Goal: Task Accomplishment & Management: Manage account settings

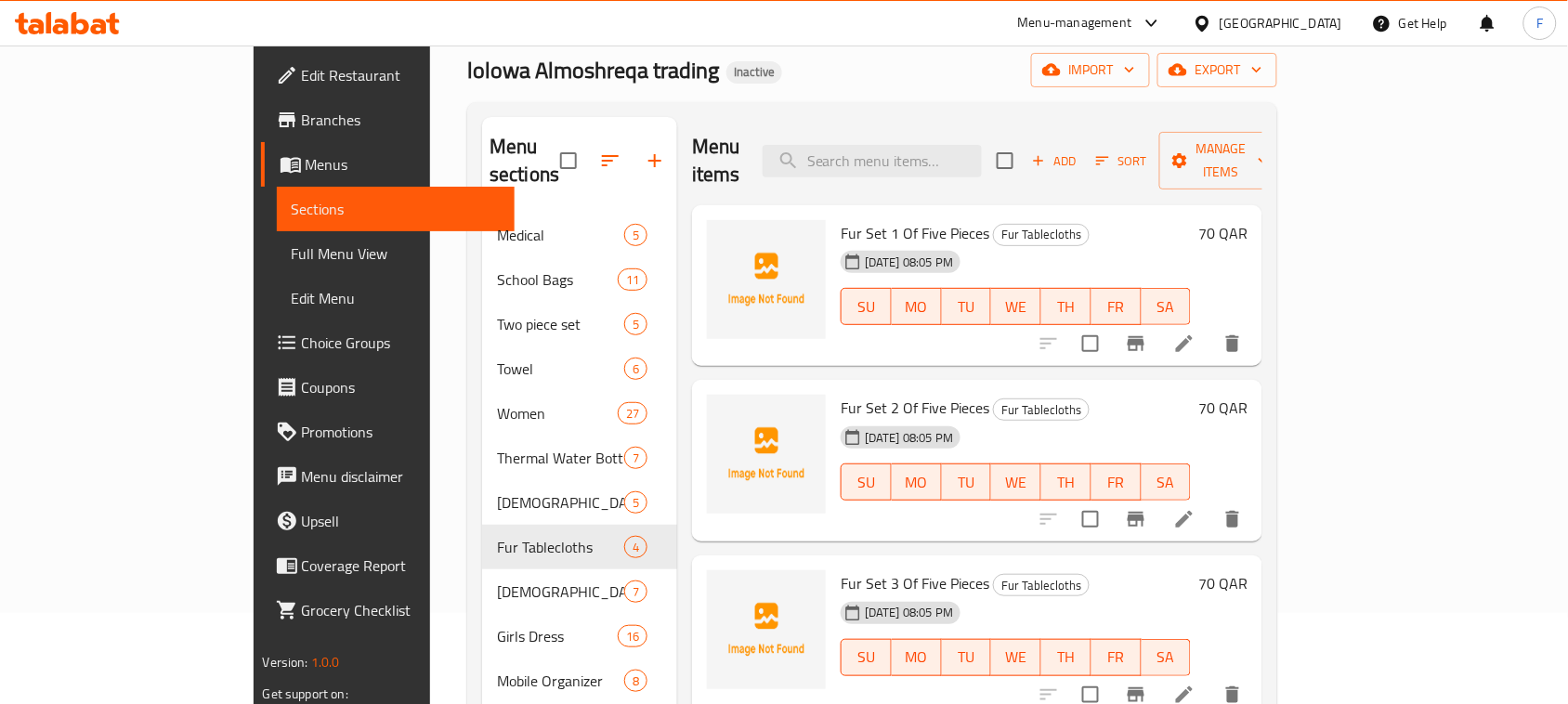
scroll to position [42, 0]
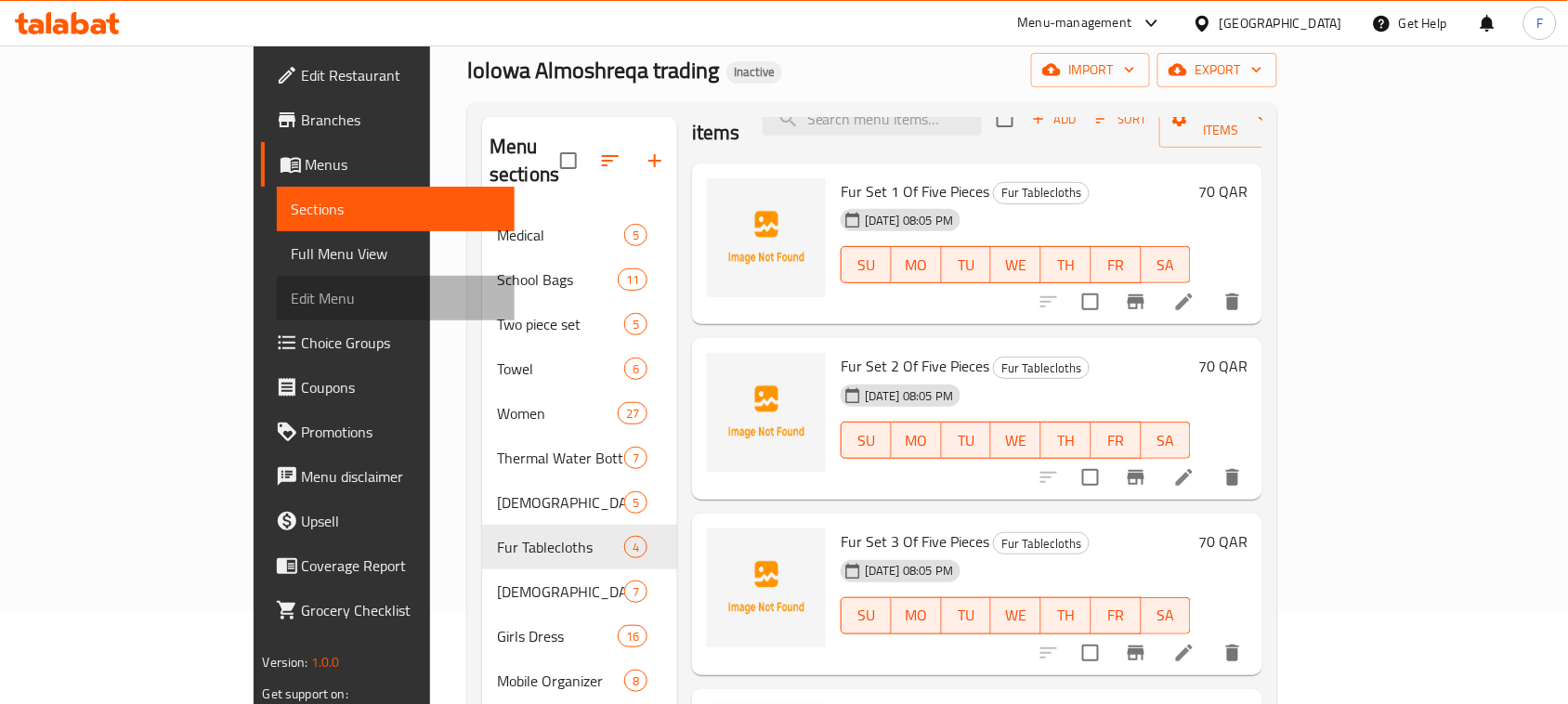
click at [292, 299] on span "Edit Menu" at bounding box center [396, 297] width 209 height 22
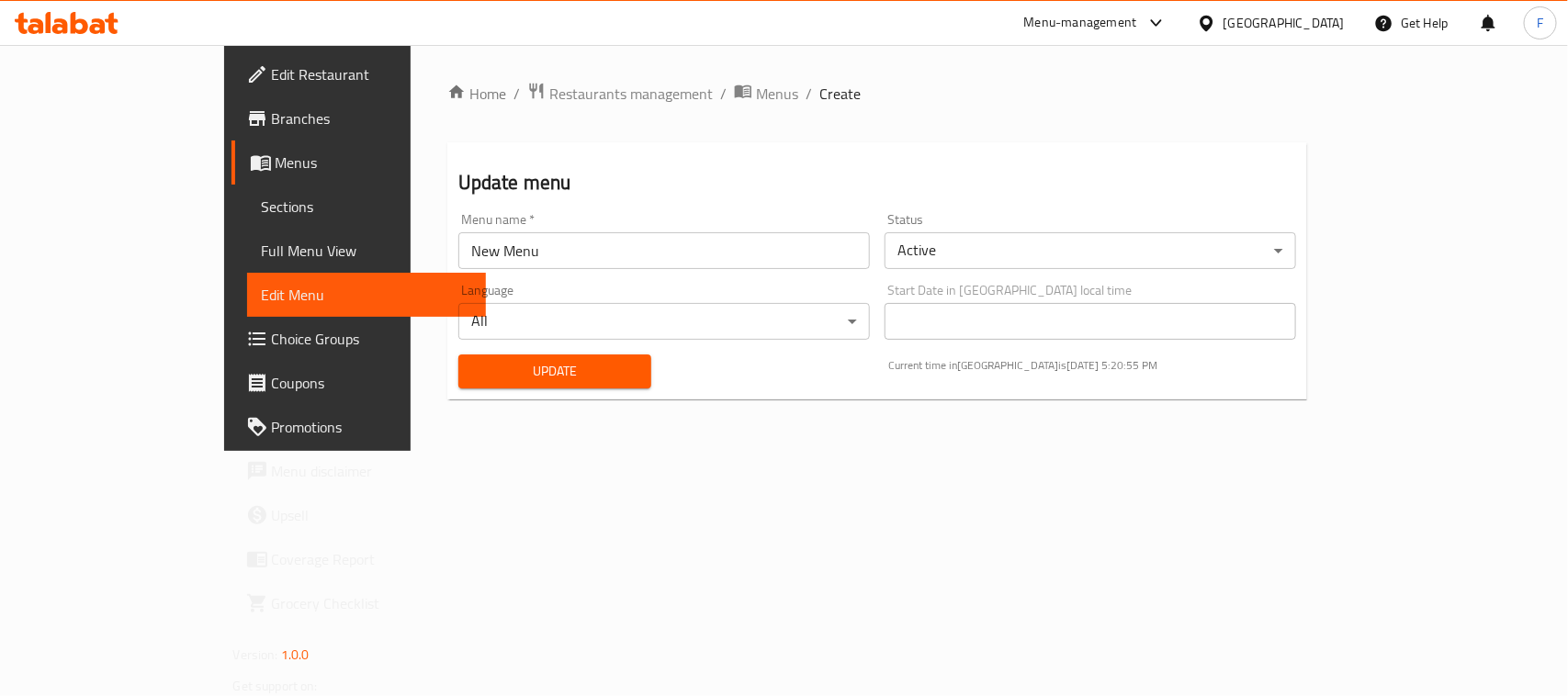
click at [231, 175] on link "Menus" at bounding box center [358, 162] width 254 height 44
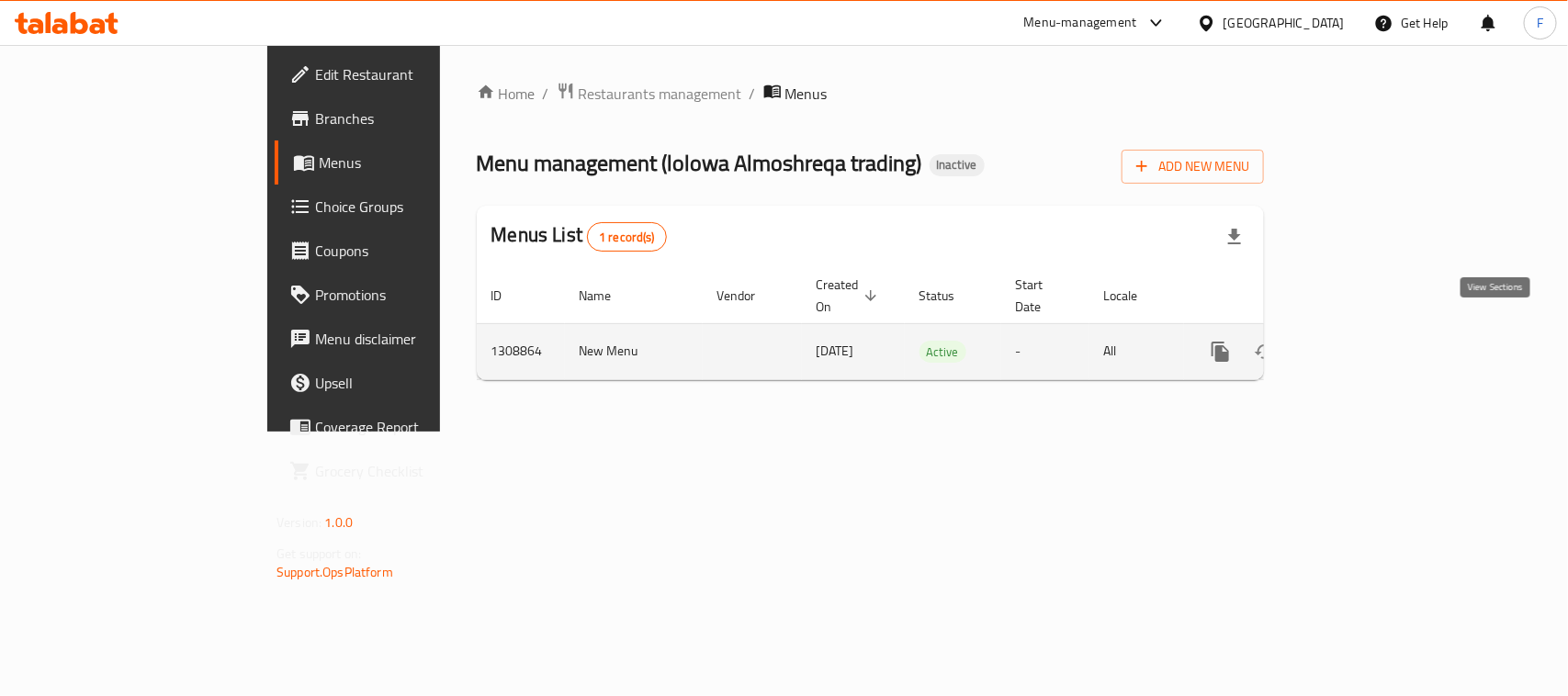
click at [1364, 340] on icon "enhanced table" at bounding box center [1352, 351] width 22 height 22
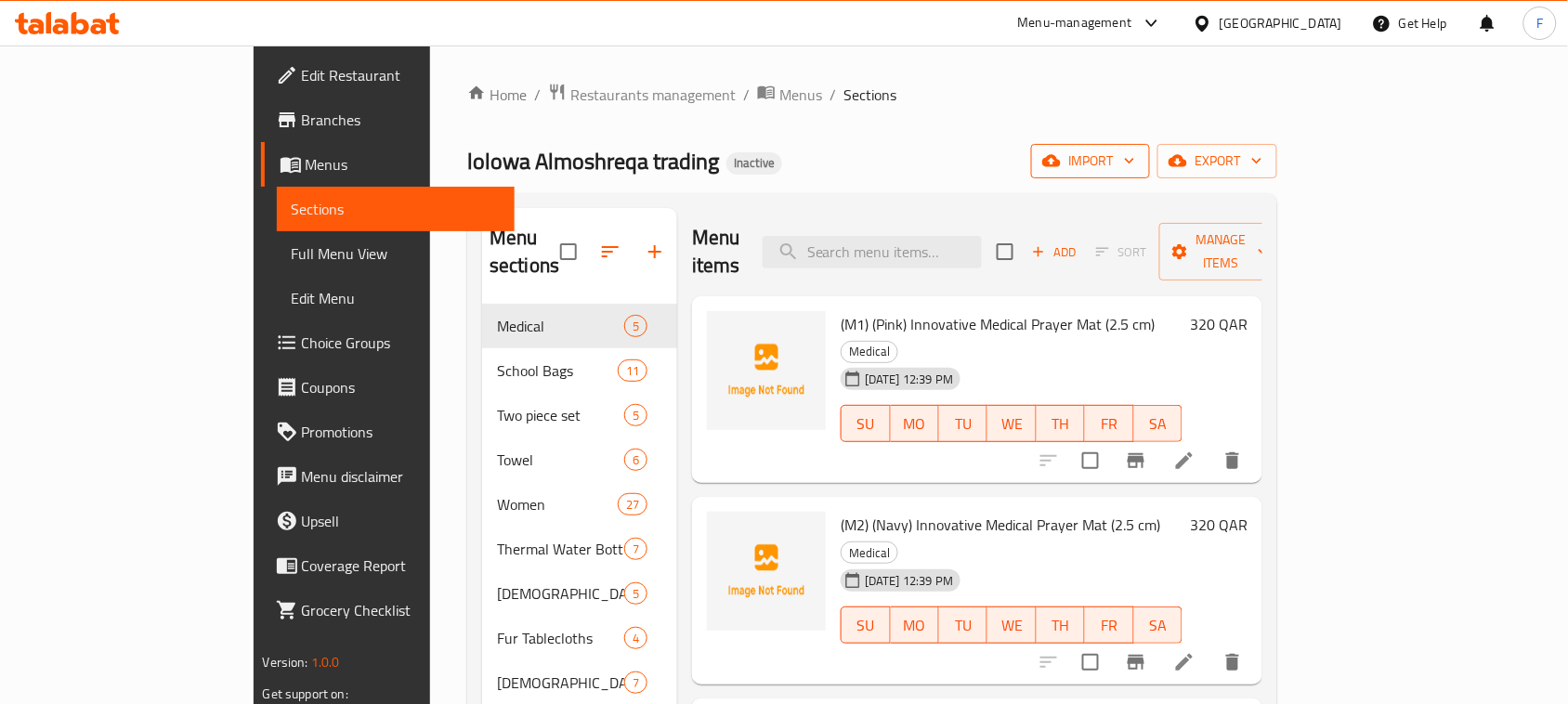
click at [1135, 165] on span "import" at bounding box center [1091, 161] width 89 height 23
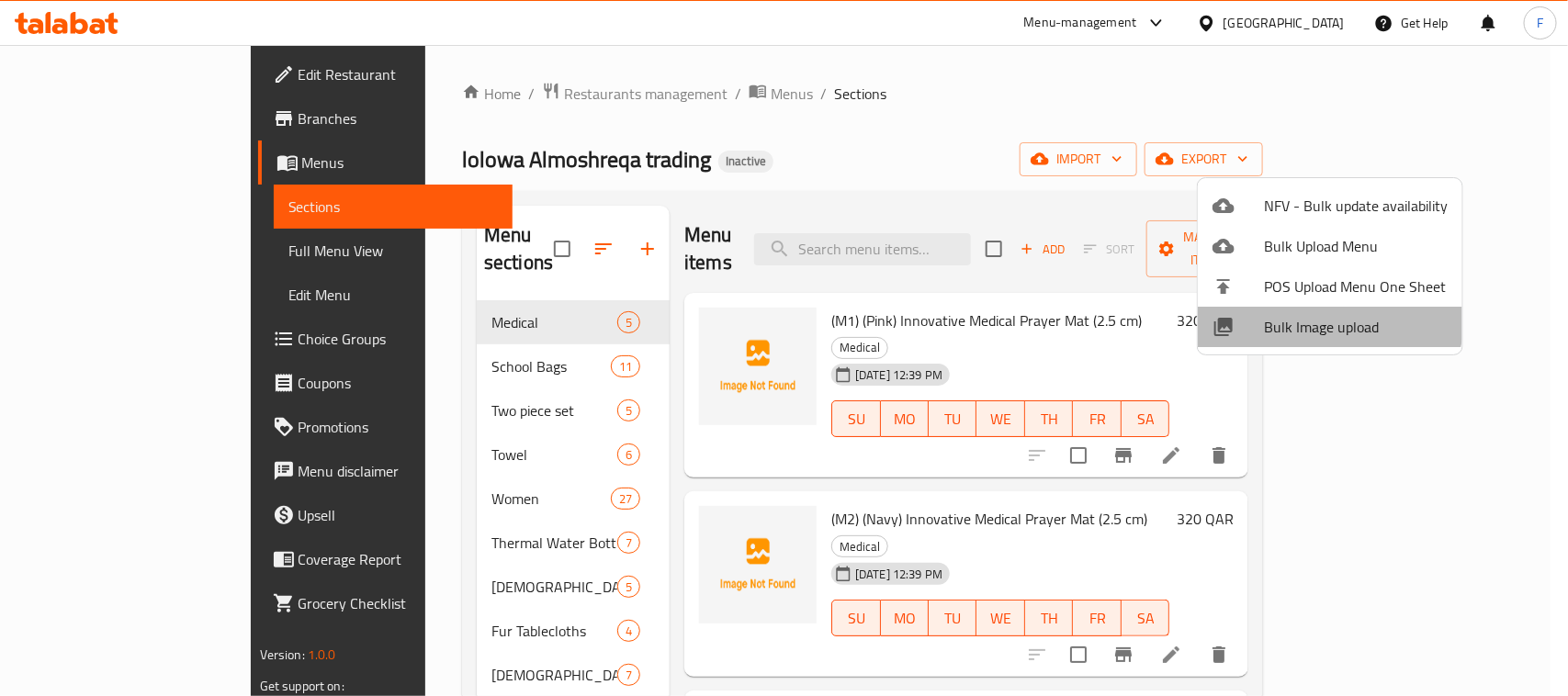
click at [1310, 317] on span "Bulk Image upload" at bounding box center [1355, 326] width 183 height 22
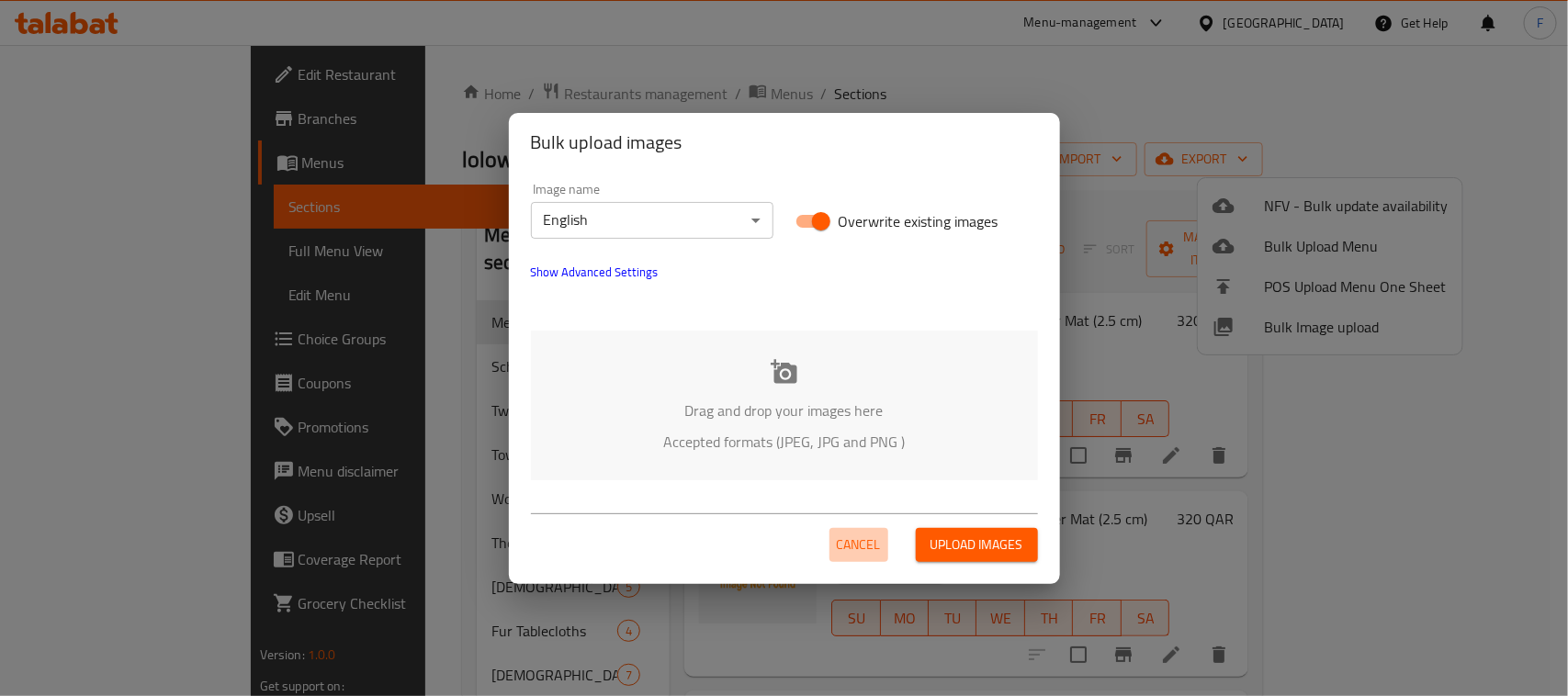
click at [851, 544] on span "Cancel" at bounding box center [858, 544] width 44 height 23
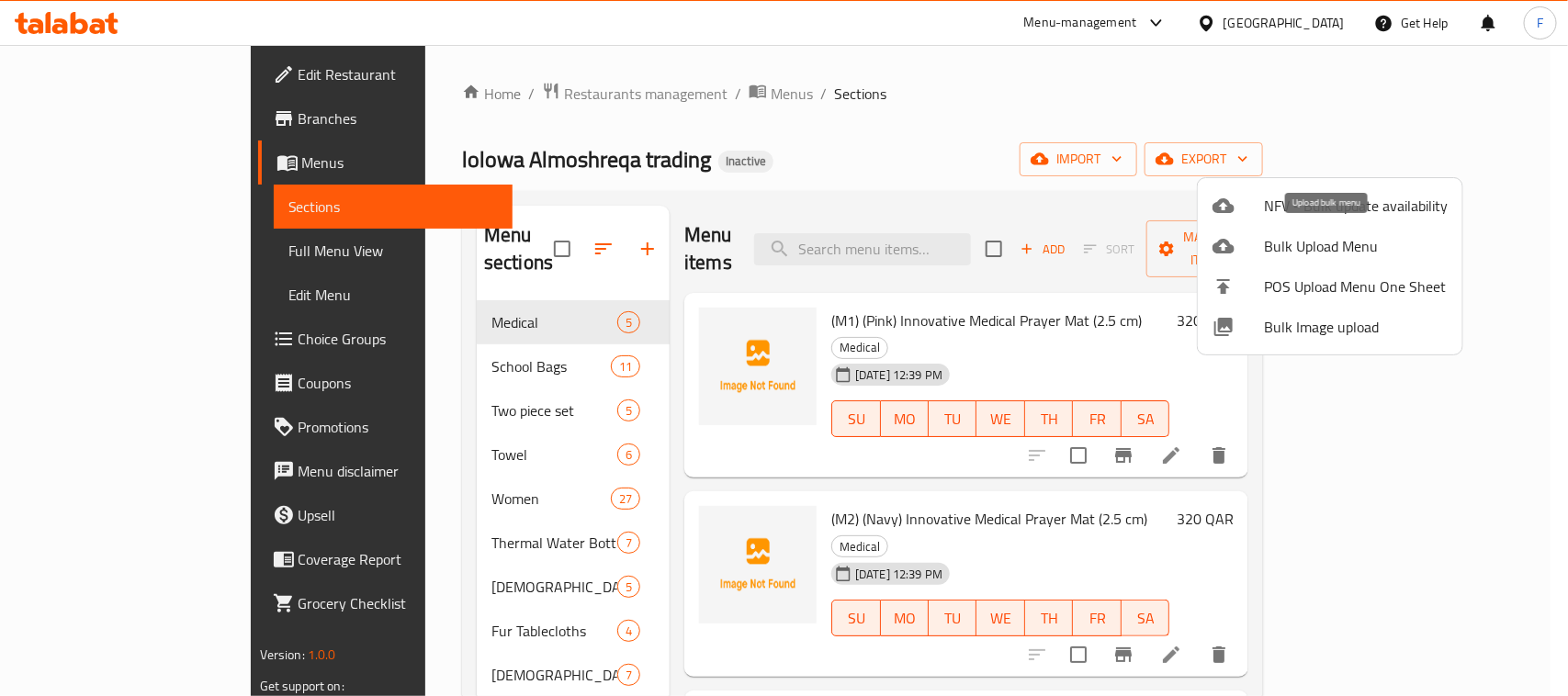
click at [1309, 240] on span "Bulk Upload Menu" at bounding box center [1355, 246] width 183 height 22
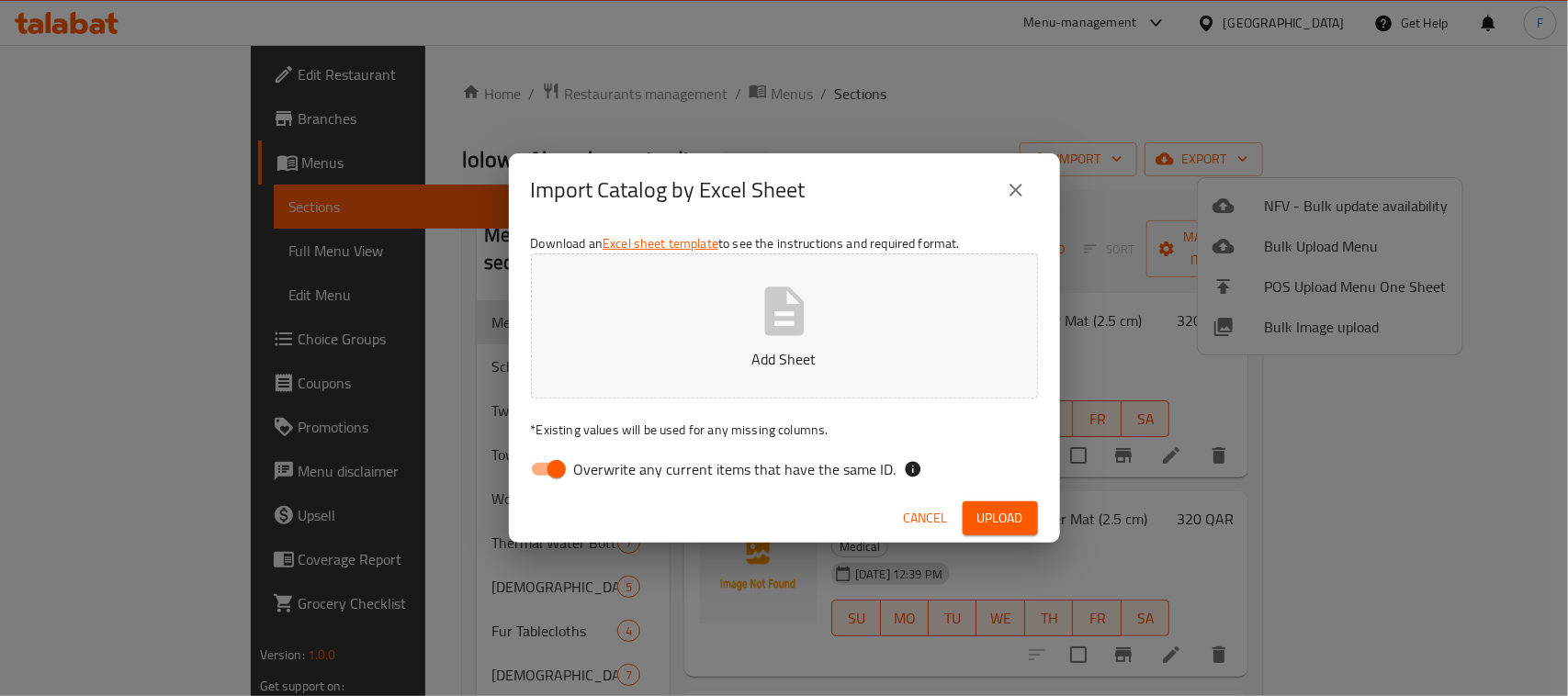
click at [768, 313] on icon "button" at bounding box center [784, 311] width 39 height 49
click at [535, 465] on input "Overwrite any current items that have the same ID." at bounding box center [556, 470] width 105 height 35
checkbox input "false"
click at [1008, 515] on span "Upload" at bounding box center [999, 518] width 46 height 23
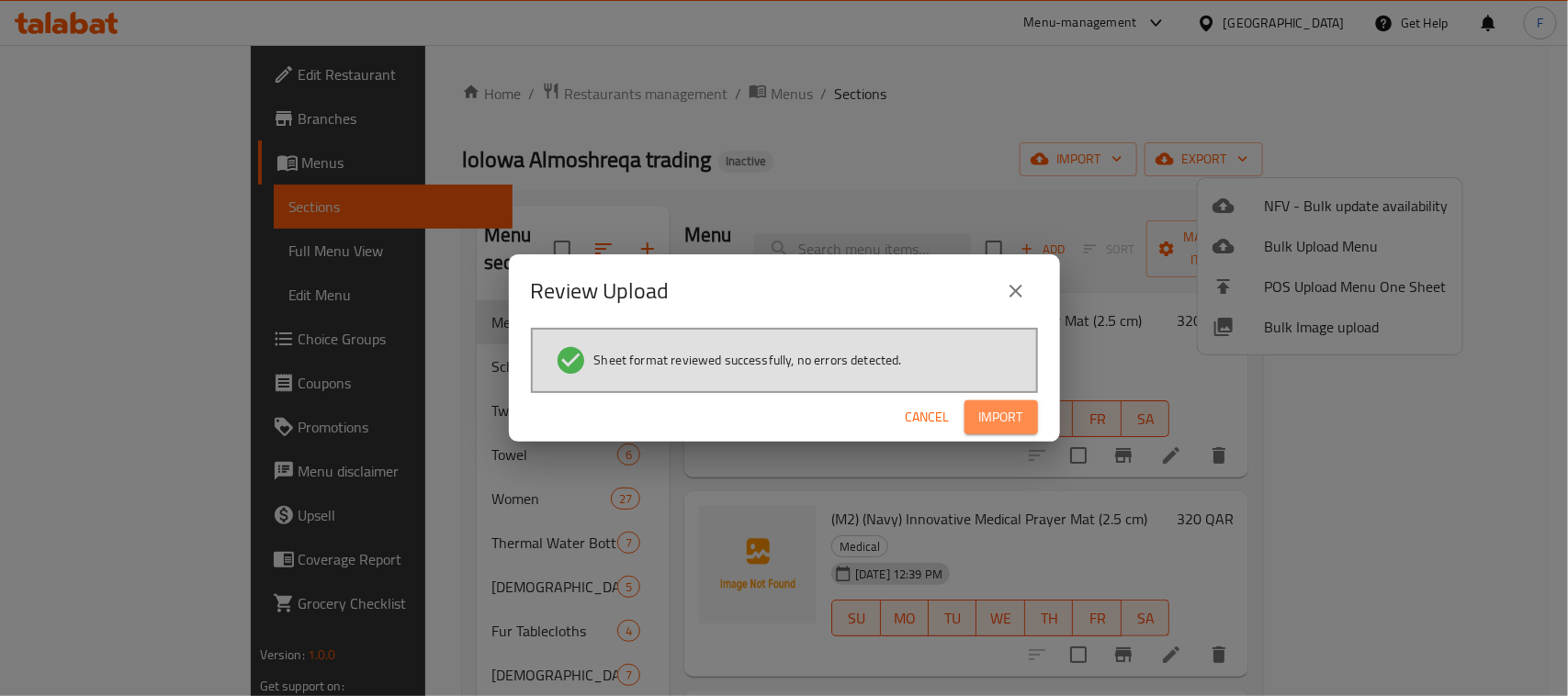
click at [979, 423] on span "Import" at bounding box center [1000, 417] width 44 height 23
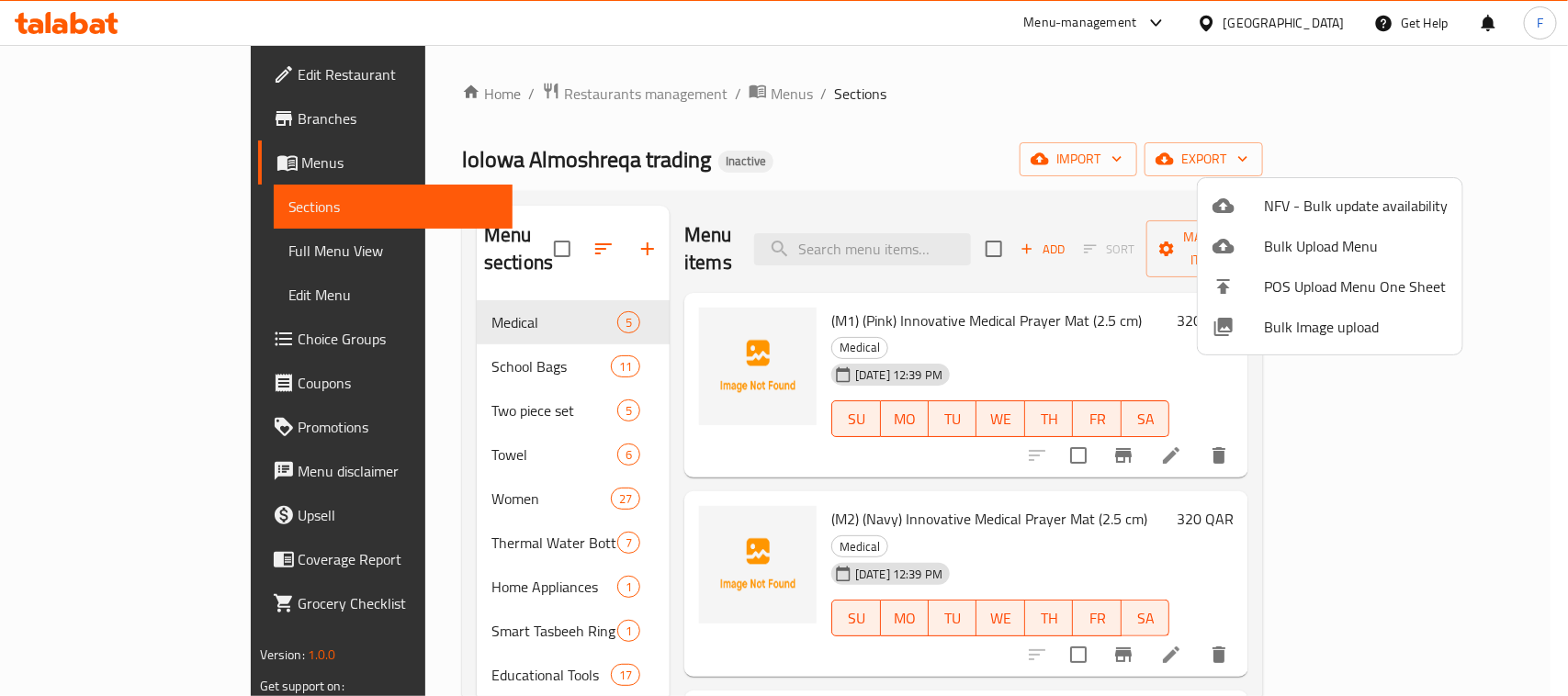
click at [903, 231] on div at bounding box center [784, 348] width 1568 height 696
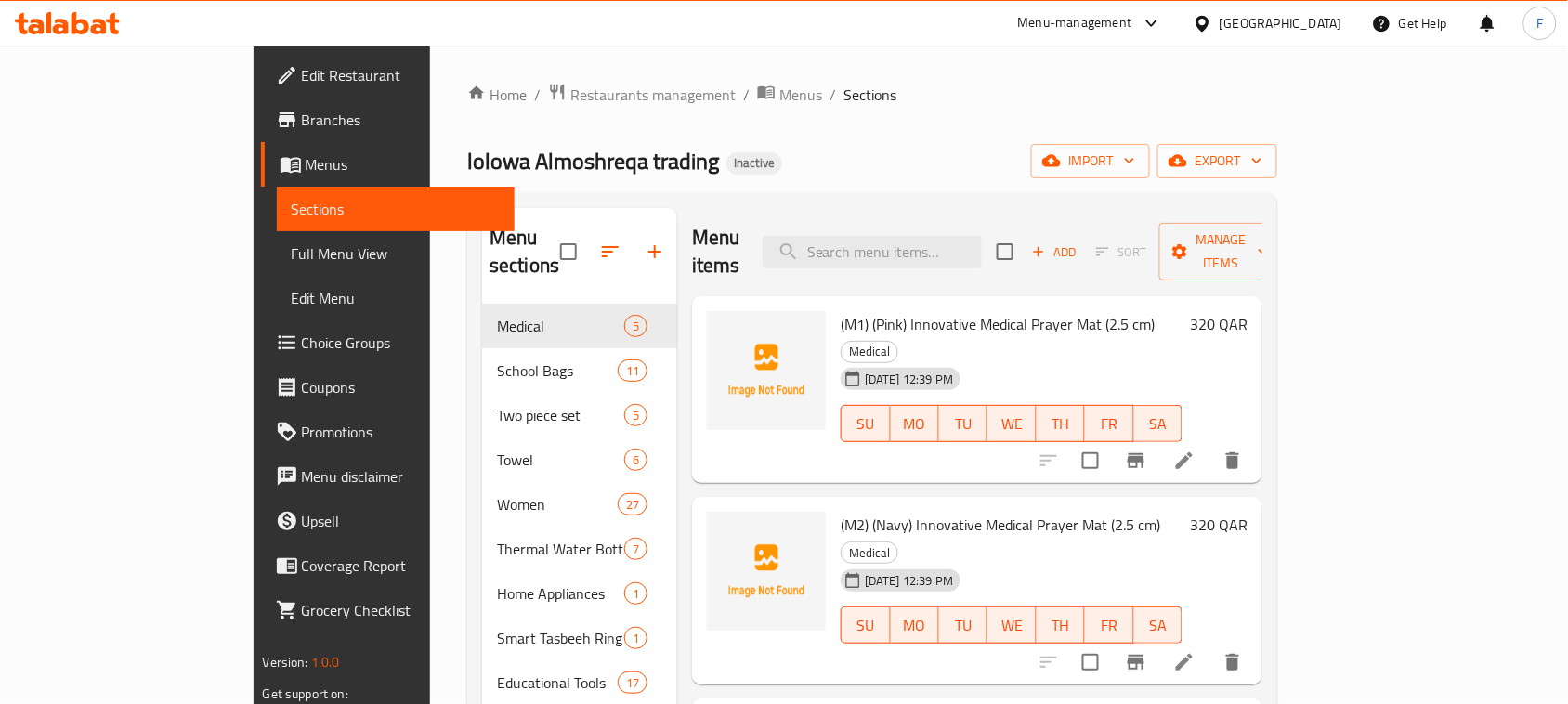
click at [921, 145] on div "lolowa Almoshreqa trading Inactive import export" at bounding box center [872, 161] width 810 height 35
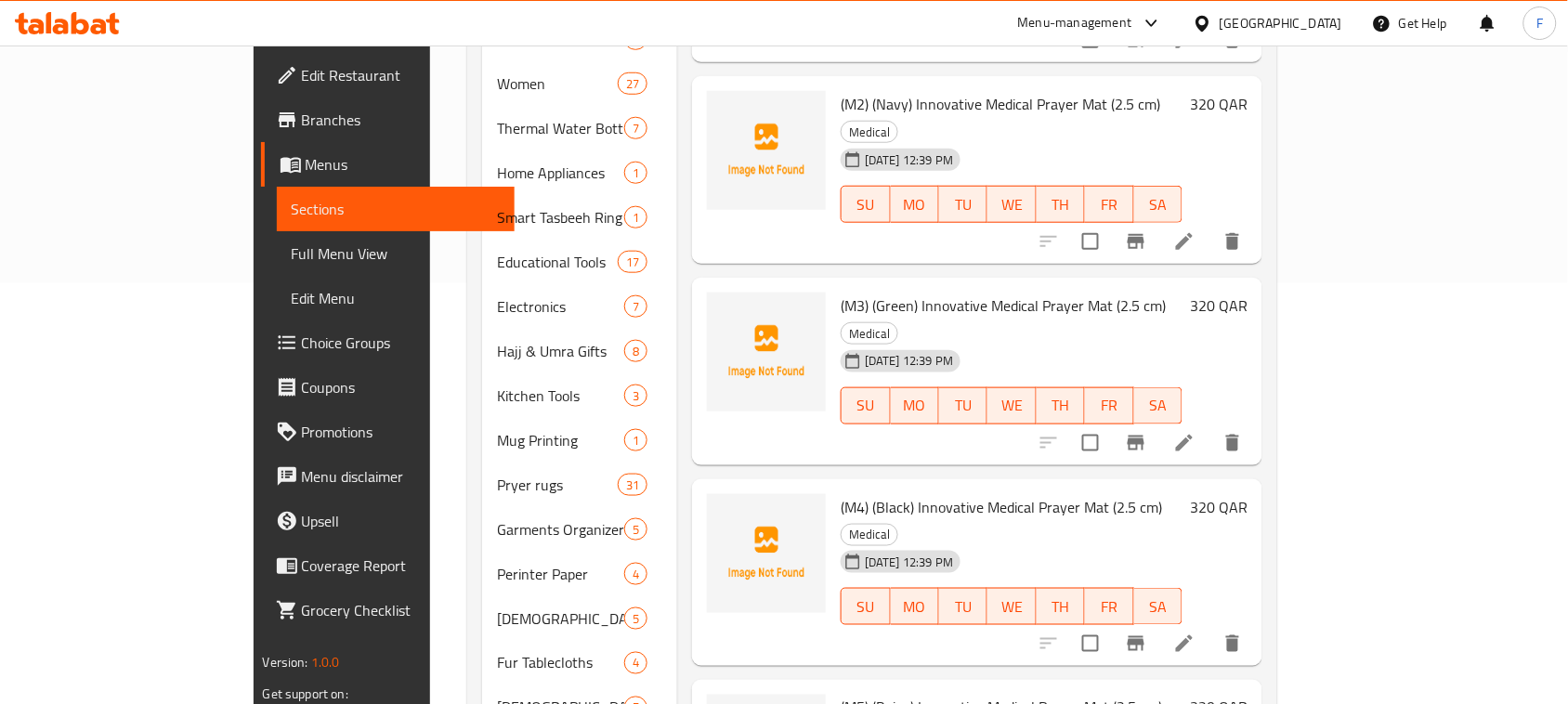
scroll to position [410, 0]
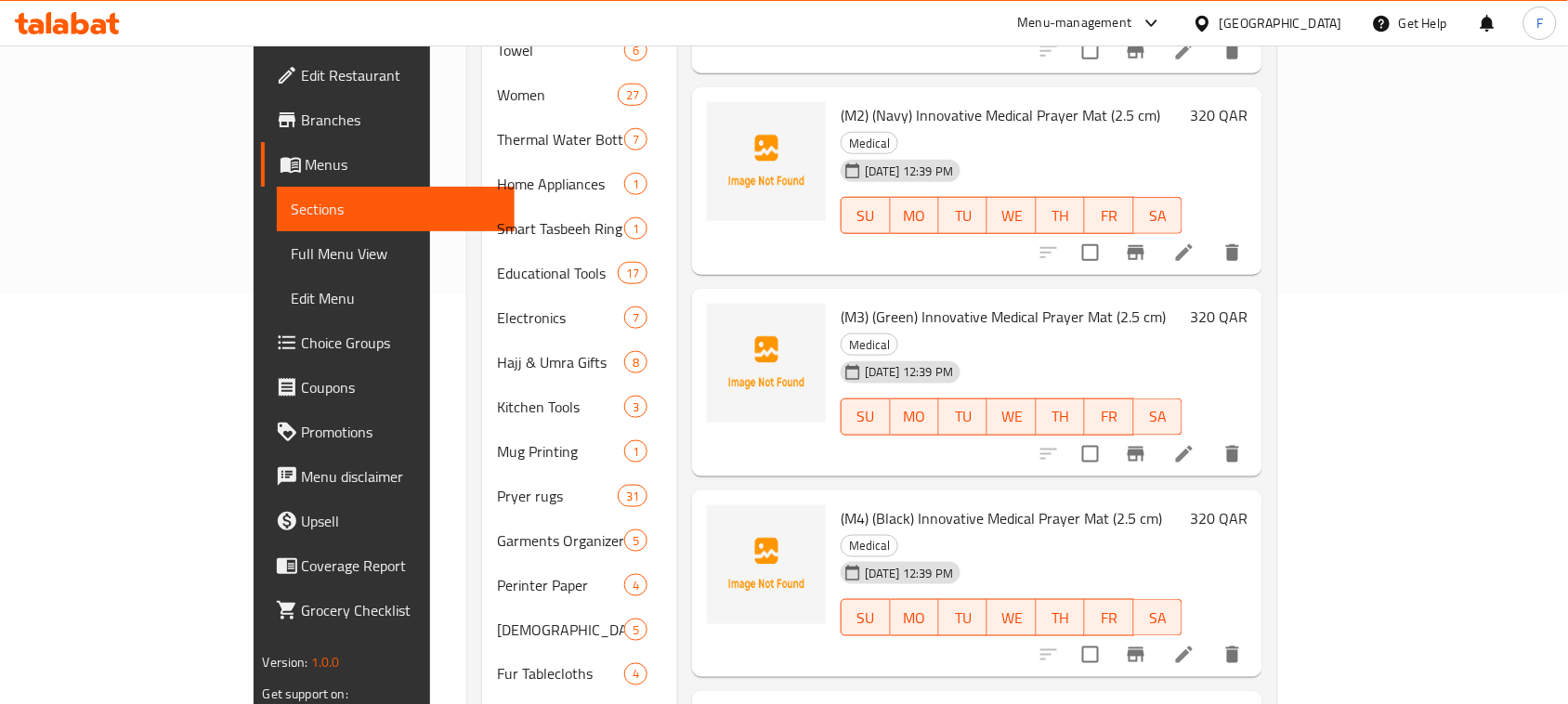
click at [841, 302] on span "(M3) (Green) Innovative Medical Prayer Mat (2.5 cm)" at bounding box center [1004, 316] width 325 height 28
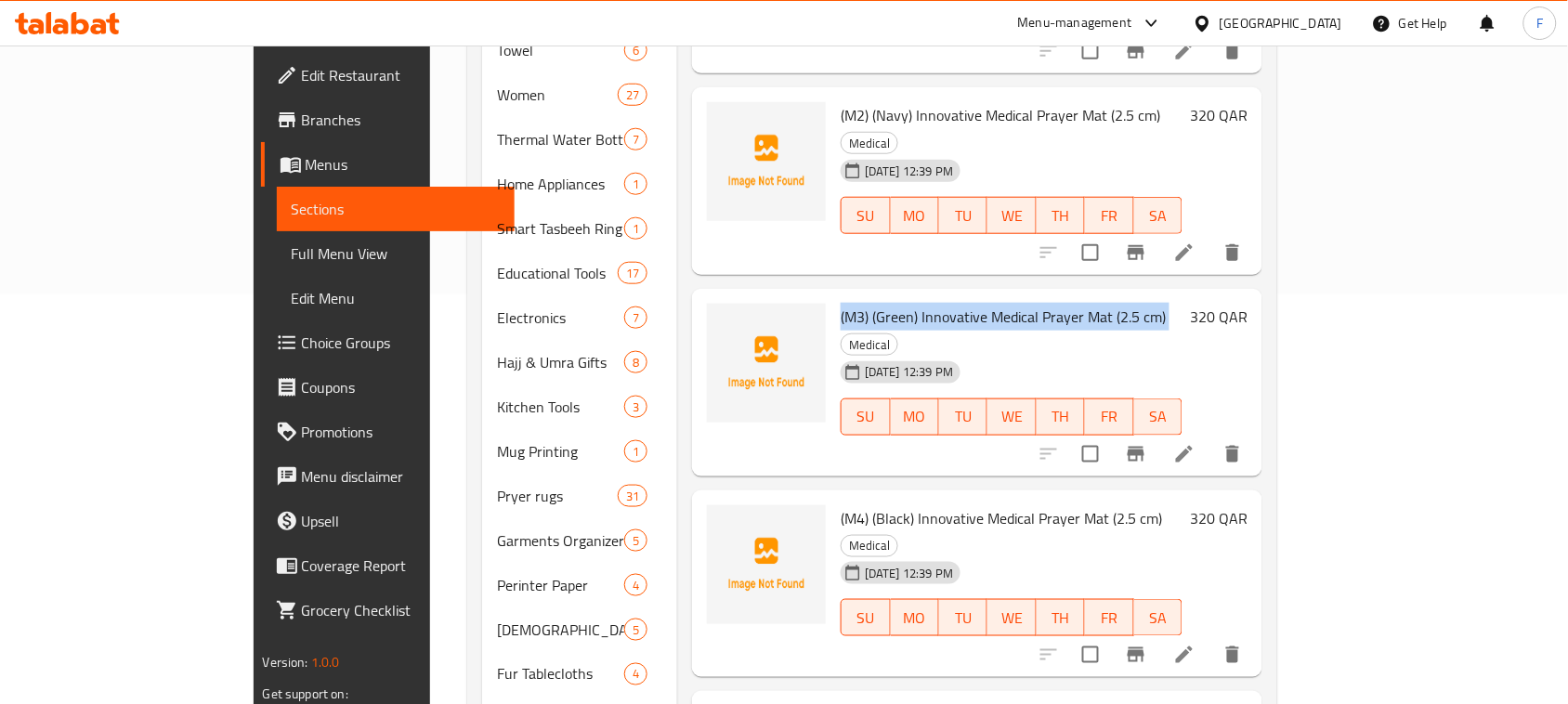
click at [841, 302] on span "(M3) (Green) Innovative Medical Prayer Mat (2.5 cm)" at bounding box center [1004, 316] width 325 height 28
click at [1005, 302] on span "(M3) (Green) Innovative Medical Prayer Mat (2.5 cm)" at bounding box center [1004, 316] width 325 height 28
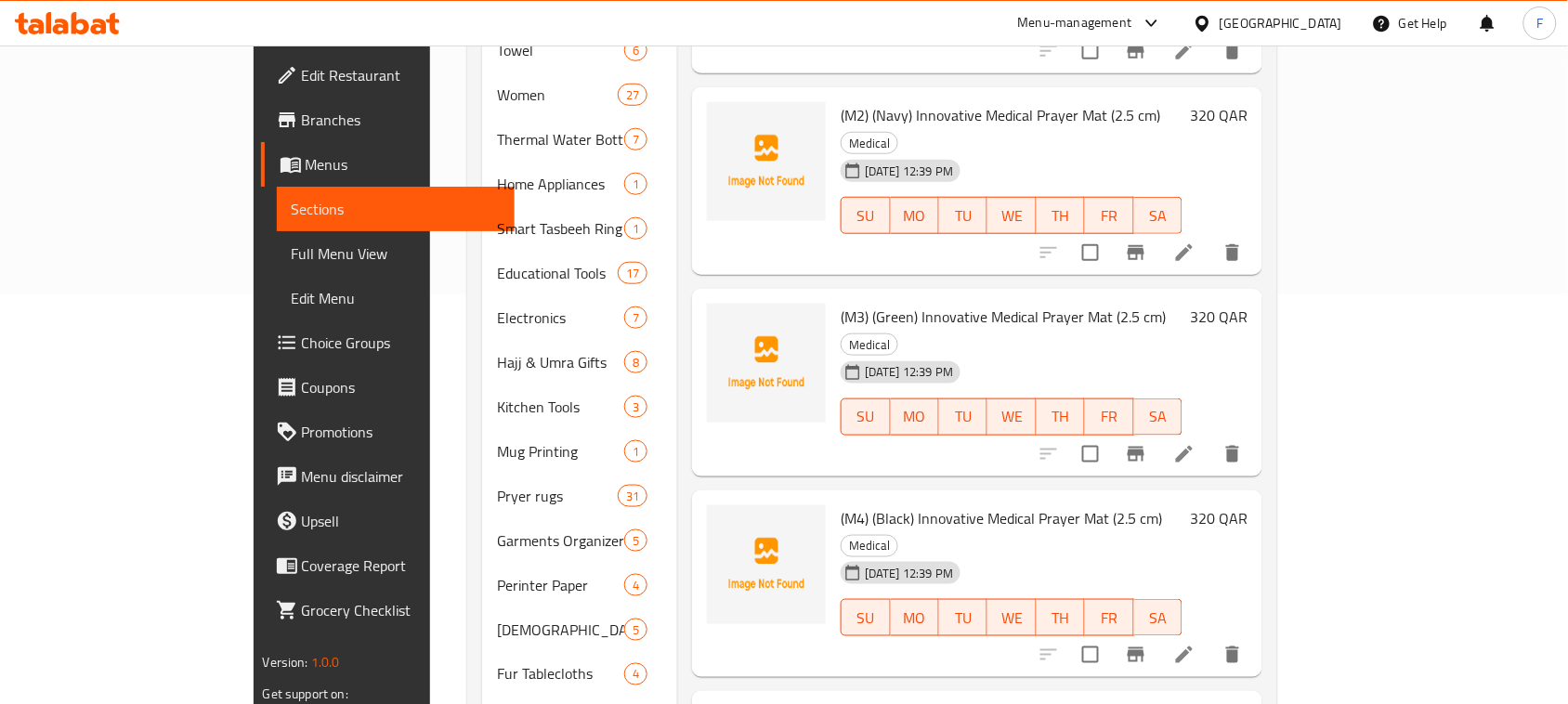
click at [841, 505] on span "(M4) (Black) Innovative Medical Prayer Mat (2.5 cm)" at bounding box center [1002, 519] width 321 height 28
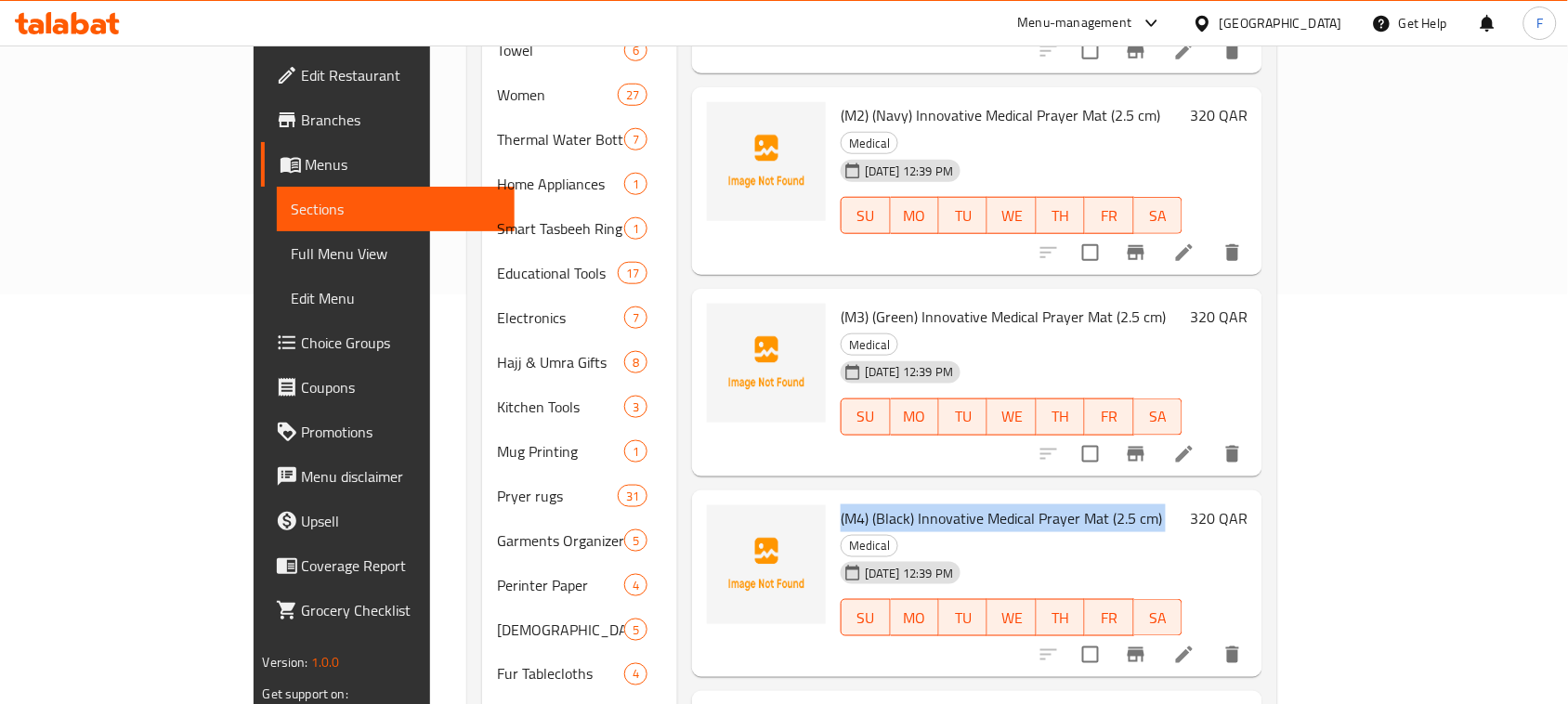
click at [841, 505] on span "(M4) (Black) Innovative Medical Prayer Mat (2.5 cm)" at bounding box center [1002, 519] width 321 height 28
click at [292, 256] on span "Full Menu View" at bounding box center [396, 253] width 209 height 22
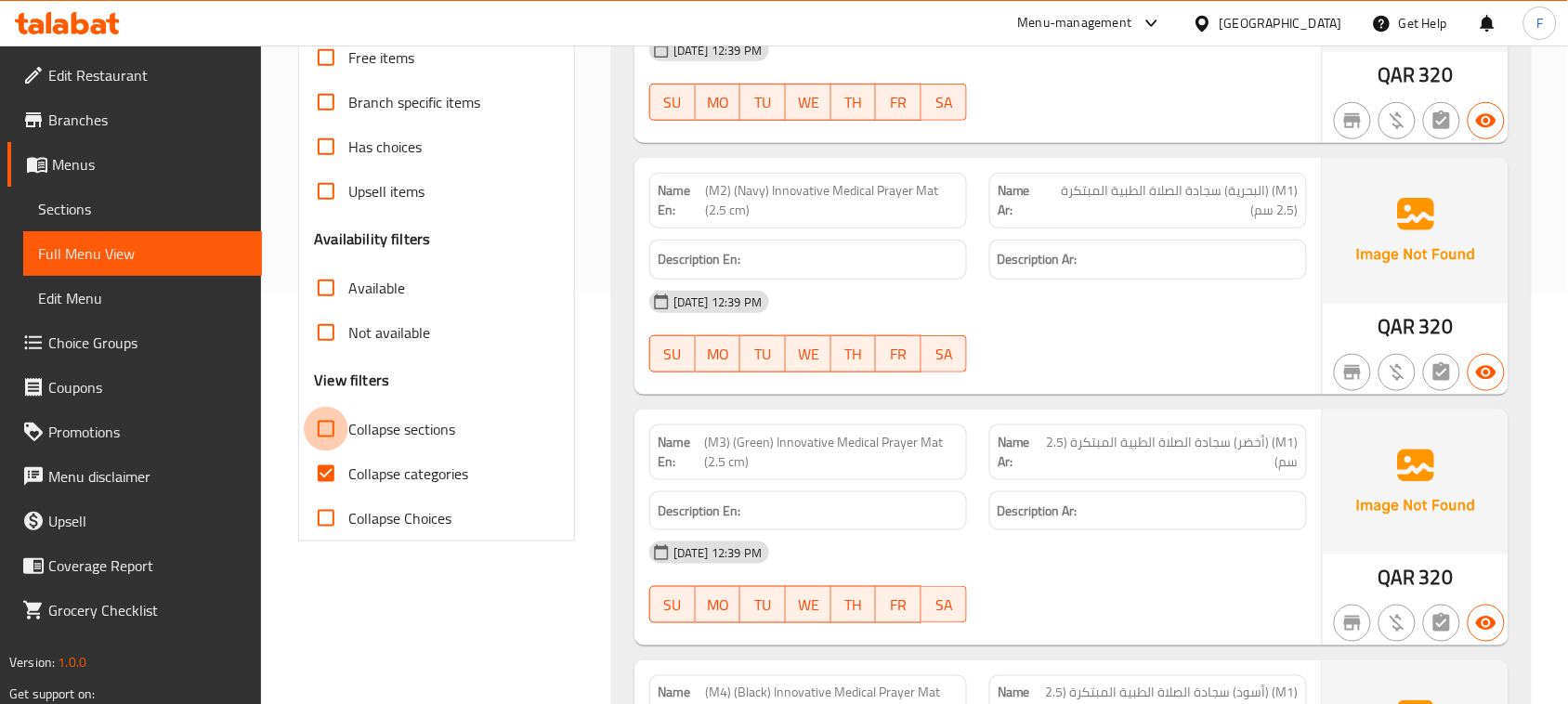
click at [328, 428] on input "Collapse sections" at bounding box center [325, 428] width 45 height 45
checkbox input "true"
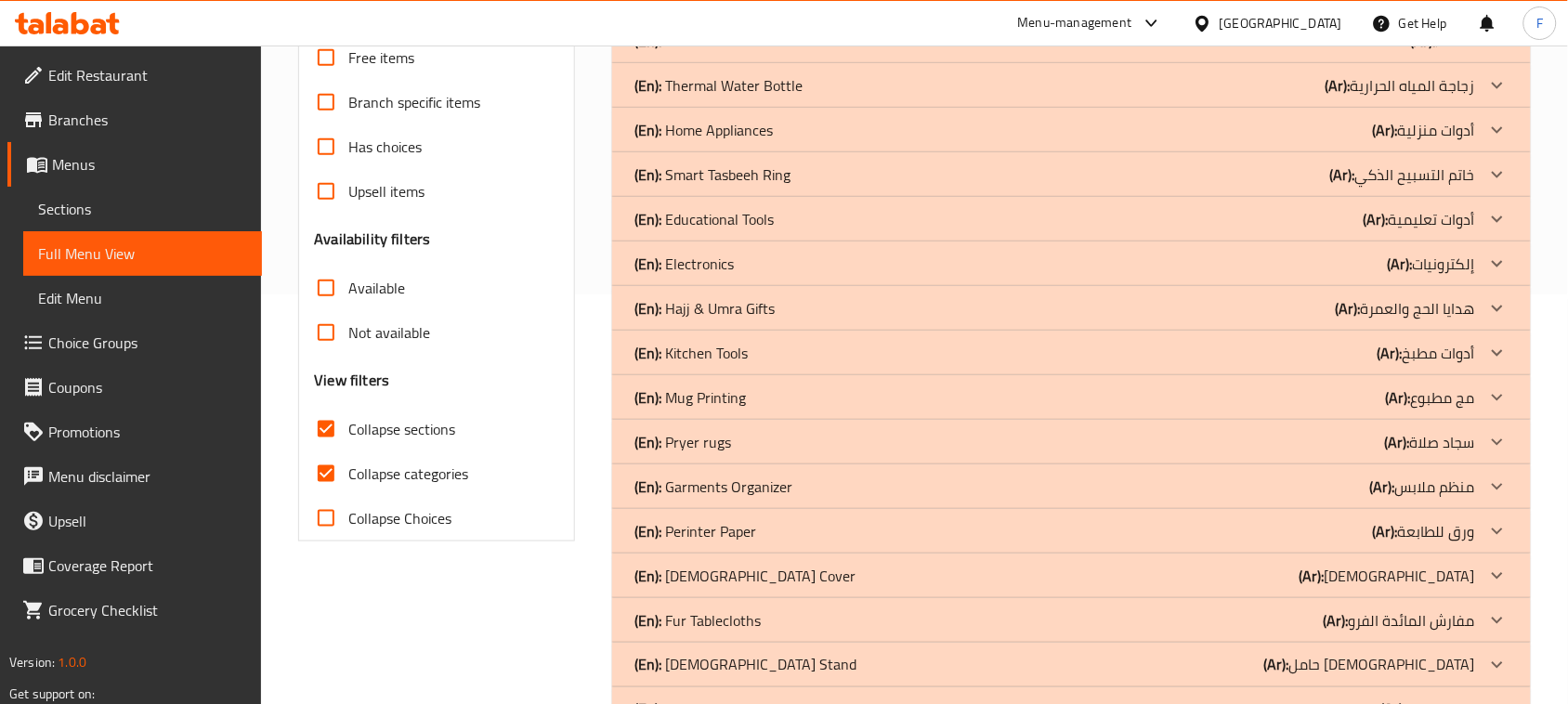
click at [336, 522] on input "Collapse Choices" at bounding box center [325, 518] width 45 height 45
checkbox input "true"
click at [925, 213] on div "(En): Educational Tools (Ar): أدوات تعليمية" at bounding box center [1055, 219] width 841 height 22
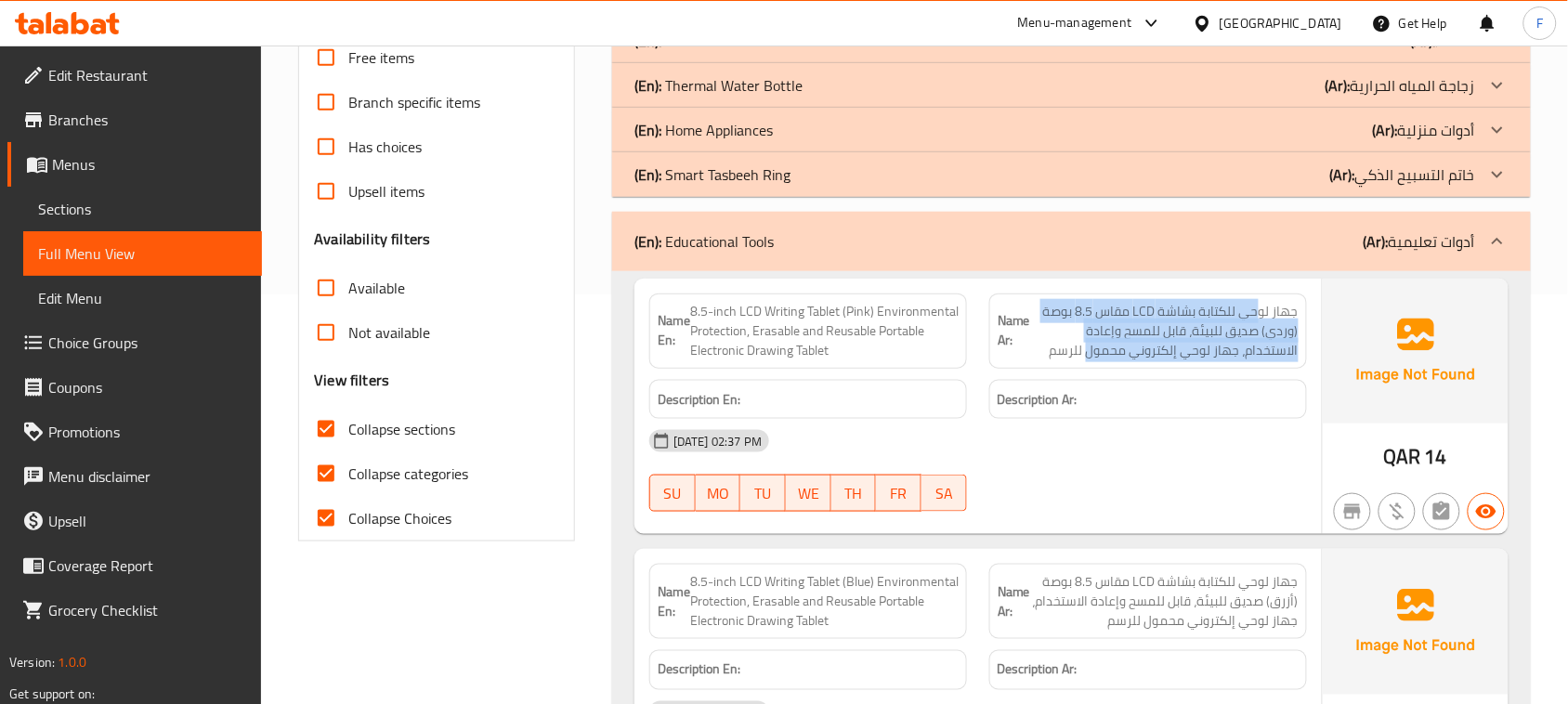
drag, startPoint x: 1262, startPoint y: 315, endPoint x: 1088, endPoint y: 351, distance: 177.7
click at [1088, 351] on span "جهاز لوحي للكتابة بشاشة LCD مقاس 8.5 بوصة (وردي) صديق للبيئة، قابل للمسح وإعادة…" at bounding box center [1164, 330] width 269 height 59
click at [1098, 346] on span "جهاز لوحي للكتابة بشاشة LCD مقاس 8.5 بوصة (وردي) صديق للبيئة، قابل للمسح وإعادة…" at bounding box center [1164, 330] width 269 height 59
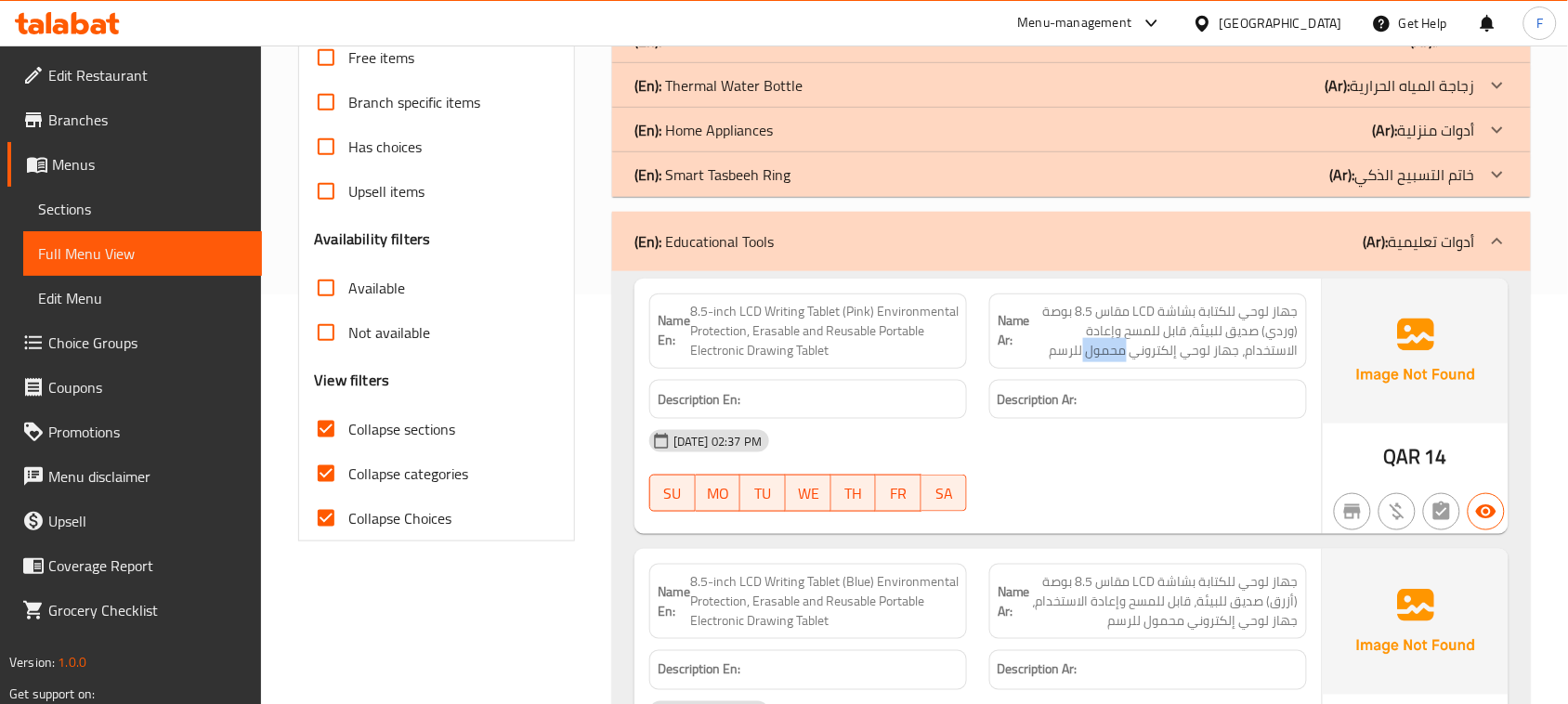
click at [1098, 346] on span "جهاز لوحي للكتابة بشاشة LCD مقاس 8.5 بوصة (وردي) صديق للبيئة، قابل للمسح وإعادة…" at bounding box center [1164, 330] width 269 height 59
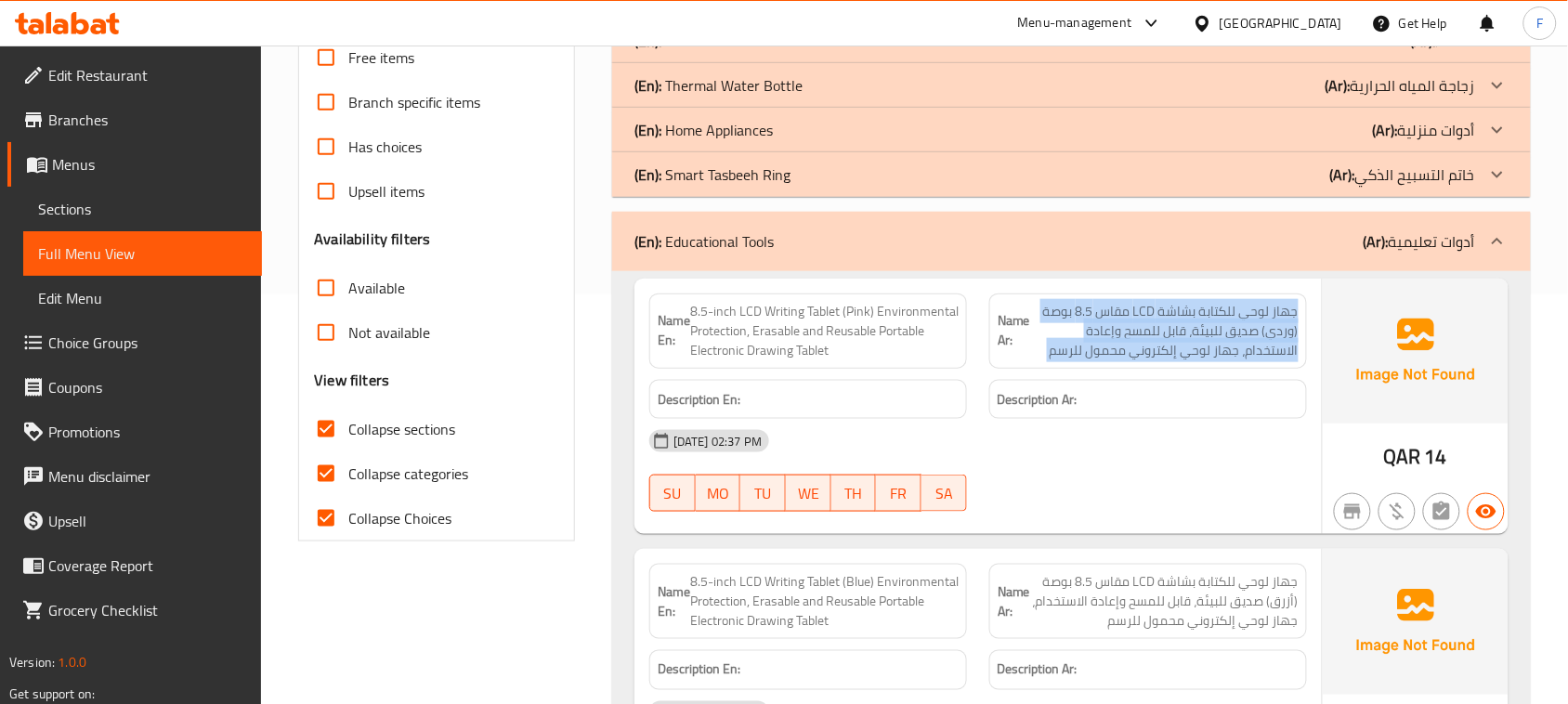
click at [1098, 346] on span "جهاز لوحي للكتابة بشاشة LCD مقاس 8.5 بوصة (وردي) صديق للبيئة، قابل للمسح وإعادة…" at bounding box center [1164, 330] width 269 height 59
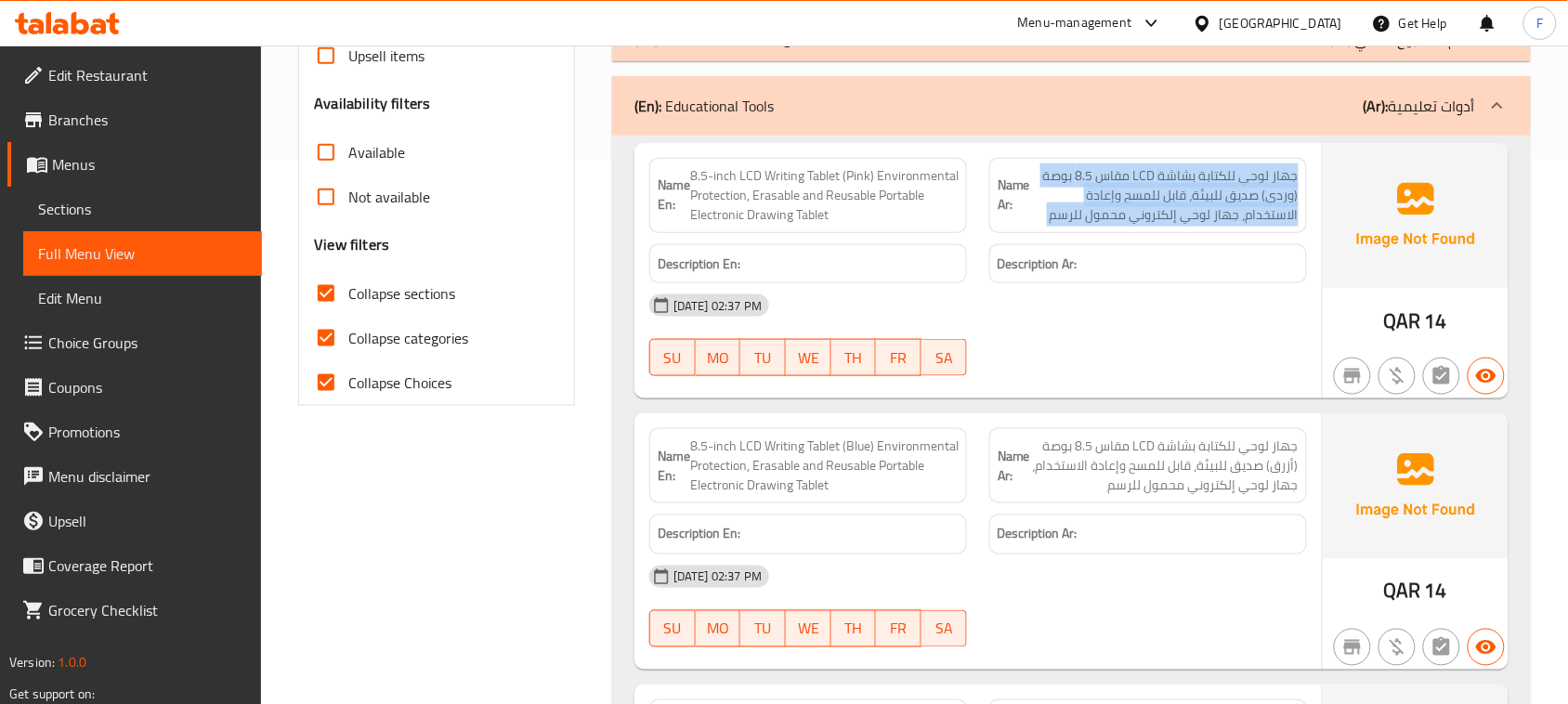
click at [1124, 220] on span "جهاز لوحي للكتابة بشاشة LCD مقاس 8.5 بوصة (وردي) صديق للبيئة، قابل للمسح وإعادة…" at bounding box center [1164, 195] width 269 height 59
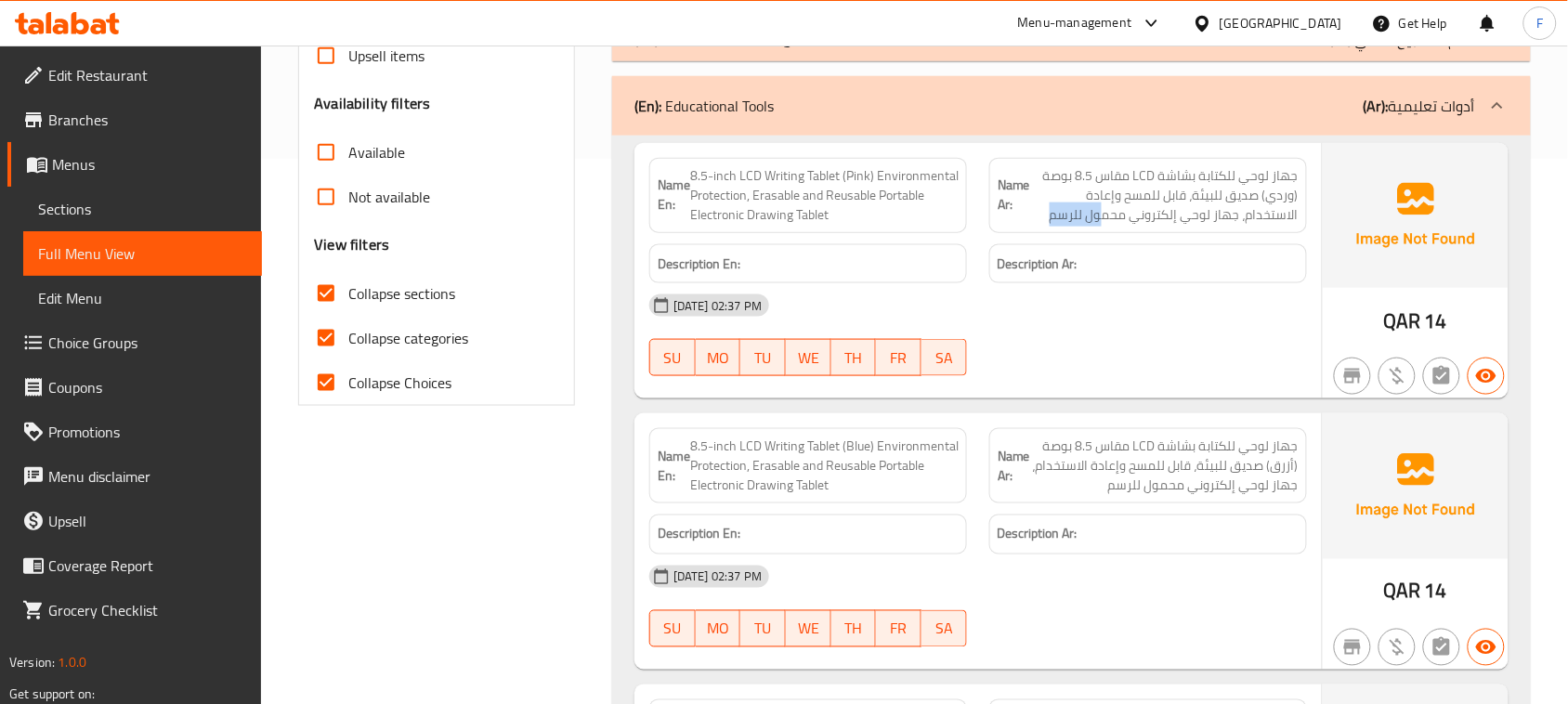
drag, startPoint x: 1107, startPoint y: 220, endPoint x: 1047, endPoint y: 220, distance: 60.0
click at [1047, 220] on span "جهاز لوحي للكتابة بشاشة LCD مقاس 8.5 بوصة (وردي) صديق للبيئة، قابل للمسح وإعادة…" at bounding box center [1164, 195] width 269 height 59
click at [1172, 219] on span "جهاز لوحي للكتابة بشاشة LCD مقاس 8.5 بوصة (وردي) صديق للبيئة، قابل للمسح وإعادة…" at bounding box center [1164, 195] width 269 height 59
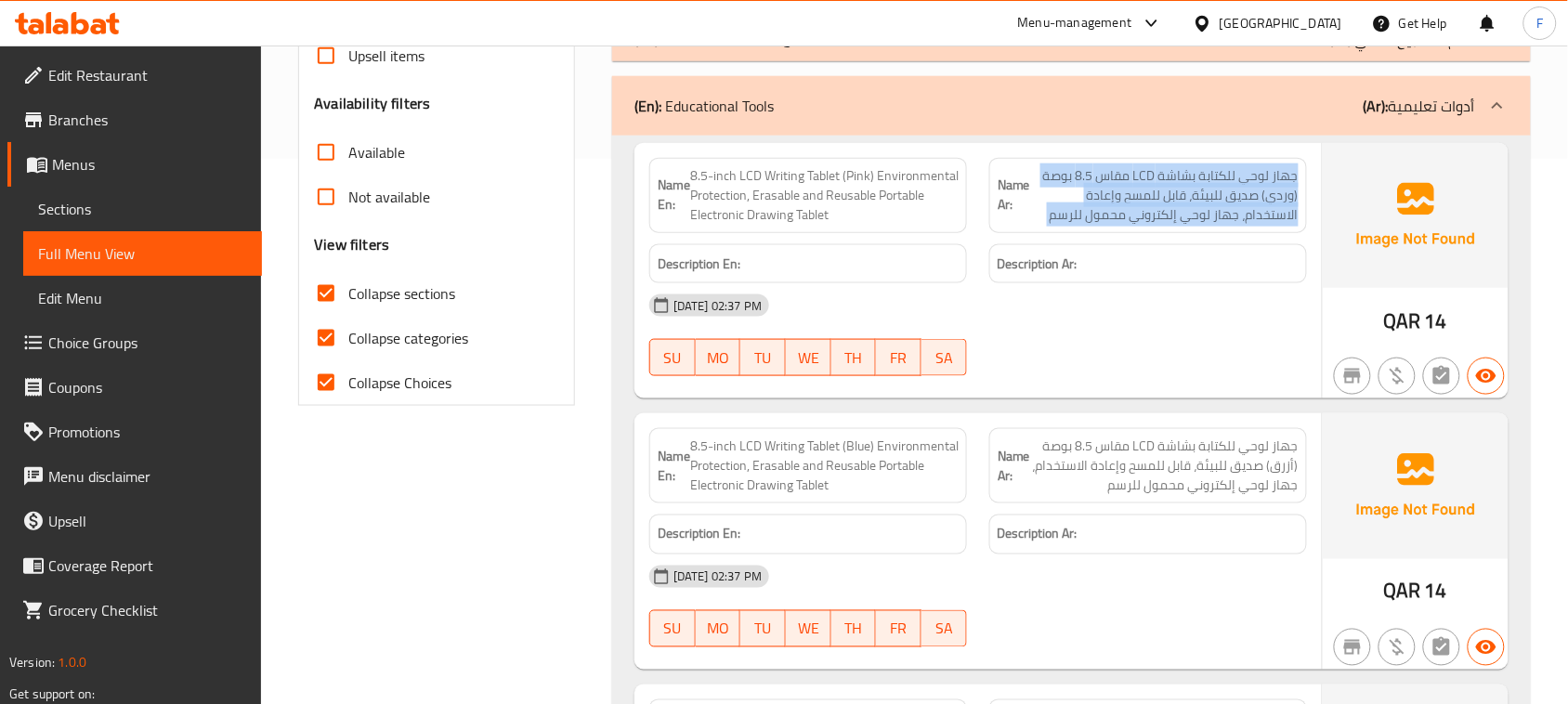
click at [1172, 219] on span "جهاز لوحي للكتابة بشاشة LCD مقاس 8.5 بوصة (وردي) صديق للبيئة، قابل للمسح وإعادة…" at bounding box center [1164, 195] width 269 height 59
click at [1196, 197] on span "جهاز لوحي للكتابة بشاشة LCD مقاس 8.5 بوصة (وردي) صديق للبيئة، قابل للمسح وإعادة…" at bounding box center [1164, 195] width 269 height 59
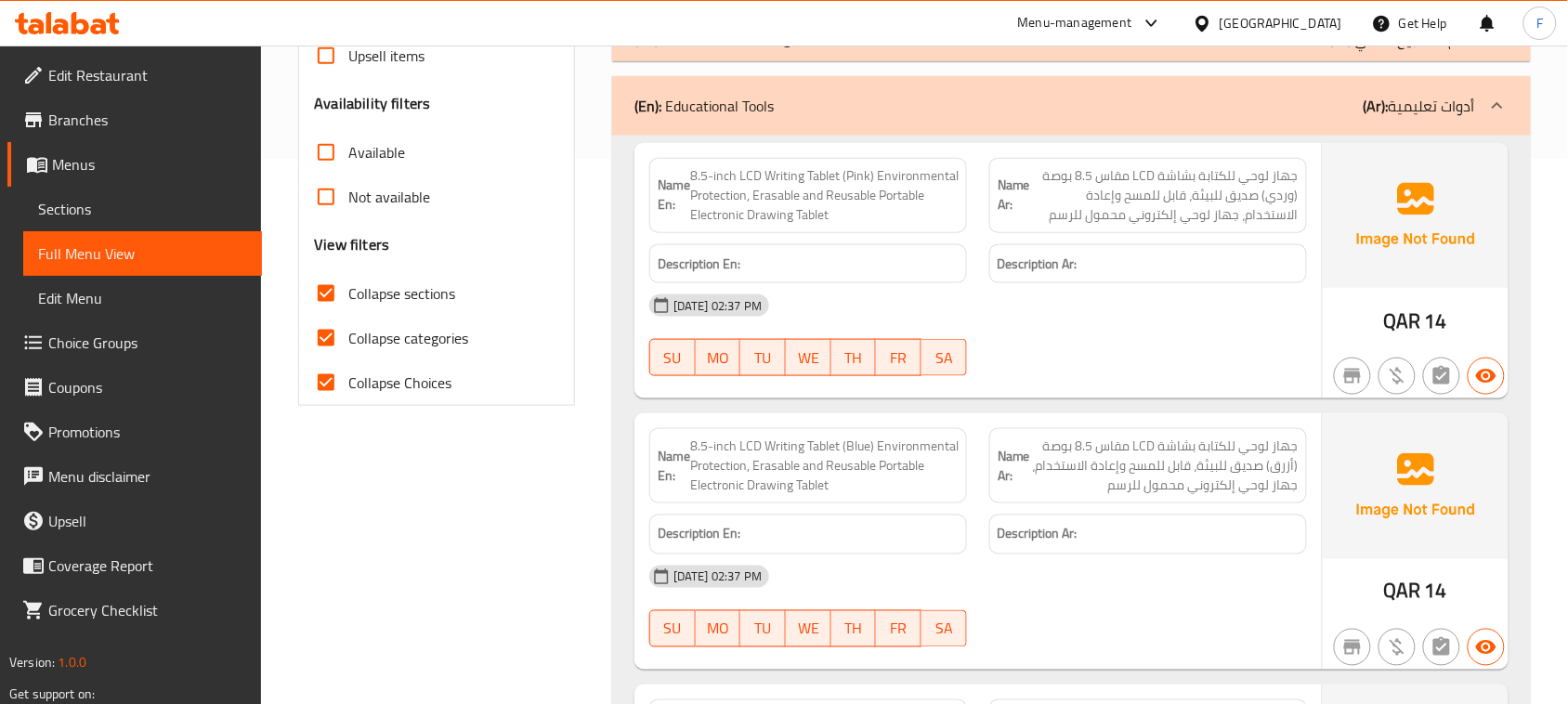
click at [1223, 456] on span "جهاز لوحي للكتابة بشاشة LCD مقاس 8.5 بوصة (أزرق) صديق للبيئة، قابل للمسح وإعادة…" at bounding box center [1164, 465] width 269 height 59
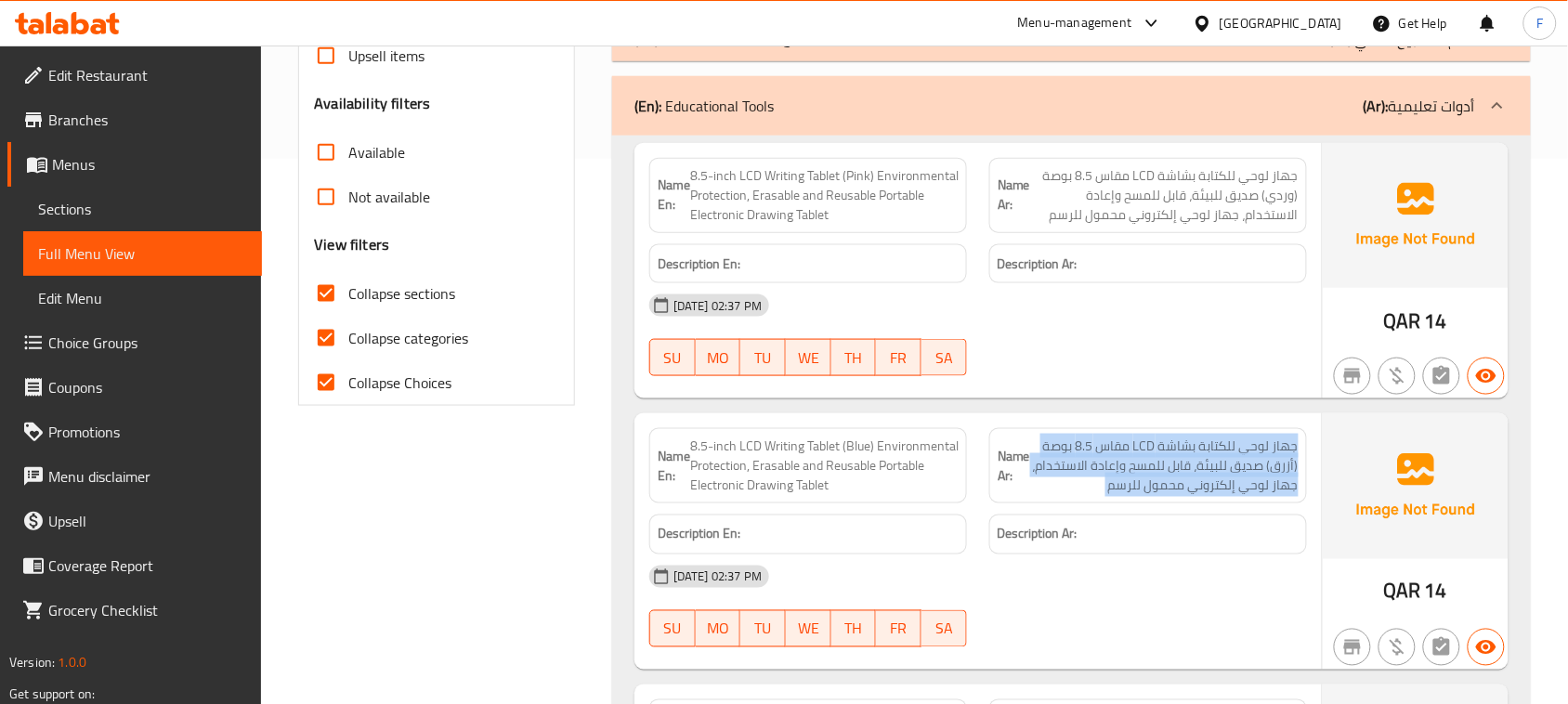
click at [1223, 456] on span "جهاز لوحي للكتابة بشاشة LCD مقاس 8.5 بوصة (أزرق) صديق للبيئة، قابل للمسح وإعادة…" at bounding box center [1164, 465] width 269 height 59
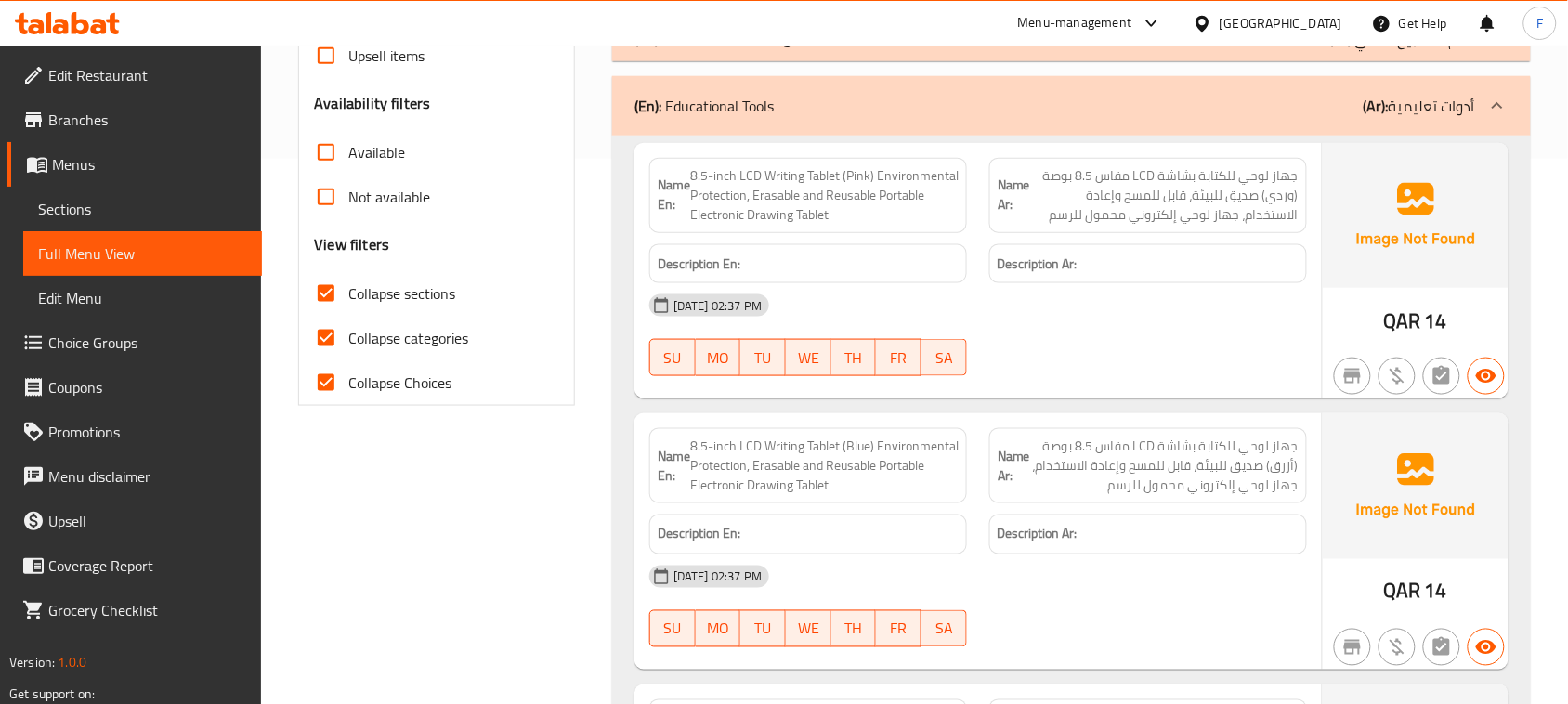
click at [843, 461] on span "8.5-inch LCD Writing Tablet (Blue) Environmental Protection, Erasable and Reusa…" at bounding box center [824, 465] width 269 height 59
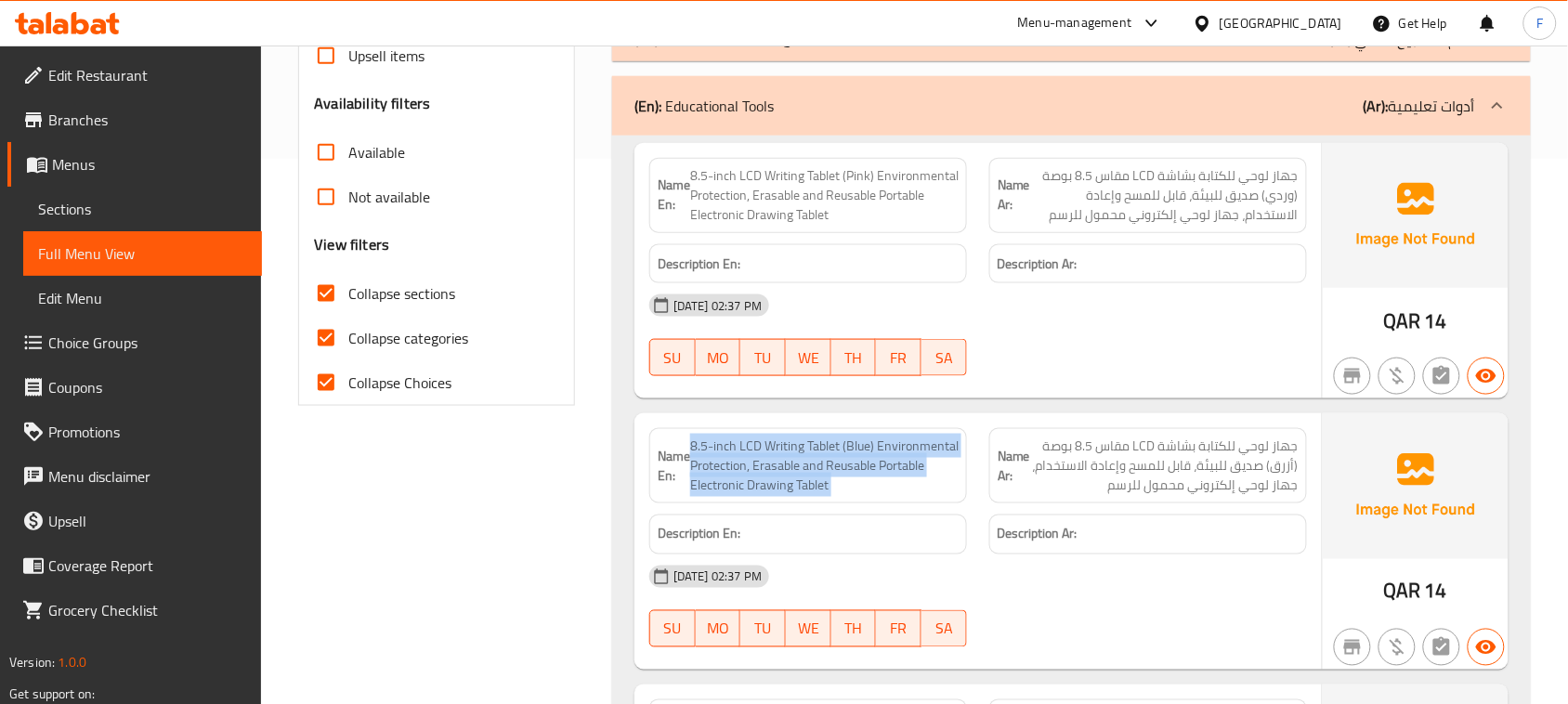
click at [843, 461] on span "8.5-inch LCD Writing Tablet (Blue) Environmental Protection, Erasable and Reusa…" at bounding box center [824, 465] width 269 height 59
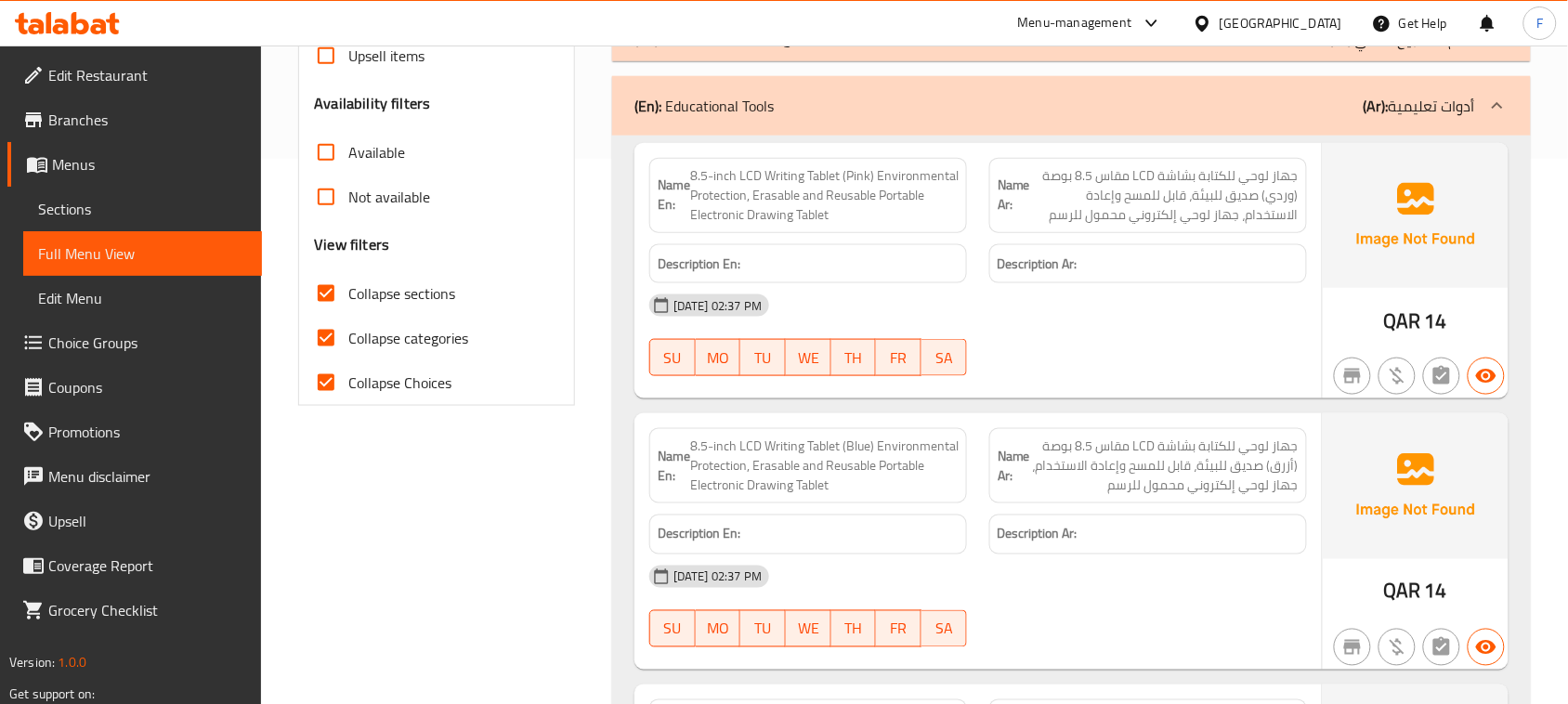
click at [1196, 196] on span "جهاز لوحي للكتابة بشاشة LCD مقاس 8.5 بوصة (وردي) صديق للبيئة، قابل للمسح وإعادة…" at bounding box center [1164, 195] width 269 height 59
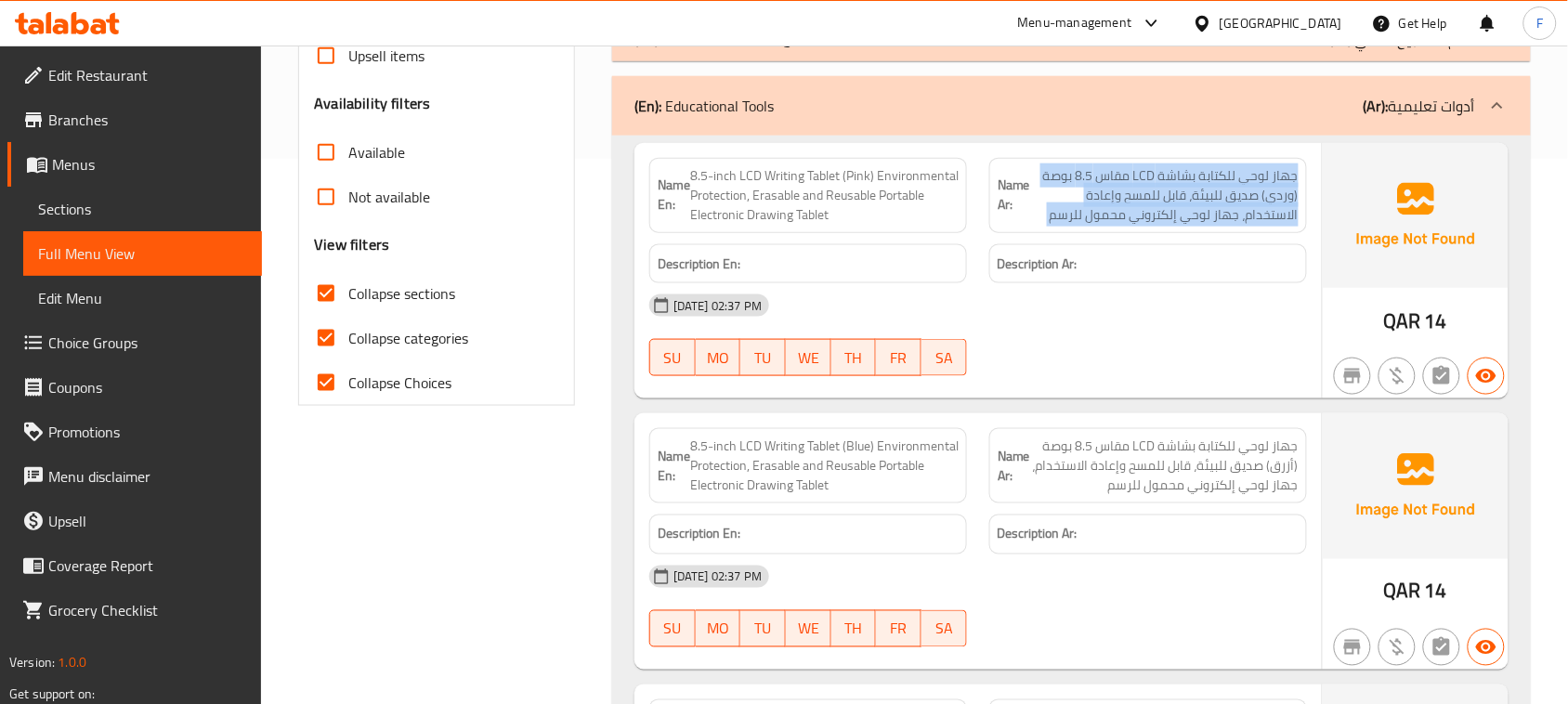
click at [1196, 196] on span "جهاز لوحي للكتابة بشاشة LCD مقاس 8.5 بوصة (وردي) صديق للبيئة، قابل للمسح وإعادة…" at bounding box center [1164, 195] width 269 height 59
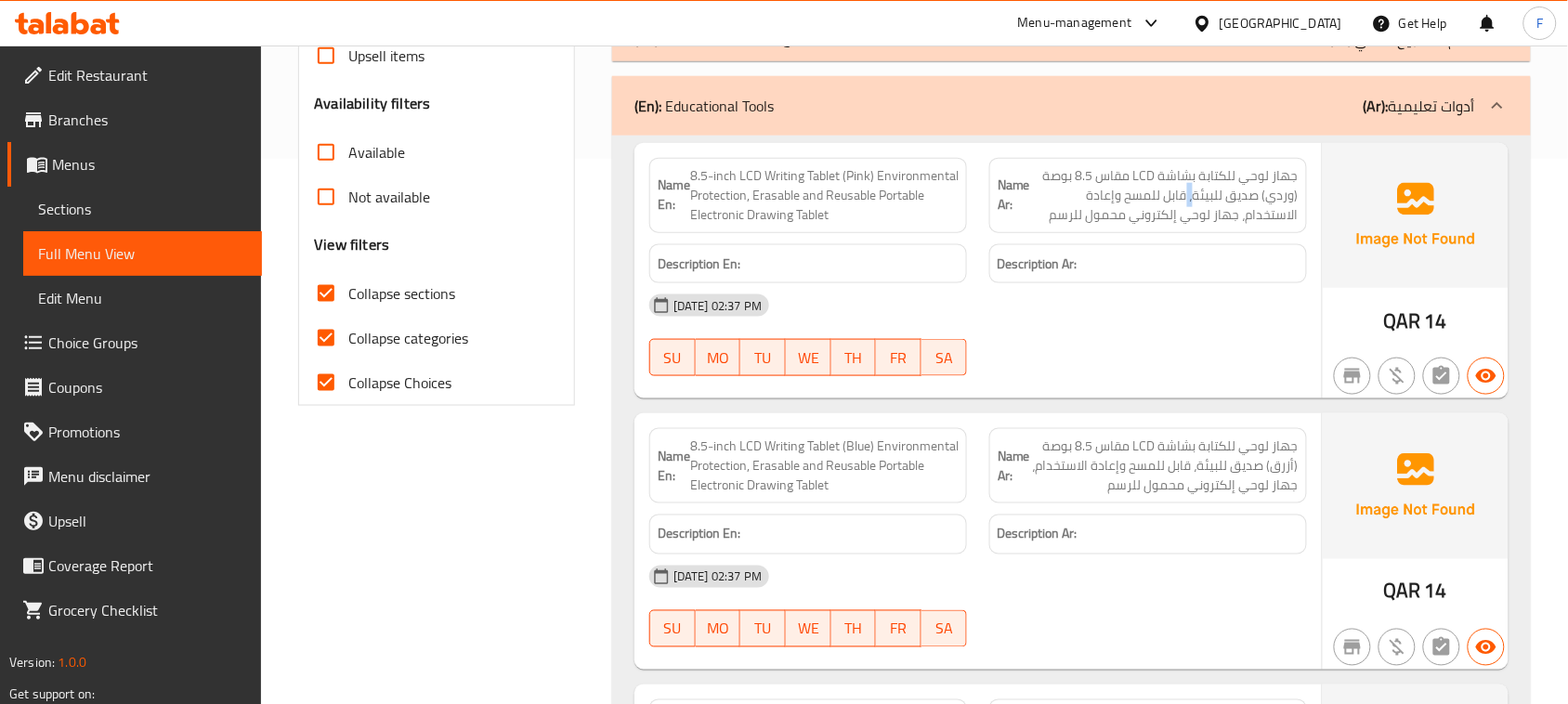
click at [1196, 196] on span "جهاز لوحي للكتابة بشاشة LCD مقاس 8.5 بوصة (وردي) صديق للبيئة، قابل للمسح وإعادة…" at bounding box center [1164, 195] width 269 height 59
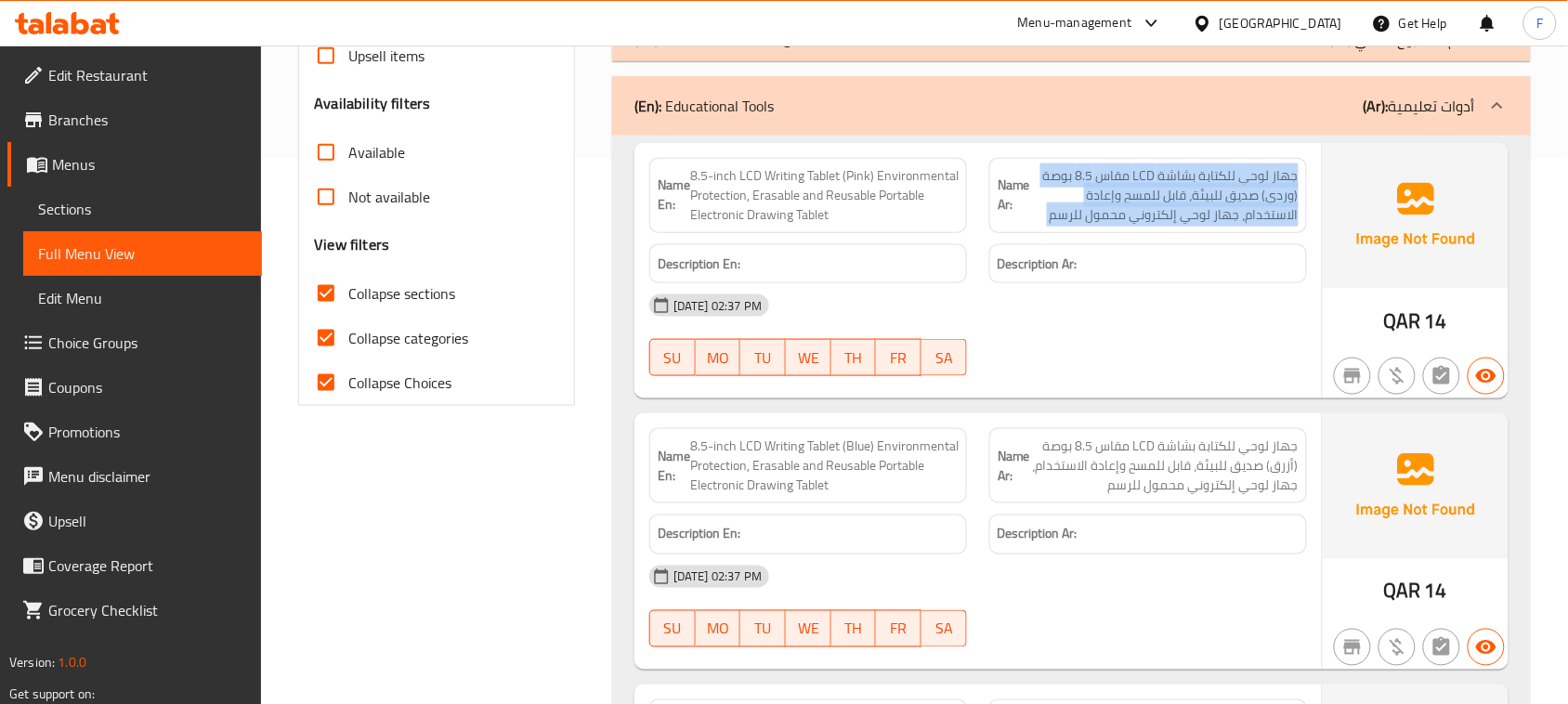
click at [1196, 196] on span "جهاز لوحي للكتابة بشاشة LCD مقاس 8.5 بوصة (وردي) صديق للبيئة، قابل للمسح وإعادة…" at bounding box center [1164, 195] width 269 height 59
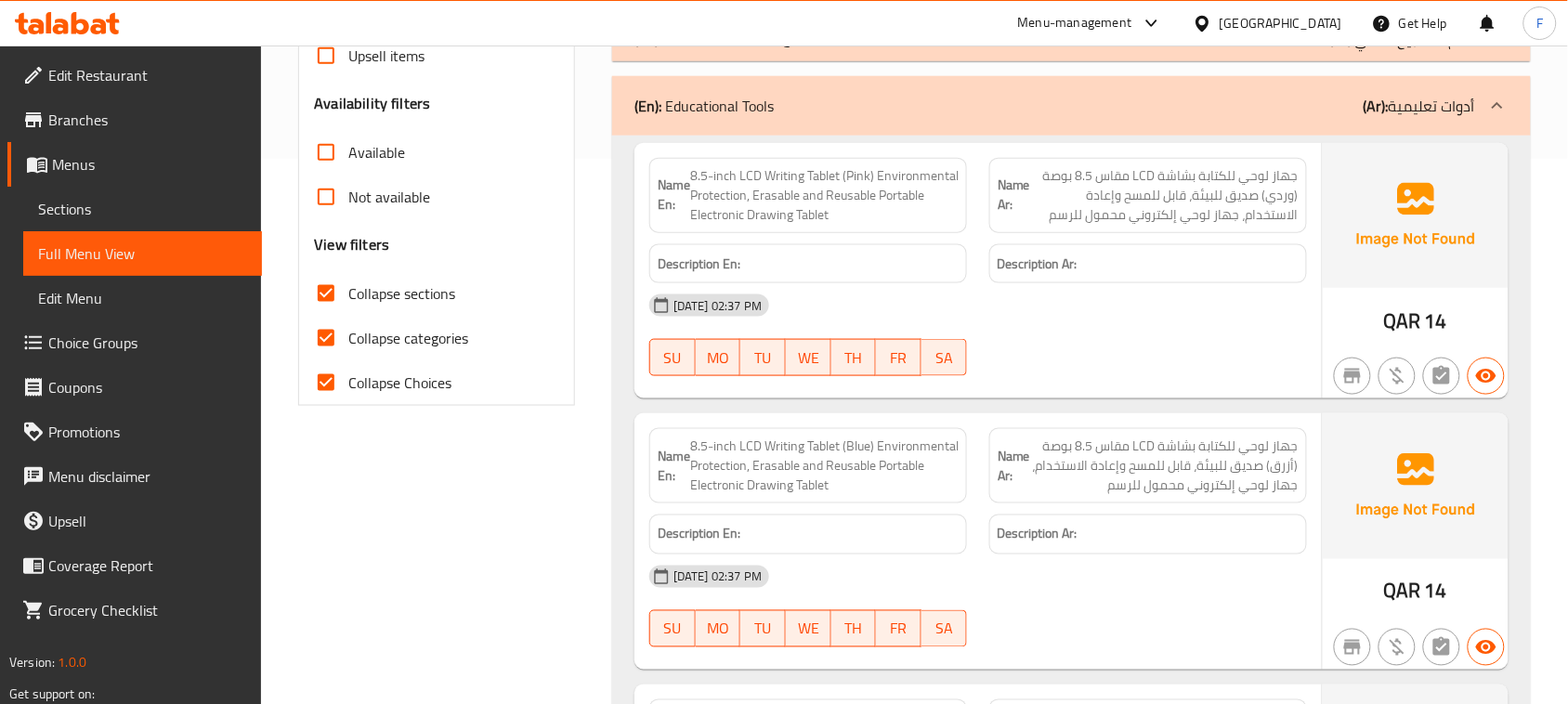
click at [792, 233] on div "Description En:" at bounding box center [807, 264] width 340 height 62
click at [795, 211] on span "8.5-inch LCD Writing Tablet (Pink) Environmental Protection, Erasable and Reusa…" at bounding box center [824, 195] width 269 height 59
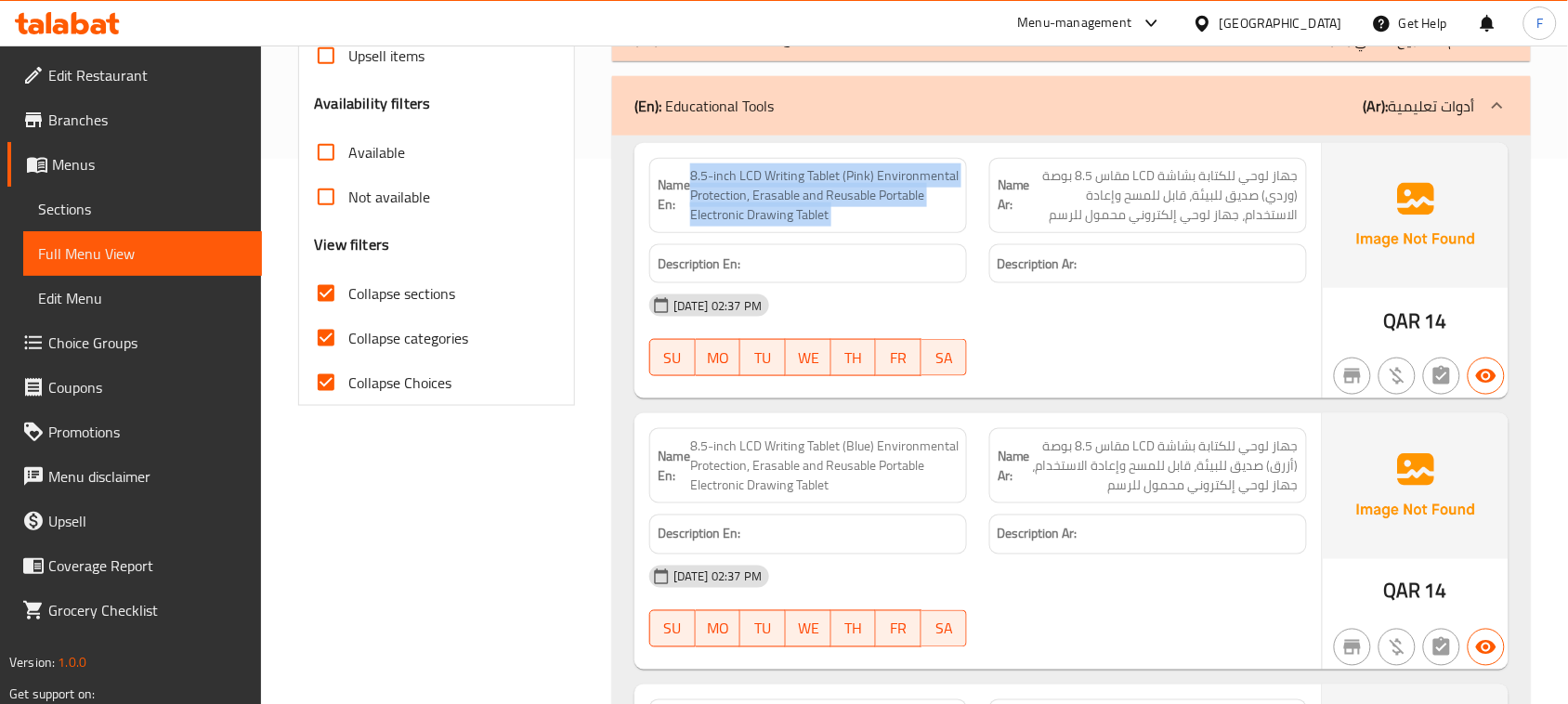
click at [795, 211] on span "8.5-inch LCD Writing Tablet (Pink) Environmental Protection, Erasable and Reusa…" at bounding box center [824, 195] width 269 height 59
copy span "8.5-inch LCD Writing Tablet (Pink) Environmental Protection, Erasable and Reusa…"
click at [888, 197] on span "8.5-inch LCD Writing Tablet (Pink) Environmental Protection, Erasable and Reusa…" at bounding box center [824, 195] width 269 height 59
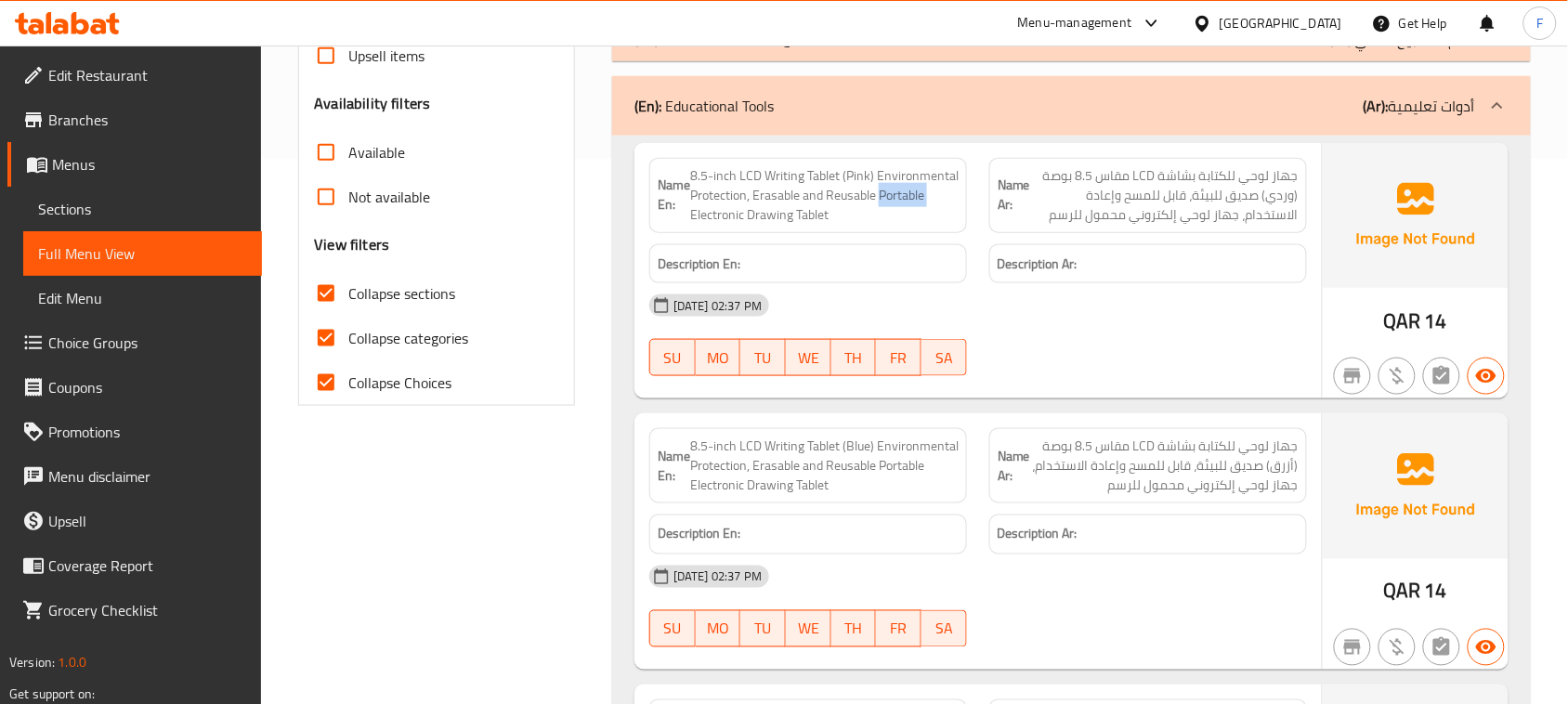
click at [888, 197] on span "8.5-inch LCD Writing Tablet (Pink) Environmental Protection, Erasable and Reusa…" at bounding box center [824, 195] width 269 height 59
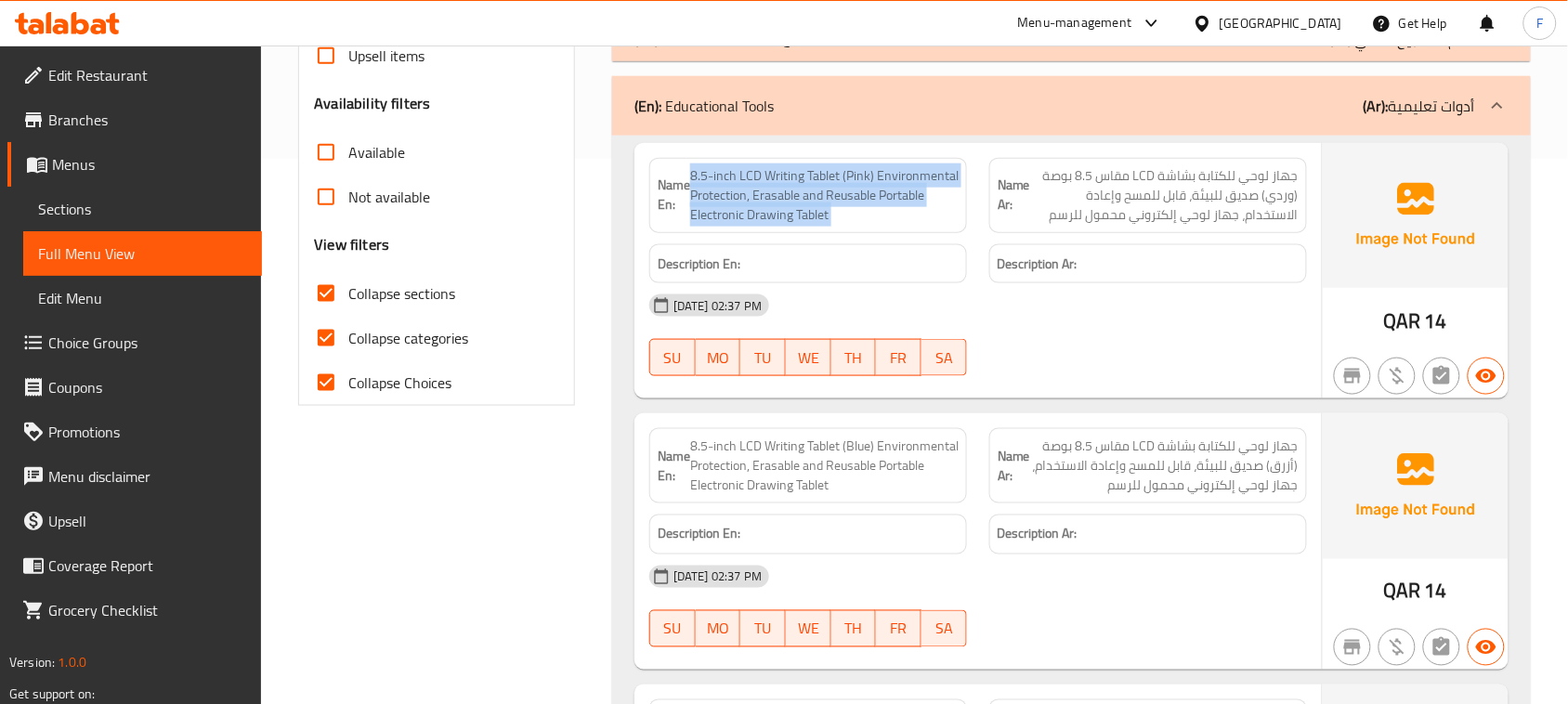
click at [888, 197] on span "8.5-inch LCD Writing Tablet (Pink) Environmental Protection, Erasable and Reusa…" at bounding box center [824, 195] width 269 height 59
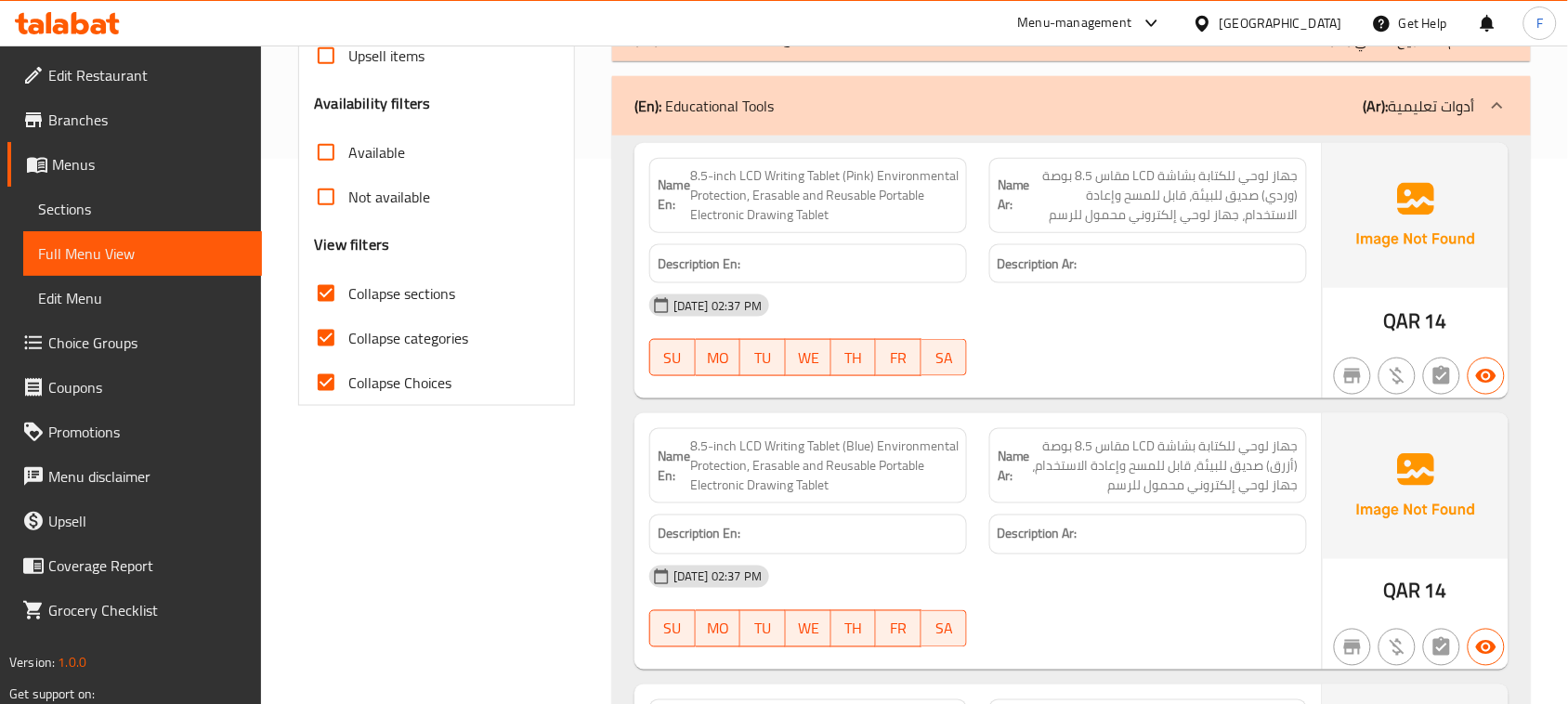
click at [1148, 210] on span "جهاز لوحي للكتابة بشاشة LCD مقاس 8.5 بوصة (وردي) صديق للبيئة، قابل للمسح وإعادة…" at bounding box center [1164, 195] width 269 height 59
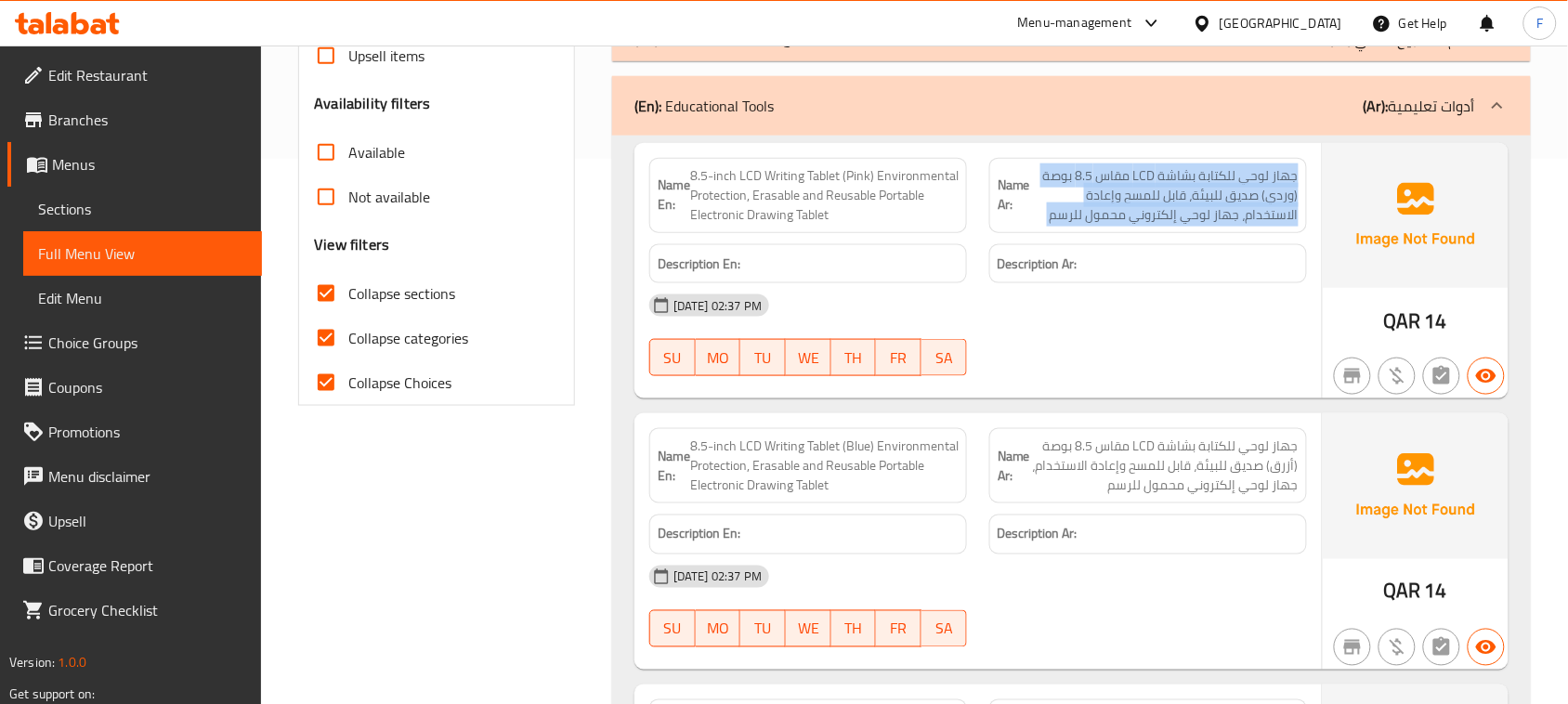
click at [1148, 210] on span "جهاز لوحي للكتابة بشاشة LCD مقاس 8.5 بوصة (وردي) صديق للبيئة، قابل للمسح وإعادة…" at bounding box center [1164, 195] width 269 height 59
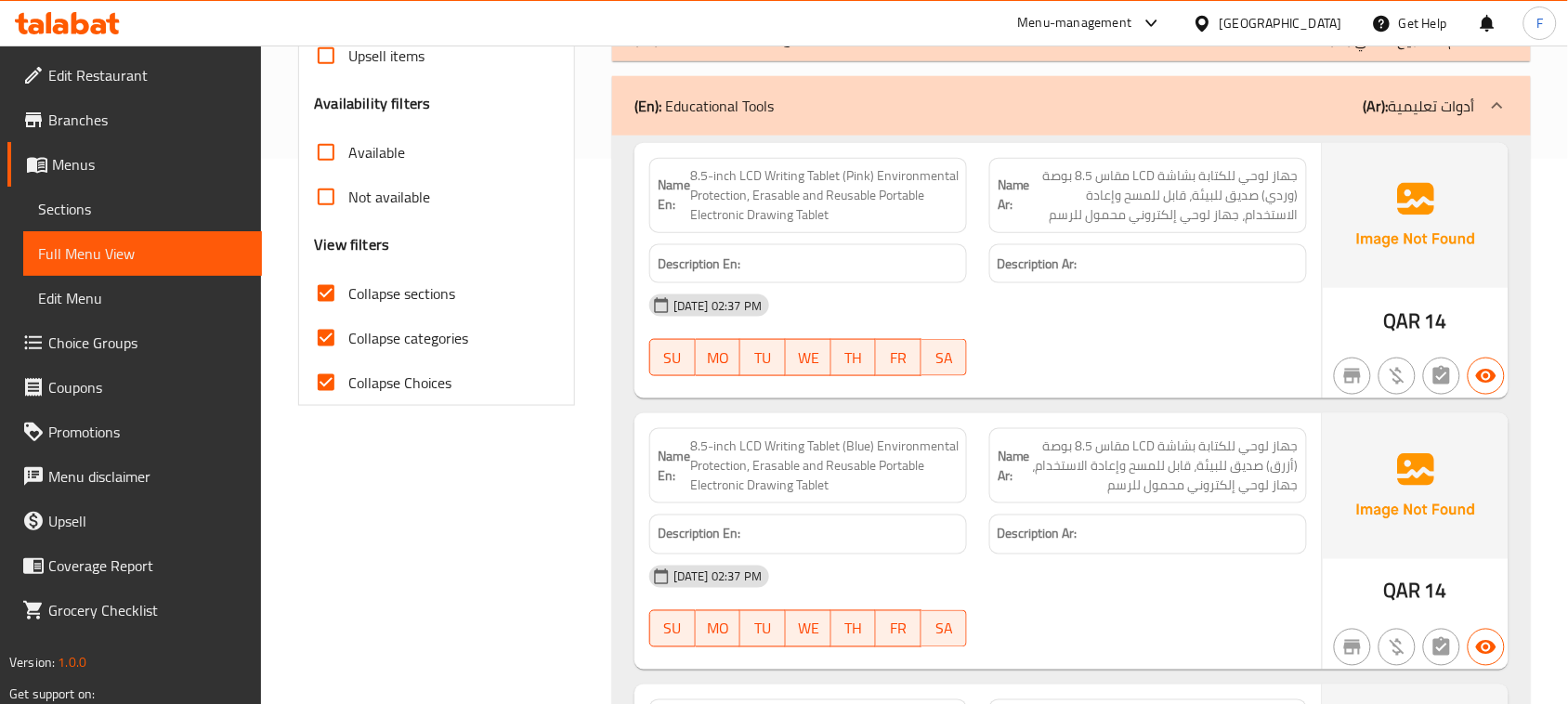
click at [1199, 462] on span "جهاز لوحي للكتابة بشاشة LCD مقاس 8.5 بوصة (أزرق) صديق للبيئة، قابل للمسح وإعادة…" at bounding box center [1164, 465] width 269 height 59
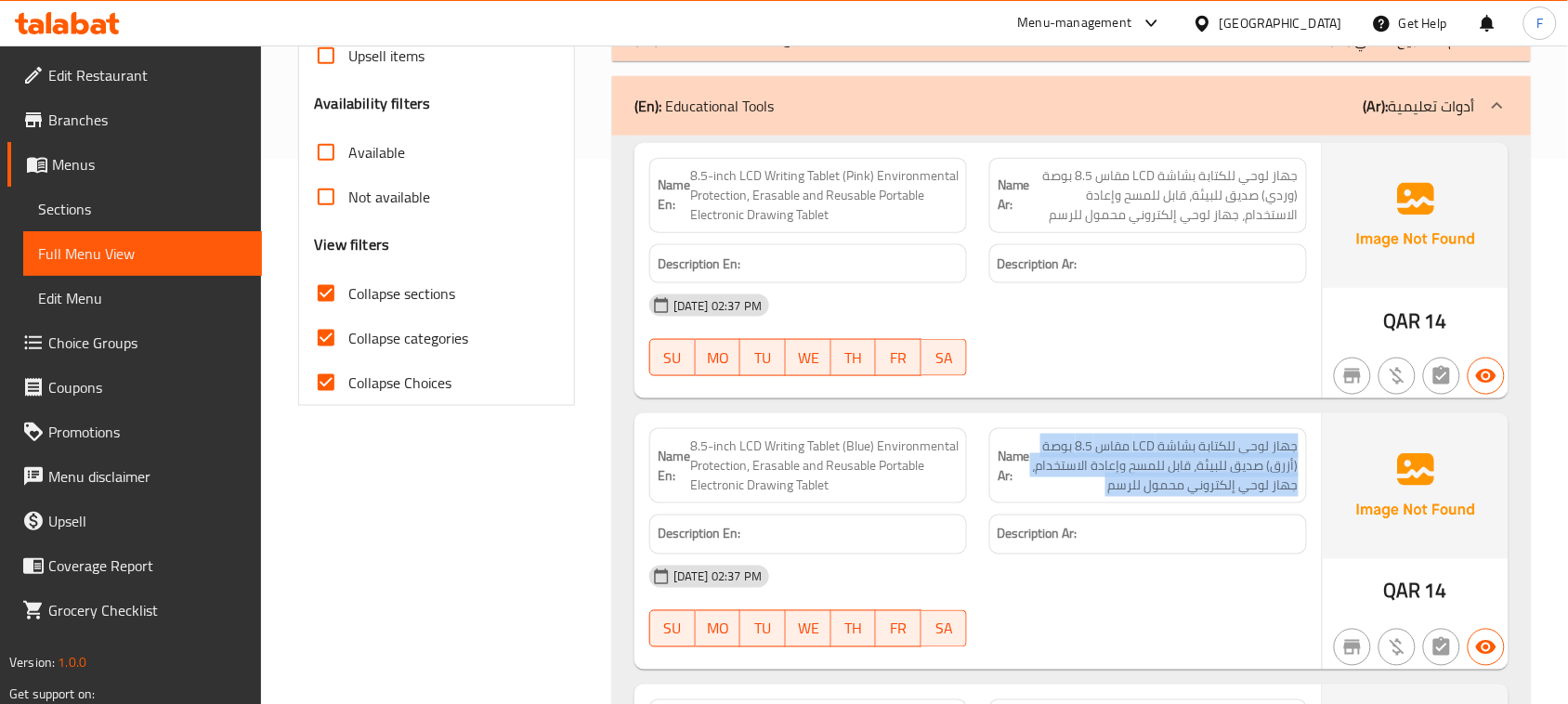
click at [1199, 462] on span "جهاز لوحي للكتابة بشاشة LCD مقاس 8.5 بوصة (أزرق) صديق للبيئة، قابل للمسح وإعادة…" at bounding box center [1164, 465] width 269 height 59
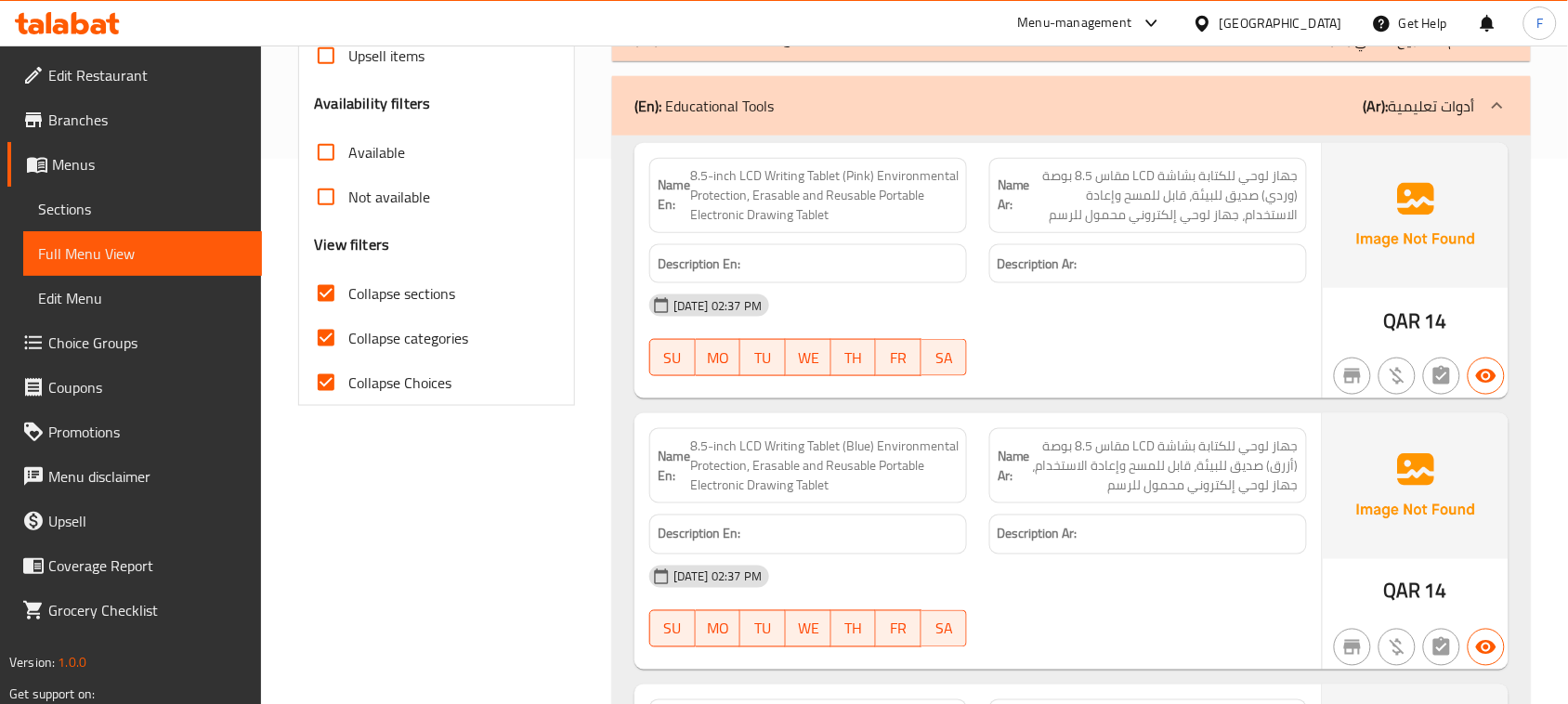
click at [1199, 182] on span "جهاز لوحي للكتابة بشاشة LCD مقاس 8.5 بوصة (وردي) صديق للبيئة، قابل للمسح وإعادة…" at bounding box center [1164, 195] width 269 height 59
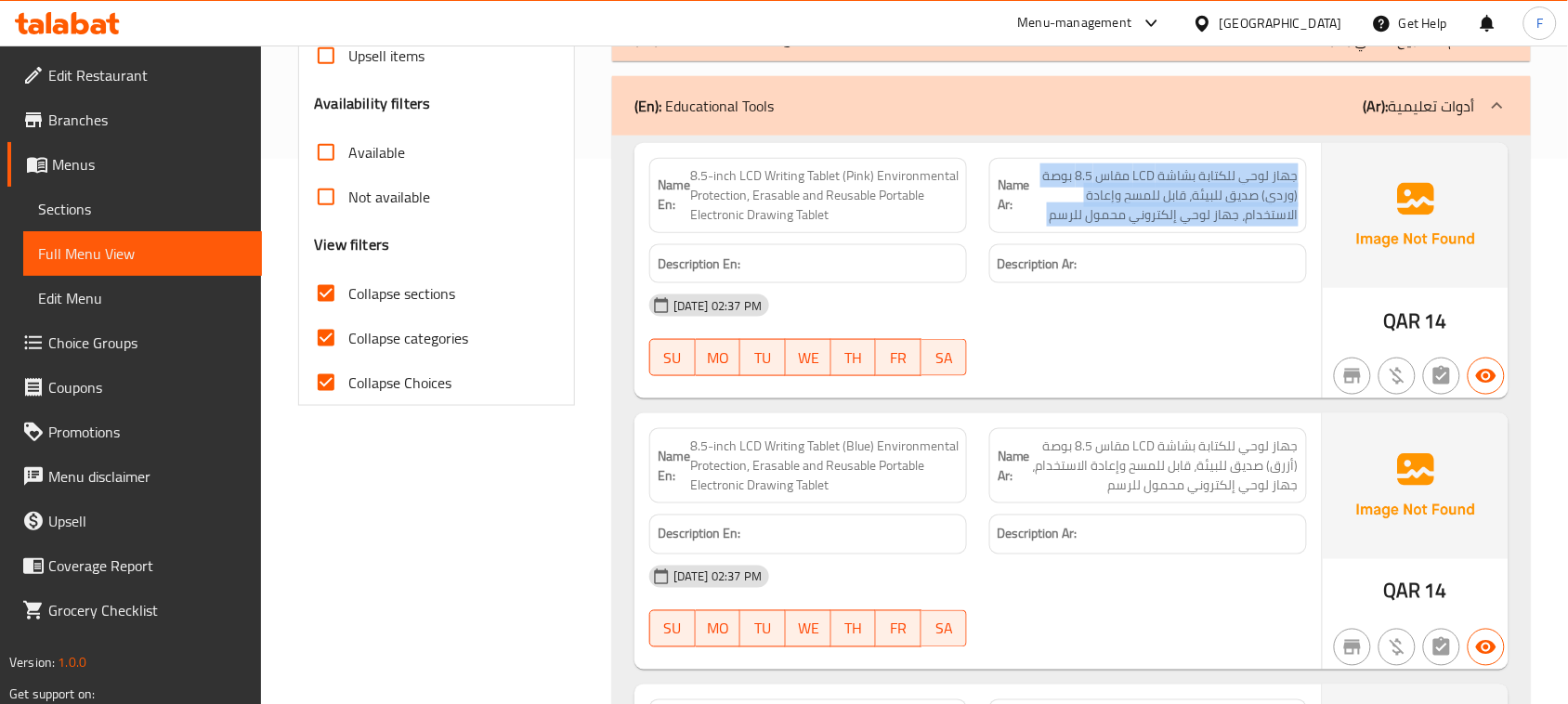
click at [1199, 182] on span "جهاز لوحي للكتابة بشاشة LCD مقاس 8.5 بوصة (وردي) صديق للبيئة، قابل للمسح وإعادة…" at bounding box center [1164, 195] width 269 height 59
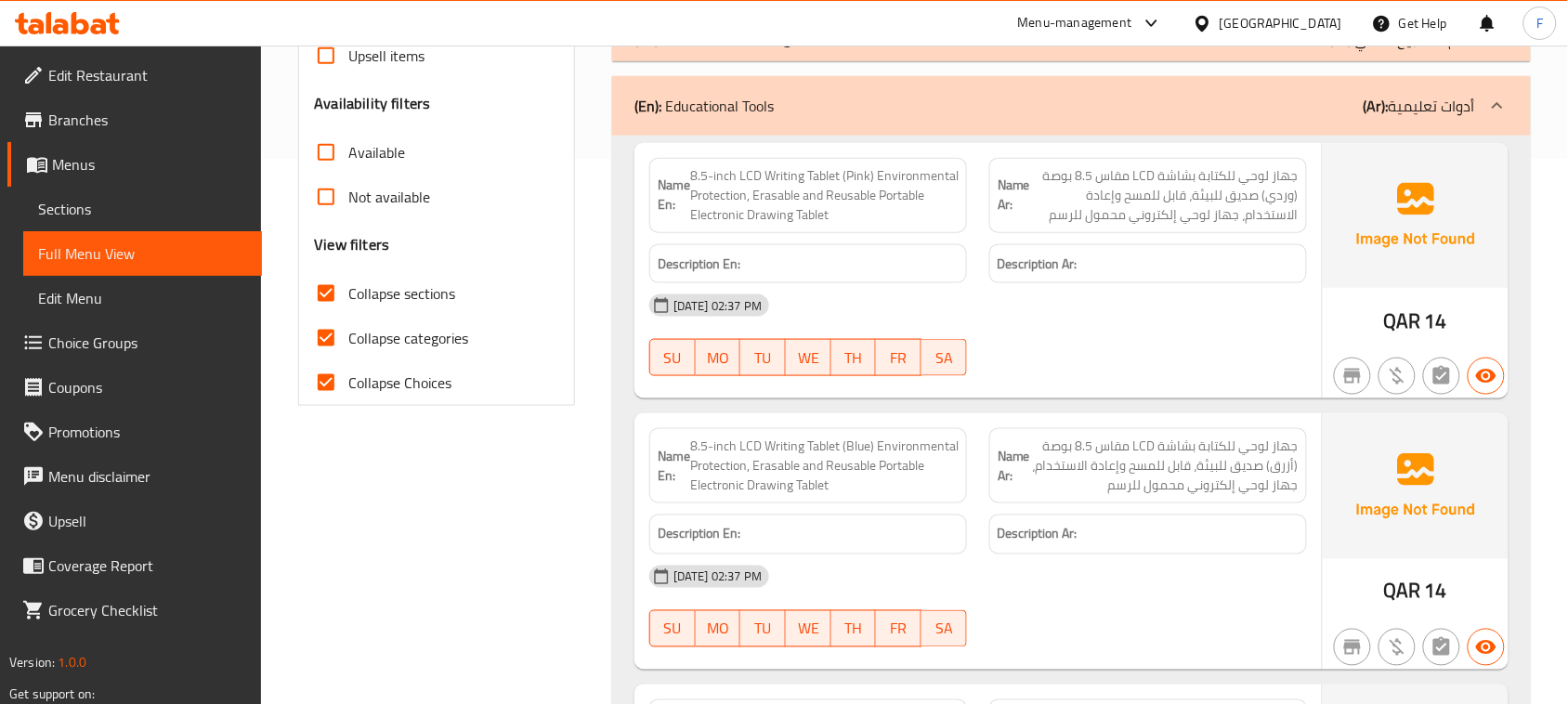
click at [838, 195] on span "8.5-inch LCD Writing Tablet (Pink) Environmental Protection, Erasable and Reusa…" at bounding box center [824, 195] width 269 height 59
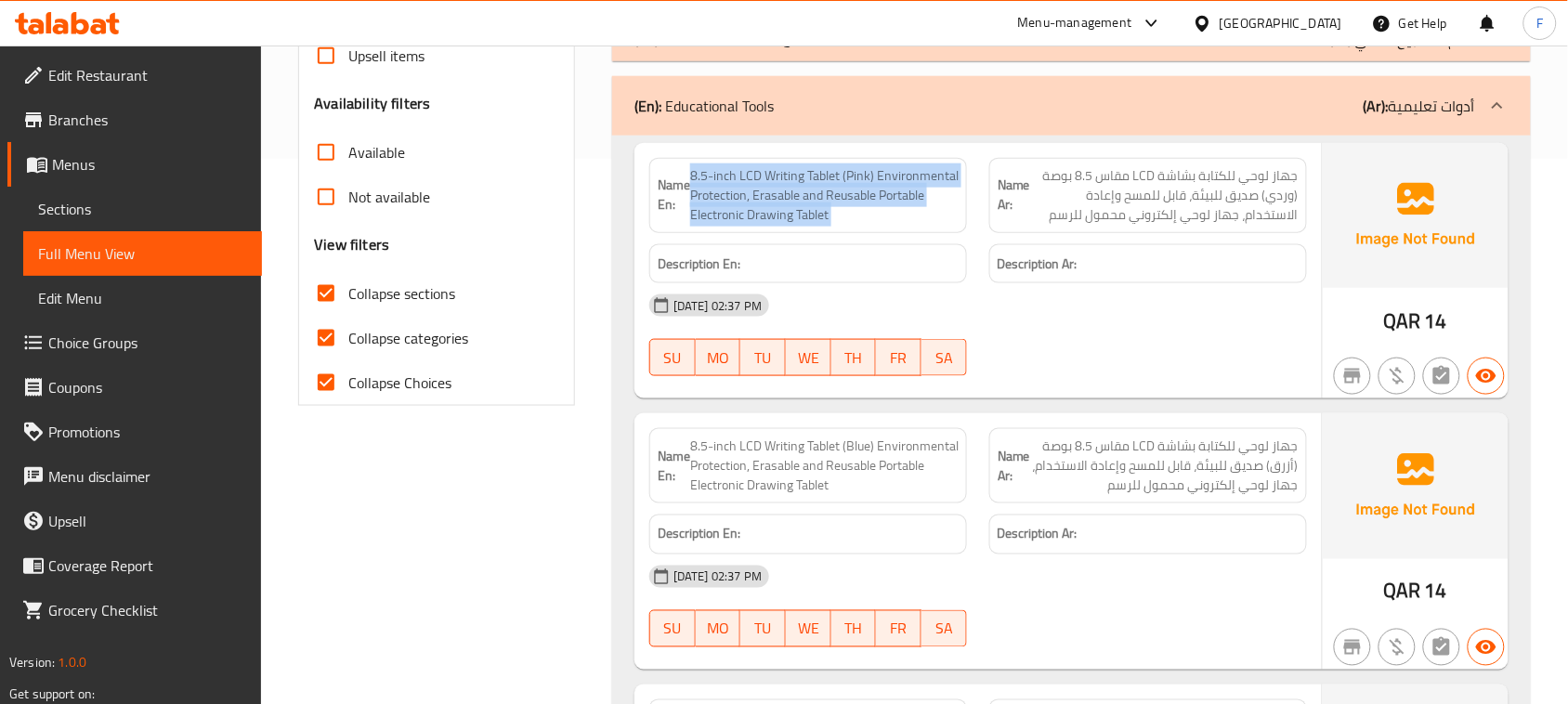
click at [838, 195] on span "8.5-inch LCD Writing Tablet (Pink) Environmental Protection, Erasable and Reusa…" at bounding box center [824, 195] width 269 height 59
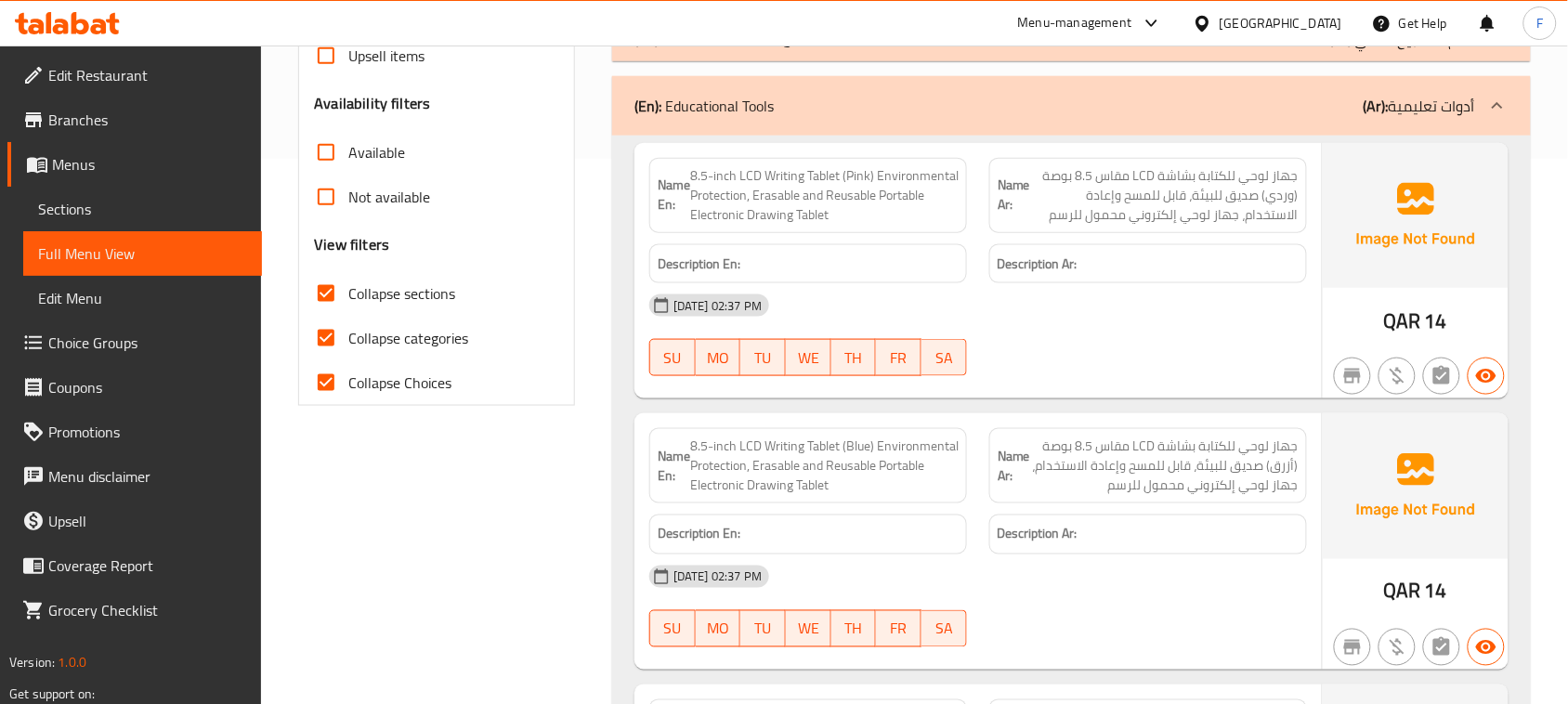
click at [1091, 204] on span "جهاز لوحي للكتابة بشاشة LCD مقاس 8.5 بوصة (وردي) صديق للبيئة، قابل للمسح وإعادة…" at bounding box center [1164, 195] width 269 height 59
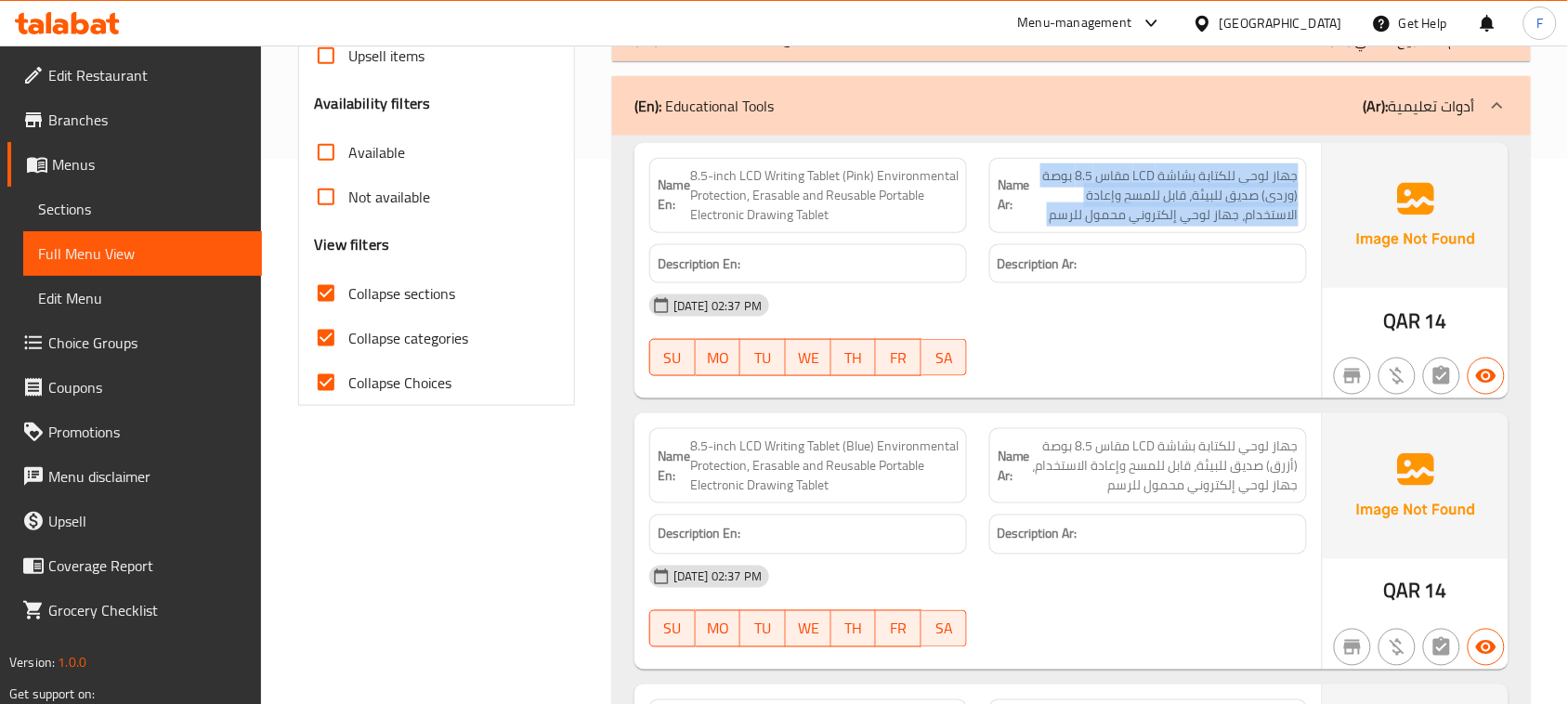
click at [1091, 204] on span "جهاز لوحي للكتابة بشاشة LCD مقاس 8.5 بوصة (وردي) صديق للبيئة، قابل للمسح وإعادة…" at bounding box center [1164, 195] width 269 height 59
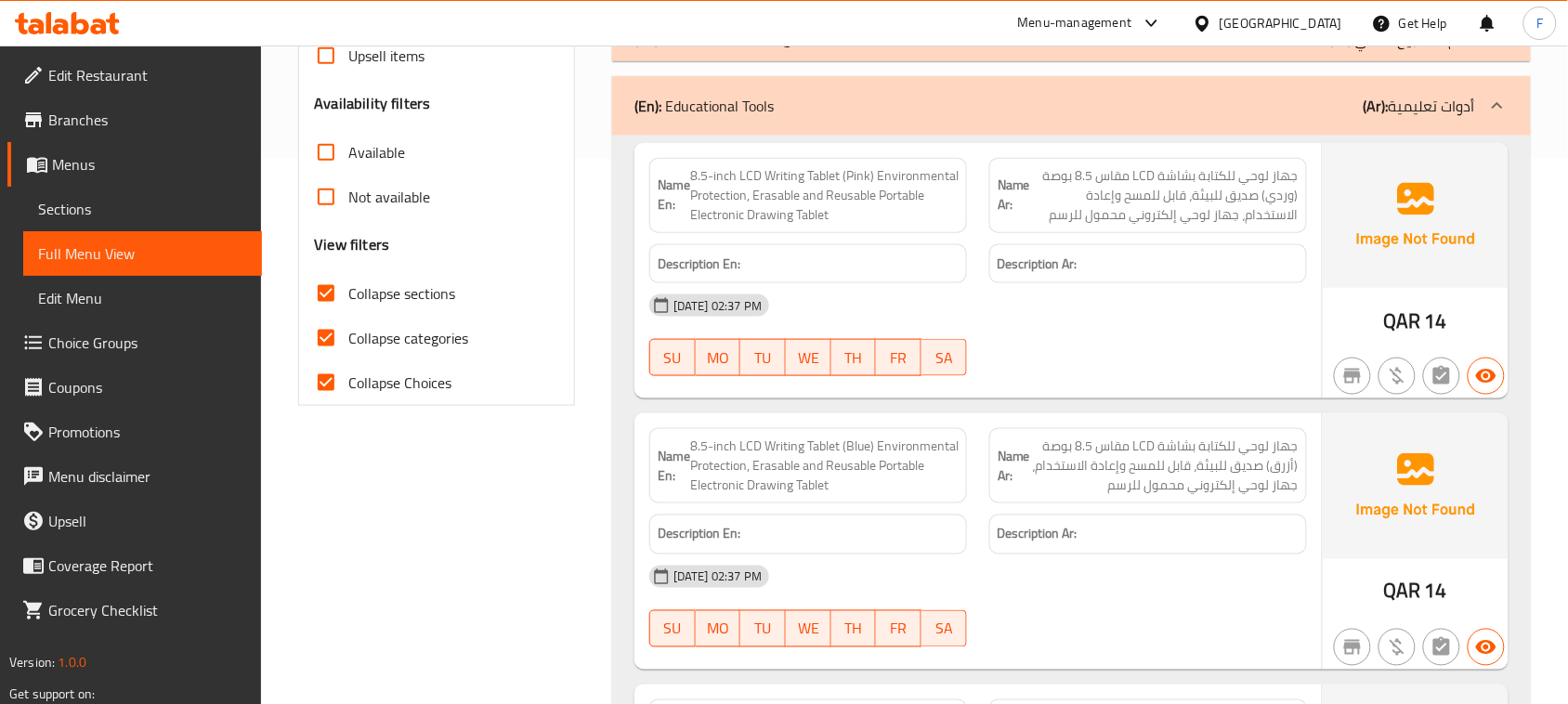
click at [1175, 475] on span "جهاز لوحي للكتابة بشاشة LCD مقاس 8.5 بوصة (أزرق) صديق للبيئة، قابل للمسح وإعادة…" at bounding box center [1164, 465] width 269 height 59
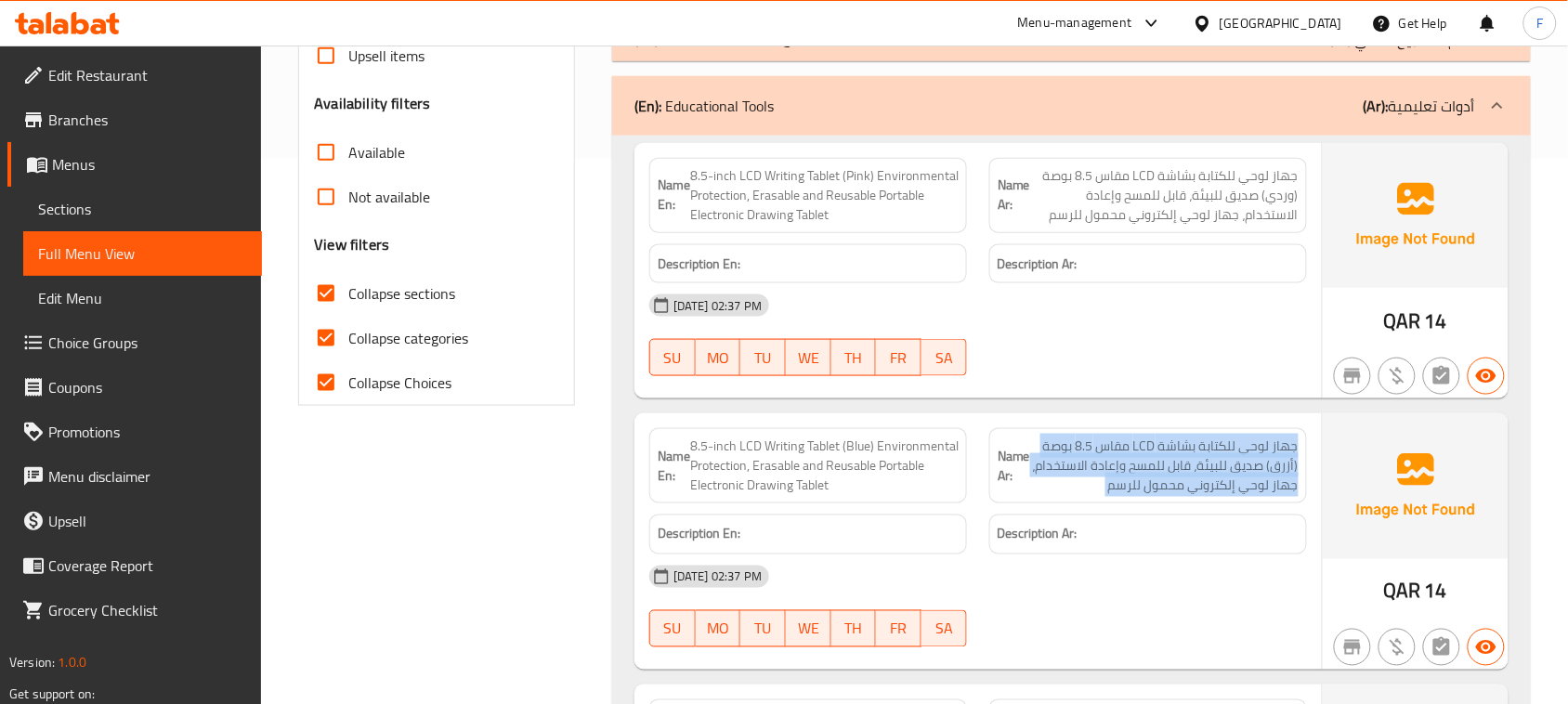
click at [1175, 475] on span "جهاز لوحي للكتابة بشاشة LCD مقاس 8.5 بوصة (أزرق) صديق للبيئة، قابل للمسح وإعادة…" at bounding box center [1164, 465] width 269 height 59
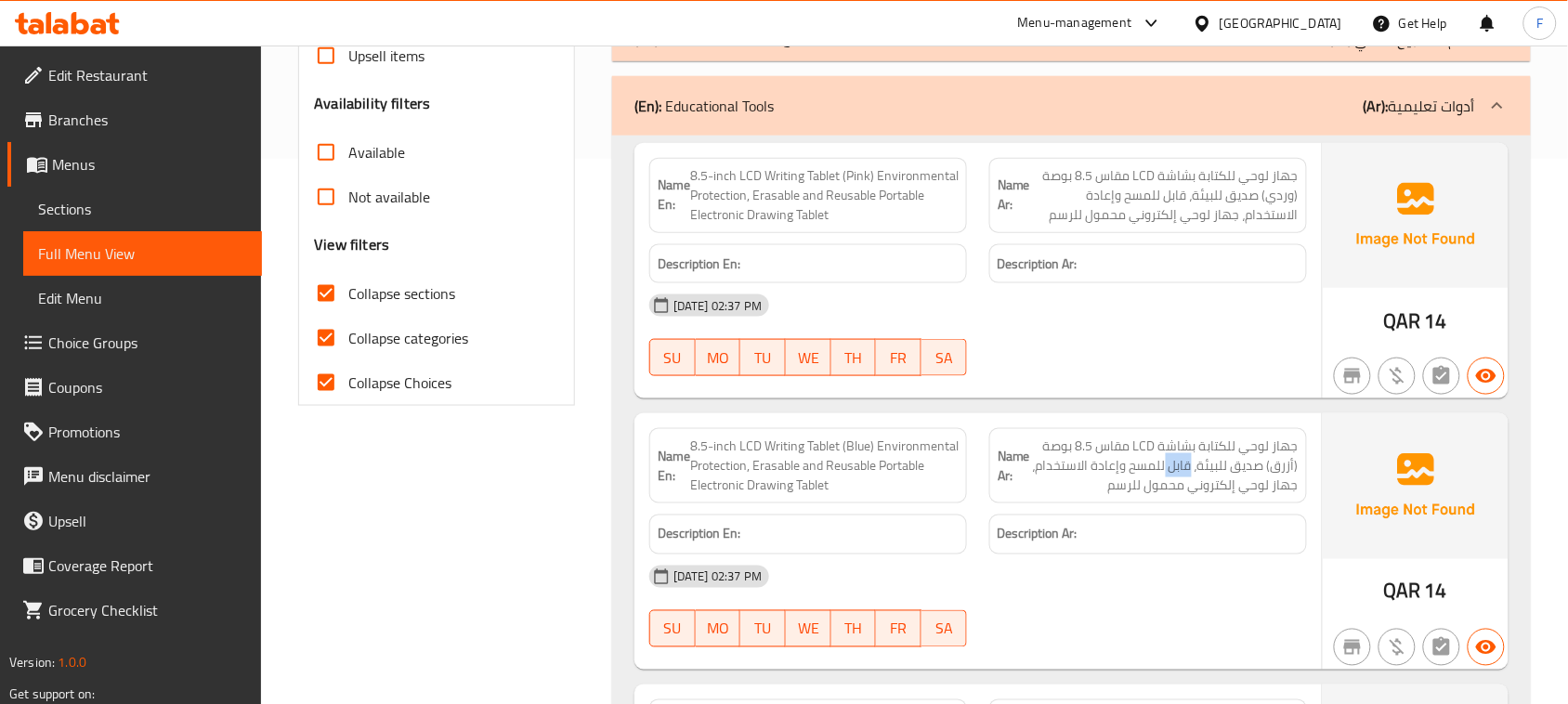
click at [1175, 475] on span "جهاز لوحي للكتابة بشاشة LCD مقاس 8.5 بوصة (أزرق) صديق للبيئة، قابل للمسح وإعادة…" at bounding box center [1164, 465] width 269 height 59
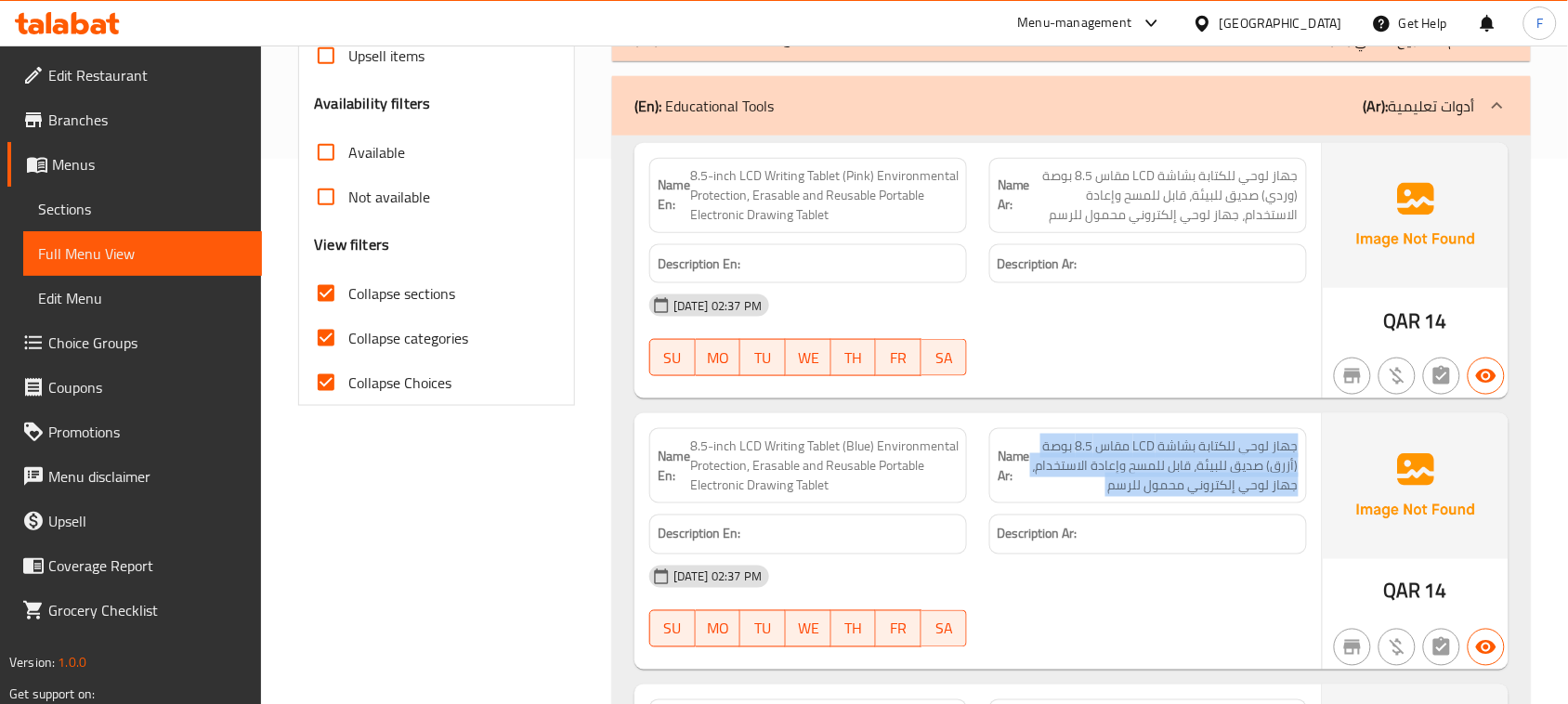
click at [1175, 475] on span "جهاز لوحي للكتابة بشاشة LCD مقاس 8.5 بوصة (أزرق) صديق للبيئة، قابل للمسح وإعادة…" at bounding box center [1164, 465] width 269 height 59
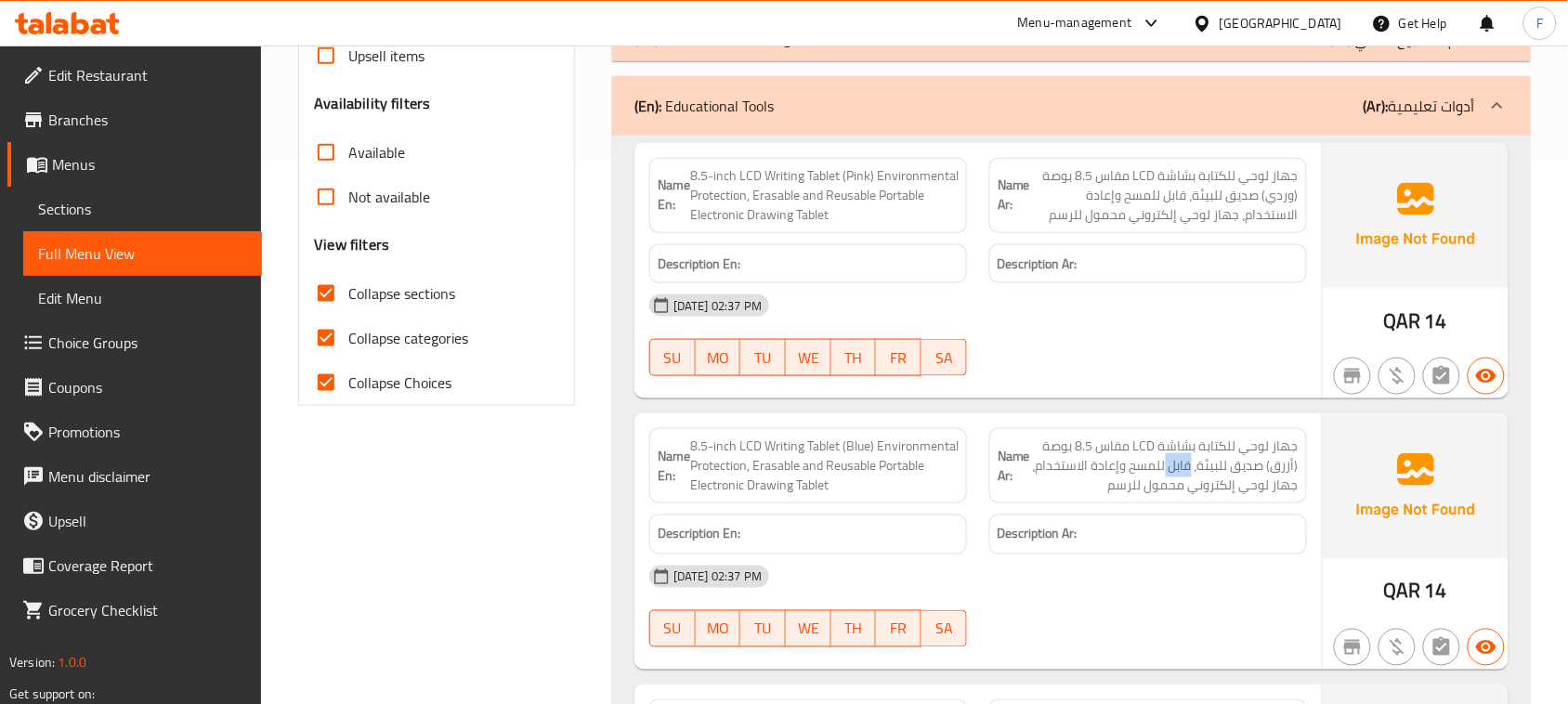
click at [1175, 475] on span "جهاز لوحي للكتابة بشاشة LCD مقاس 8.5 بوصة (أزرق) صديق للبيئة، قابل للمسح وإعادة…" at bounding box center [1164, 465] width 269 height 59
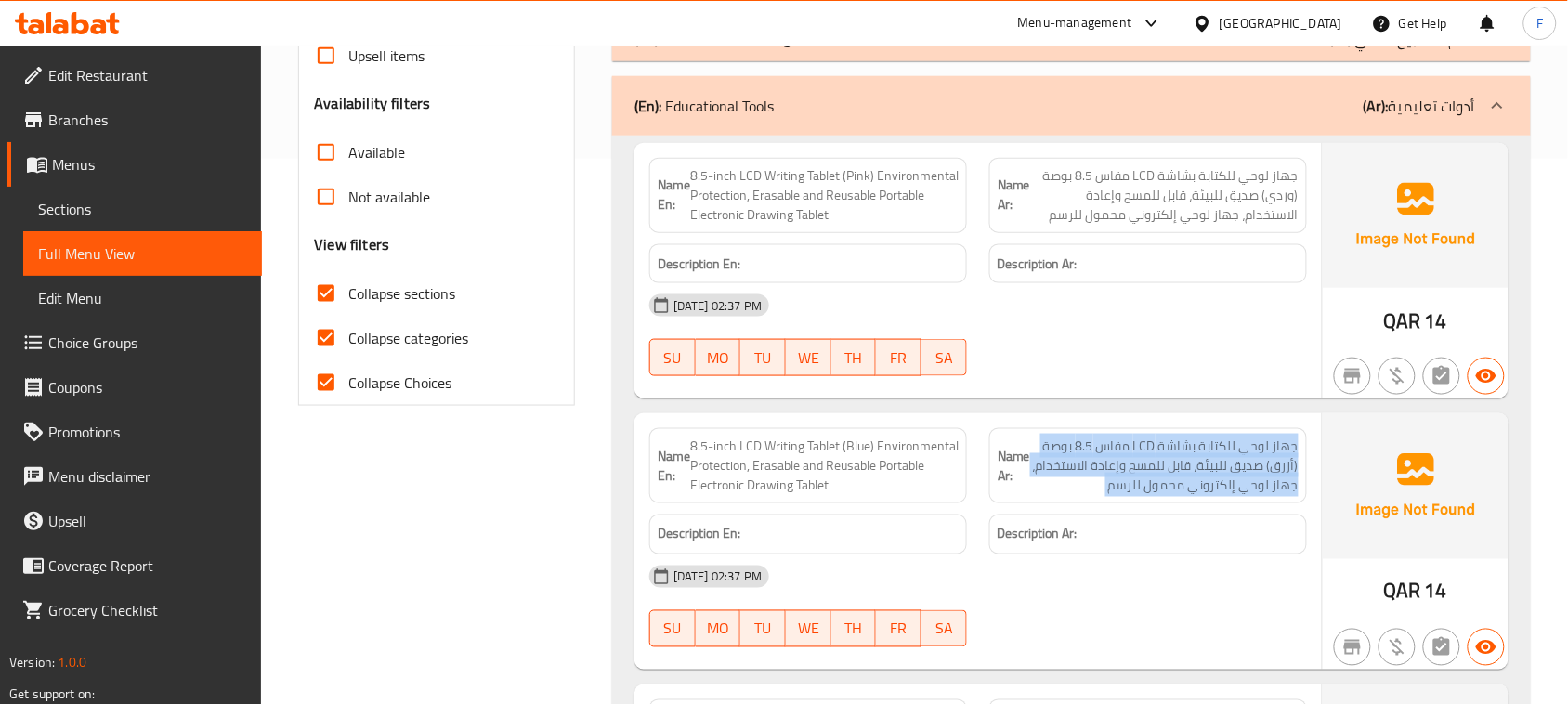
click at [1175, 475] on span "جهاز لوحي للكتابة بشاشة LCD مقاس 8.5 بوصة (أزرق) صديق للبيئة، قابل للمسح وإعادة…" at bounding box center [1164, 465] width 269 height 59
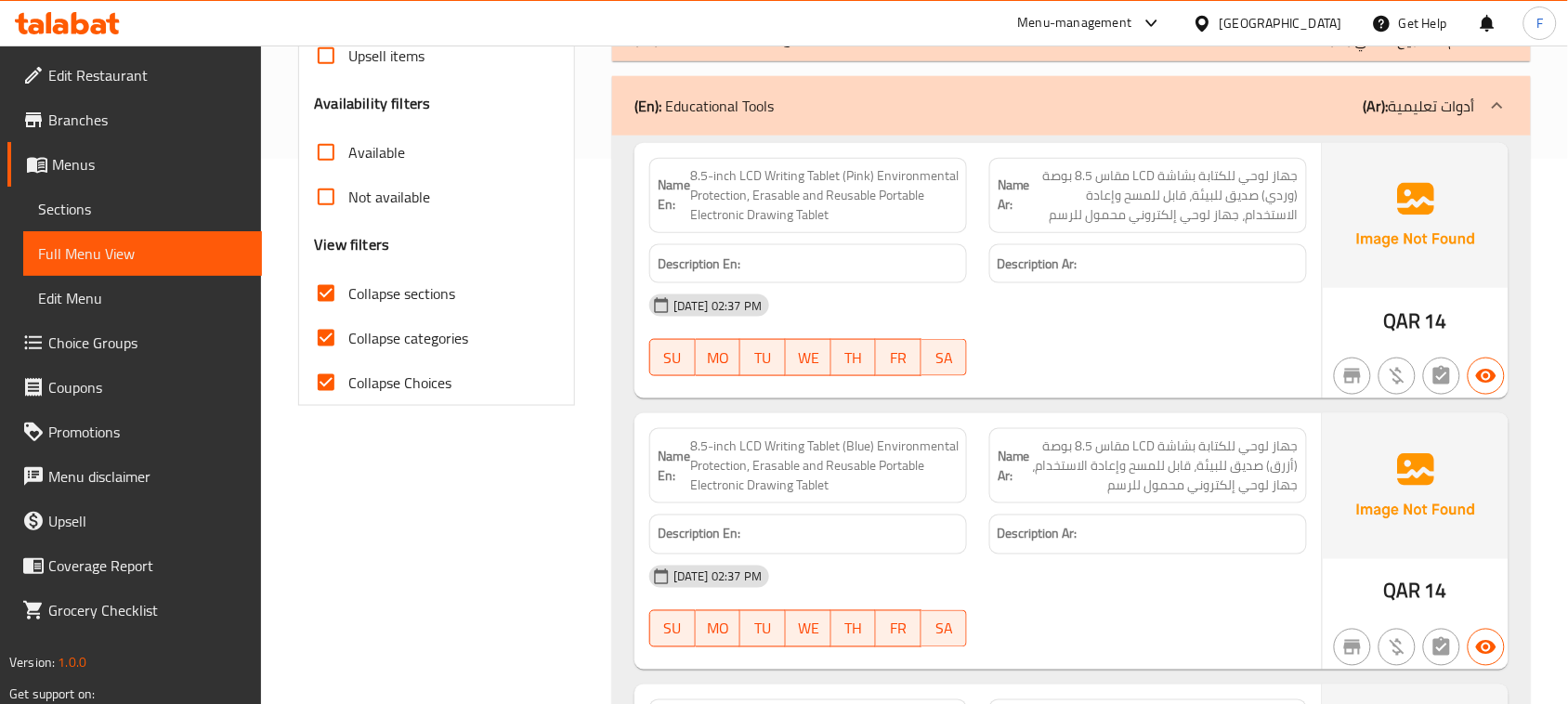
click at [1134, 187] on span "جهاز لوحي للكتابة بشاشة LCD مقاس 8.5 بوصة (وردي) صديق للبيئة، قابل للمسح وإعادة…" at bounding box center [1164, 195] width 269 height 59
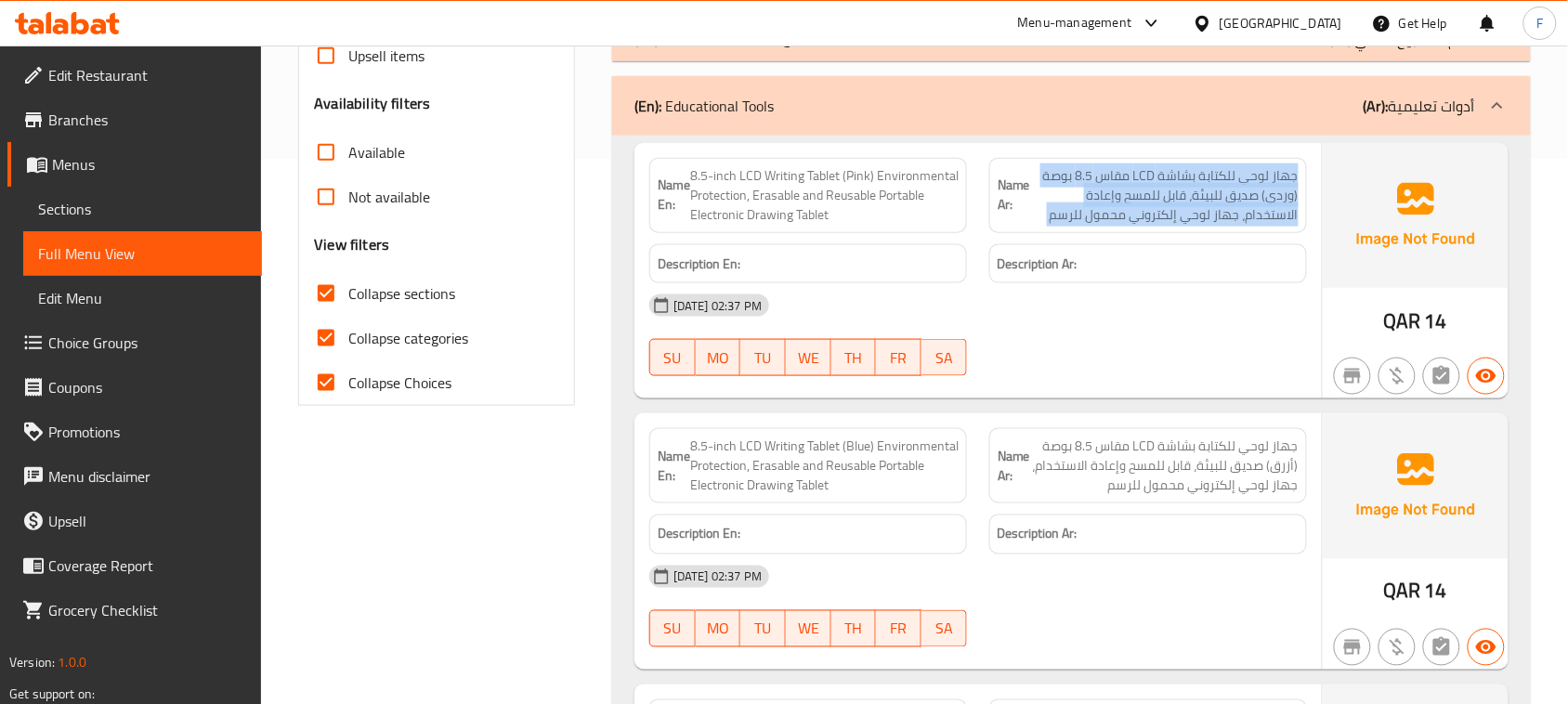
click at [1134, 187] on span "جهاز لوحي للكتابة بشاشة LCD مقاس 8.5 بوصة (وردي) صديق للبيئة، قابل للمسح وإعادة…" at bounding box center [1164, 195] width 269 height 59
click at [1090, 197] on span "جهاز لوحي للكتابة بشاشة LCD مقاس 8.5 بوصة (وردي) صديق للبيئة، قابل للمسح وإعادة…" at bounding box center [1164, 195] width 269 height 59
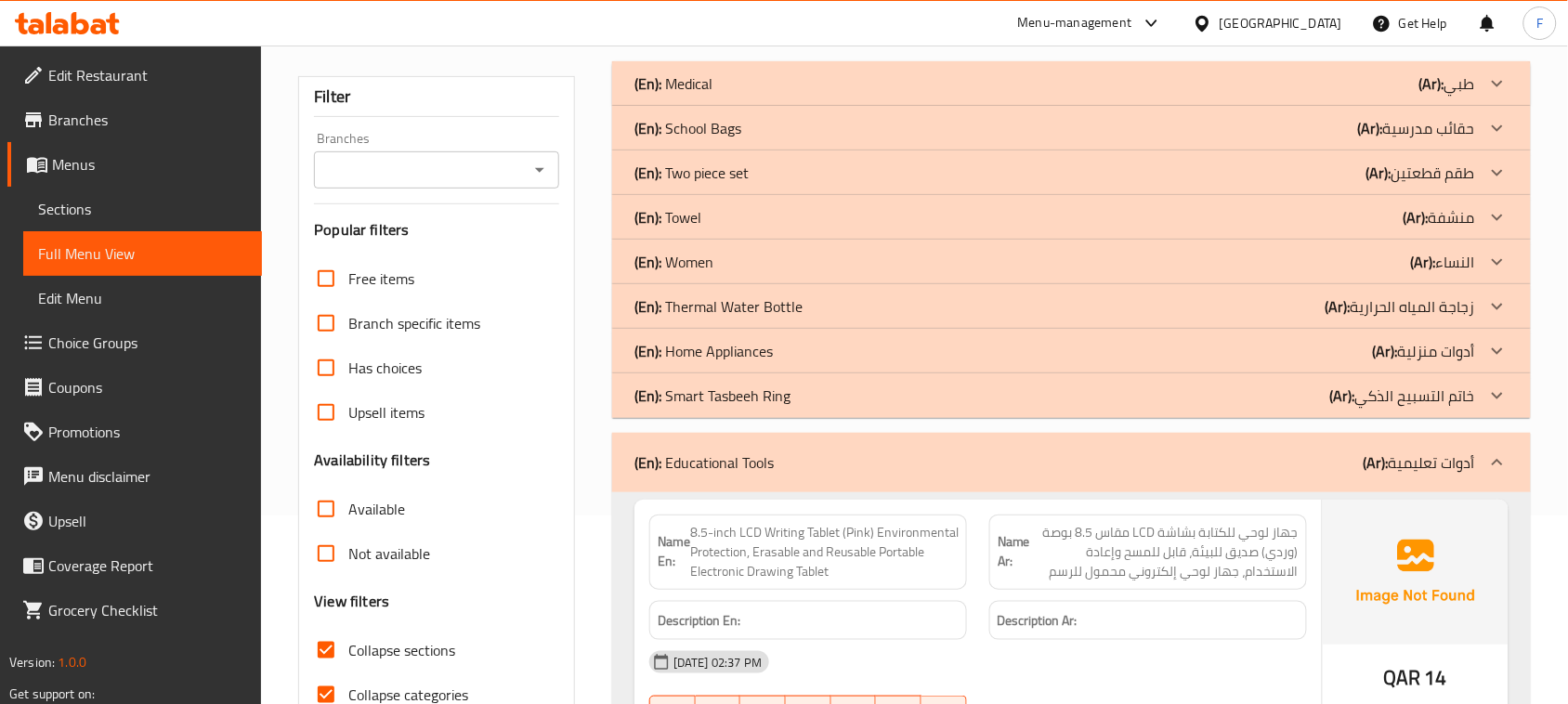
scroll to position [303, 0]
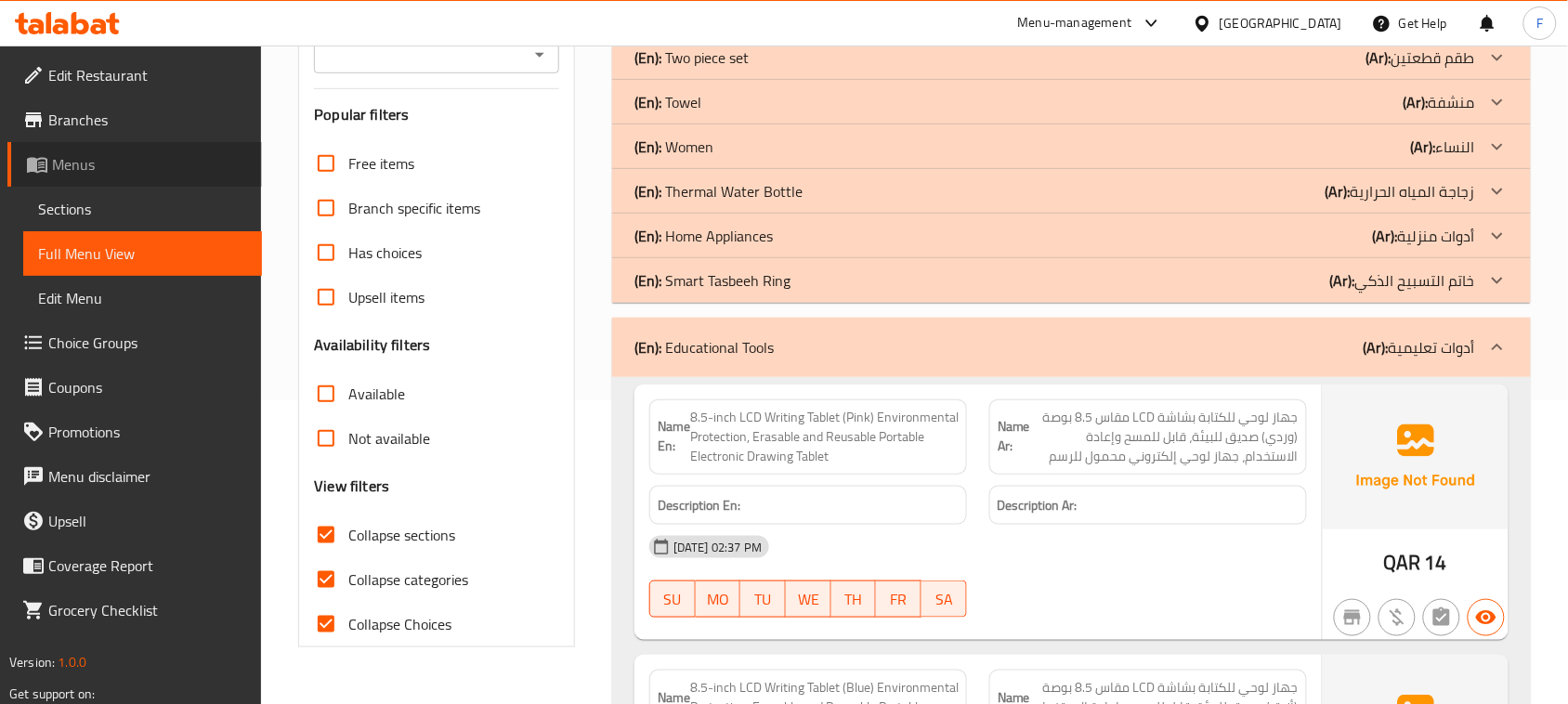
click at [81, 156] on span "Menus" at bounding box center [149, 165] width 195 height 22
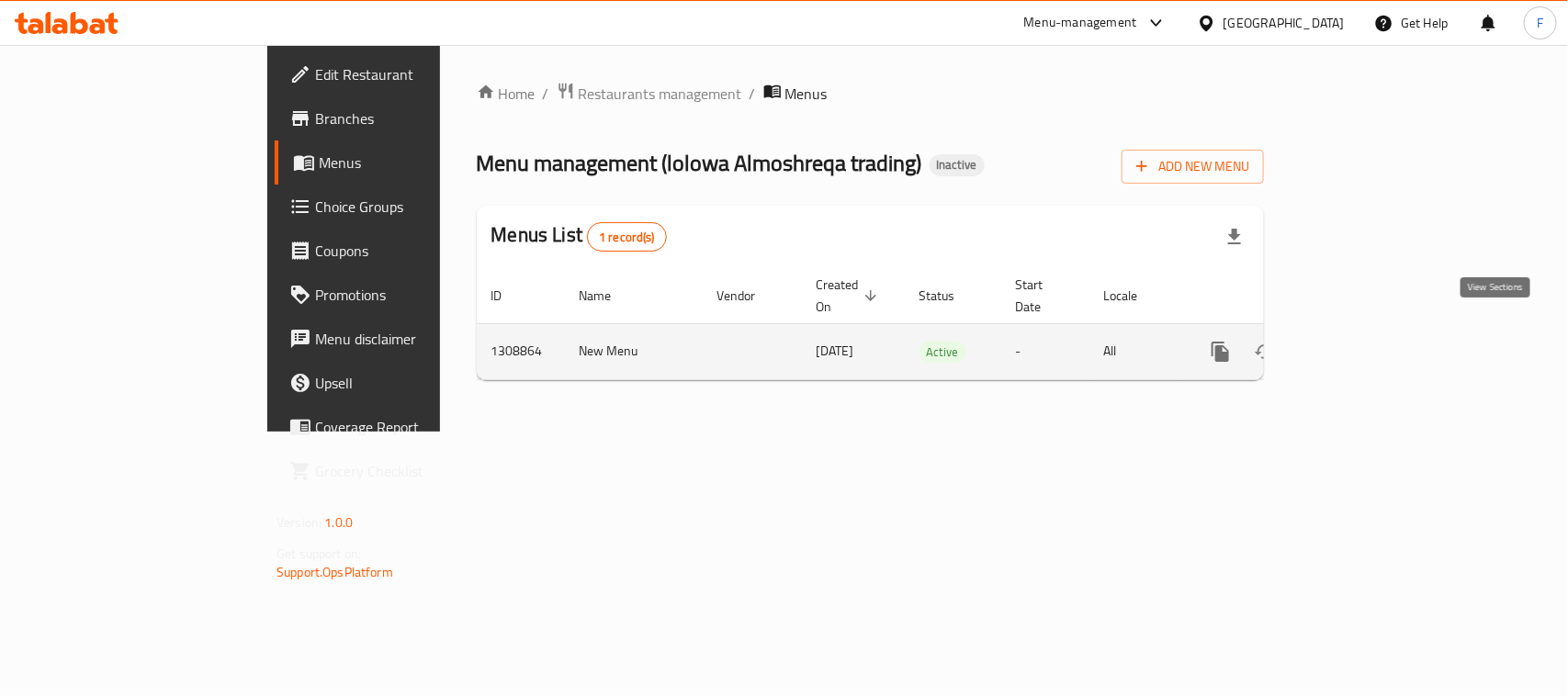
click at [1364, 340] on icon "enhanced table" at bounding box center [1352, 351] width 22 height 22
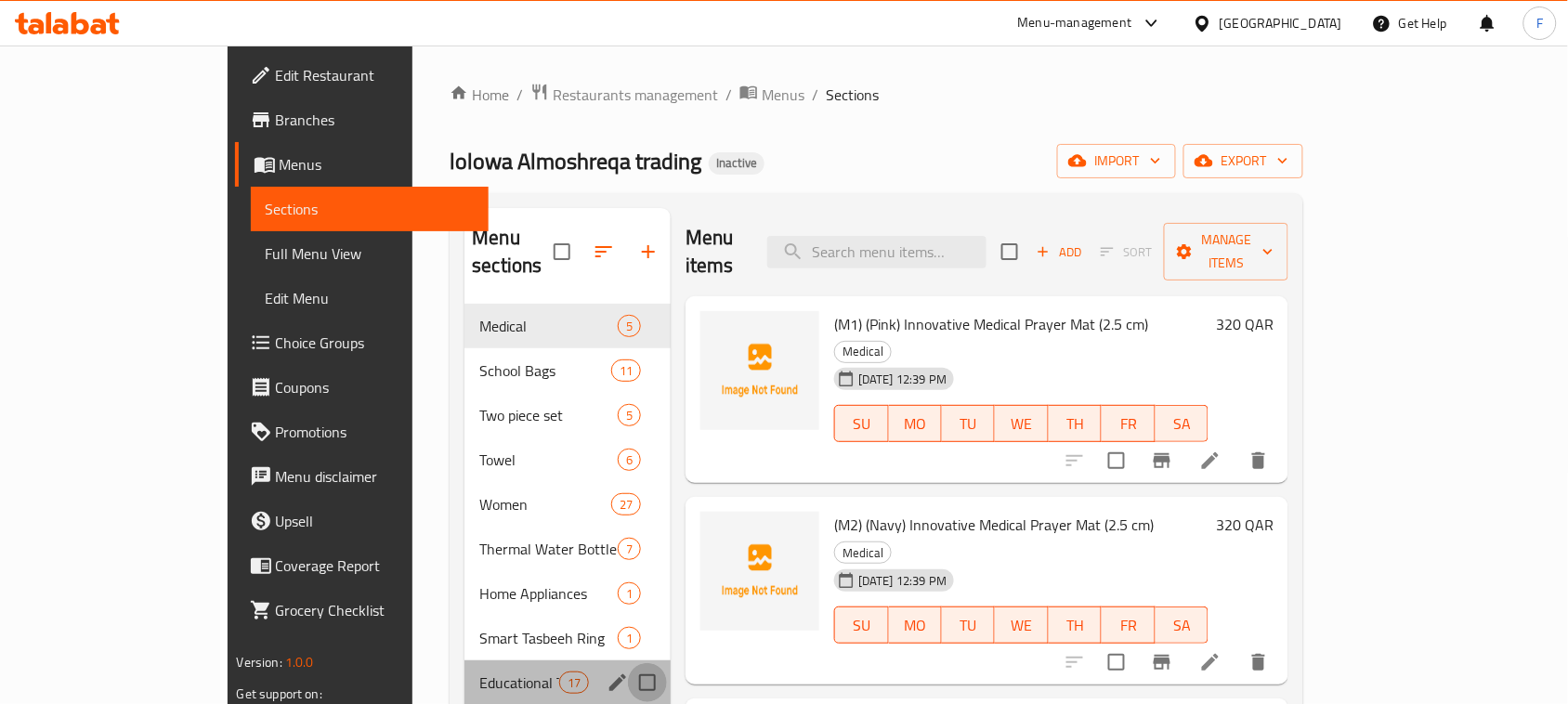
click at [628, 663] on input "Menu sections" at bounding box center [647, 682] width 39 height 39
checkbox input "true"
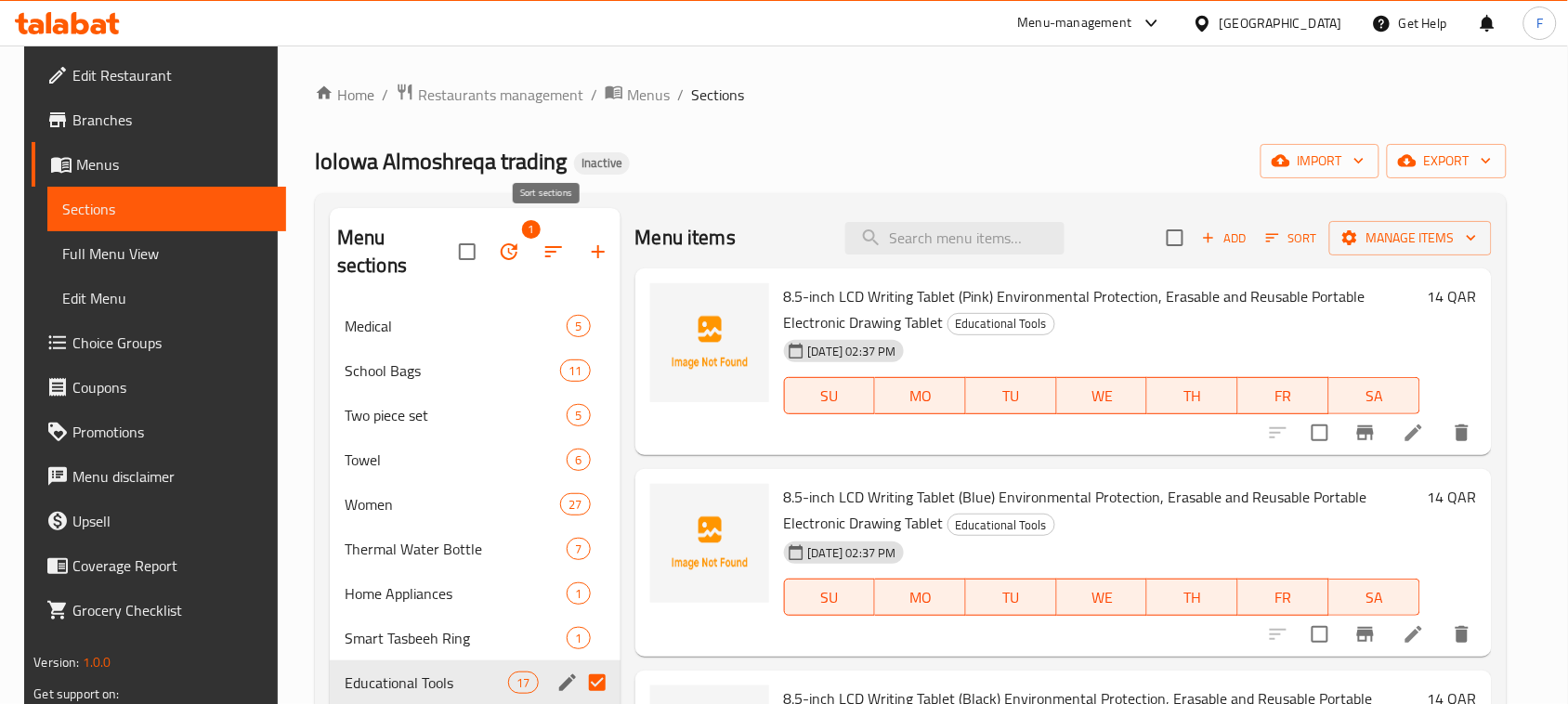
click at [543, 241] on icon "button" at bounding box center [553, 252] width 22 height 22
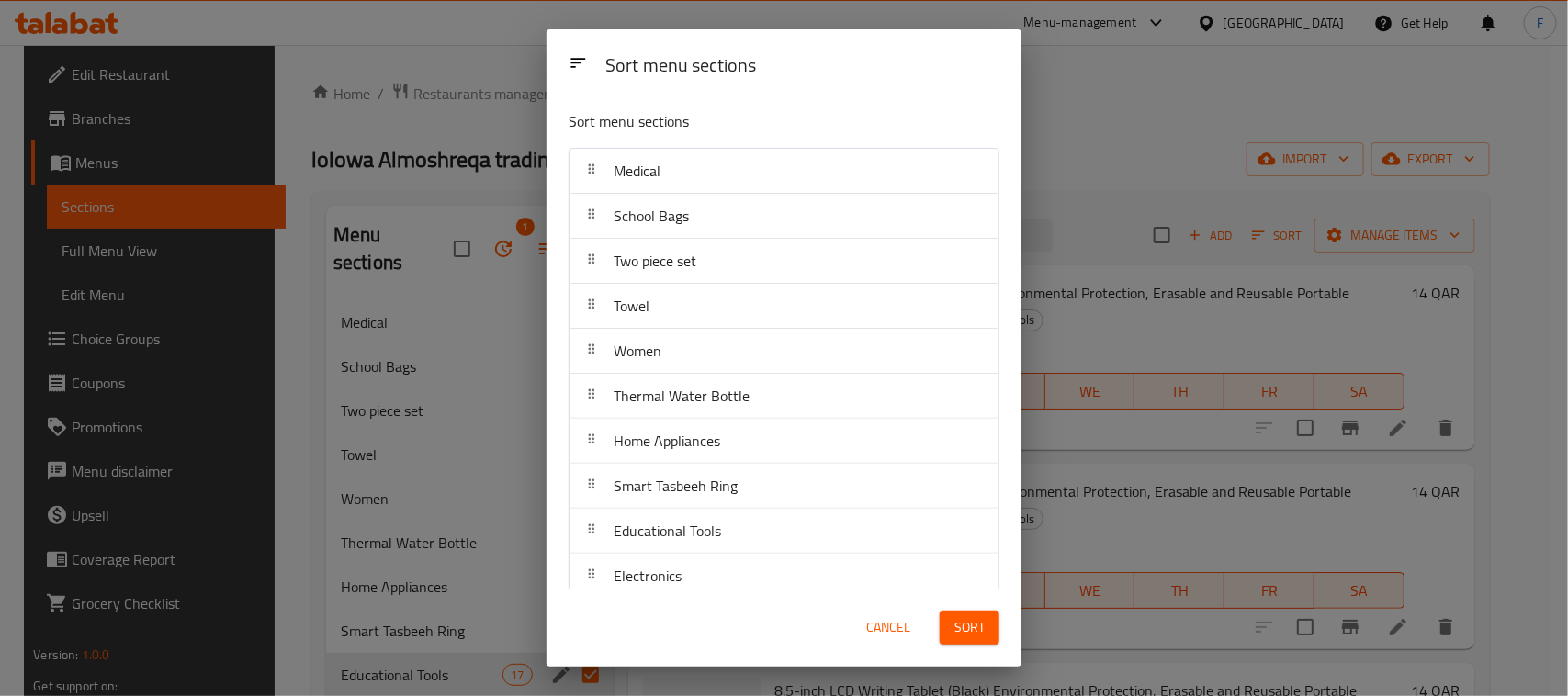
click at [892, 625] on span "Cancel" at bounding box center [887, 626] width 44 height 23
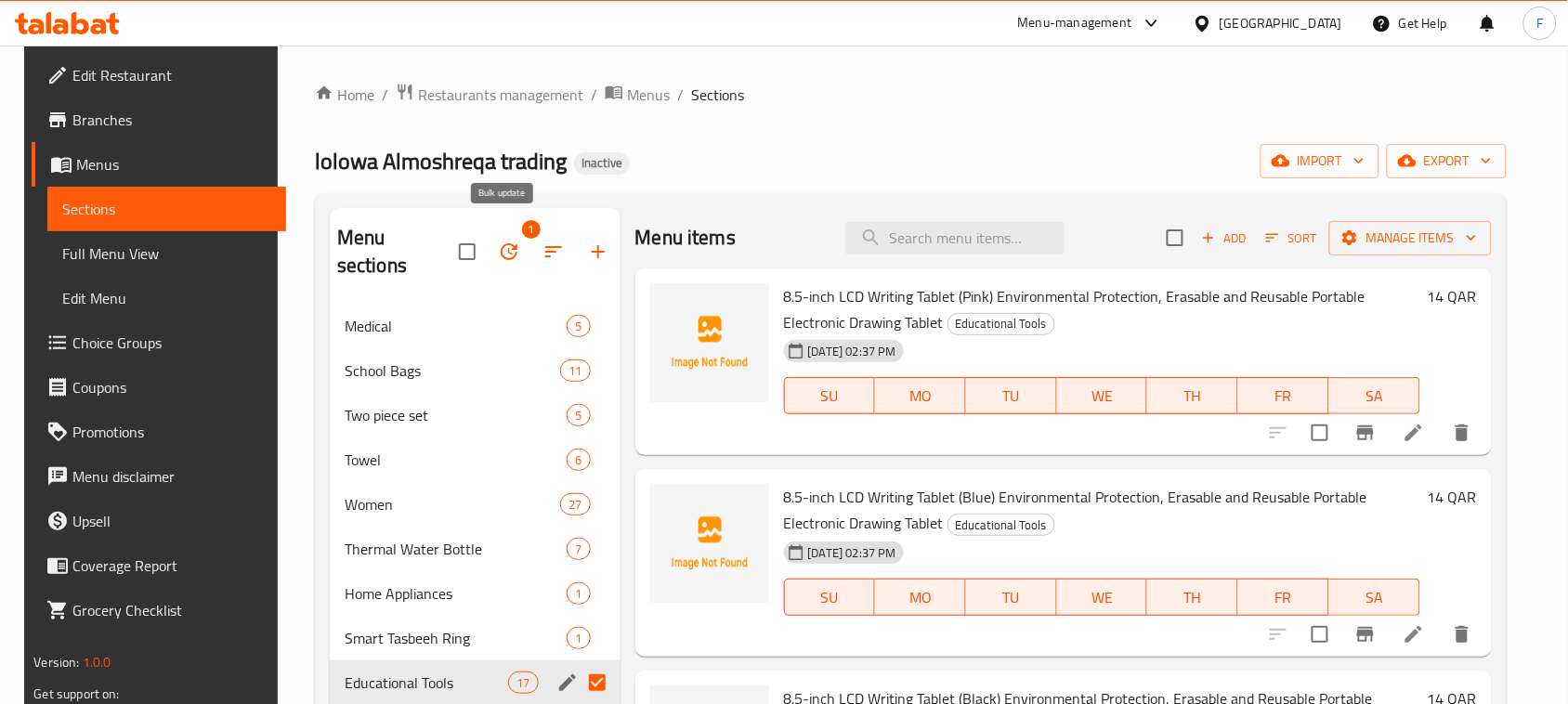
click at [498, 241] on icon "button" at bounding box center [509, 252] width 22 height 22
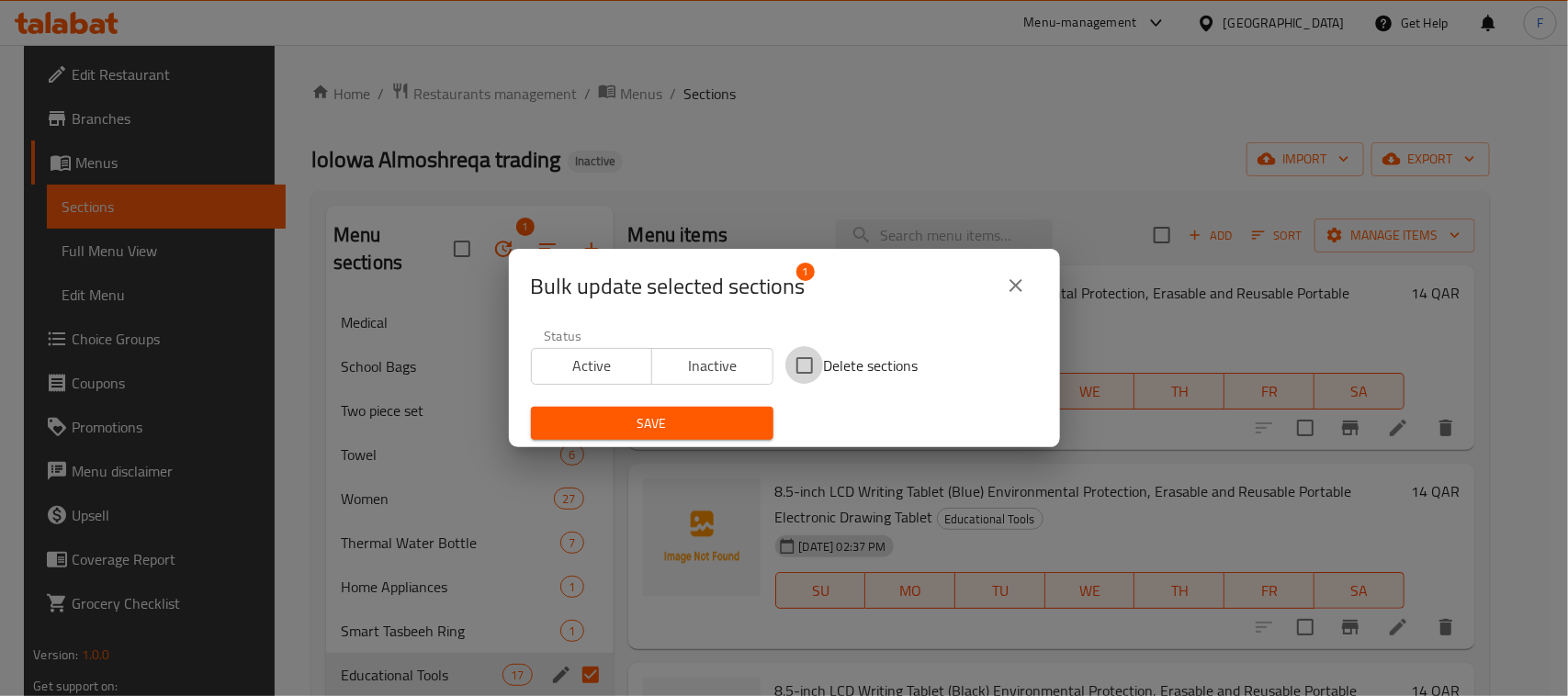
click at [789, 366] on input "Delete sections" at bounding box center [804, 365] width 38 height 38
checkbox input "true"
click at [705, 416] on span "Save" at bounding box center [651, 423] width 213 height 23
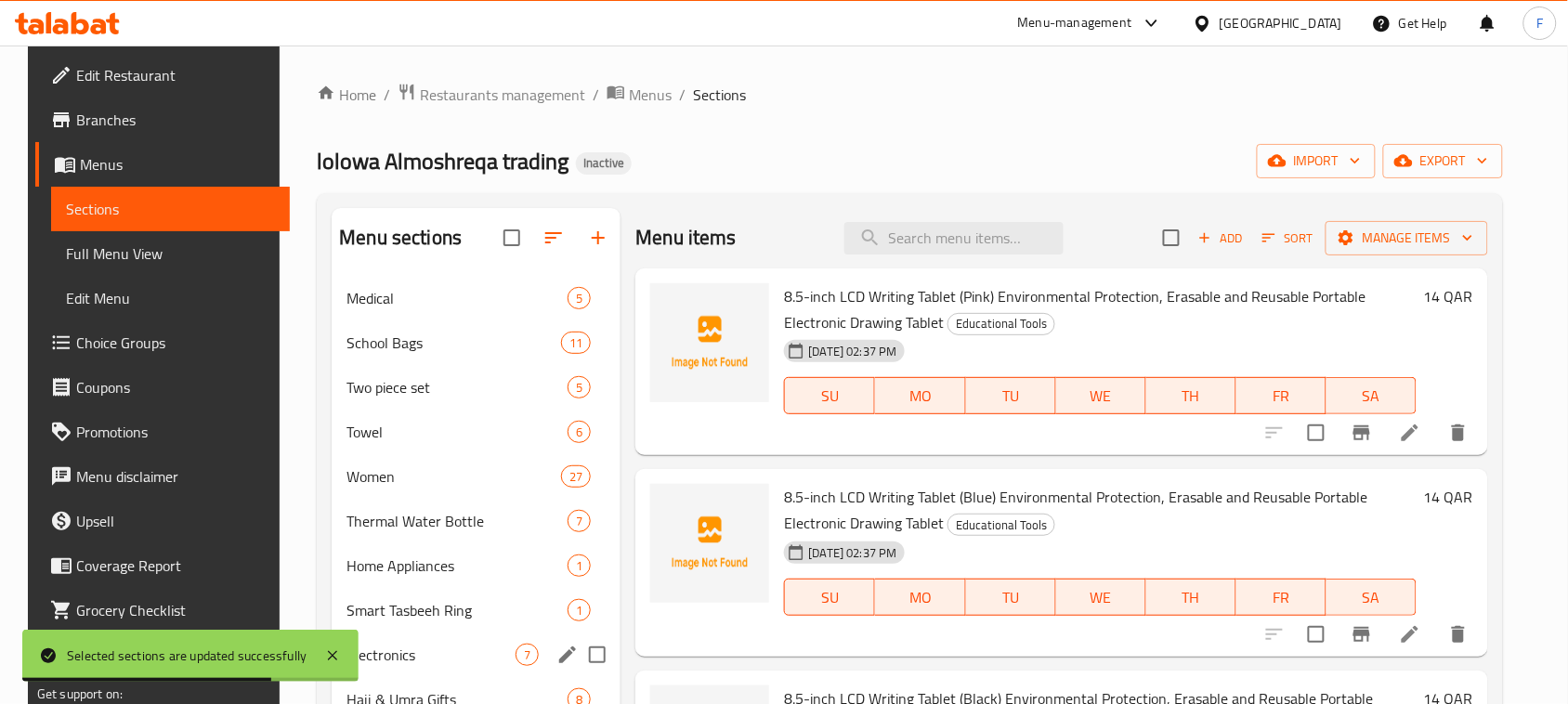
click at [587, 659] on input "Menu sections" at bounding box center [597, 654] width 39 height 39
checkbox input "true"
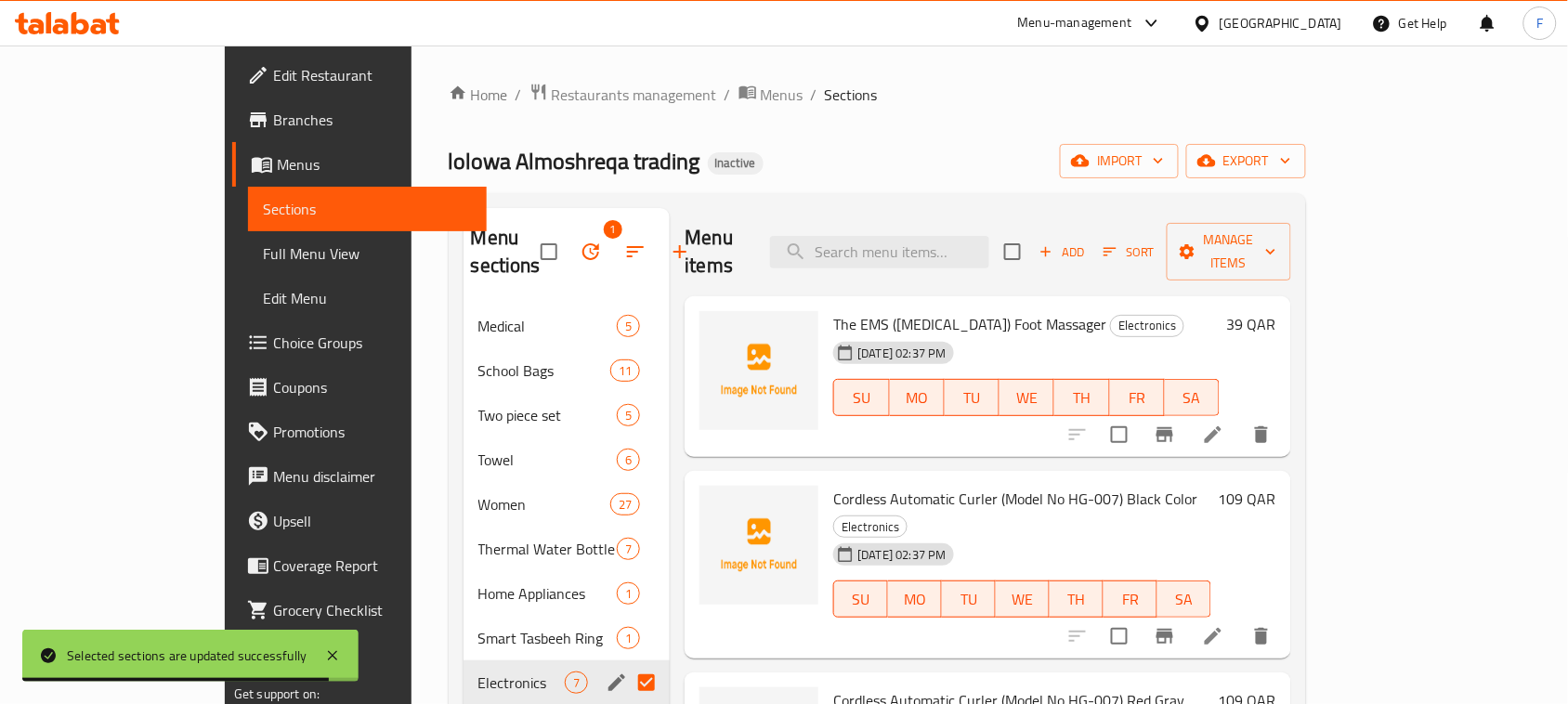
click at [579, 244] on icon "button" at bounding box center [590, 252] width 22 height 22
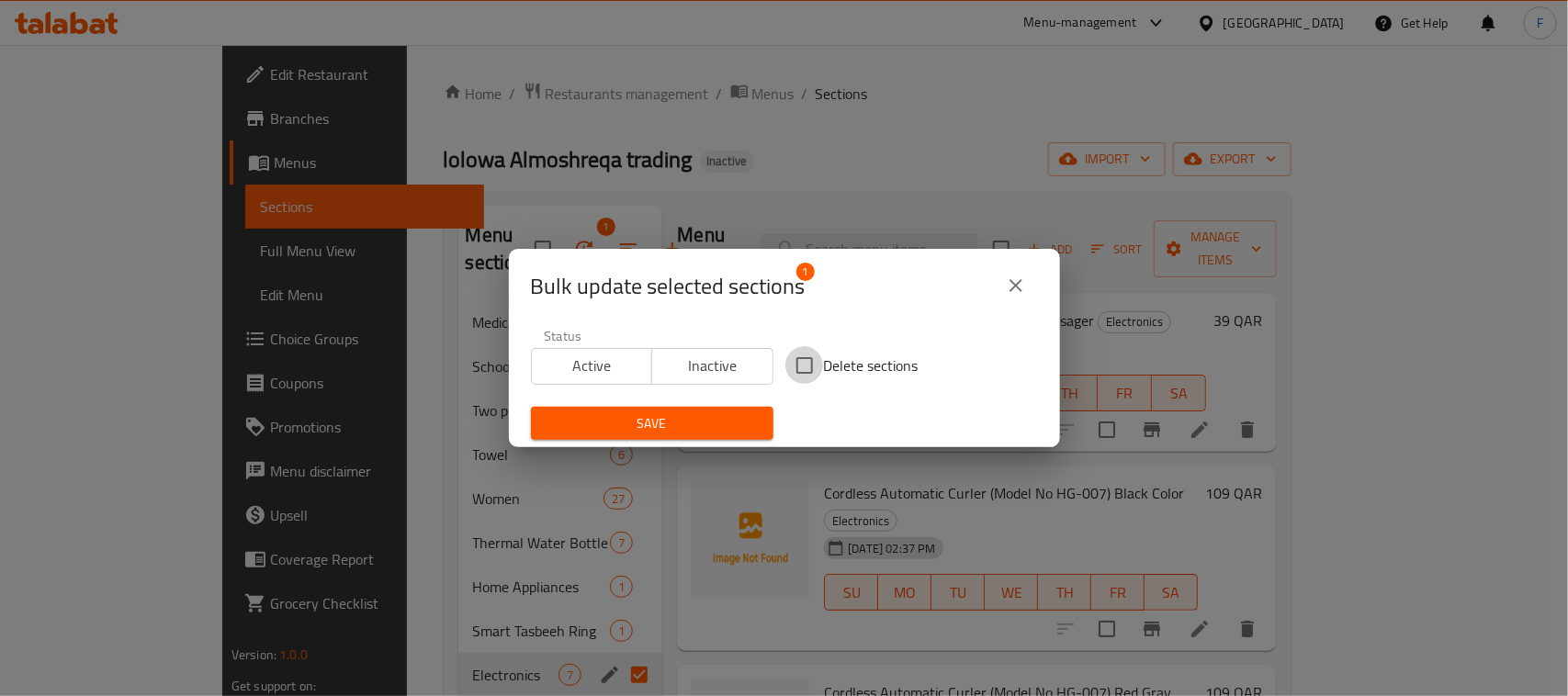
click at [790, 361] on input "Delete sections" at bounding box center [804, 365] width 38 height 38
checkbox input "true"
click at [712, 429] on span "Save" at bounding box center [651, 423] width 213 height 23
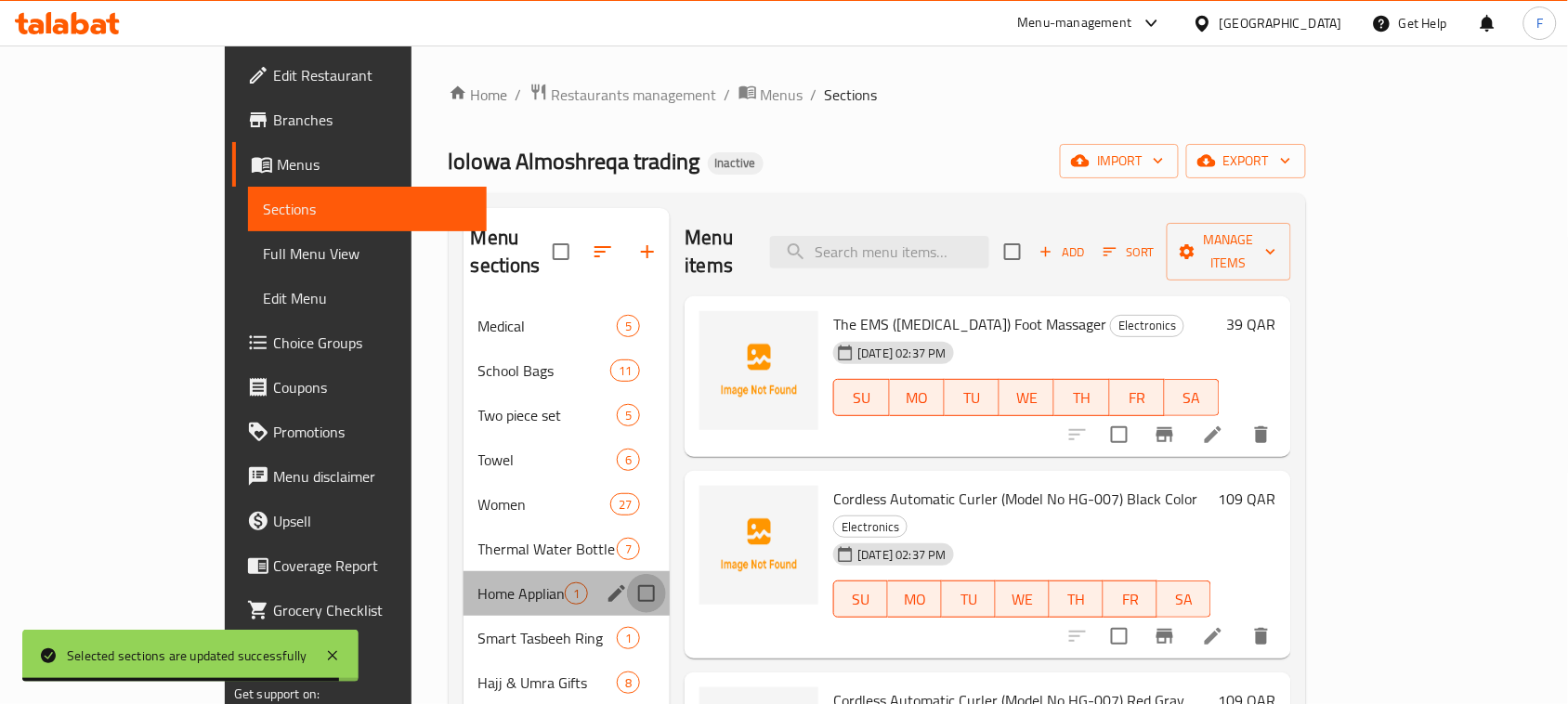
click at [627, 574] on input "Menu sections" at bounding box center [646, 593] width 39 height 39
checkbox input "true"
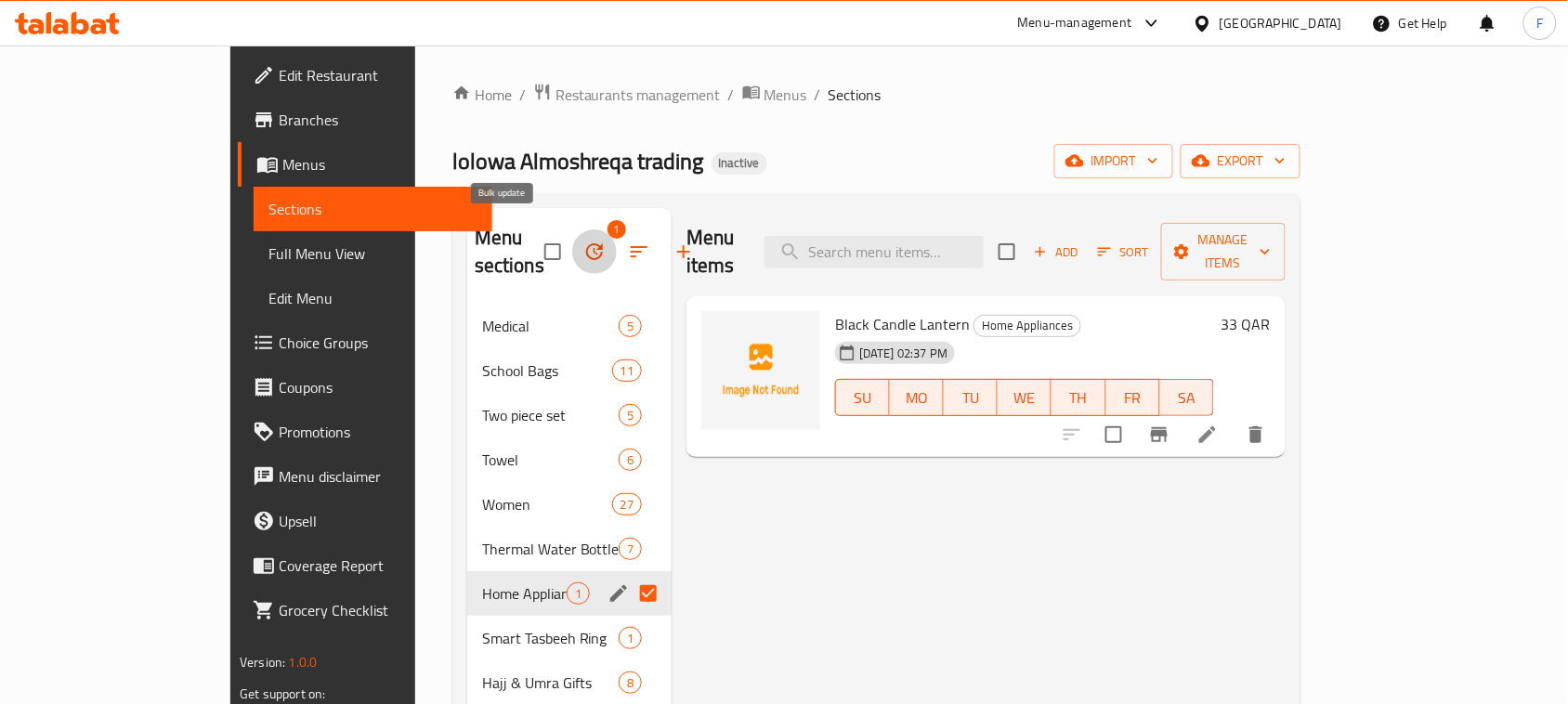
click at [583, 241] on icon "button" at bounding box center [594, 252] width 22 height 22
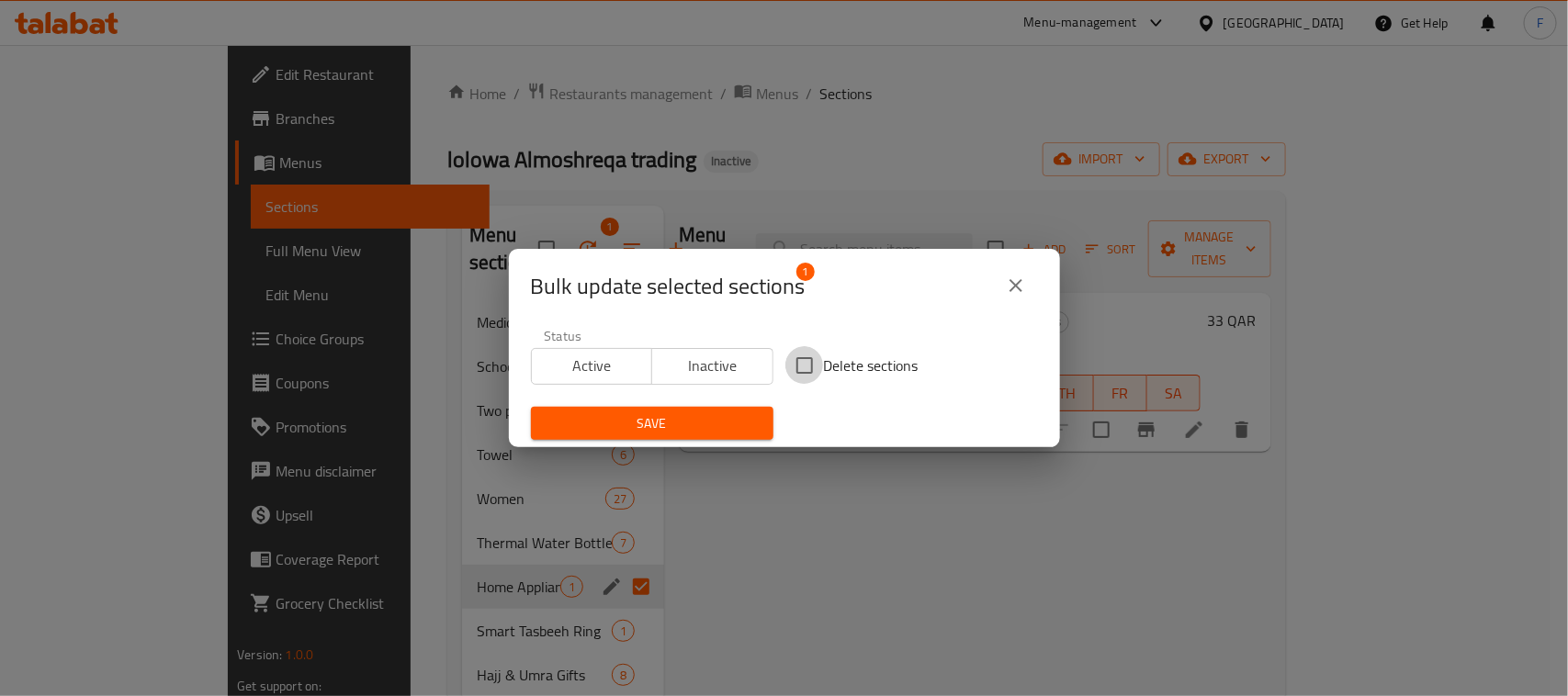
click at [790, 354] on input "Delete sections" at bounding box center [804, 365] width 38 height 38
checkbox input "true"
click at [680, 415] on span "Save" at bounding box center [651, 423] width 213 height 23
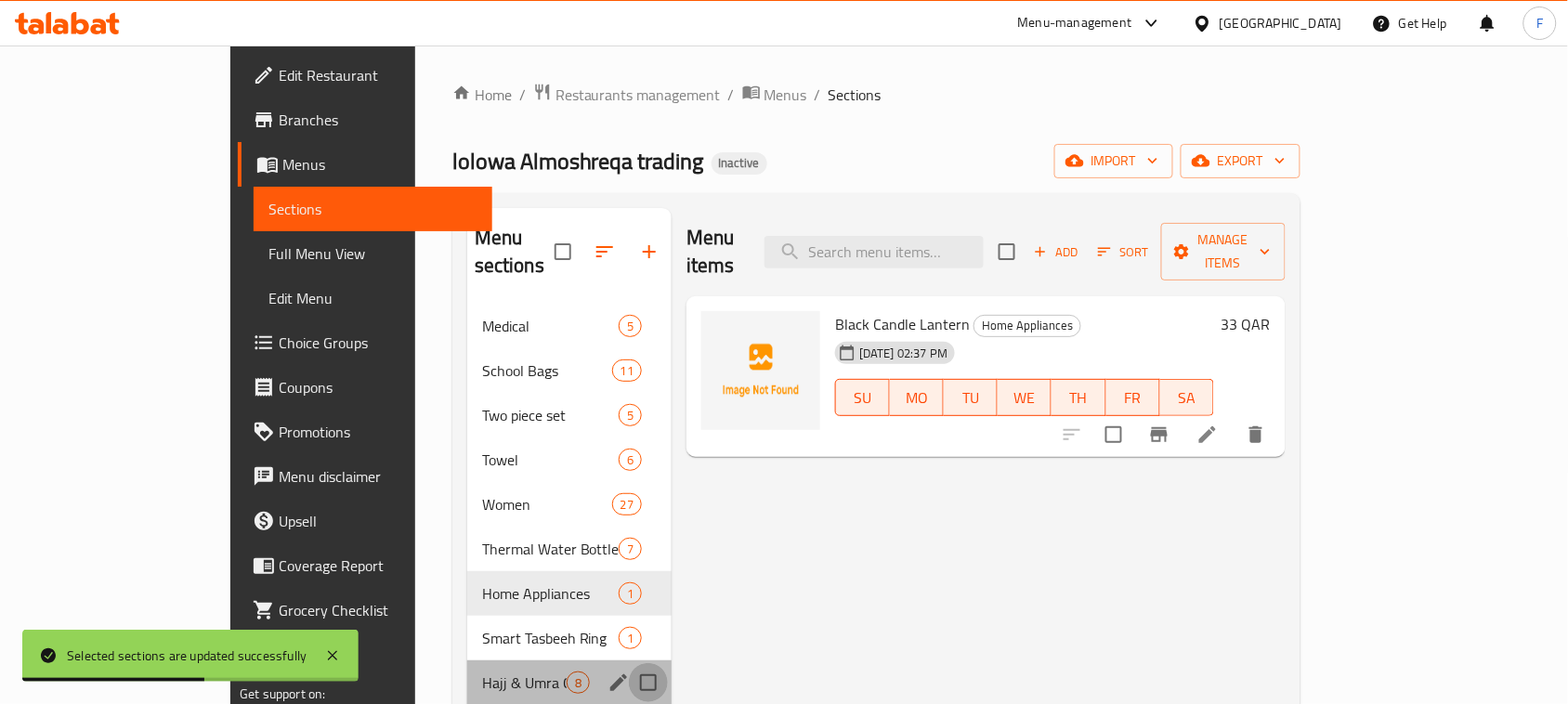
click at [629, 663] on input "Menu sections" at bounding box center [648, 682] width 39 height 39
checkbox input "true"
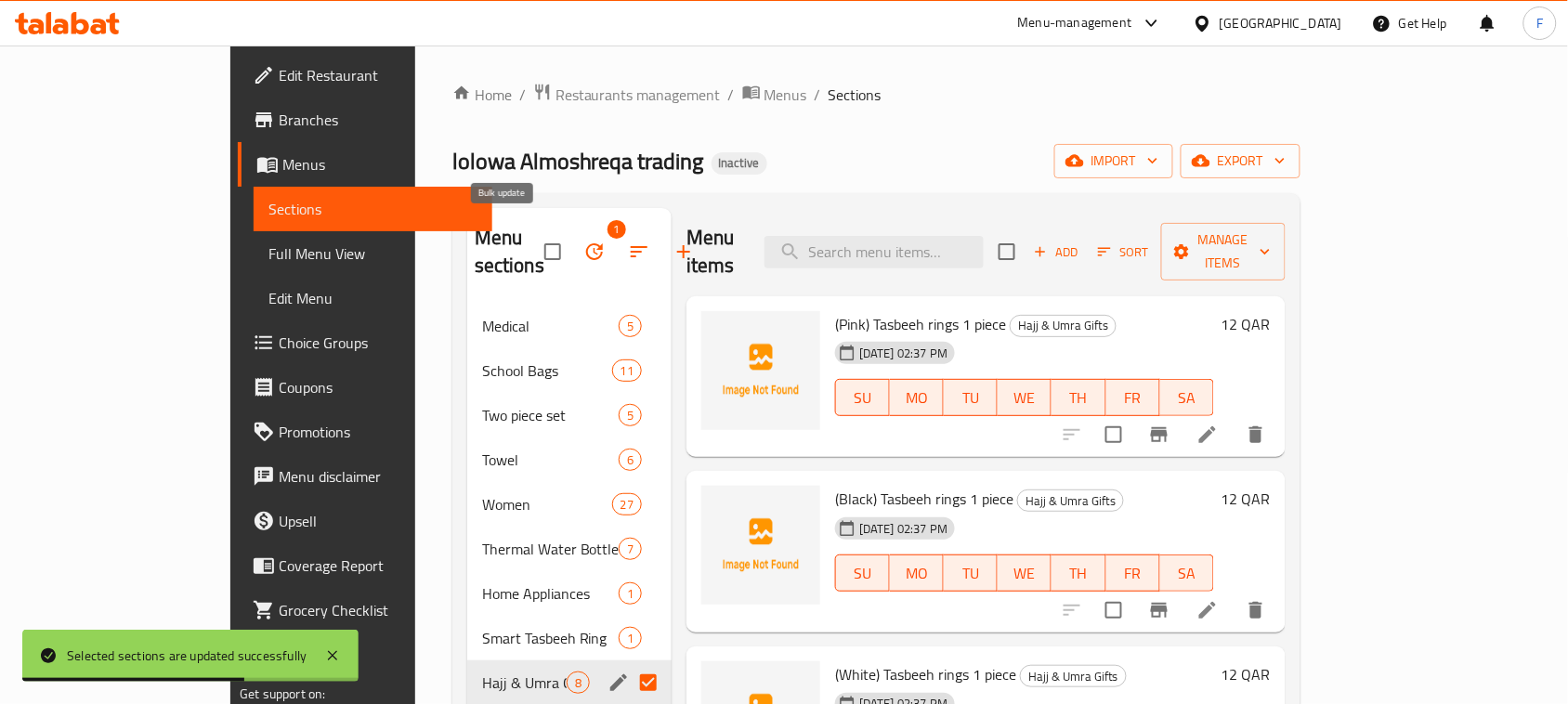
click at [583, 241] on icon "button" at bounding box center [594, 252] width 22 height 22
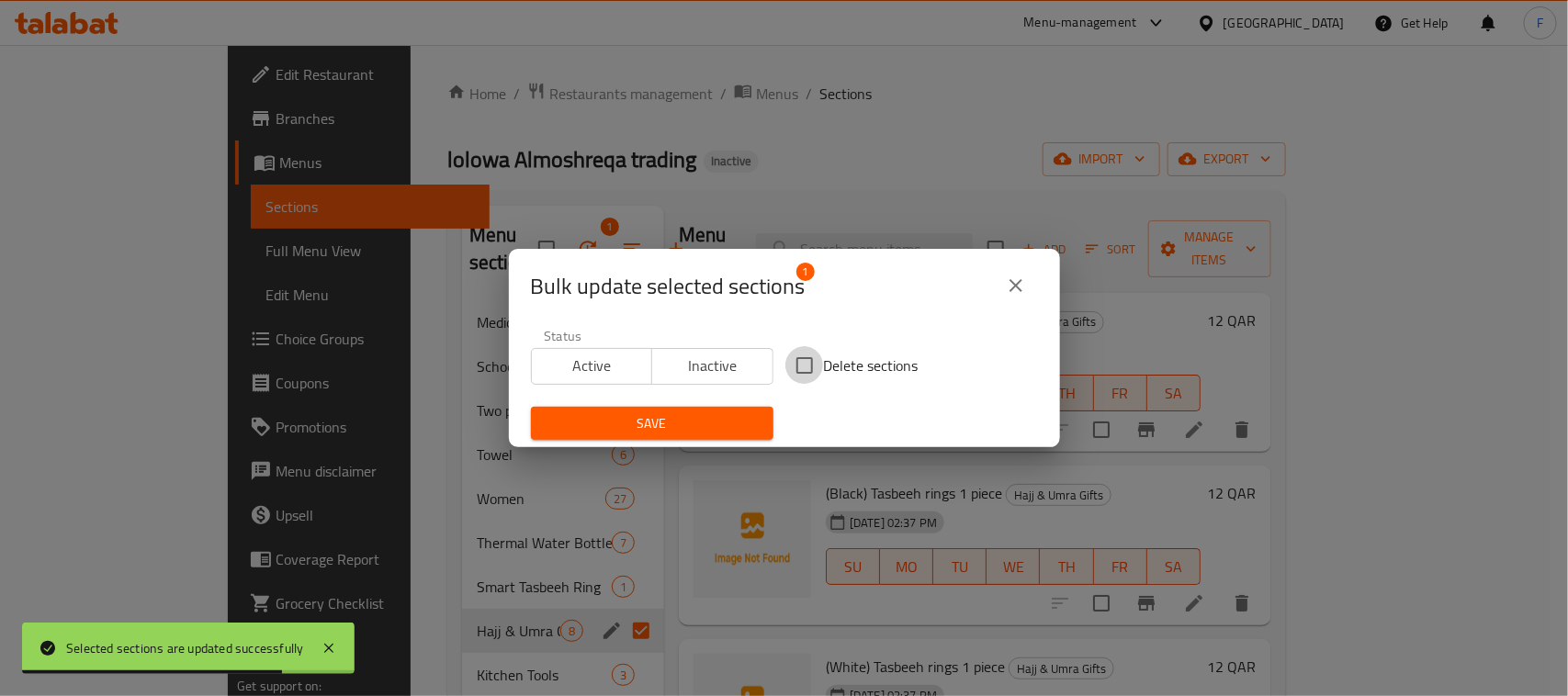
click at [801, 370] on input "Delete sections" at bounding box center [804, 365] width 38 height 38
checkbox input "true"
click at [707, 421] on span "Save" at bounding box center [651, 423] width 213 height 23
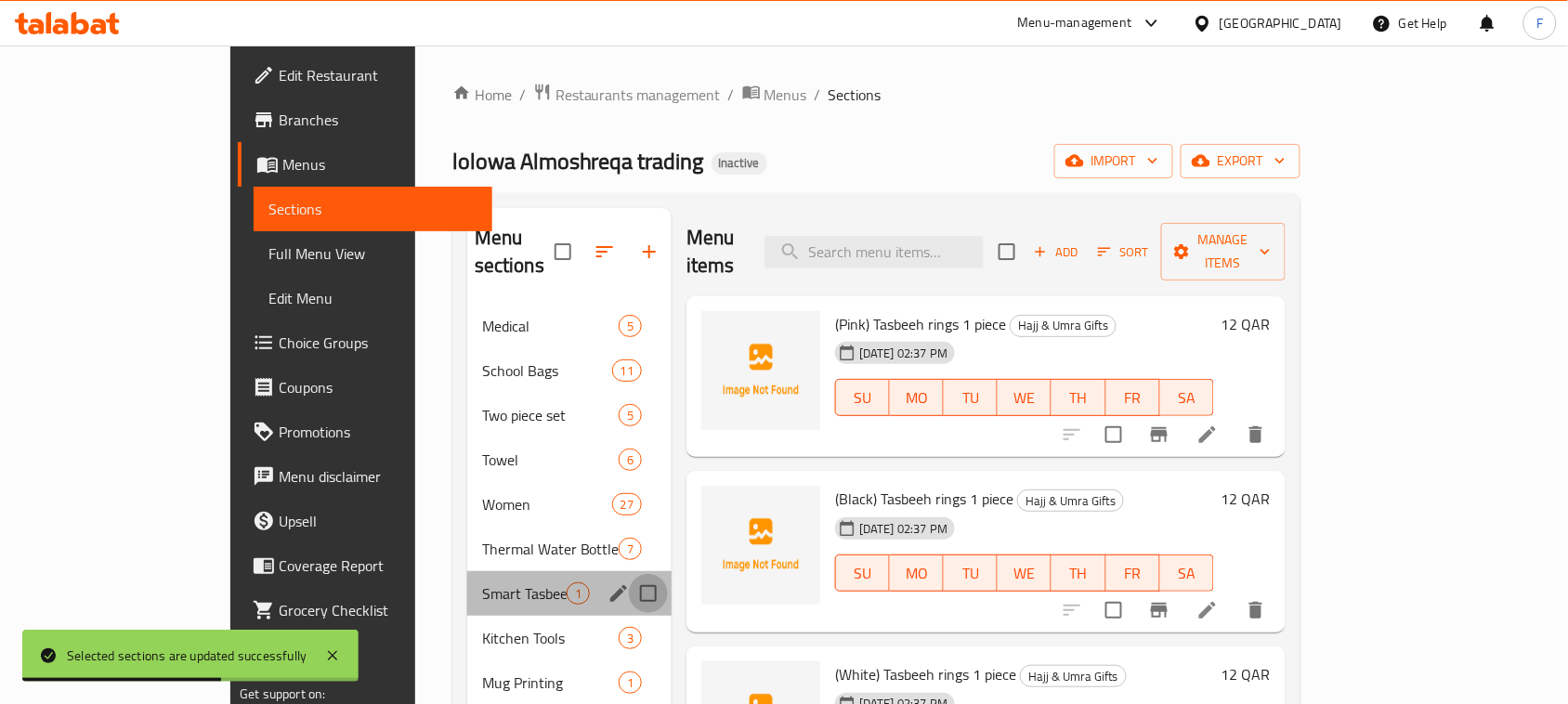
click at [629, 574] on input "Menu sections" at bounding box center [648, 593] width 39 height 39
checkbox input "true"
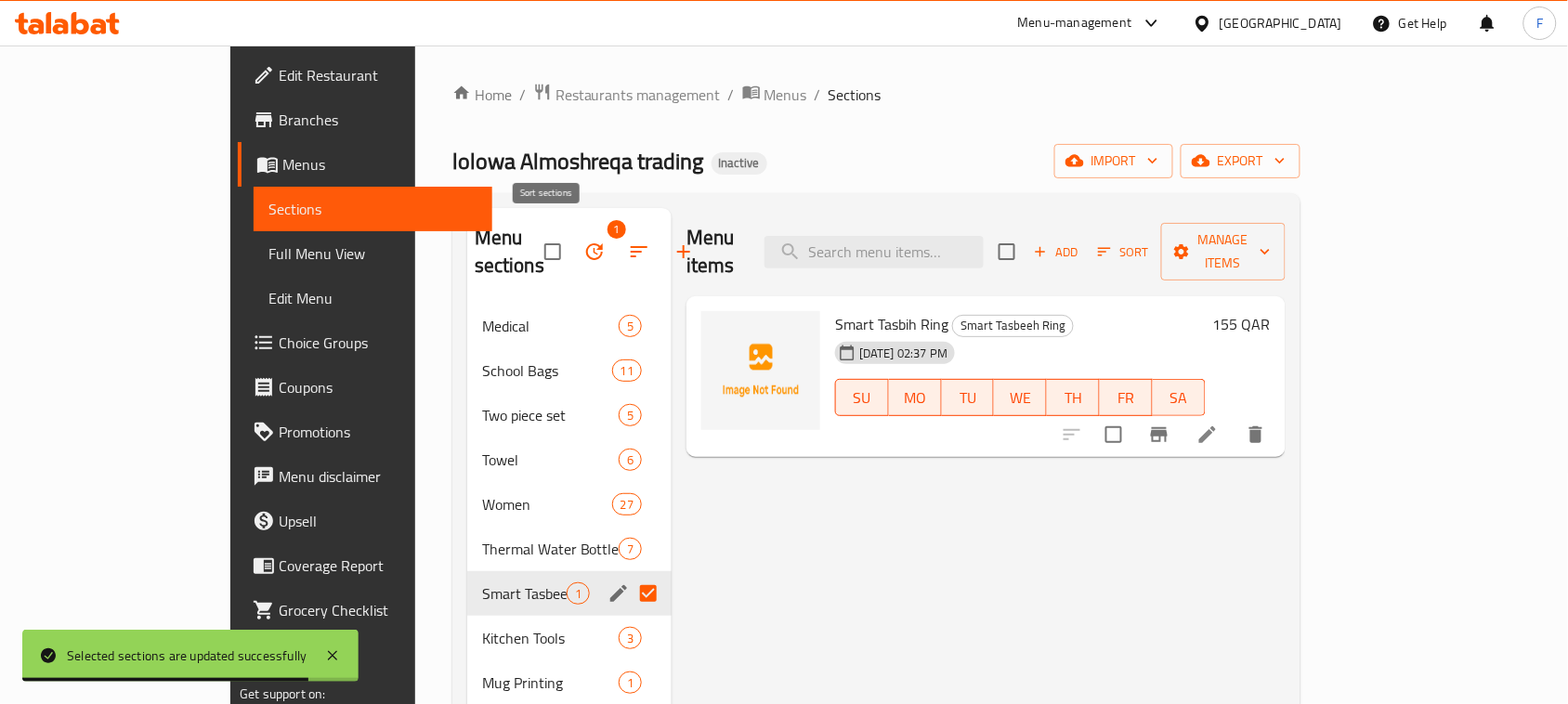
click at [628, 246] on icon "button" at bounding box center [639, 252] width 22 height 22
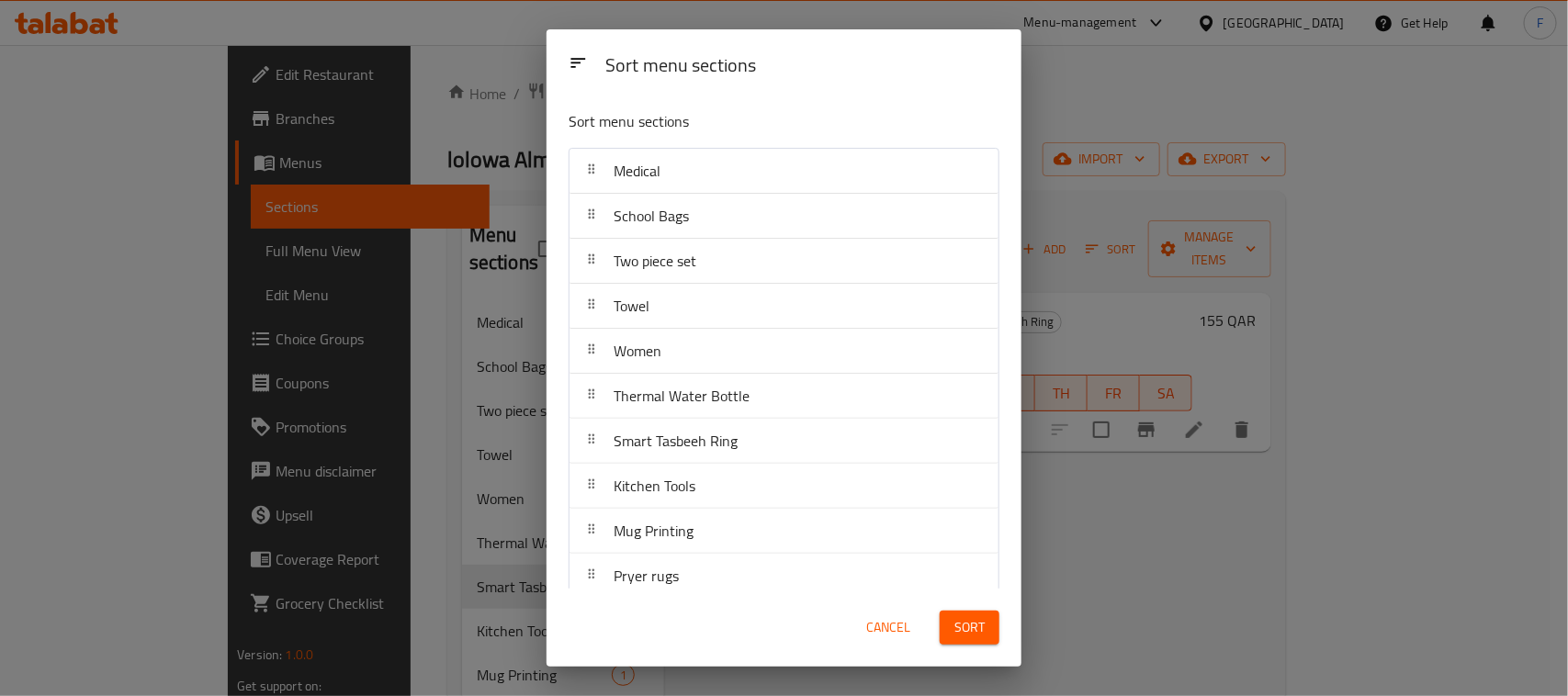
click at [901, 629] on span "Cancel" at bounding box center [887, 626] width 44 height 23
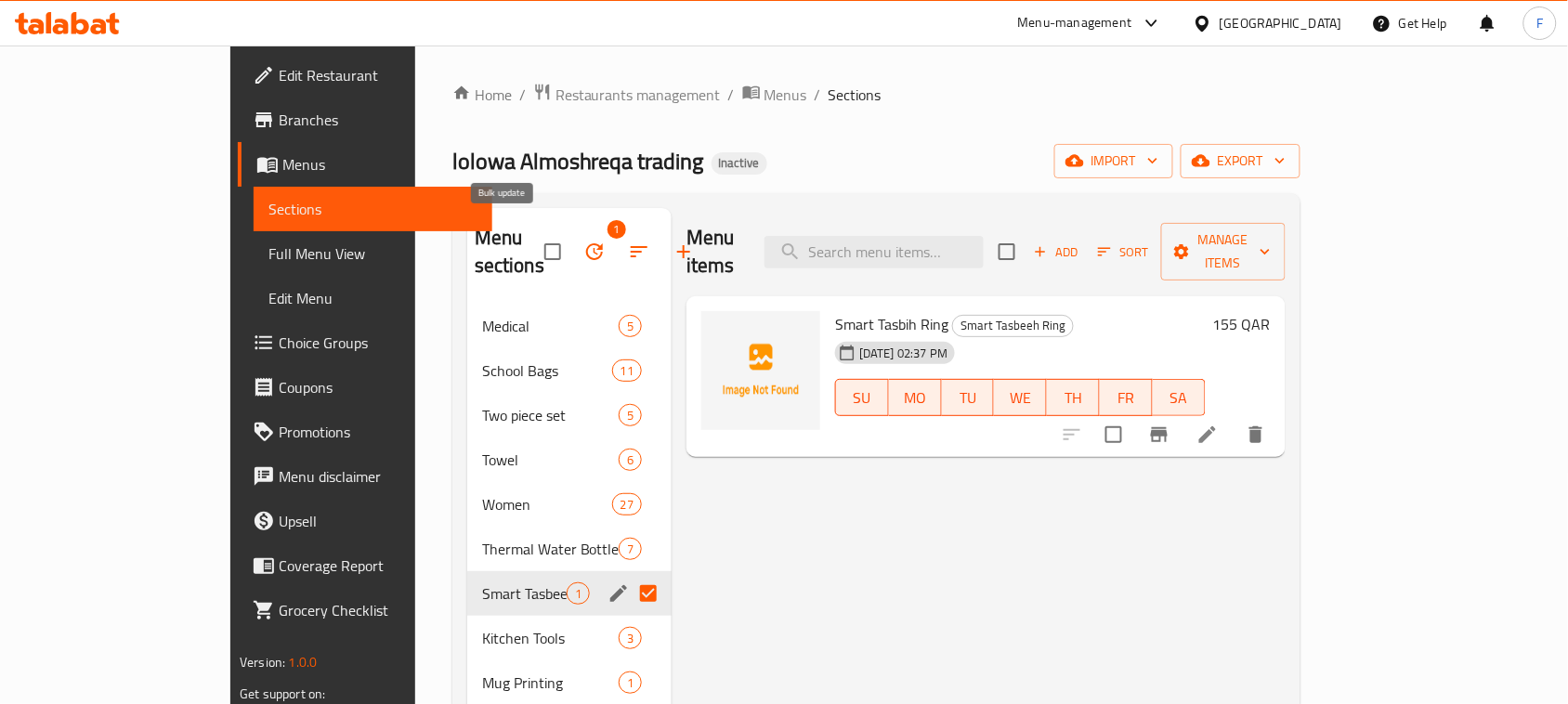
click at [572, 244] on button "button" at bounding box center [594, 251] width 45 height 45
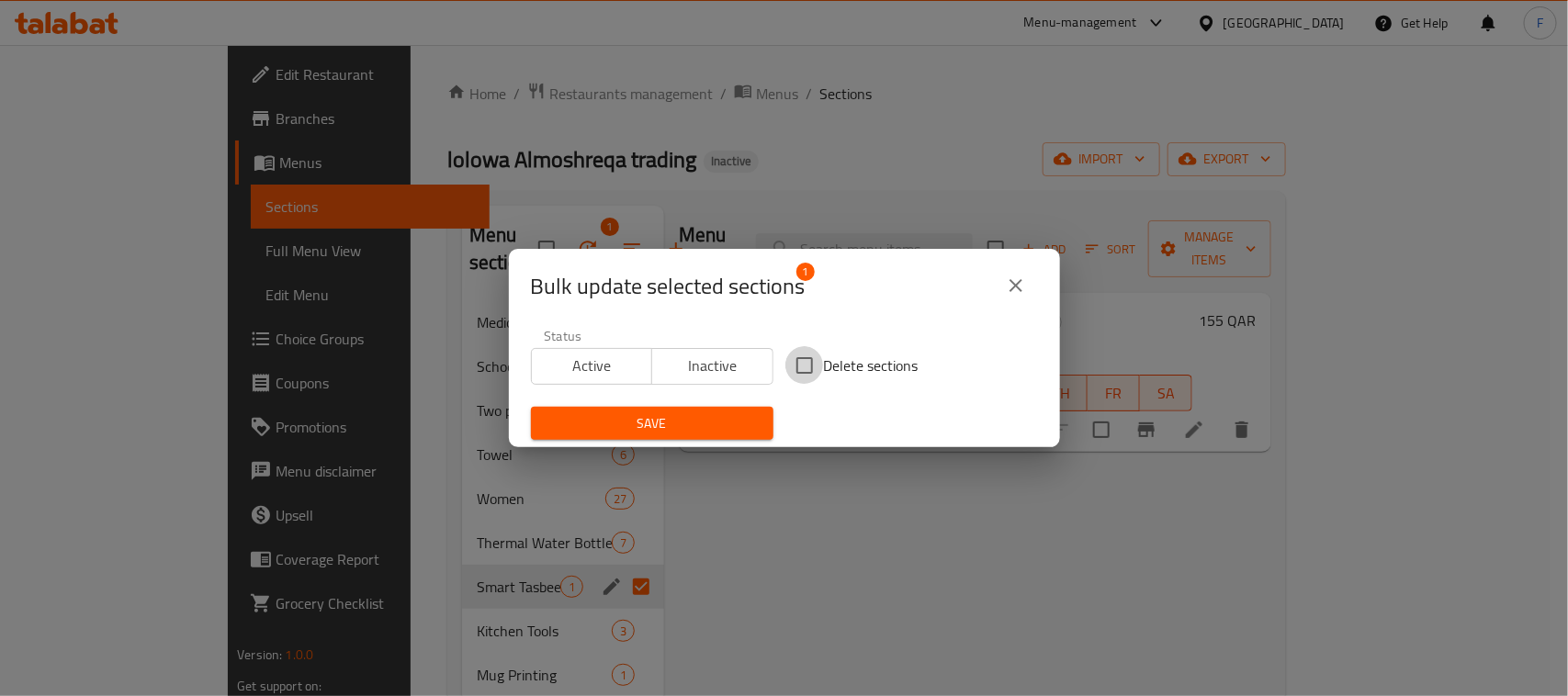
click at [785, 354] on input "Delete sections" at bounding box center [804, 365] width 38 height 38
checkbox input "true"
click at [689, 416] on span "Save" at bounding box center [651, 423] width 213 height 23
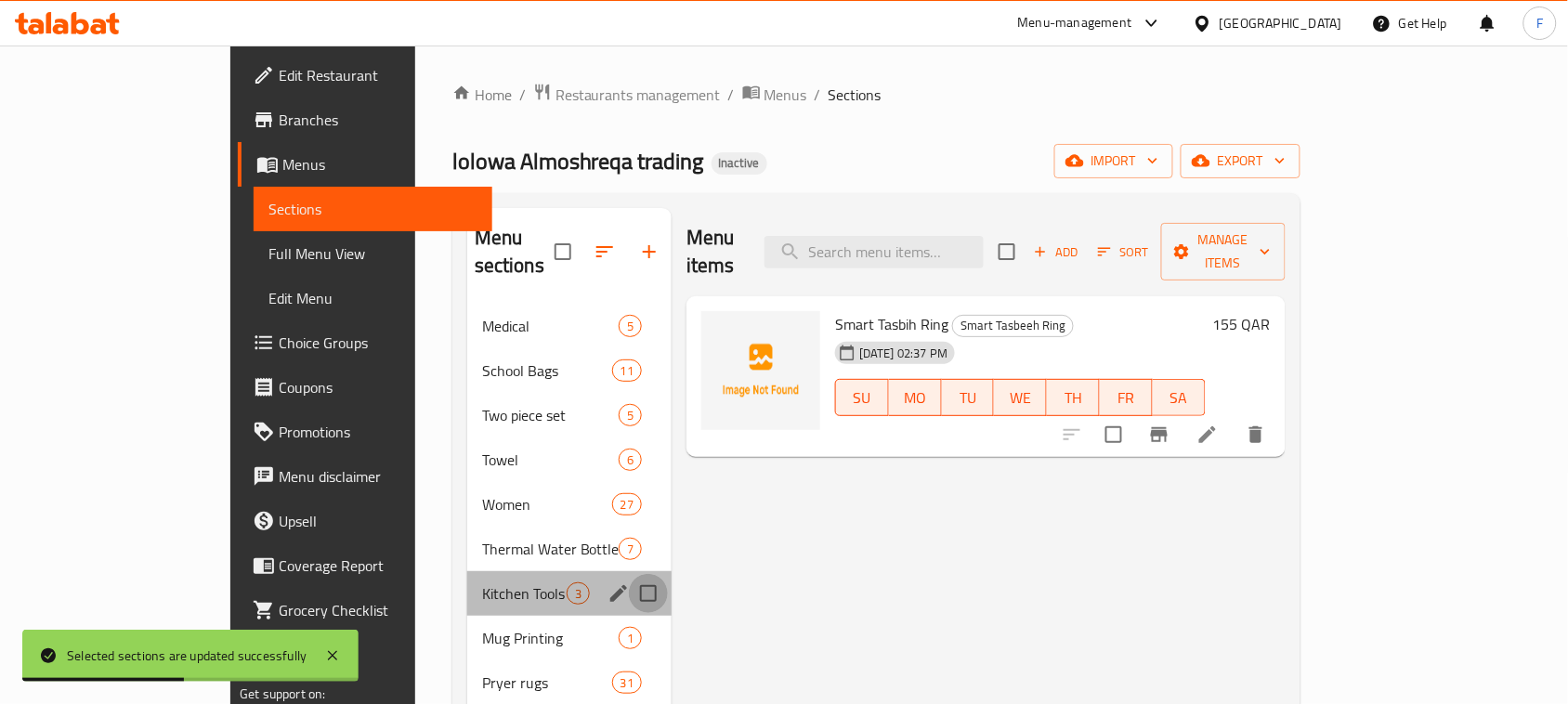
click at [629, 574] on input "Menu sections" at bounding box center [648, 593] width 39 height 39
checkbox input "true"
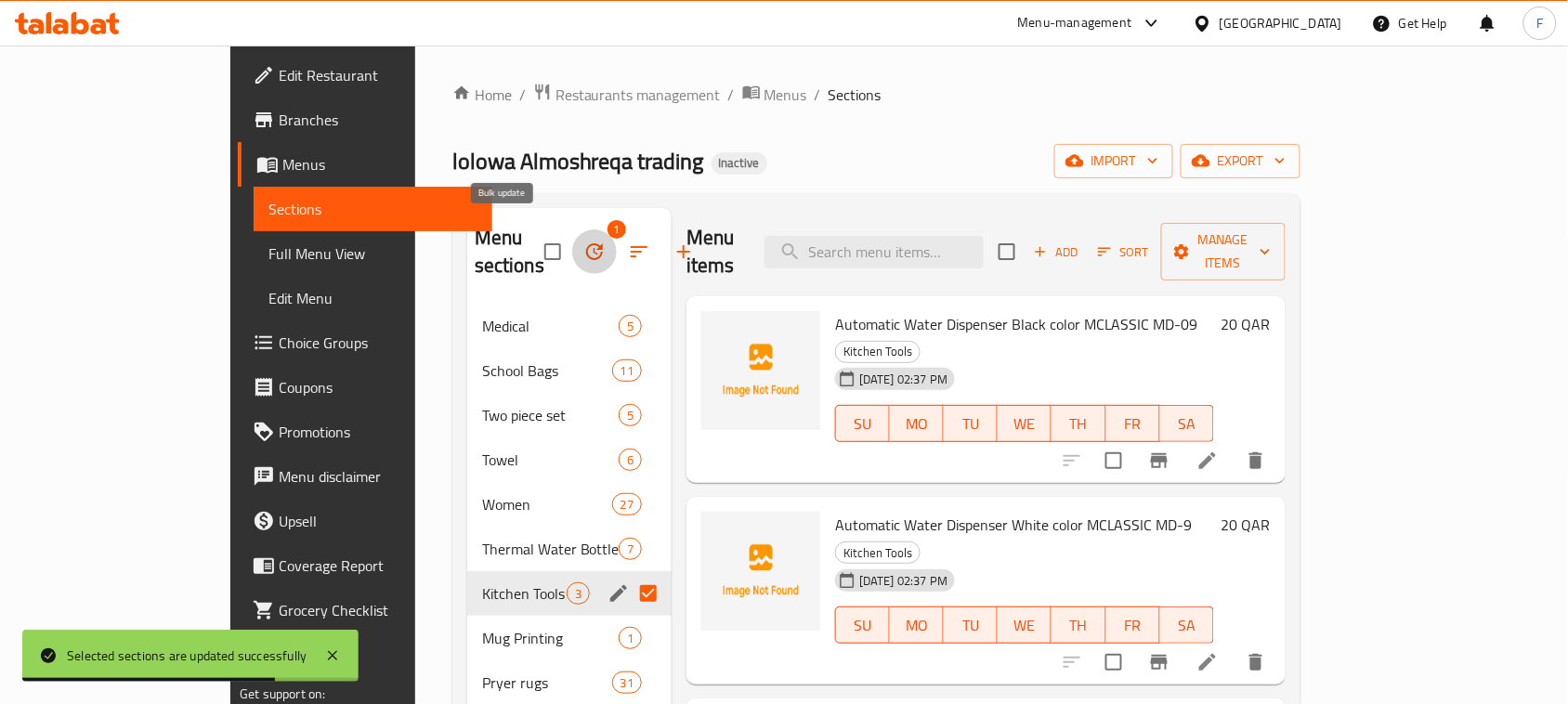
click at [586, 244] on icon "button" at bounding box center [594, 251] width 17 height 17
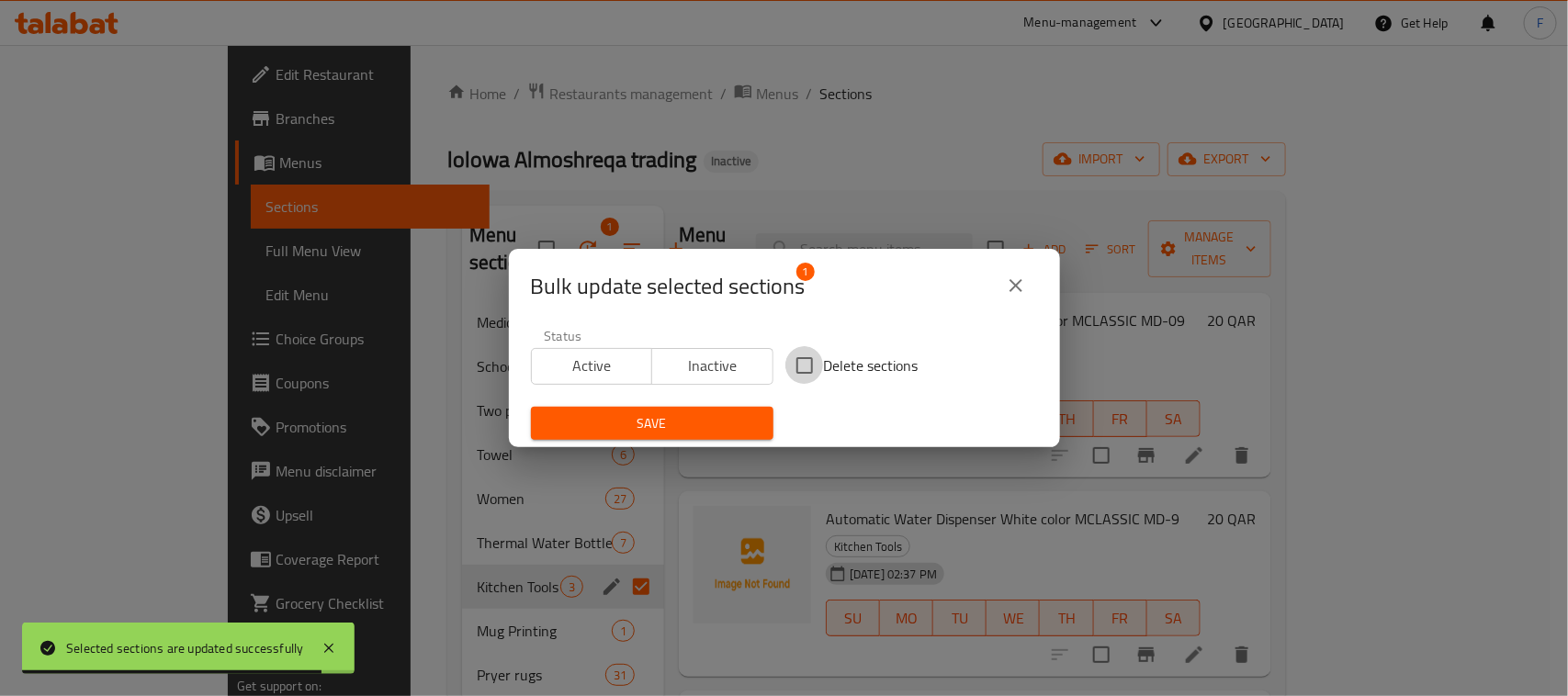
click at [788, 363] on input "Delete sections" at bounding box center [804, 365] width 38 height 38
checkbox input "true"
click at [696, 423] on span "Save" at bounding box center [651, 423] width 213 height 23
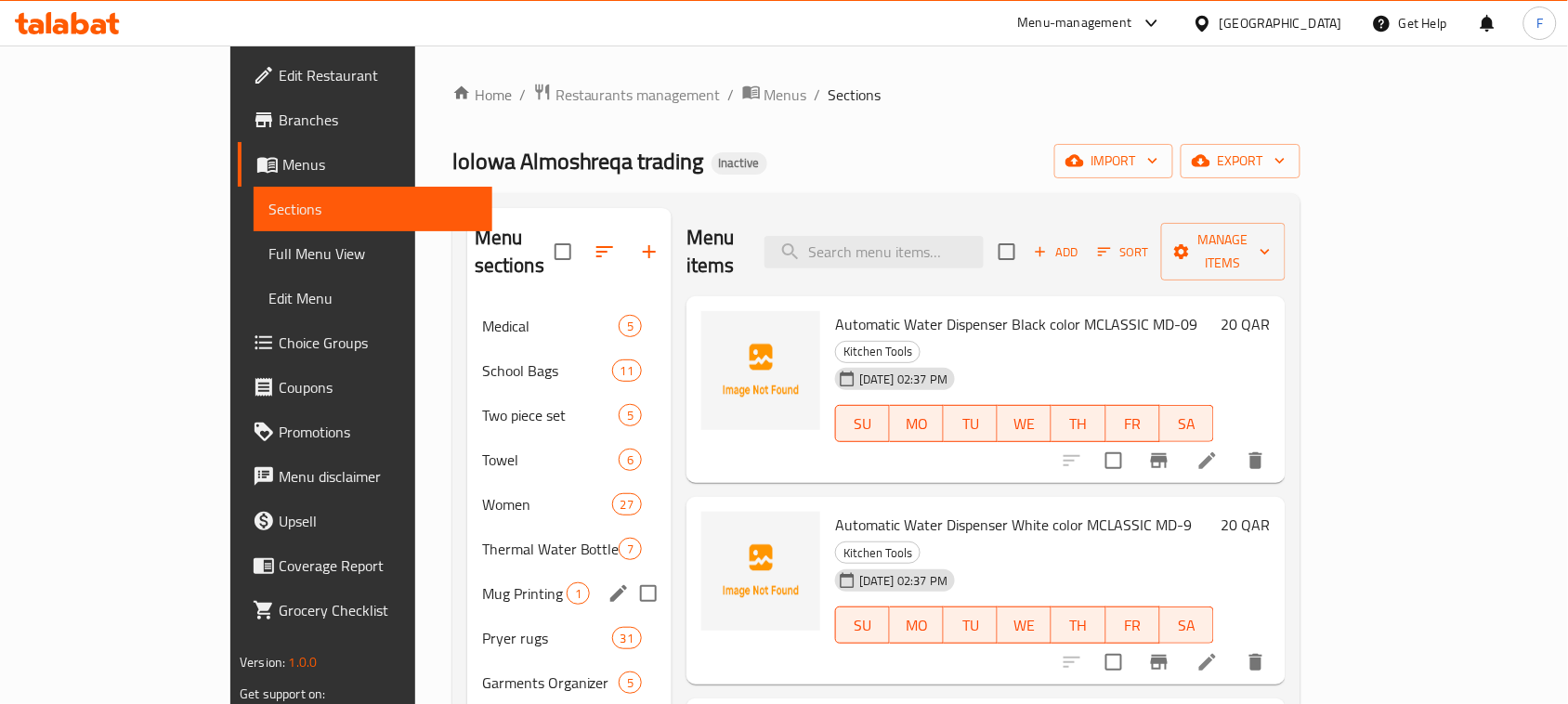
click at [629, 574] on input "Menu sections" at bounding box center [648, 593] width 39 height 39
checkbox input "true"
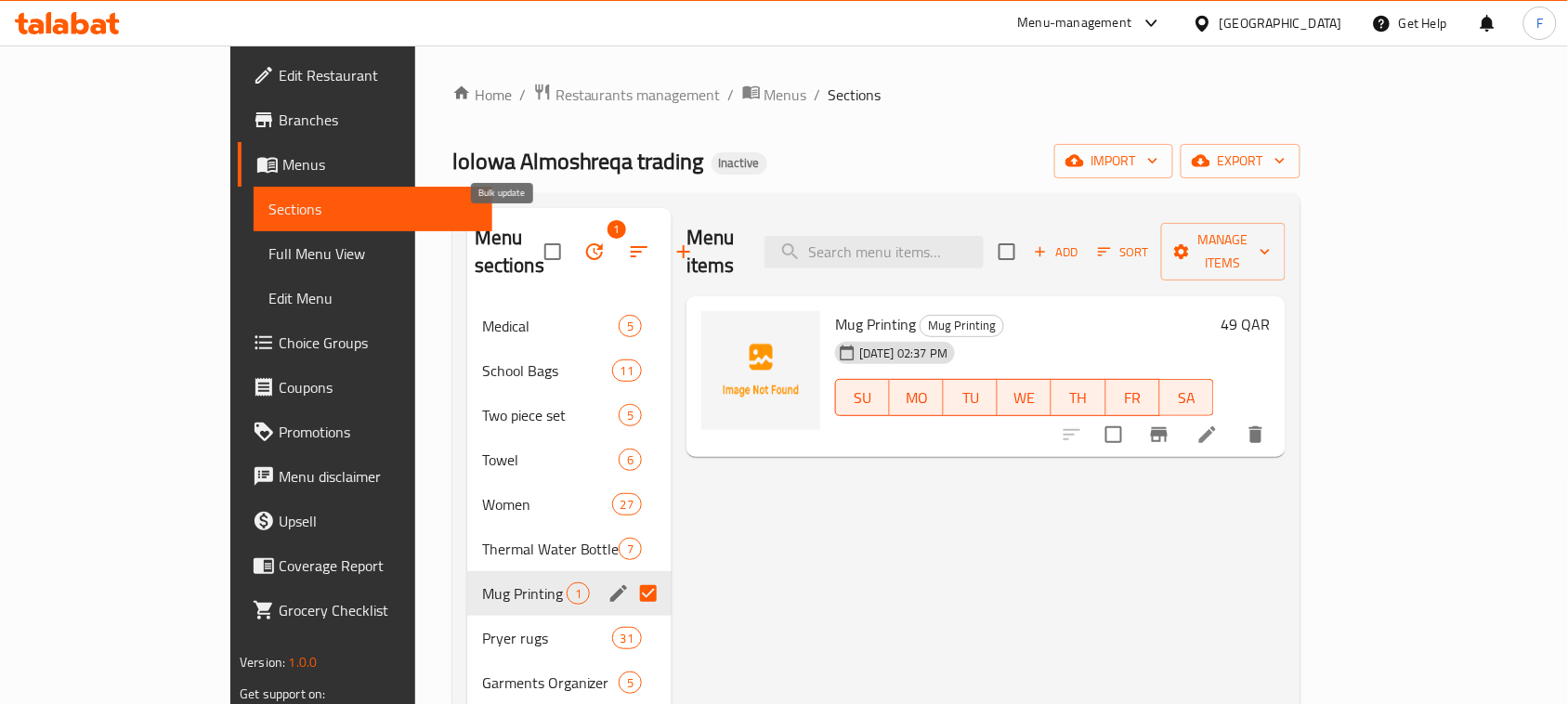
click at [583, 241] on icon "button" at bounding box center [594, 252] width 22 height 22
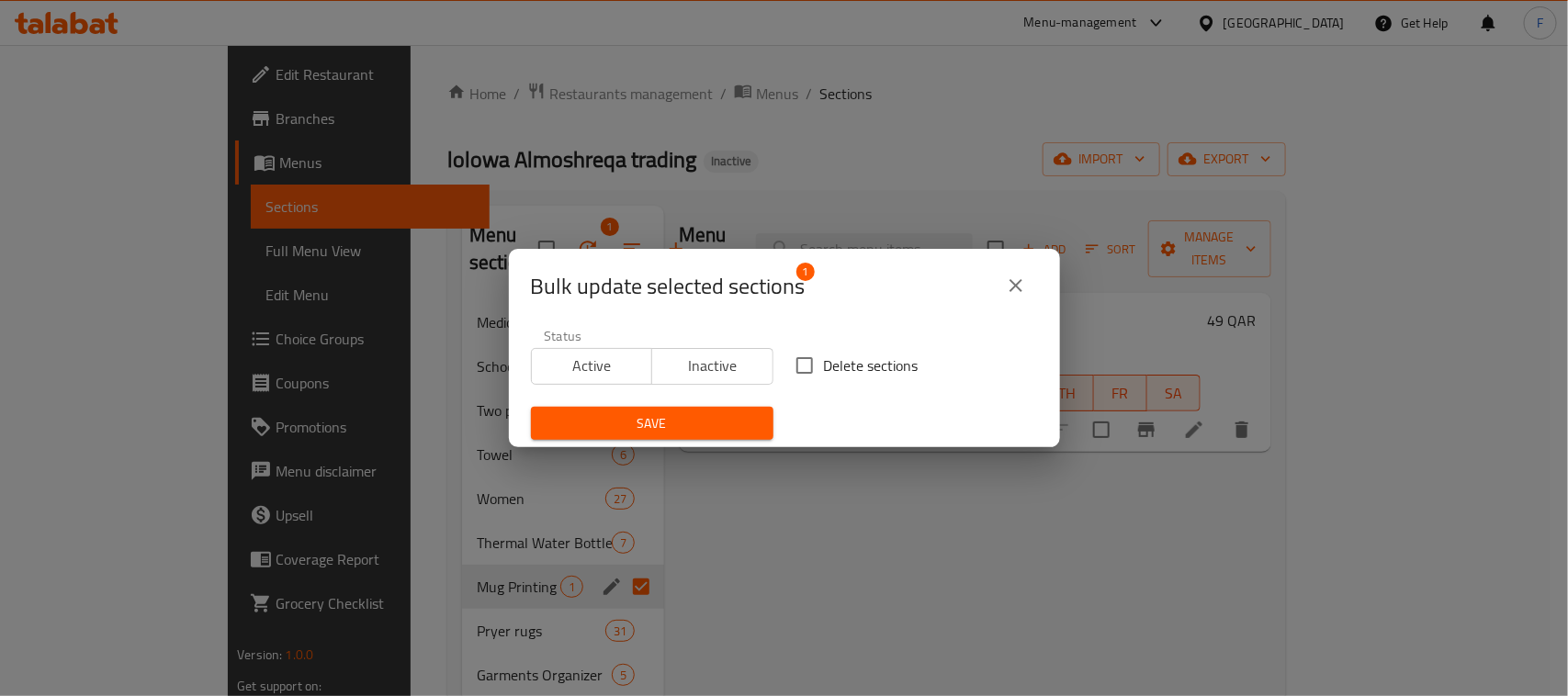
click at [788, 369] on input "Delete sections" at bounding box center [804, 365] width 38 height 38
checkbox input "true"
click at [736, 415] on span "Save" at bounding box center [651, 423] width 213 height 23
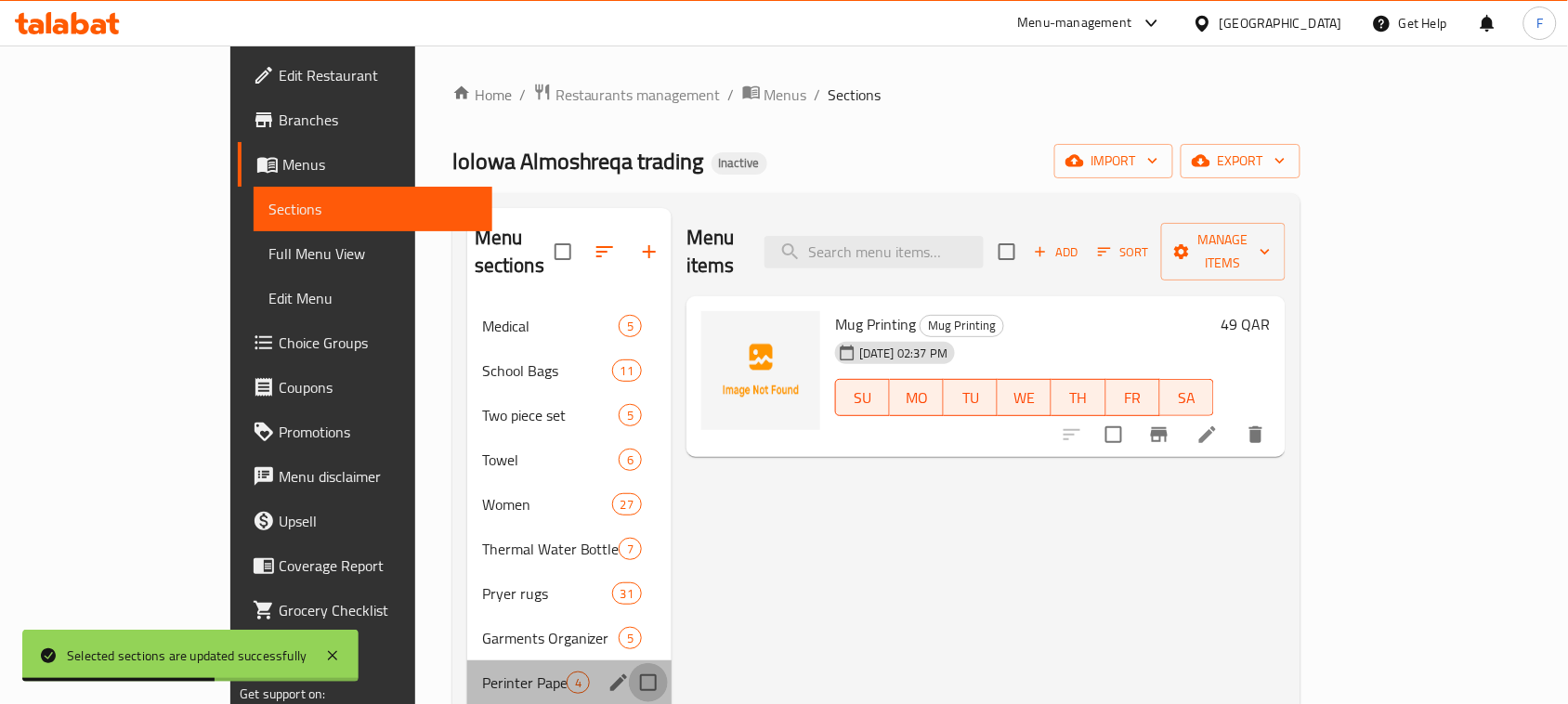
click at [629, 663] on input "Menu sections" at bounding box center [648, 682] width 39 height 39
checkbox input "true"
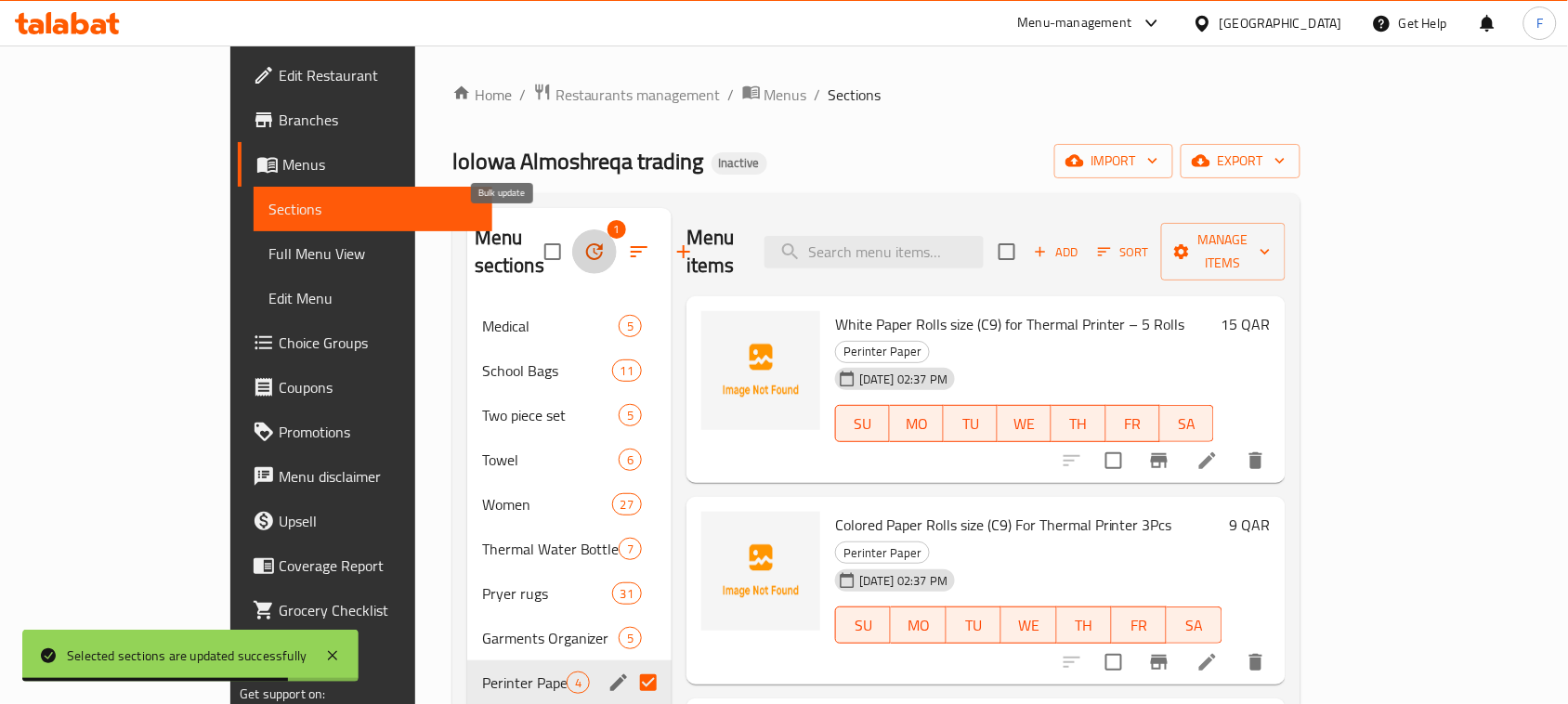
click at [586, 244] on icon "button" at bounding box center [594, 251] width 17 height 17
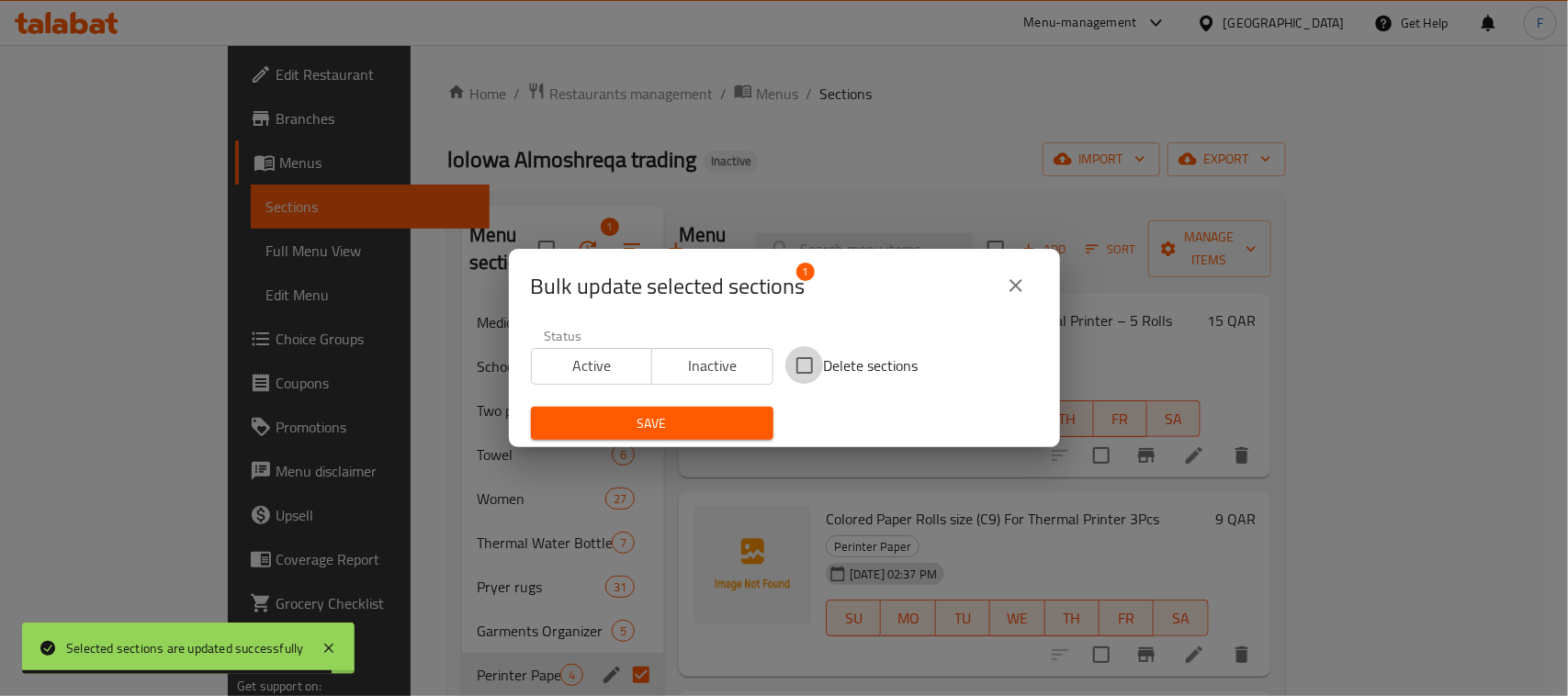
click at [796, 369] on input "Delete sections" at bounding box center [804, 365] width 38 height 38
checkbox input "true"
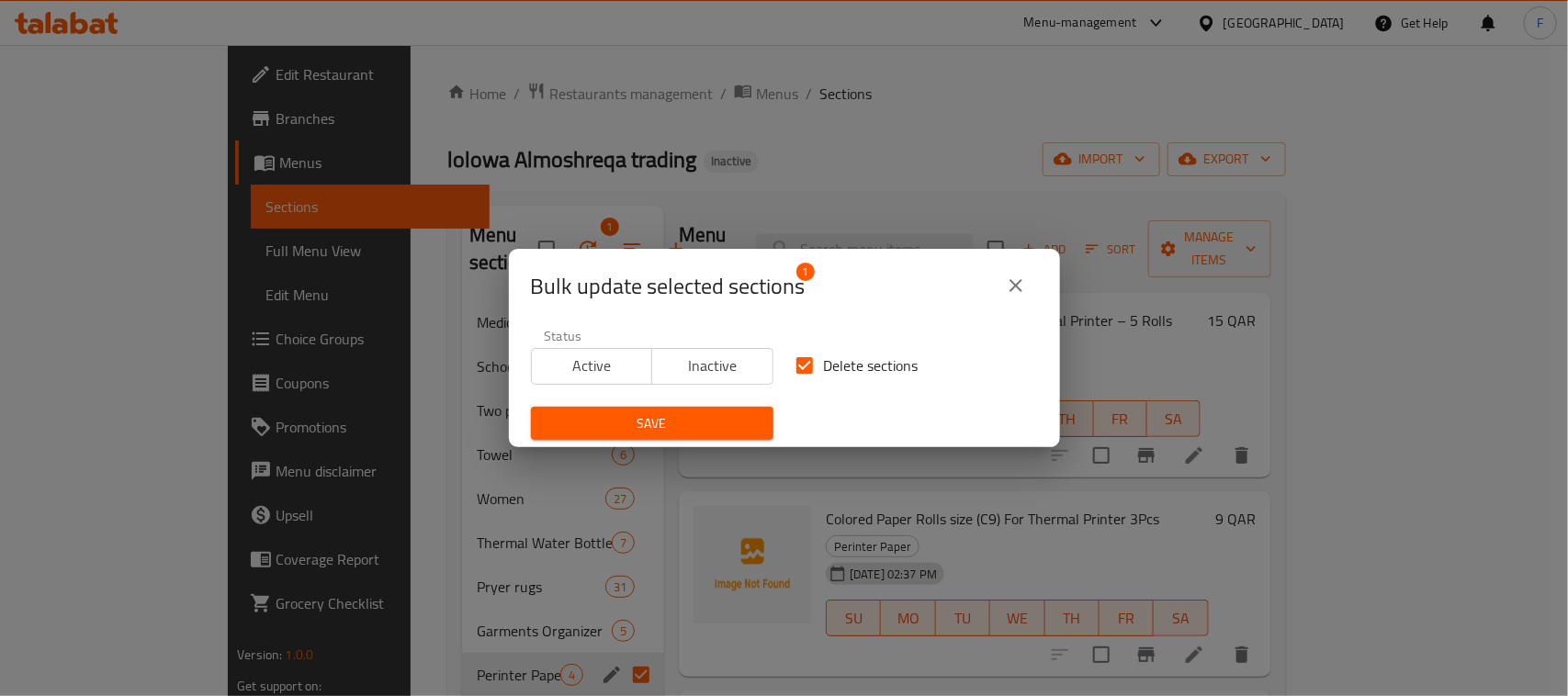
click at [712, 419] on span "Save" at bounding box center [651, 423] width 213 height 23
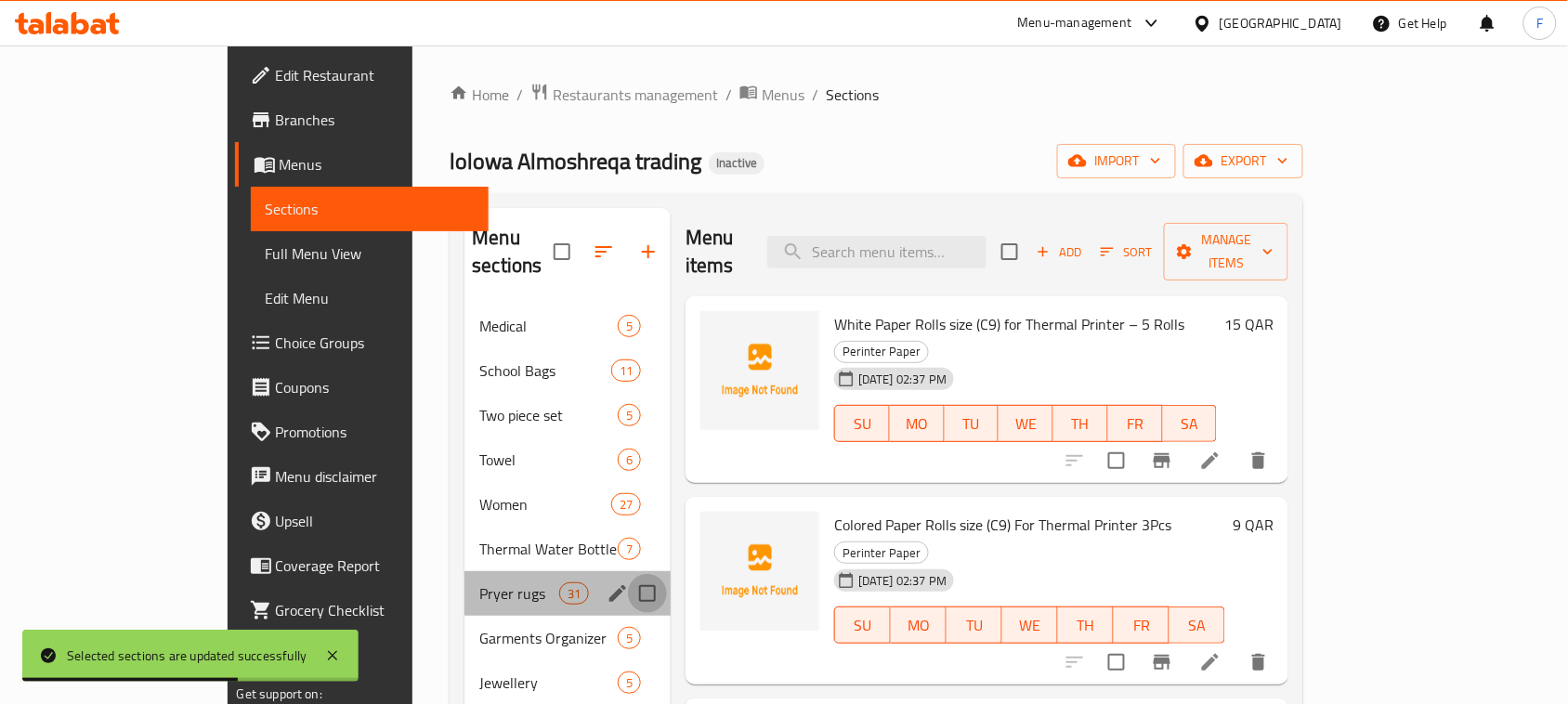
click at [628, 574] on input "Menu sections" at bounding box center [647, 593] width 39 height 39
checkbox input "true"
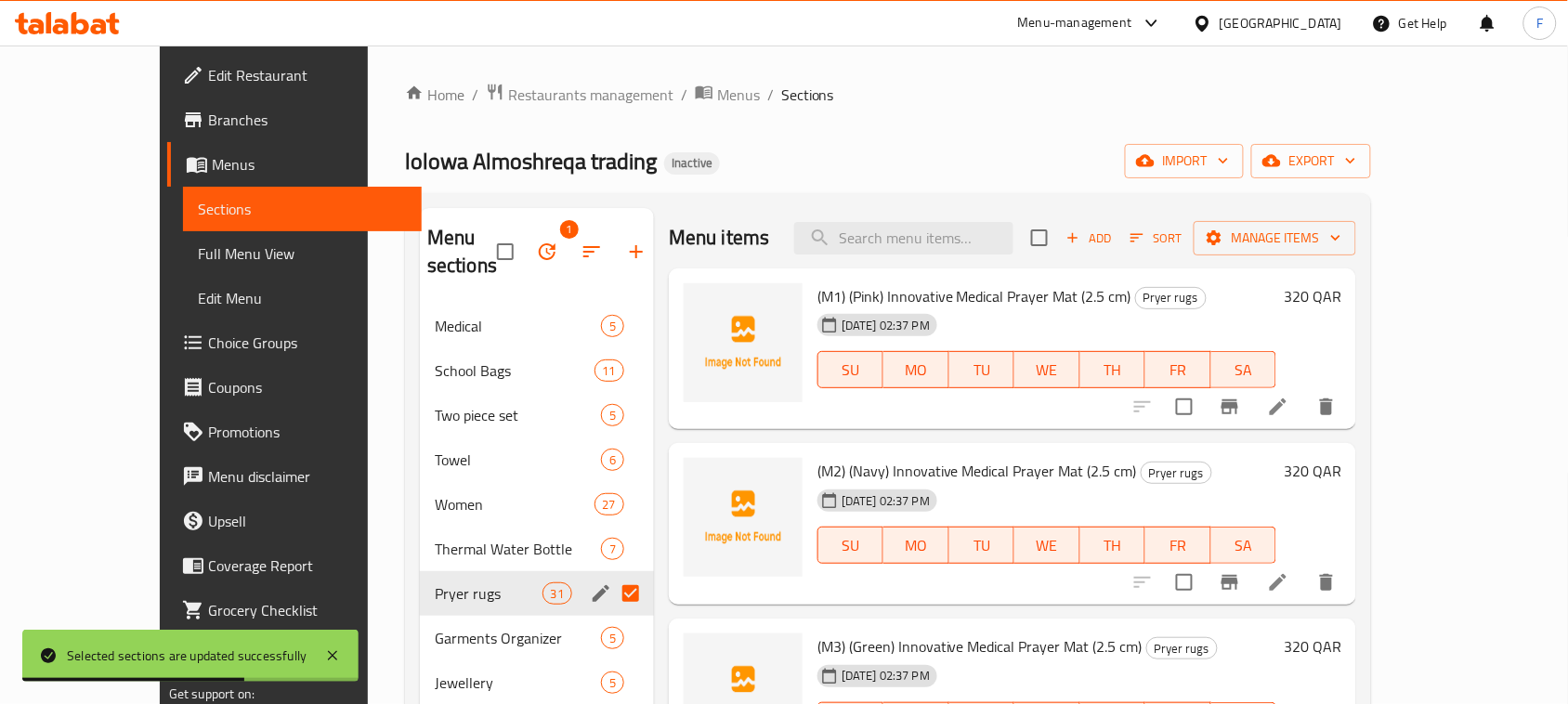
click at [536, 244] on icon "button" at bounding box center [546, 252] width 22 height 22
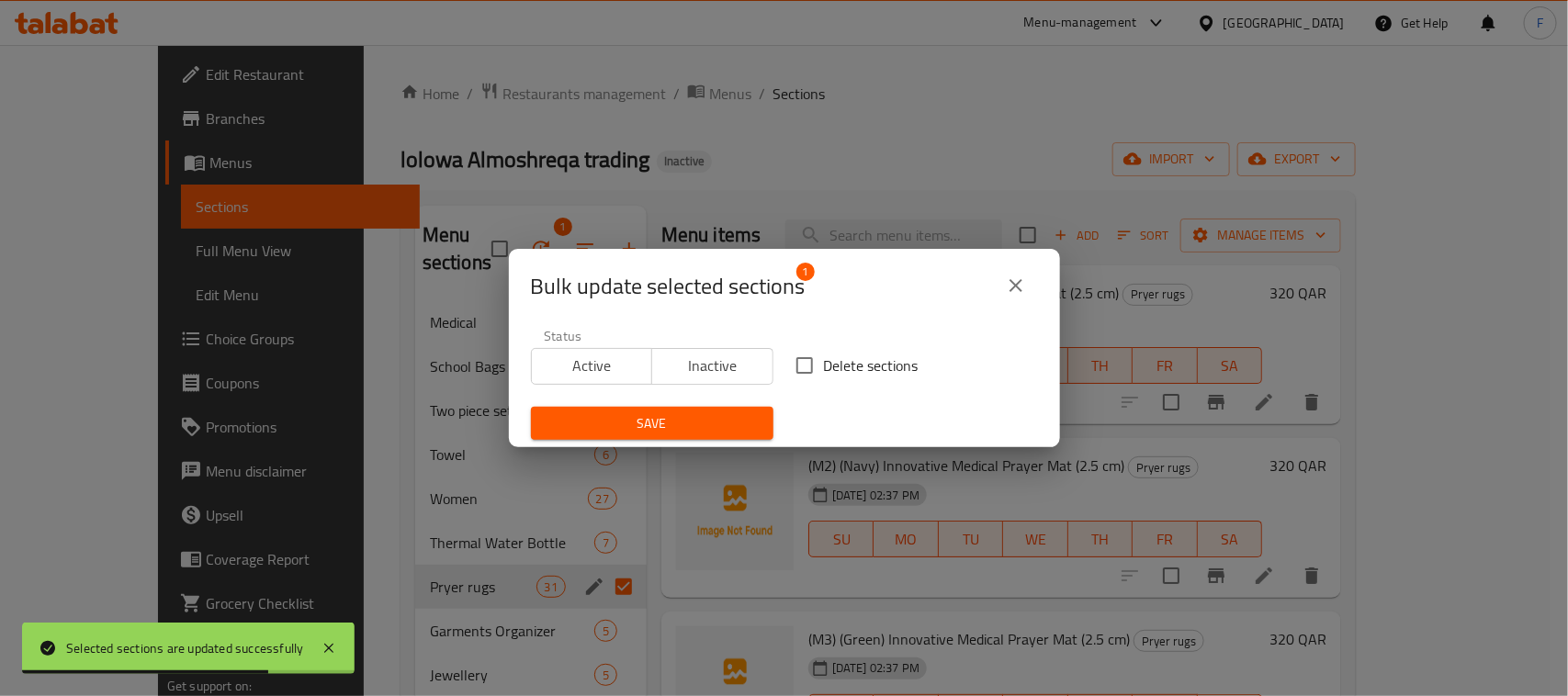
click at [795, 359] on input "Delete sections" at bounding box center [804, 365] width 38 height 38
checkbox input "true"
click at [694, 429] on span "Save" at bounding box center [651, 423] width 213 height 23
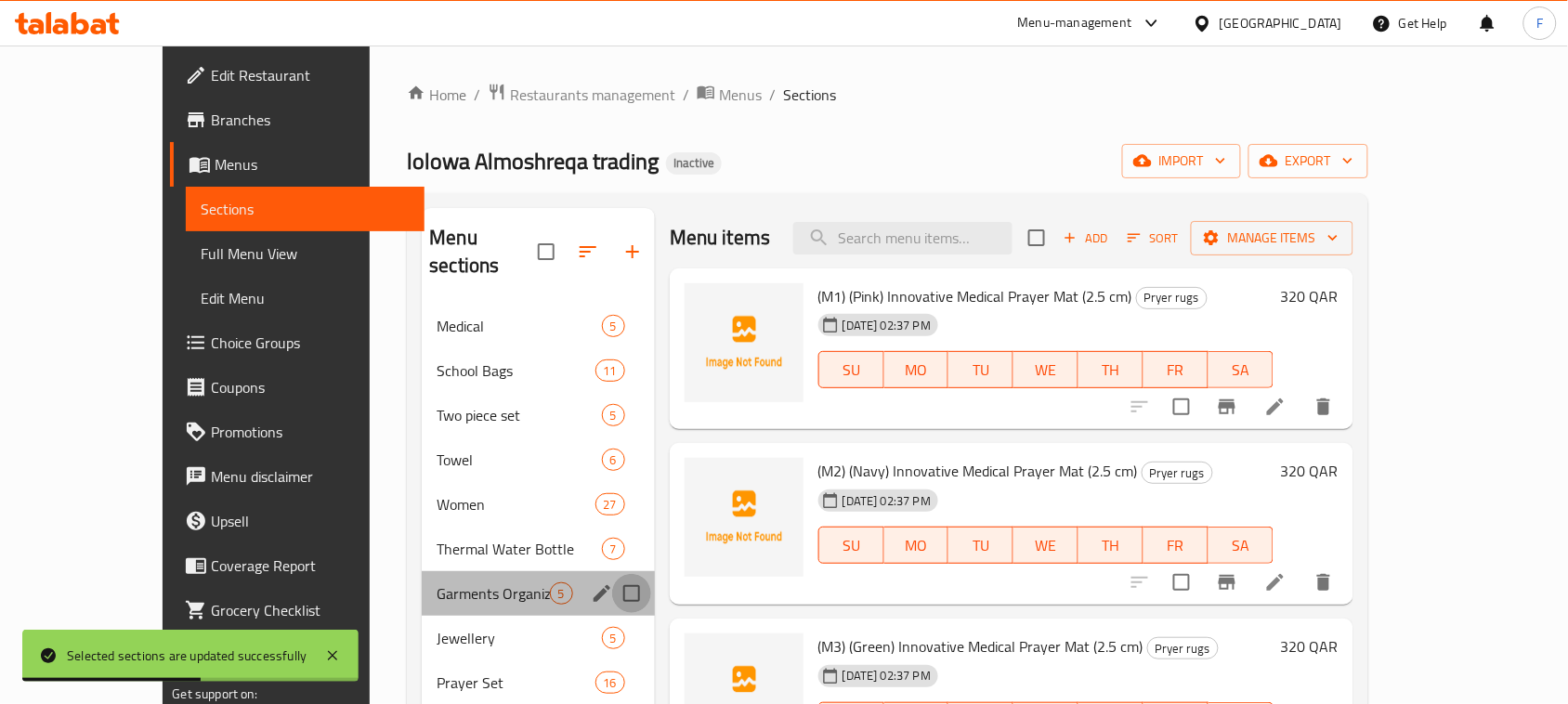
click at [612, 574] on input "Menu sections" at bounding box center [631, 593] width 39 height 39
checkbox input "true"
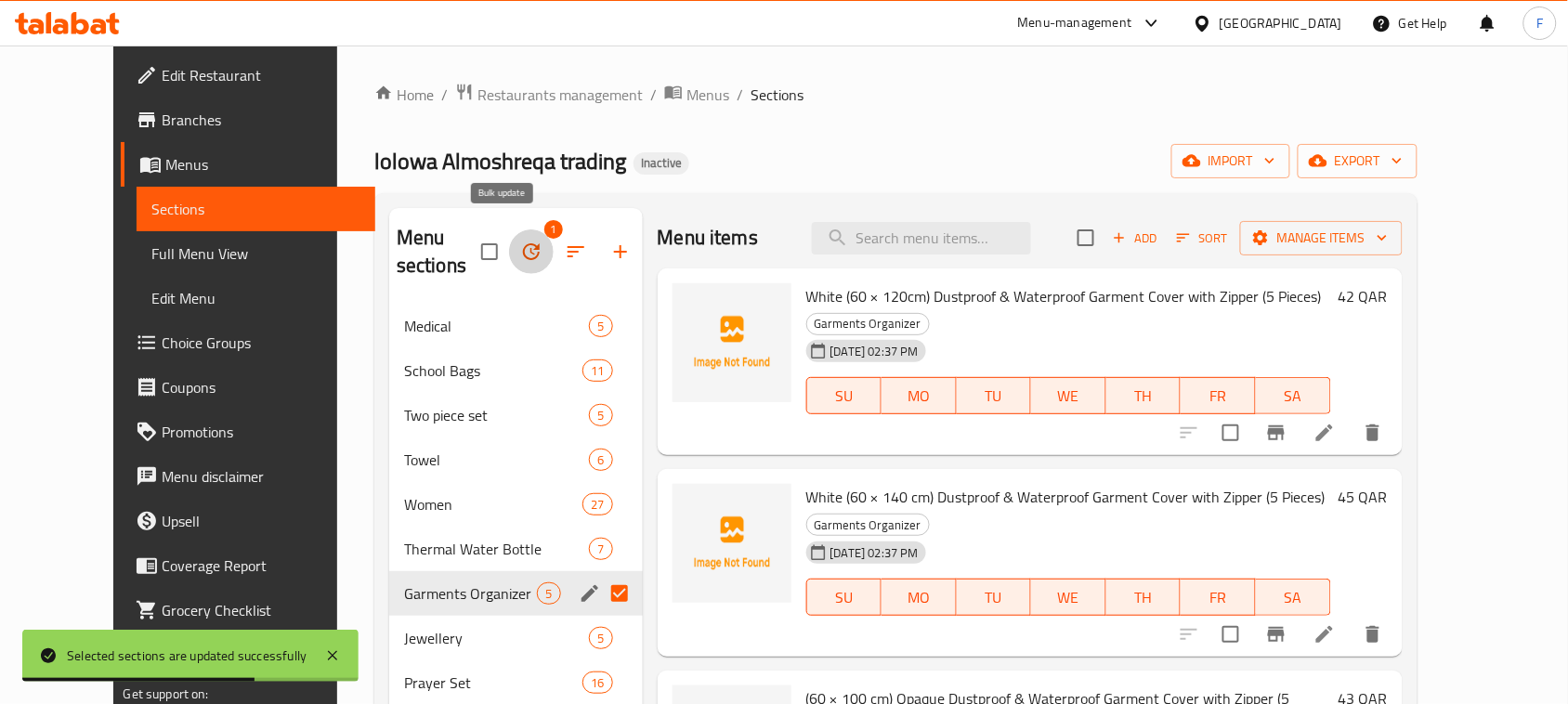
click at [509, 229] on button "button" at bounding box center [531, 251] width 45 height 45
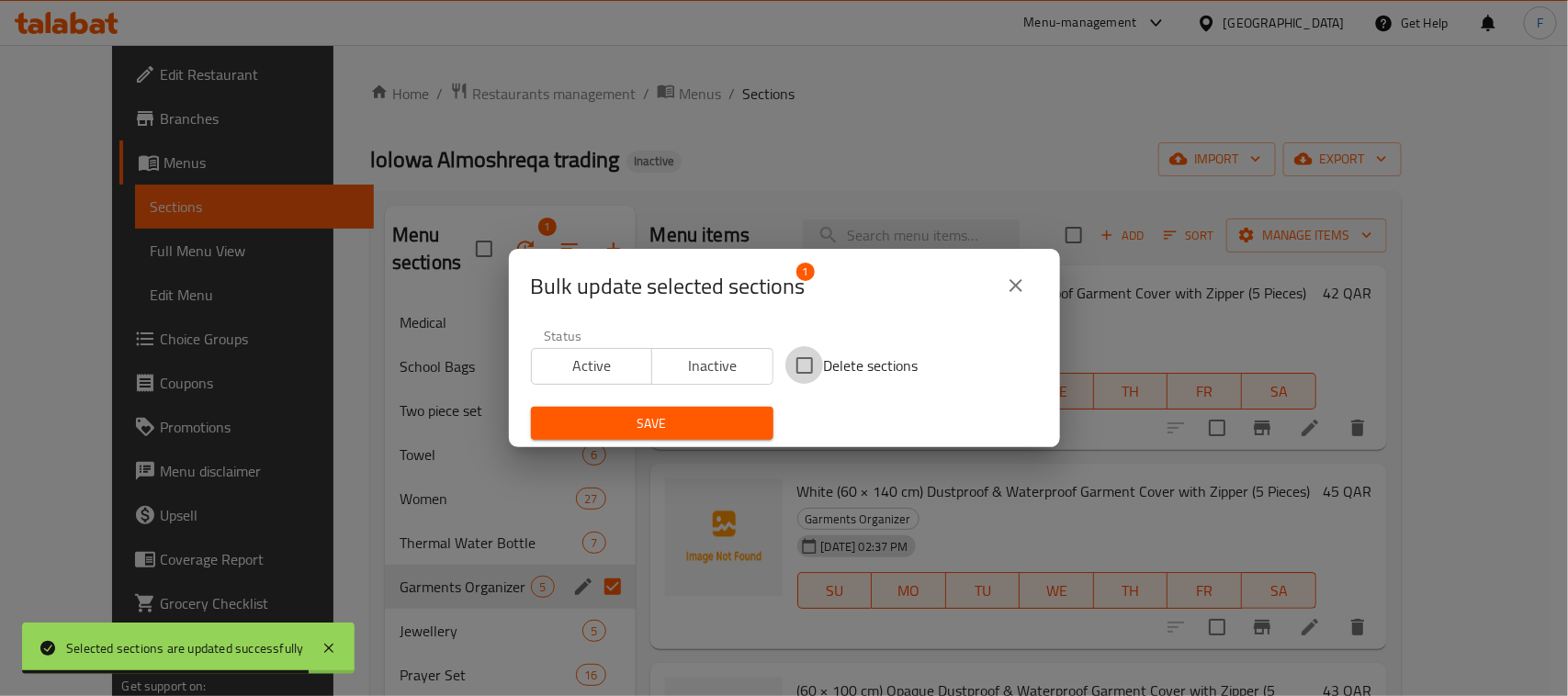
click at [796, 364] on input "Delete sections" at bounding box center [804, 365] width 38 height 38
checkbox input "true"
click at [678, 426] on span "Save" at bounding box center [651, 423] width 213 height 23
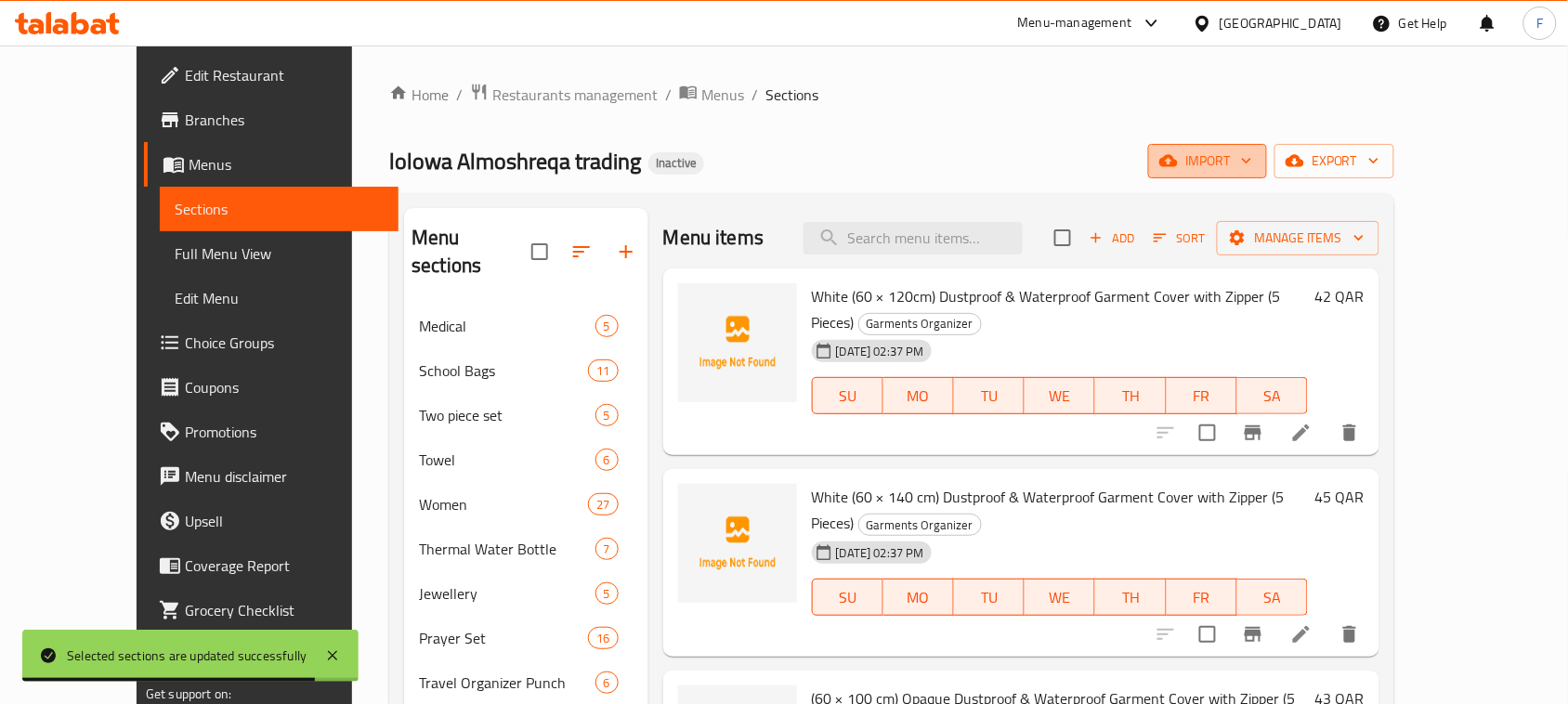
click at [1252, 164] on span "import" at bounding box center [1208, 161] width 89 height 23
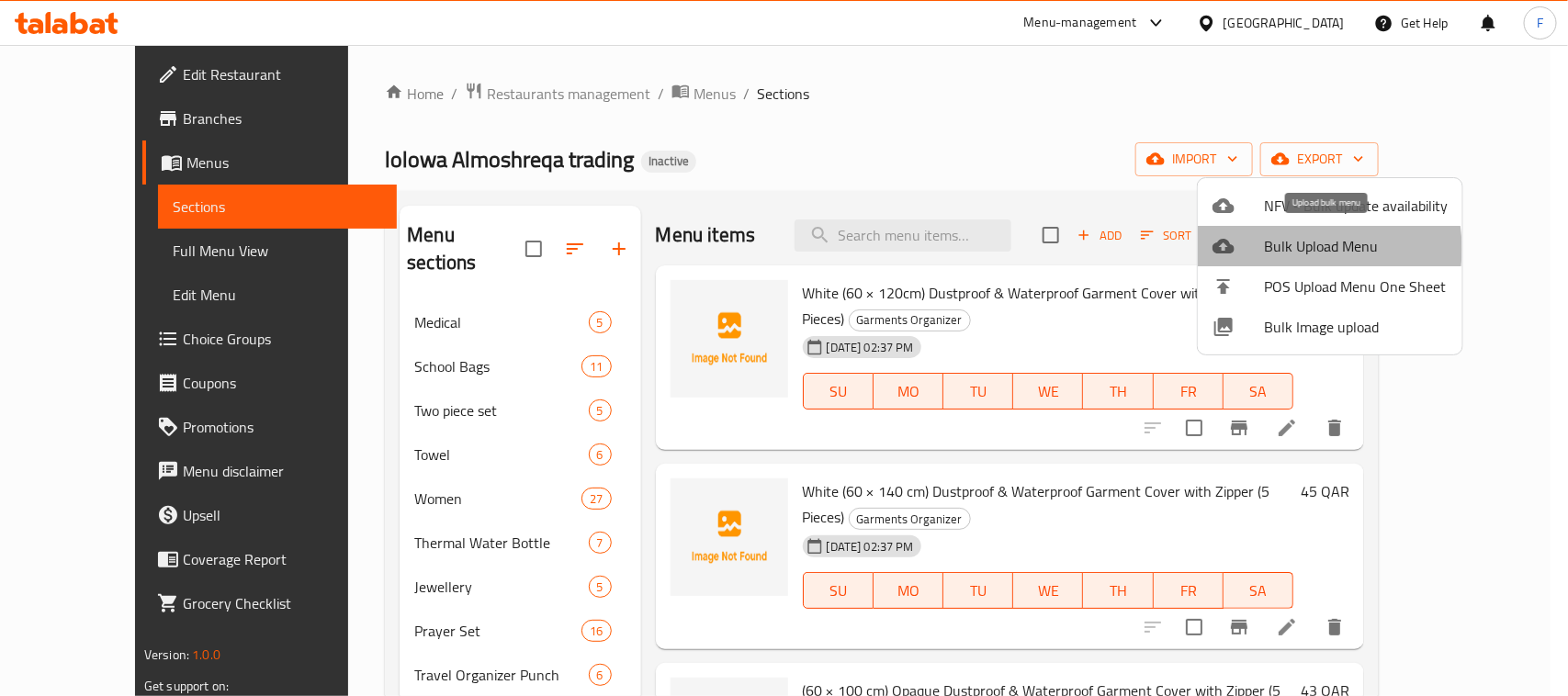
click at [1295, 249] on span "Bulk Upload Menu" at bounding box center [1355, 246] width 183 height 22
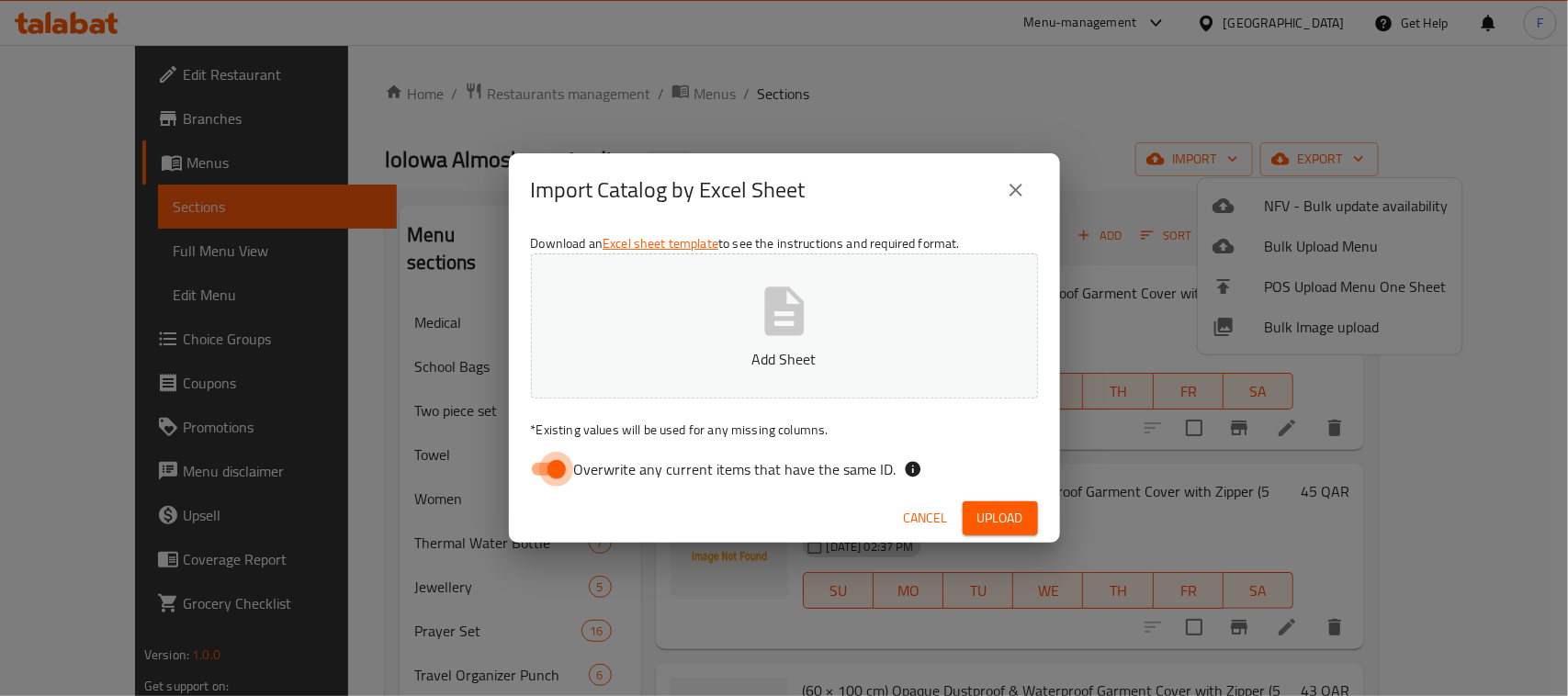
click at [535, 470] on input "Overwrite any current items that have the same ID." at bounding box center [556, 470] width 105 height 35
checkbox input "false"
click at [785, 323] on icon "button" at bounding box center [784, 312] width 59 height 59
click at [1002, 516] on span "Upload" at bounding box center [999, 518] width 46 height 23
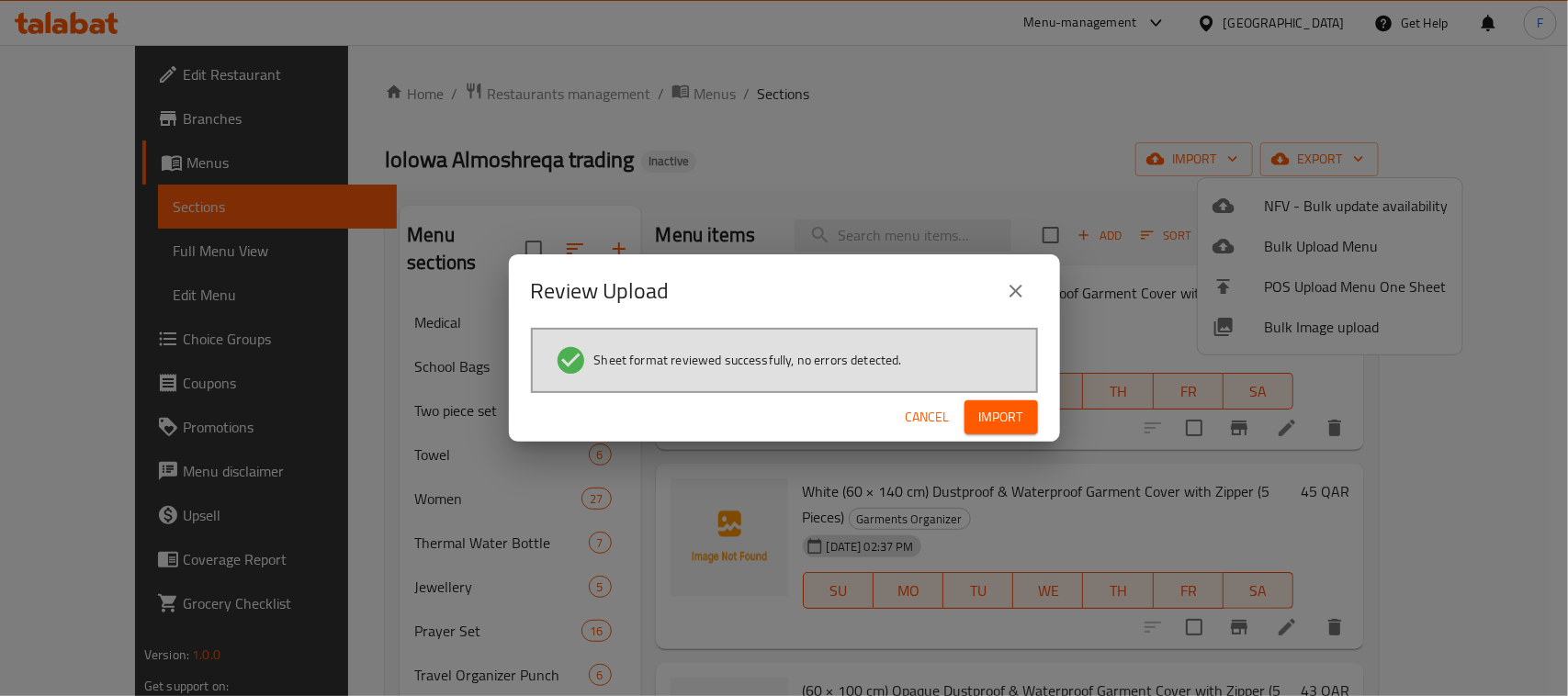
click at [997, 416] on span "Import" at bounding box center [1000, 417] width 44 height 23
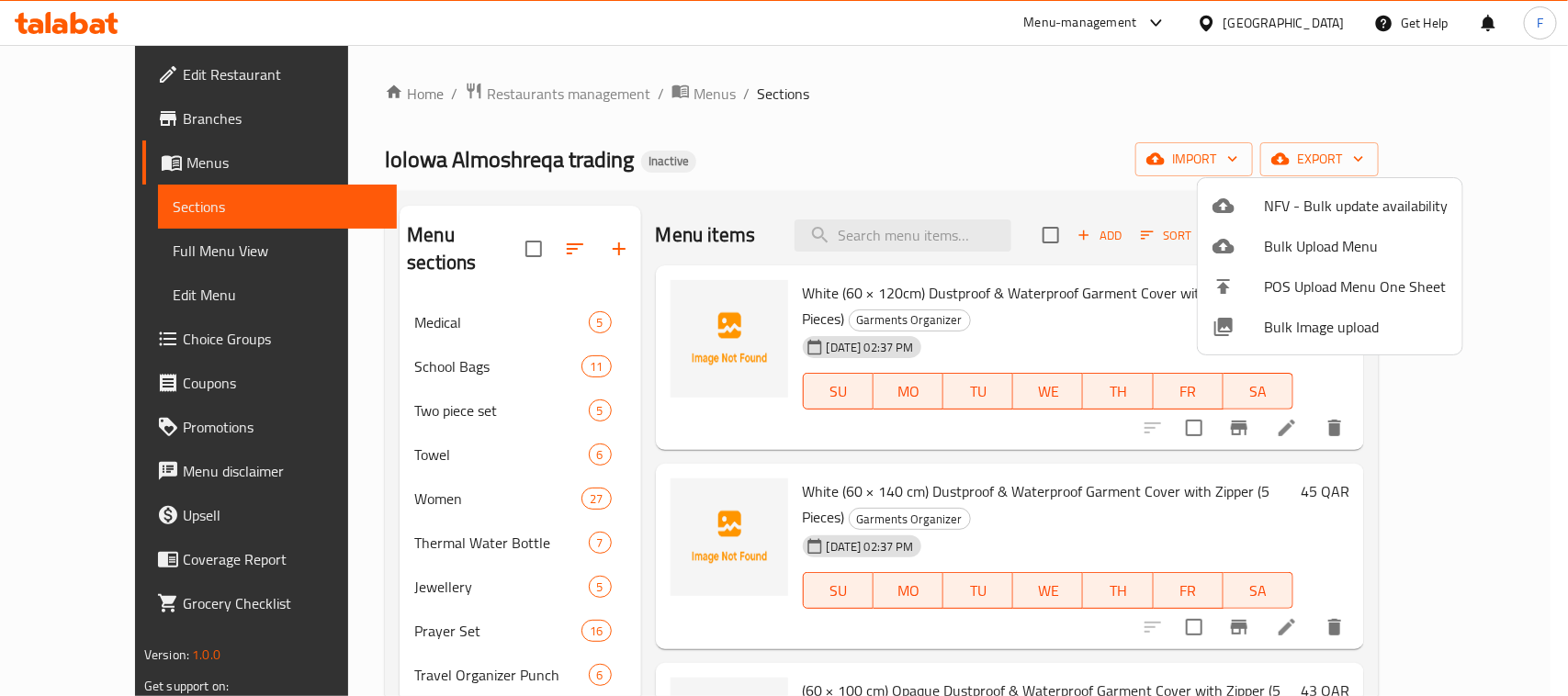
click at [1006, 143] on div at bounding box center [784, 348] width 1568 height 696
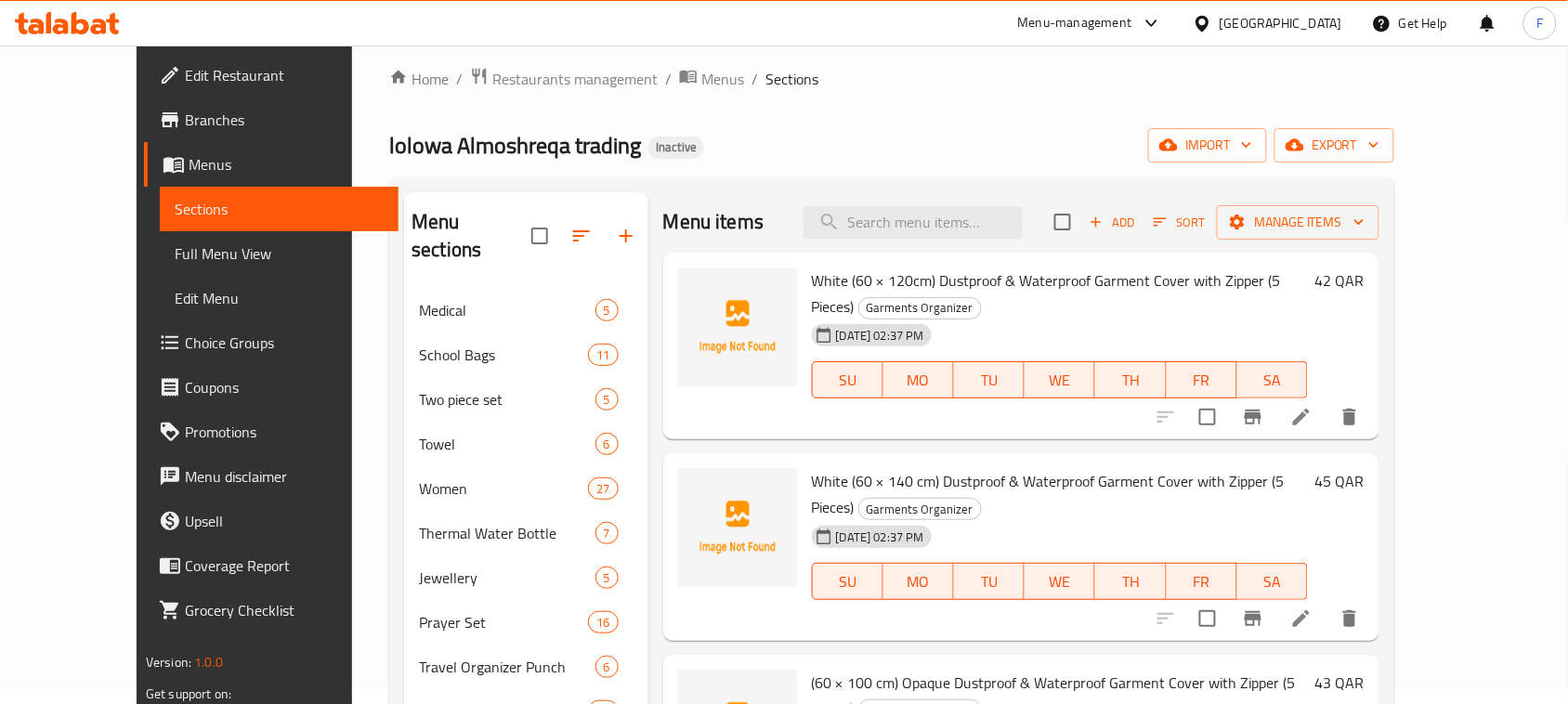
scroll to position [6, 0]
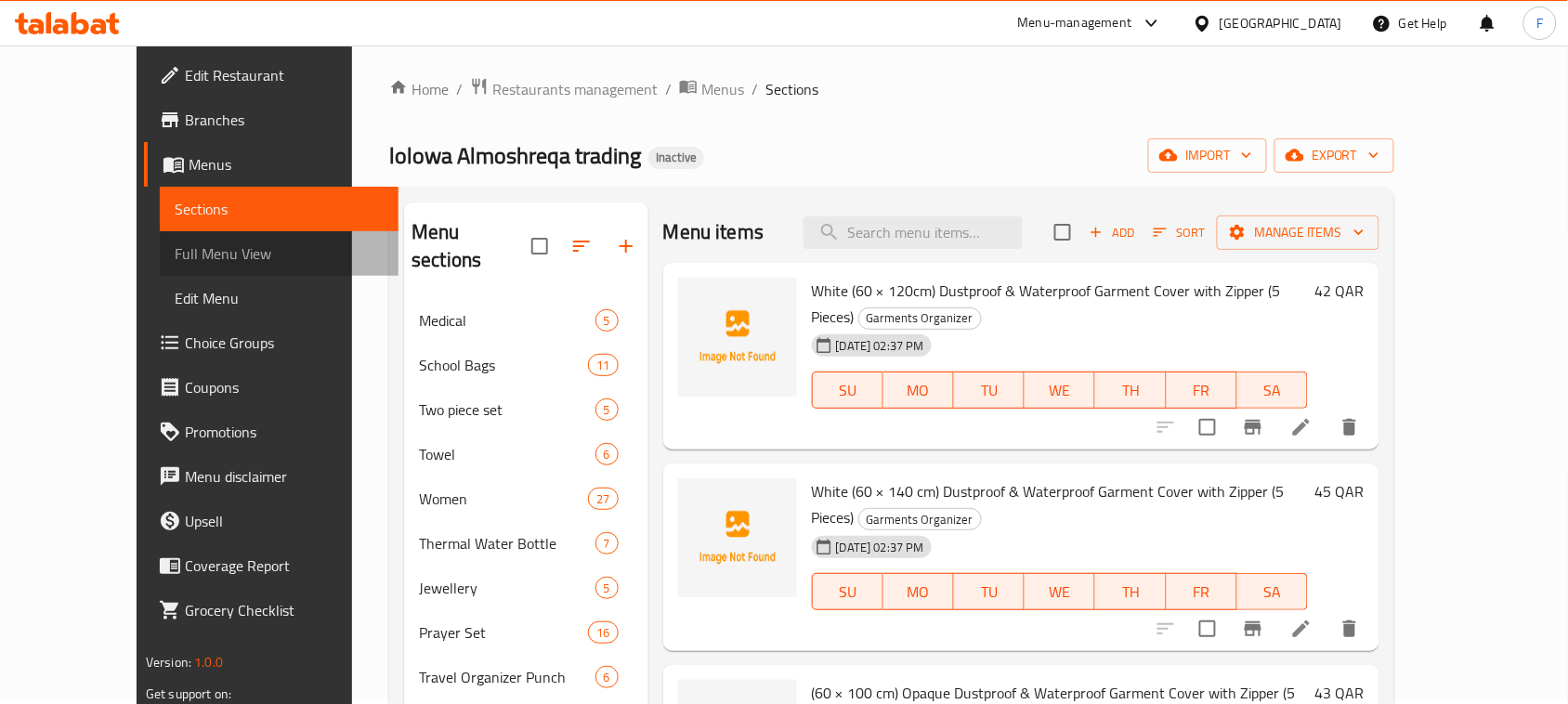
click at [175, 252] on span "Full Menu View" at bounding box center [279, 253] width 209 height 22
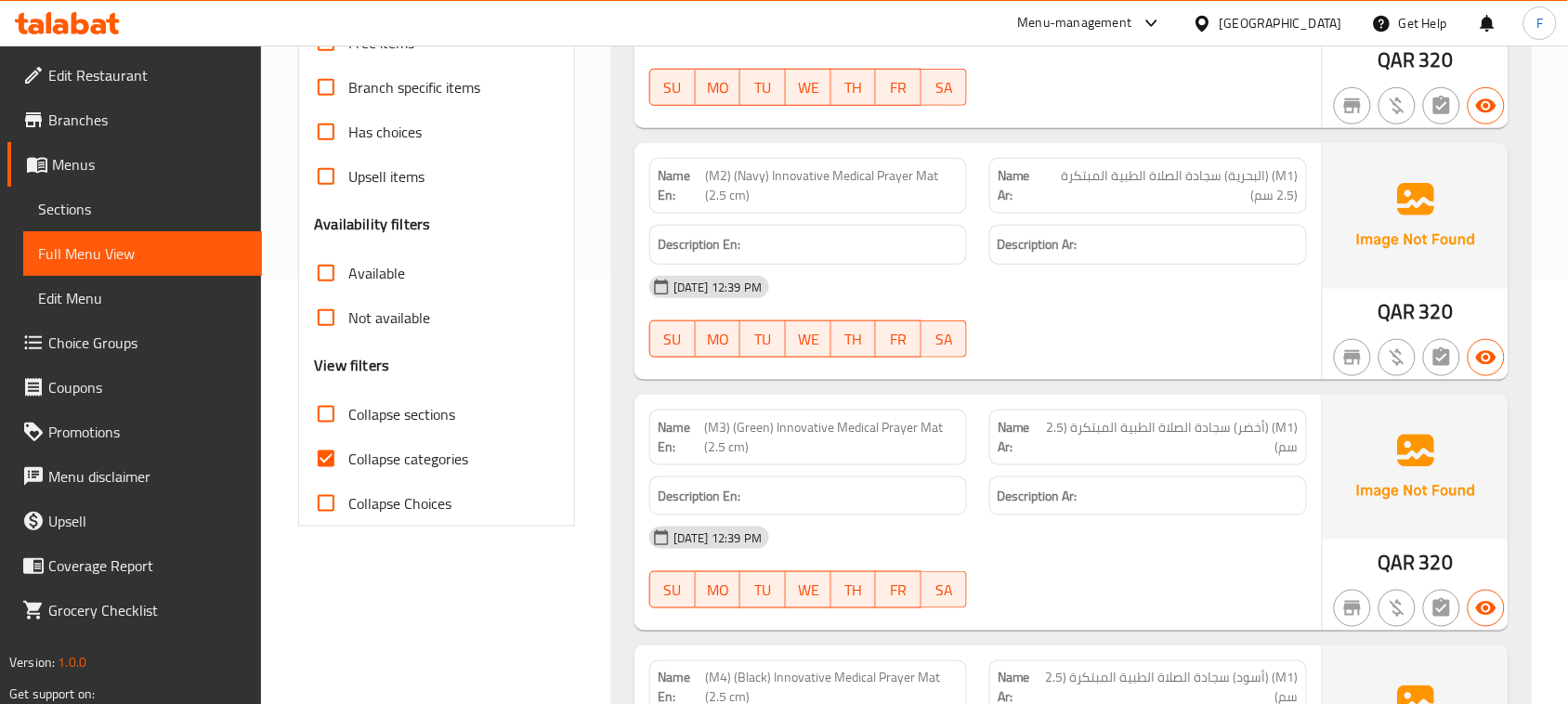
scroll to position [532, 0]
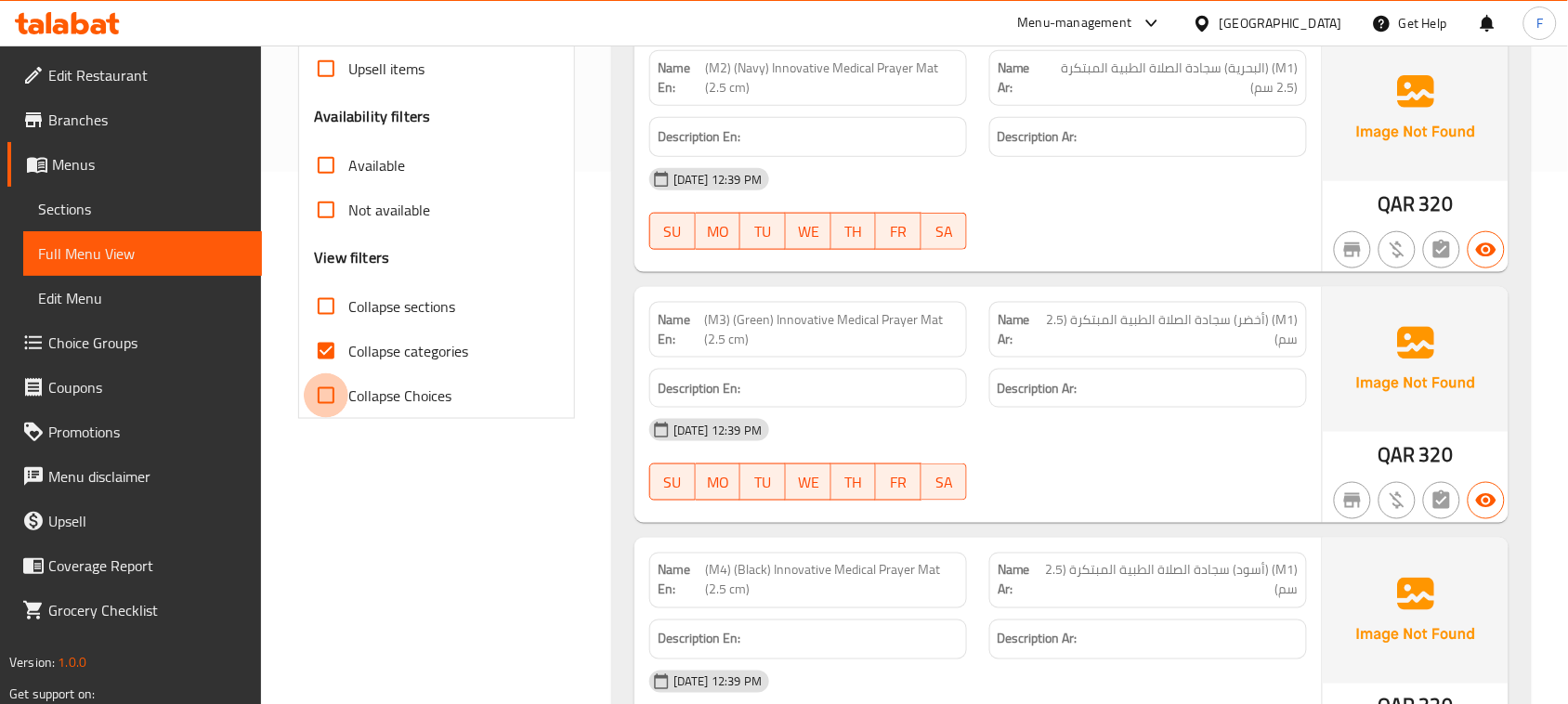
click at [314, 397] on input "Collapse Choices" at bounding box center [325, 395] width 45 height 45
checkbox input "true"
click at [325, 302] on input "Collapse sections" at bounding box center [325, 306] width 45 height 45
checkbox input "true"
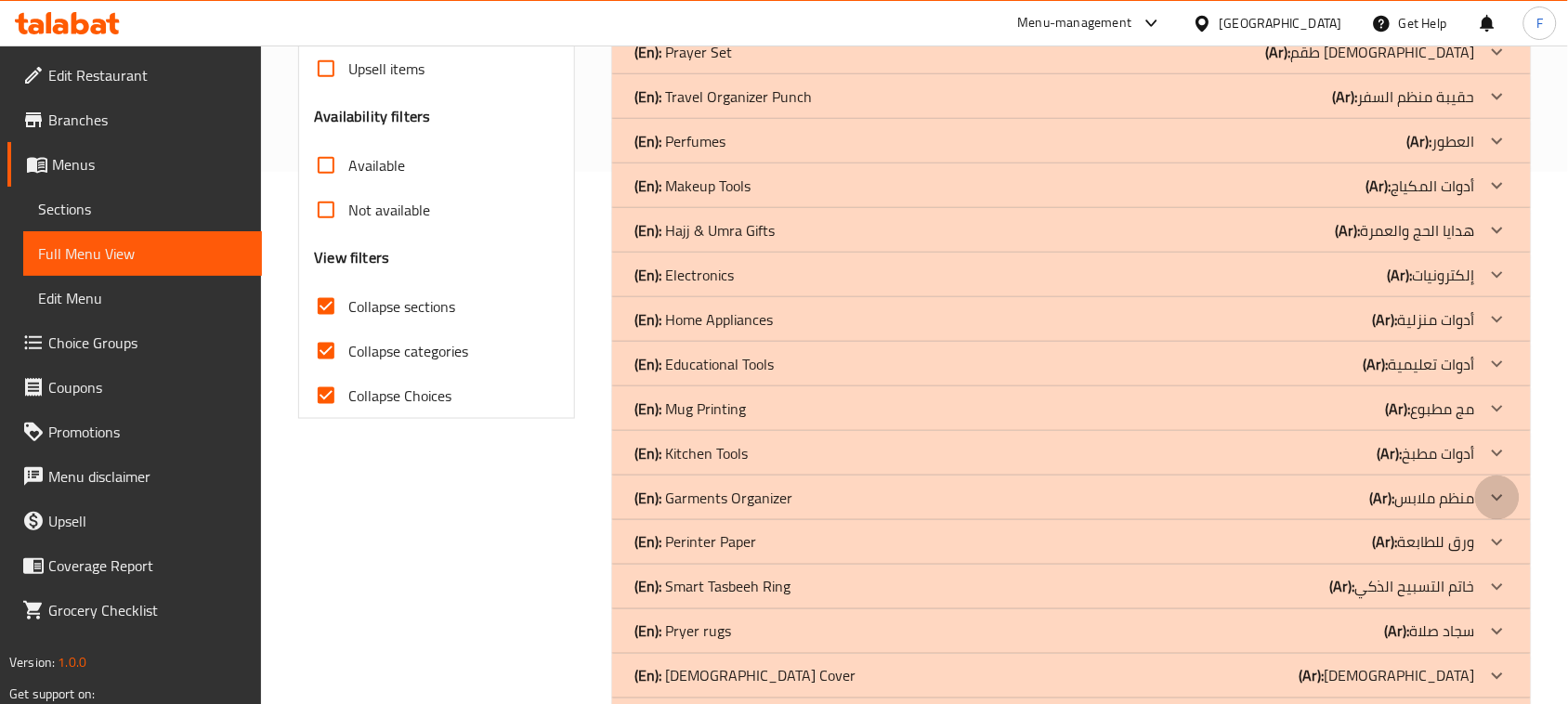
click at [1515, 490] on div at bounding box center [1497, 497] width 45 height 45
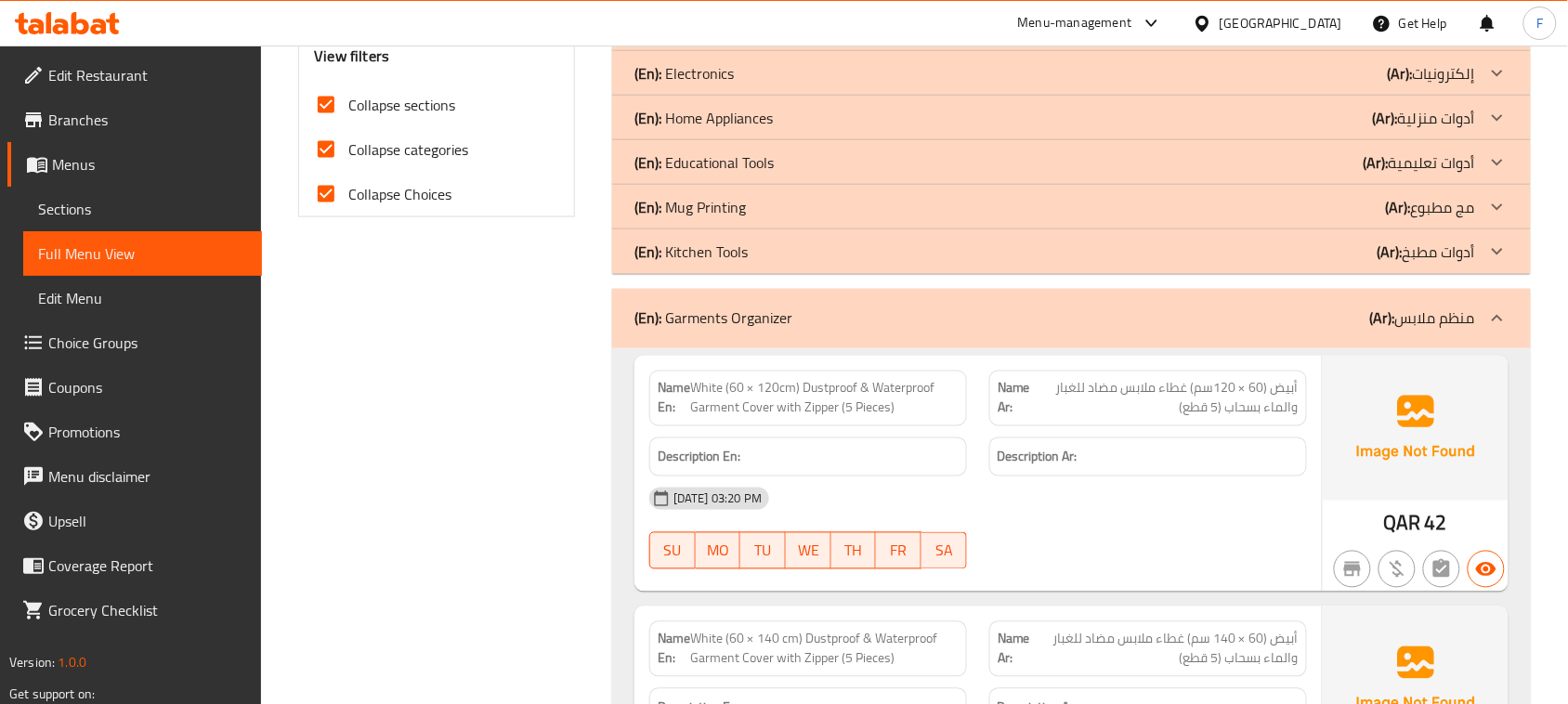
scroll to position [2145, 0]
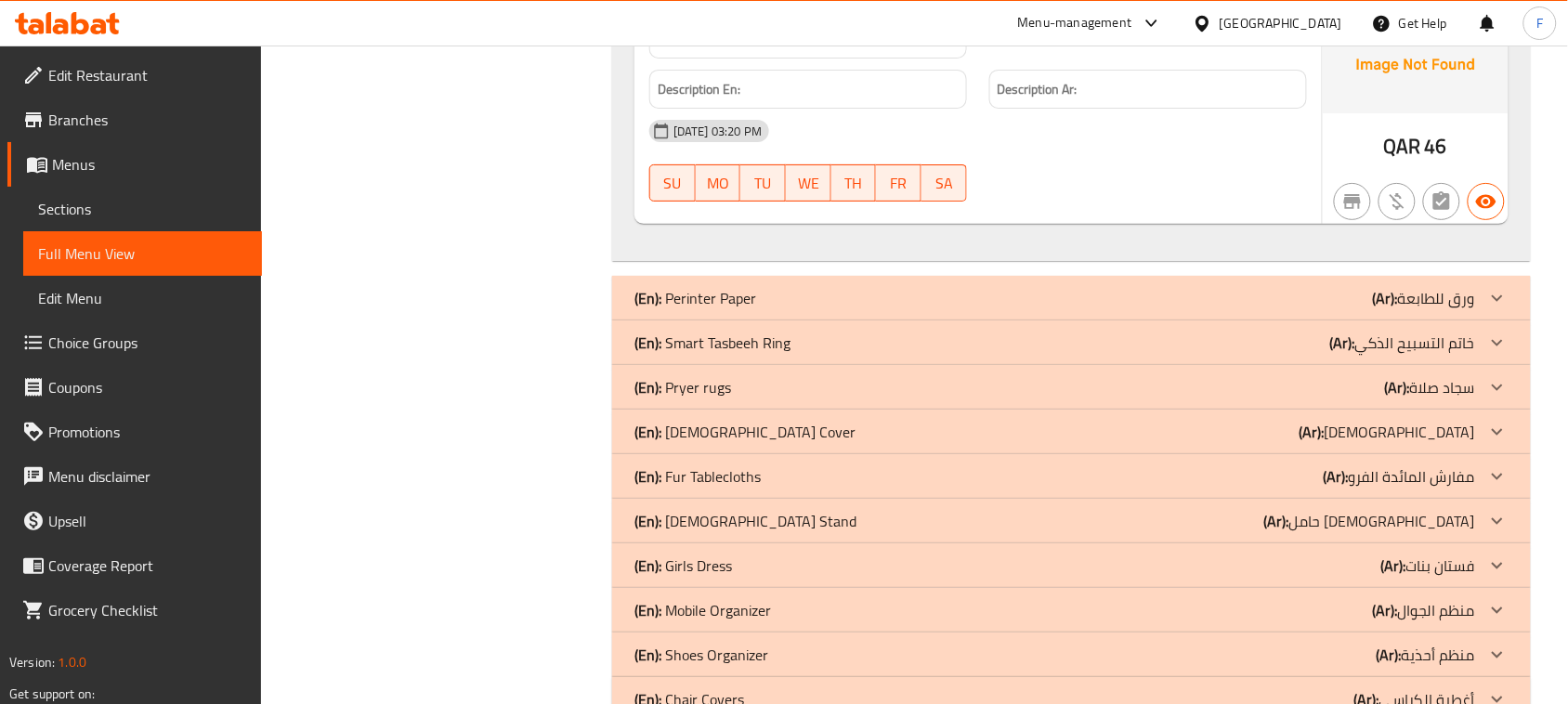
click at [878, 376] on div "(En): Pryer rugs (Ar): سجاد صلاة" at bounding box center [1055, 387] width 841 height 22
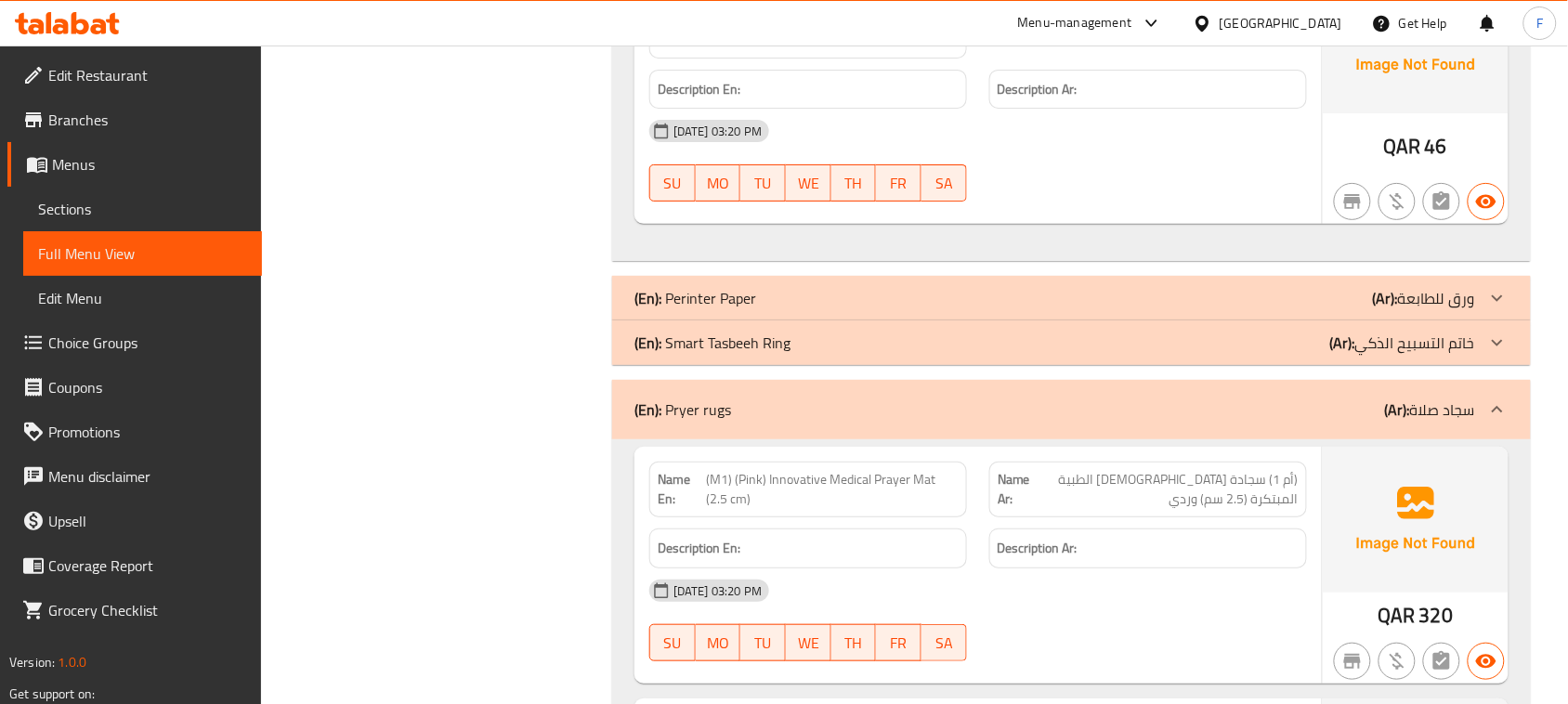
click at [1015, 287] on div "(En): Perinter Paper (Ar): ورق للطابعة" at bounding box center [1055, 297] width 841 height 22
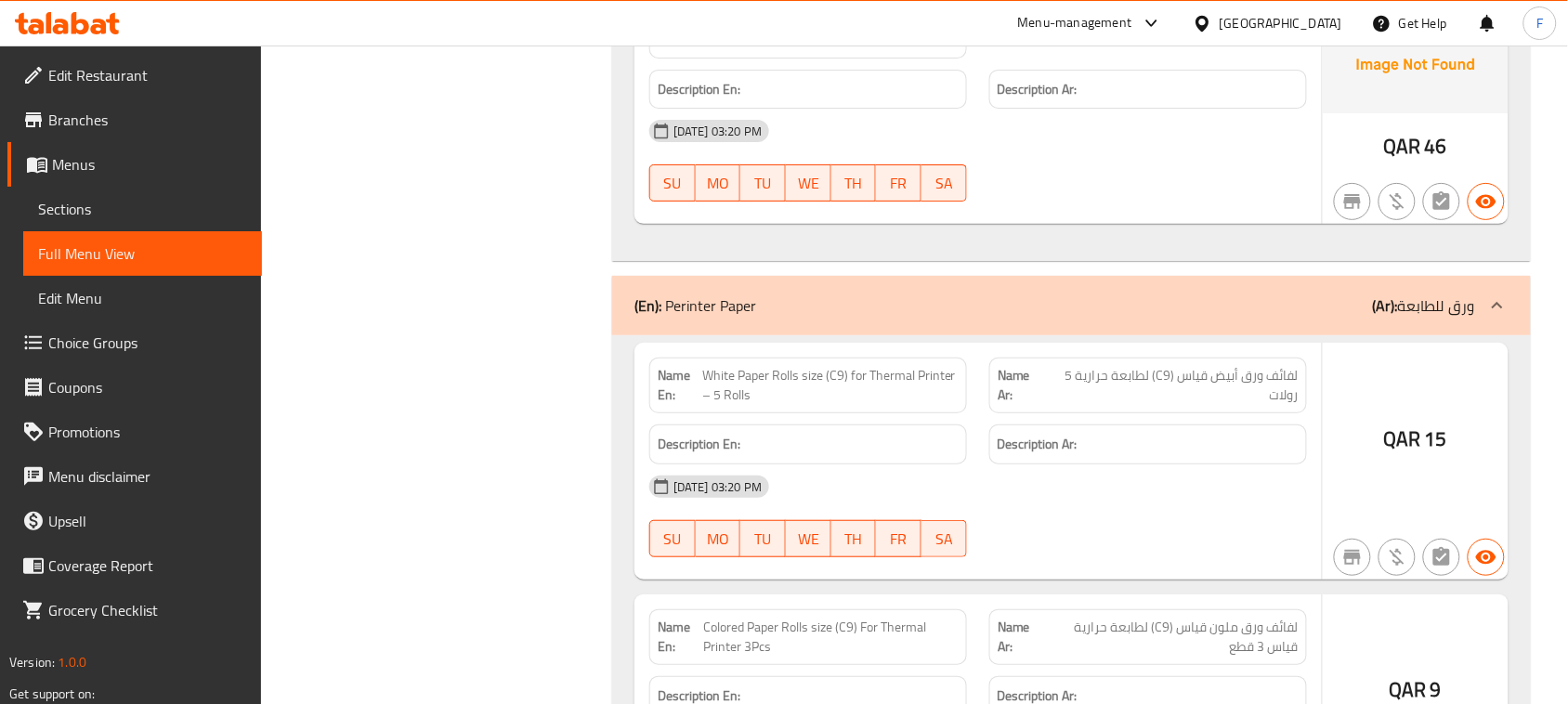
scroll to position [2148, 0]
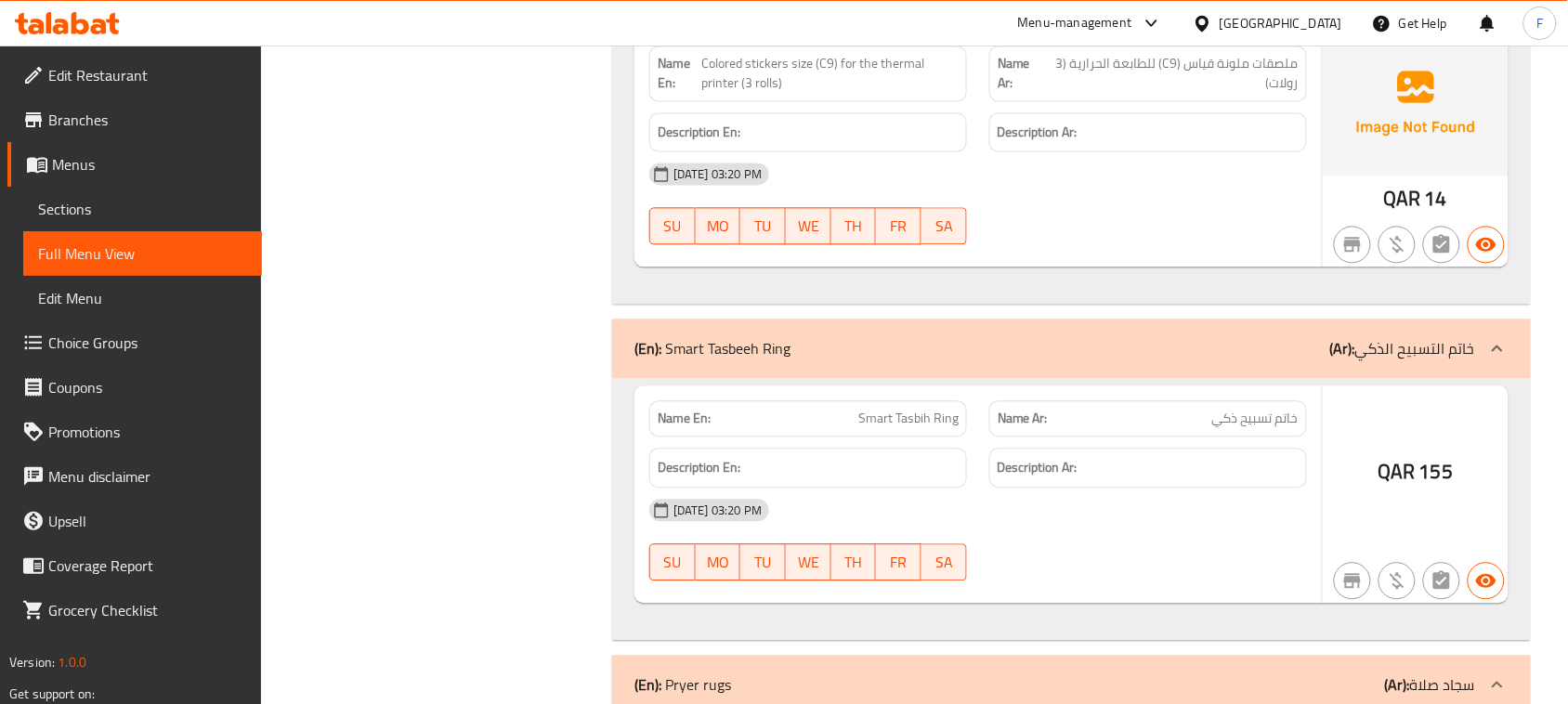
click at [1261, 378] on div "Name En: Smart Tasbih Ring Name Ar: خاتم تسبيح ذكي Description En: Description …" at bounding box center [1071, 509] width 918 height 262
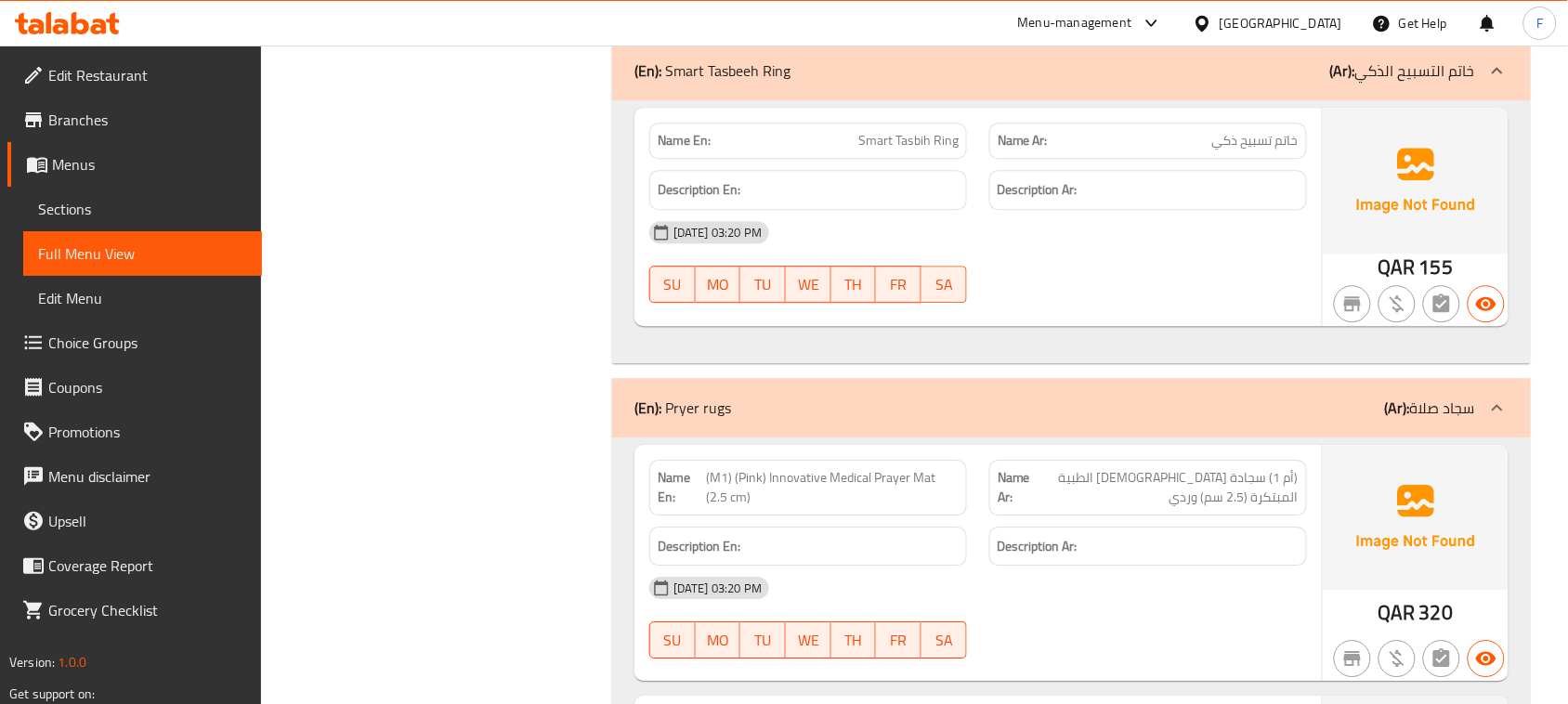
scroll to position [588, 0]
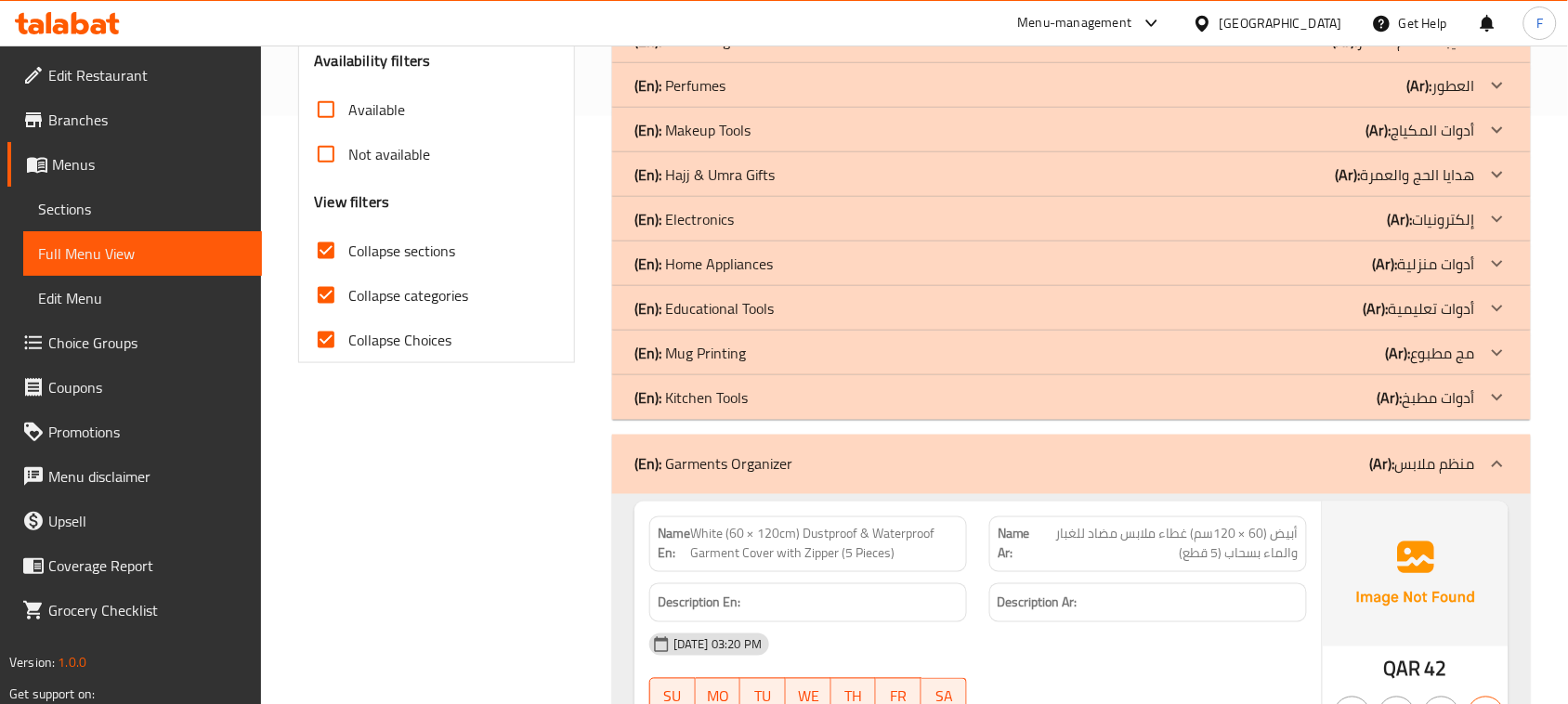
click at [898, 350] on div "(En): Mug Printing (Ar): مج مطبوع" at bounding box center [1055, 353] width 841 height 22
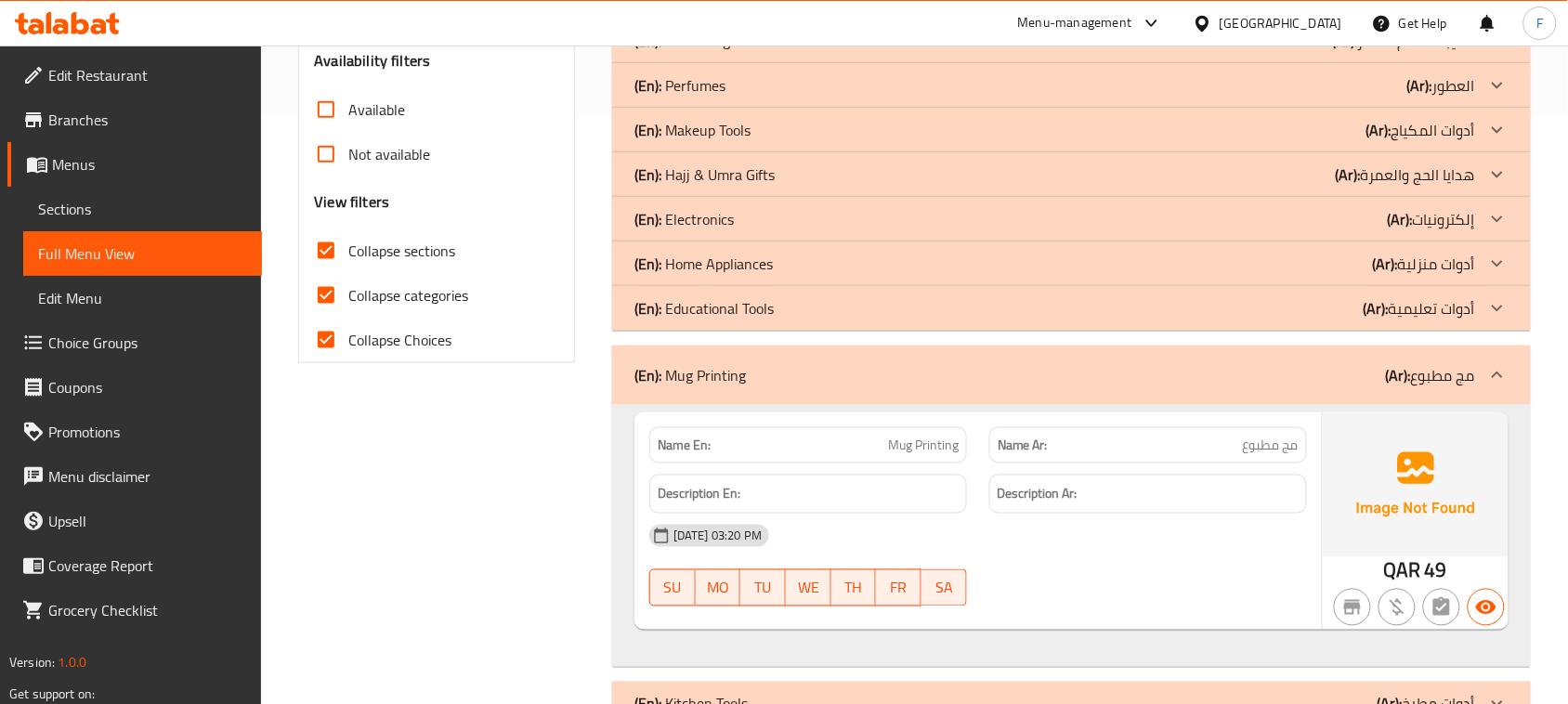
scroll to position [601, 0]
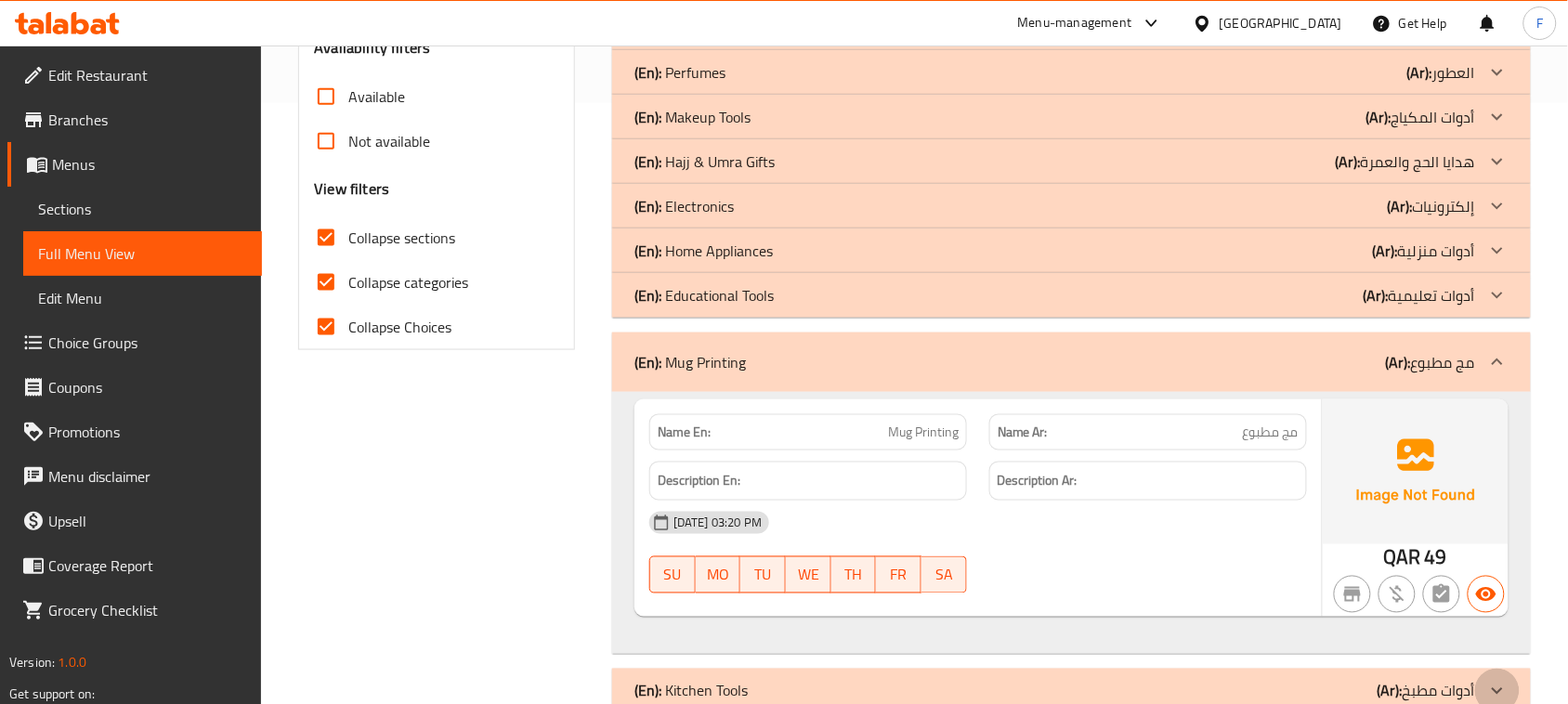
click at [1505, 684] on icon at bounding box center [1497, 691] width 22 height 22
click at [959, 160] on div "(En): Hajj & Umra Gifts (Ar): هدايا الحج والعمرة" at bounding box center [1055, 162] width 841 height 22
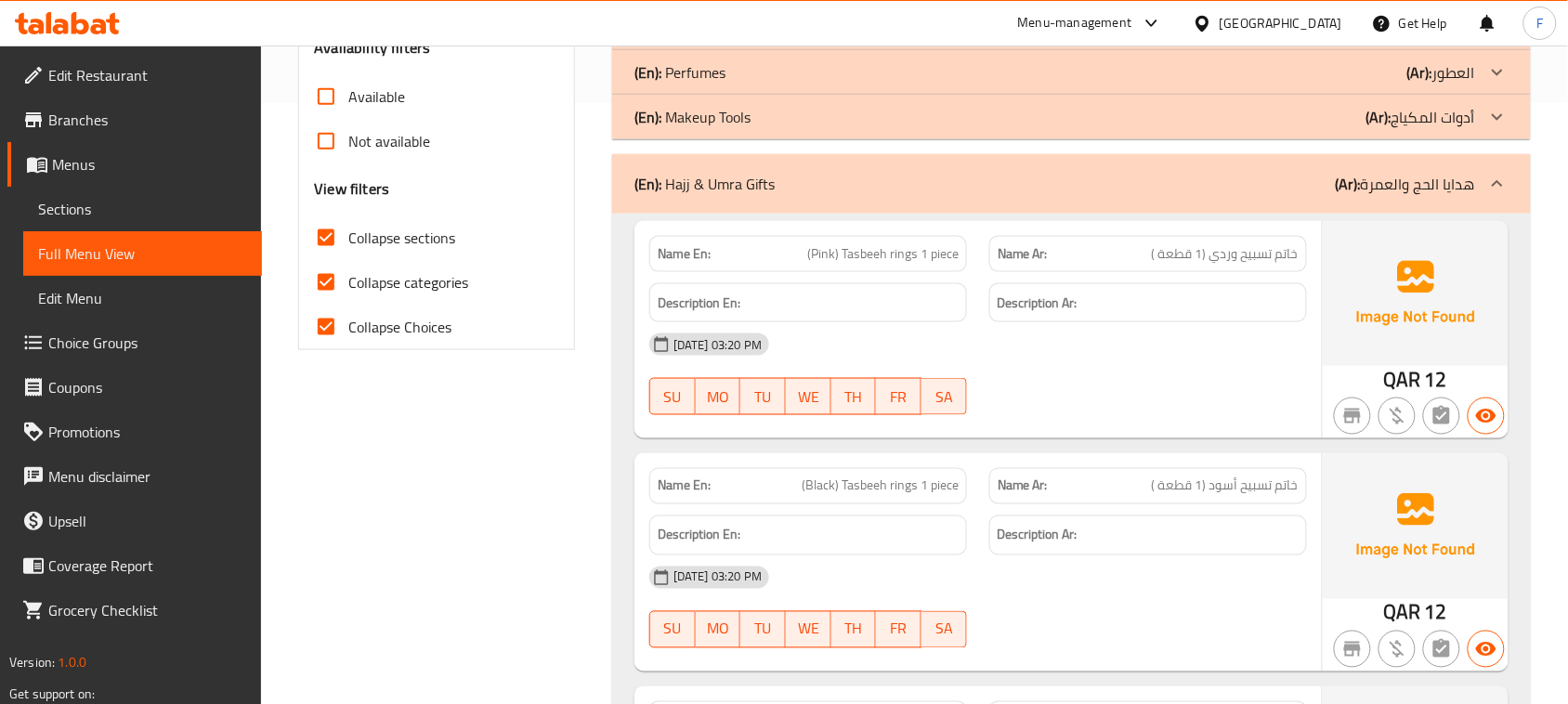
scroll to position [2492, 0]
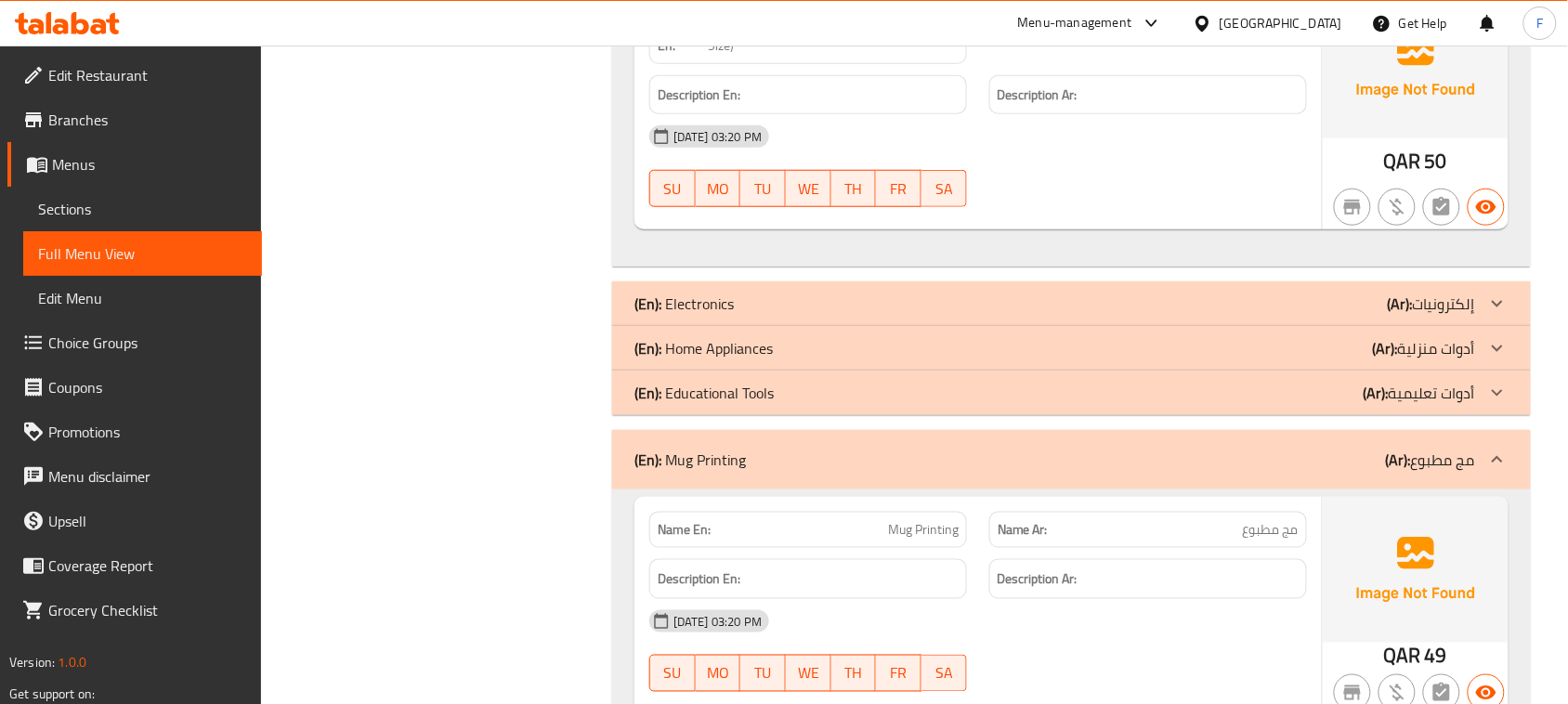
click at [949, 356] on div "(En): Home Appliances (Ar): أدوات منزلية" at bounding box center [1055, 348] width 841 height 22
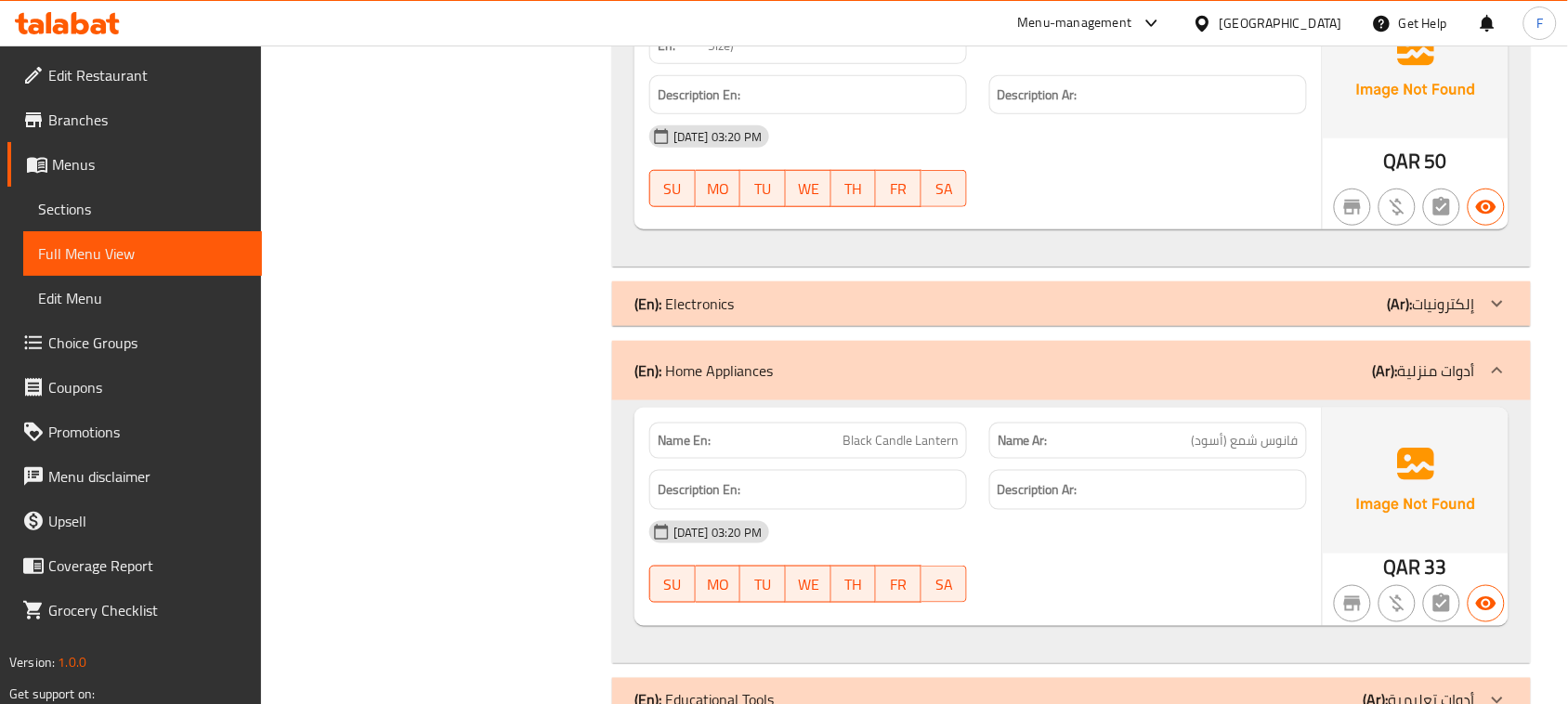
click at [1510, 301] on div at bounding box center [1497, 303] width 45 height 45
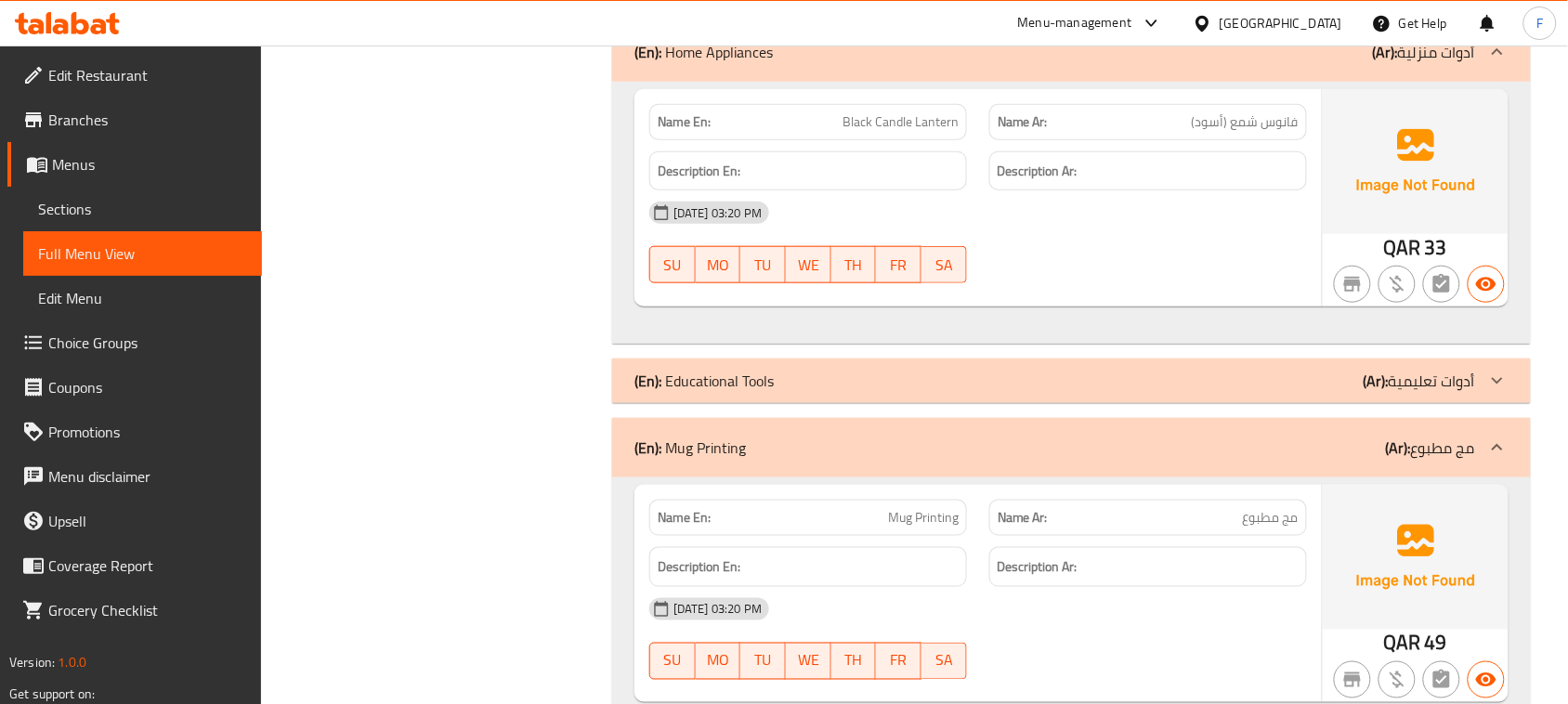
scroll to position [4597, 0]
click at [1501, 368] on icon at bounding box center [1497, 379] width 22 height 22
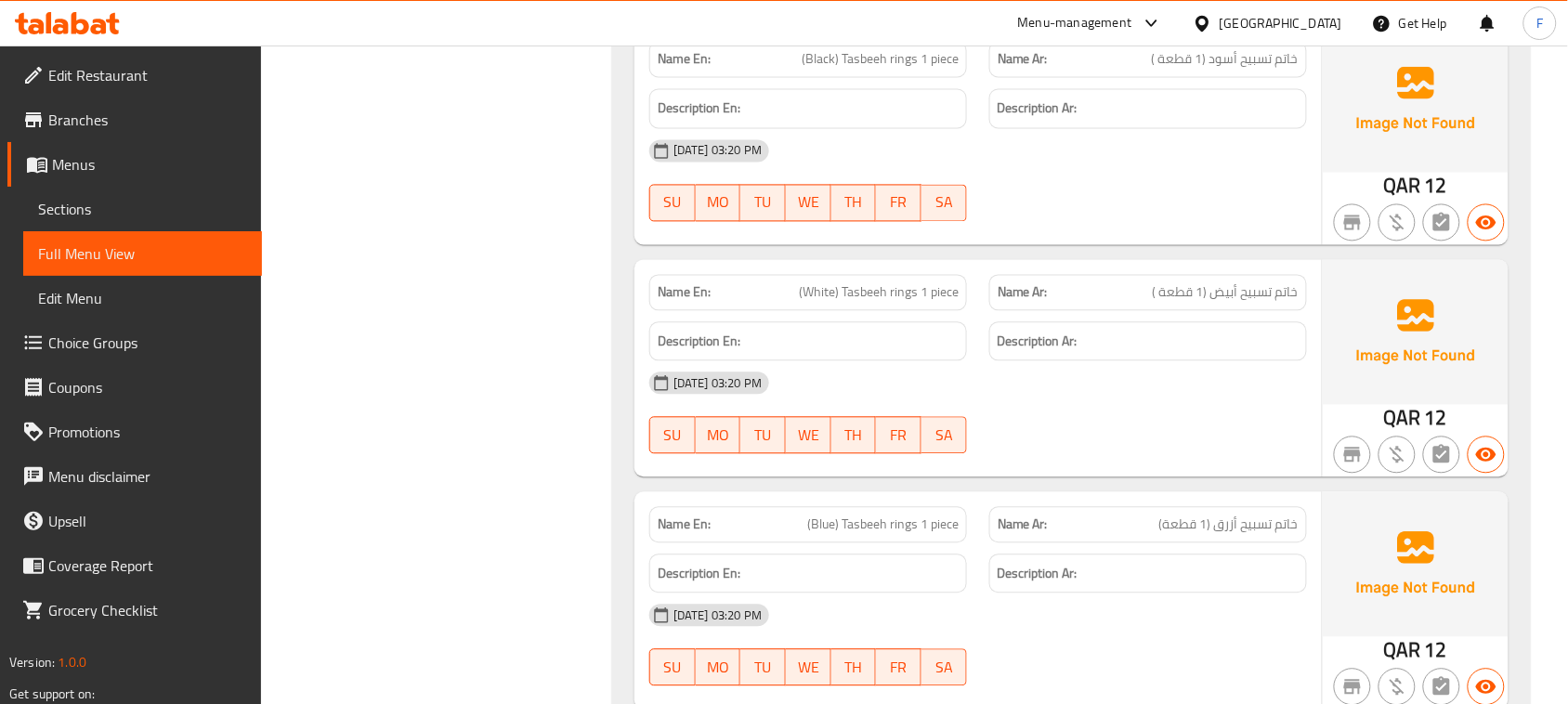
scroll to position [0, 0]
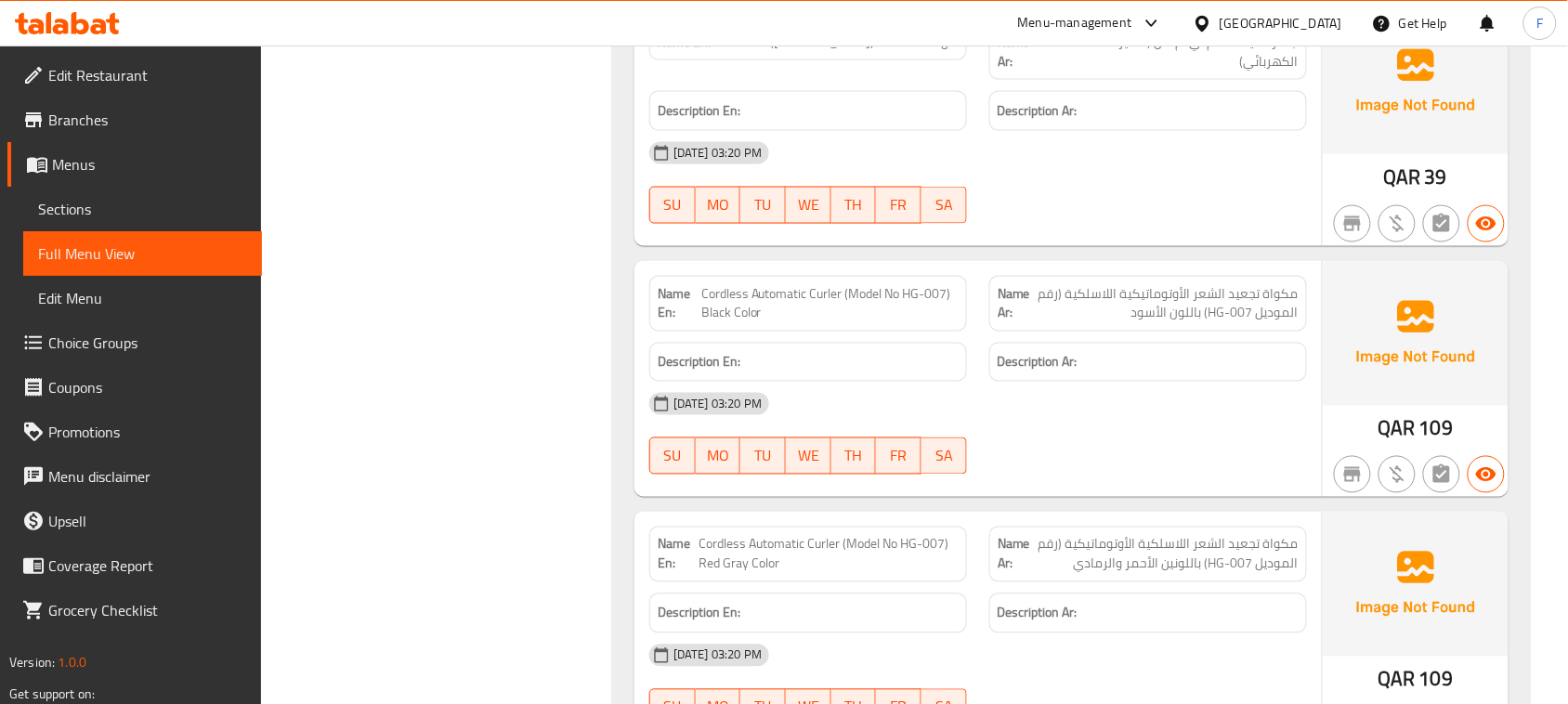
scroll to position [2786, 0]
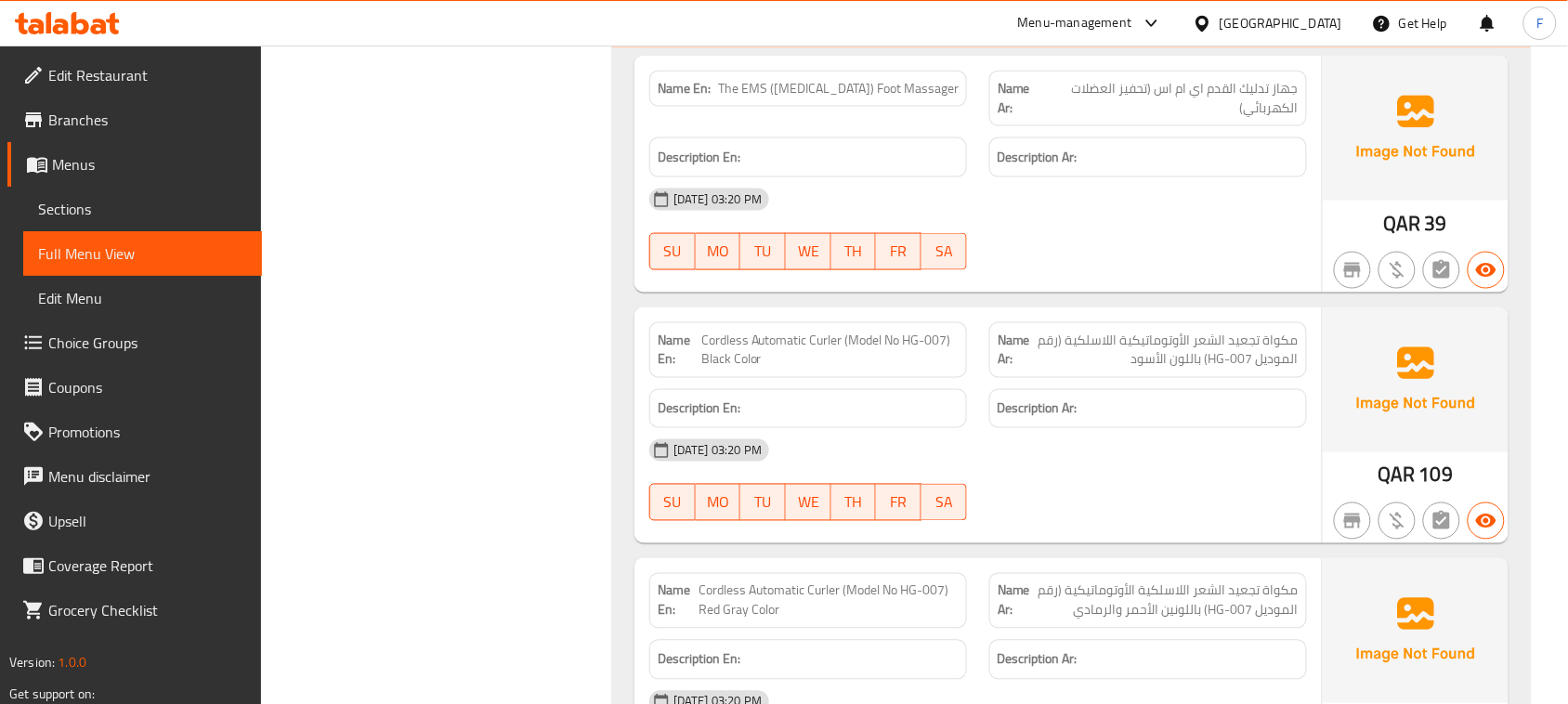
click at [842, 88] on span "The EMS ([MEDICAL_DATA]) Foot Massager" at bounding box center [838, 89] width 241 height 20
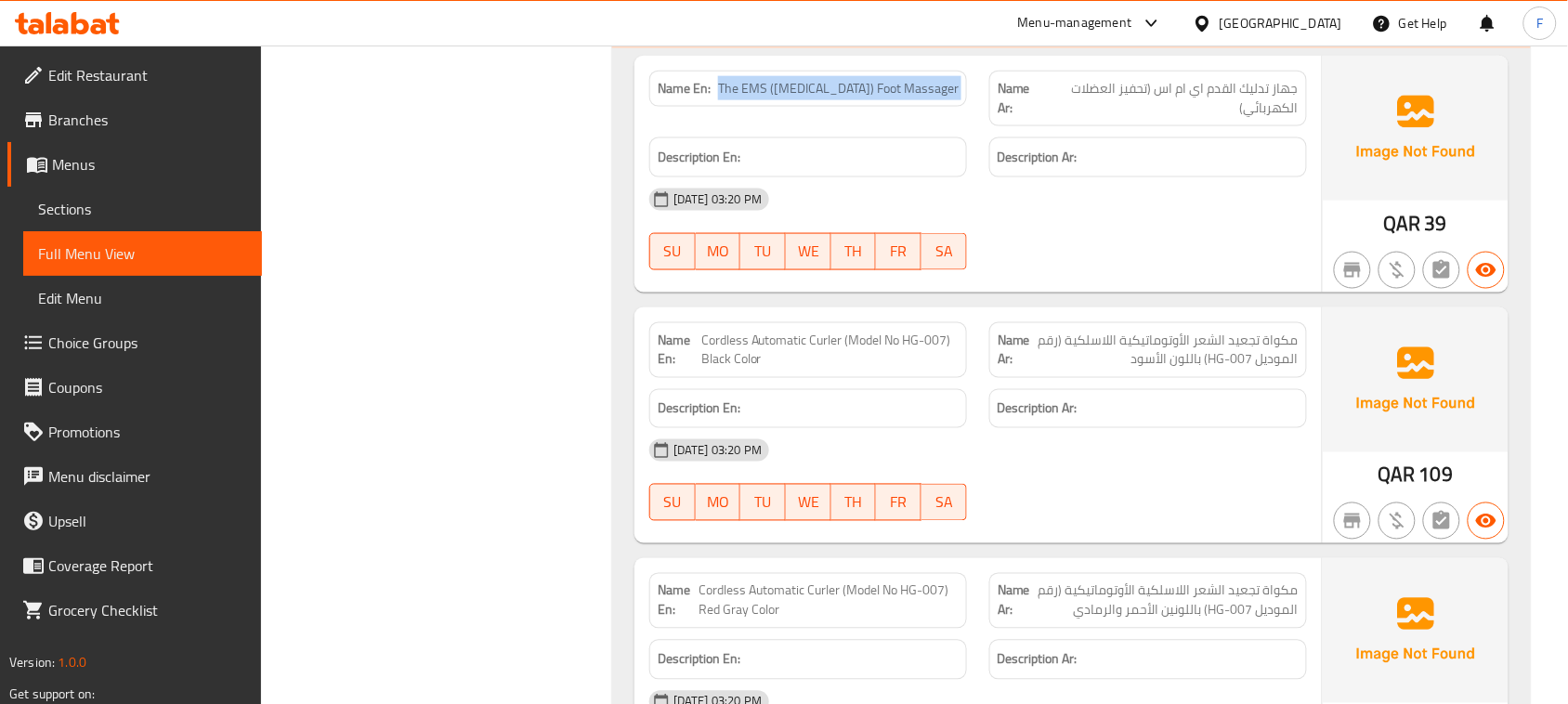
copy span "The EMS ([MEDICAL_DATA]) Foot Massager"
click at [1158, 99] on span "جهاز تدليك القدم اي ام اس (تحفيز العضلات الكهربائي)" at bounding box center [1170, 98] width 256 height 39
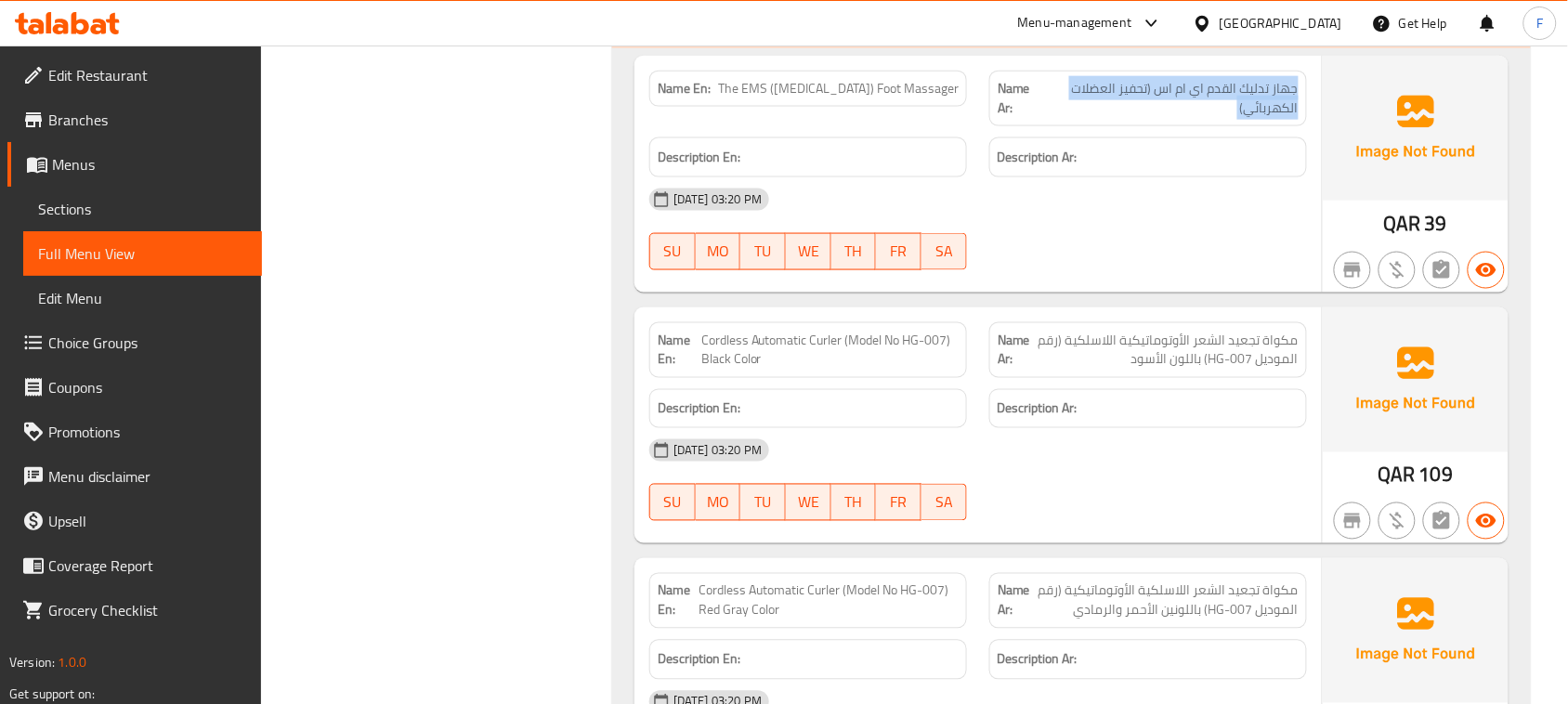
click at [1158, 99] on span "جهاز تدليك القدم اي ام اس (تحفيز العضلات الكهربائي)" at bounding box center [1170, 98] width 256 height 39
drag, startPoint x: 1210, startPoint y: 95, endPoint x: 1281, endPoint y: 93, distance: 71.0
click at [1281, 93] on span "جهاز تدليك القدم اي ام اس (تحفيز العضلات الكهربائي)" at bounding box center [1170, 98] width 256 height 39
click at [1205, 98] on span "جهاز تدليك القدم اي ام اس (تحفيز العضلات الكهربائي)" at bounding box center [1170, 98] width 256 height 39
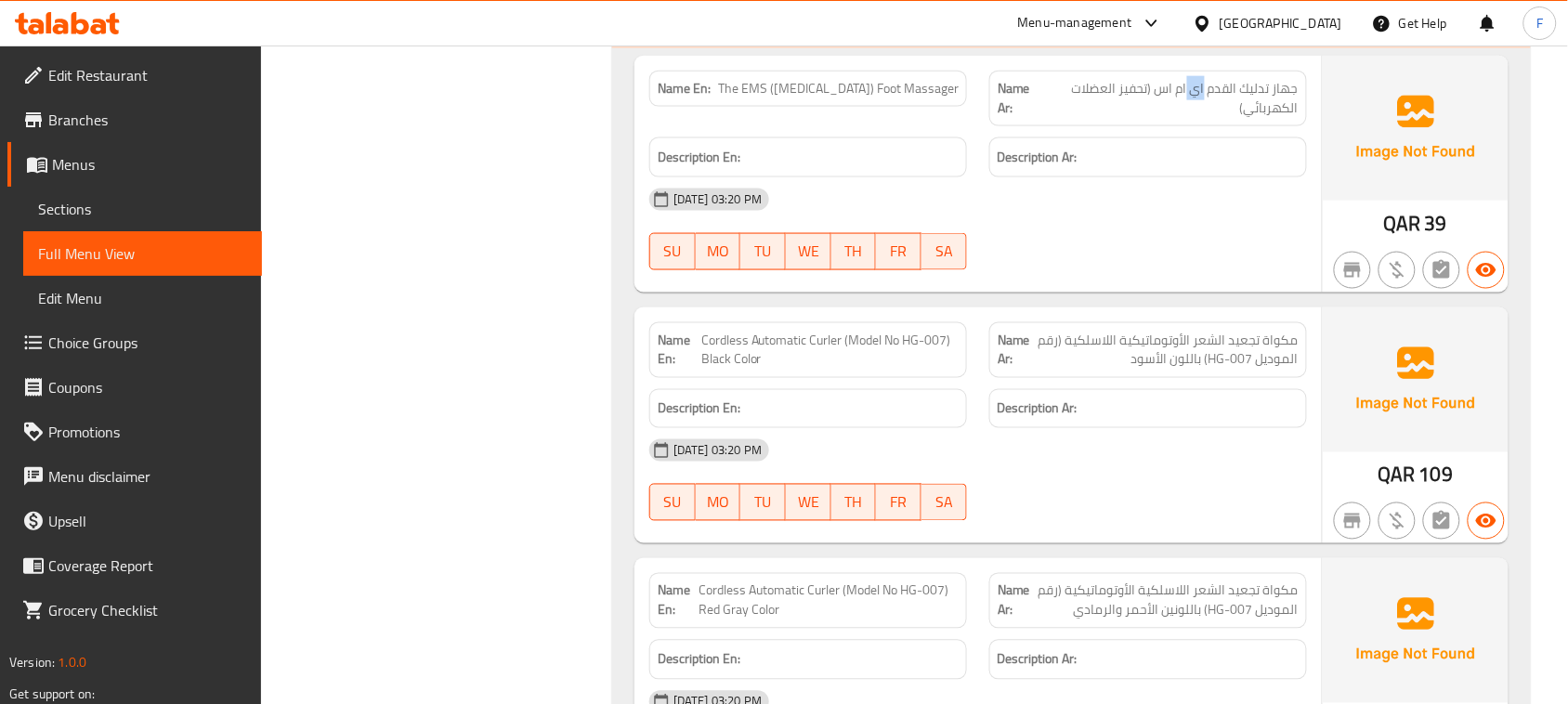
click at [1205, 98] on span "جهاز تدليك القدم اي ام اس (تحفيز العضلات الكهربائي)" at bounding box center [1170, 98] width 256 height 39
click at [1059, 156] on strong "Description Ar:" at bounding box center [1037, 157] width 80 height 23
click at [1001, 144] on div "Description Ar:" at bounding box center [1147, 158] width 317 height 40
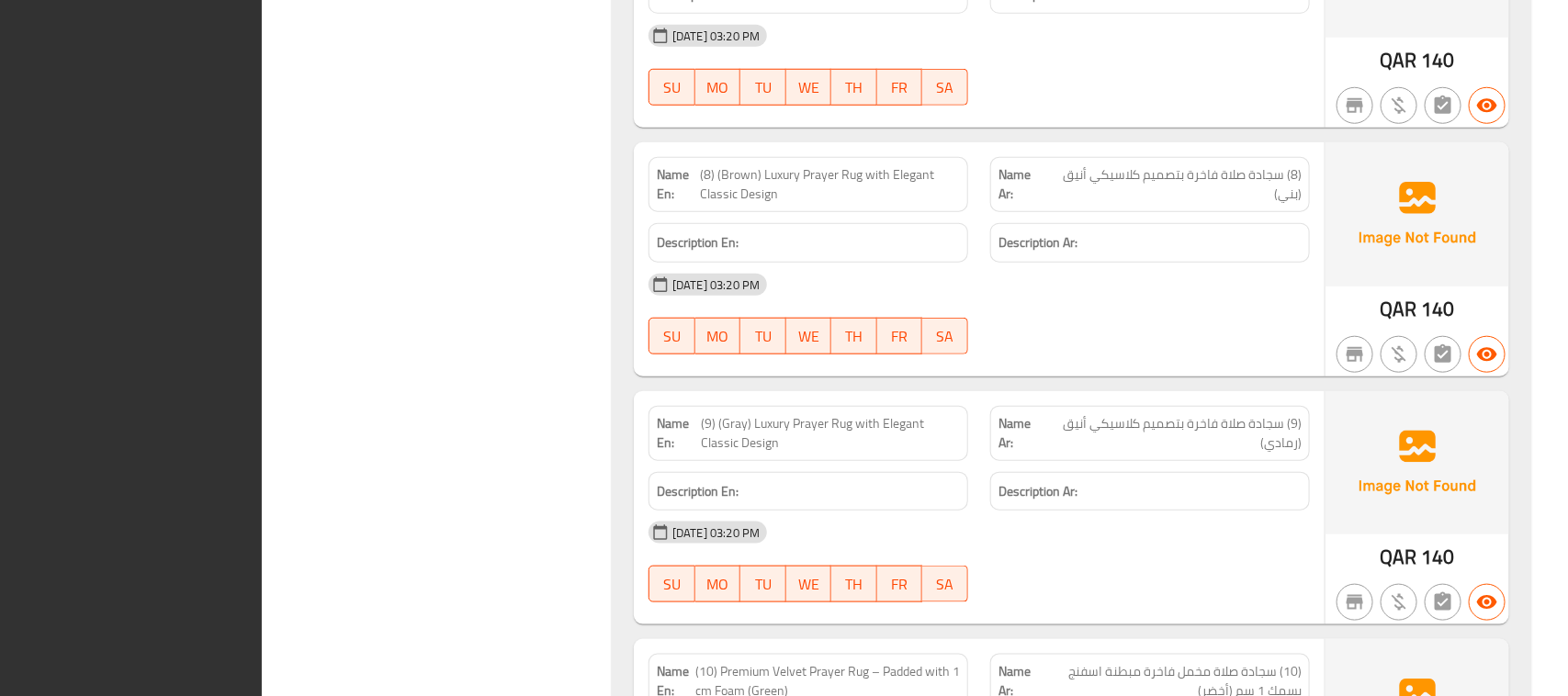
scroll to position [0, 0]
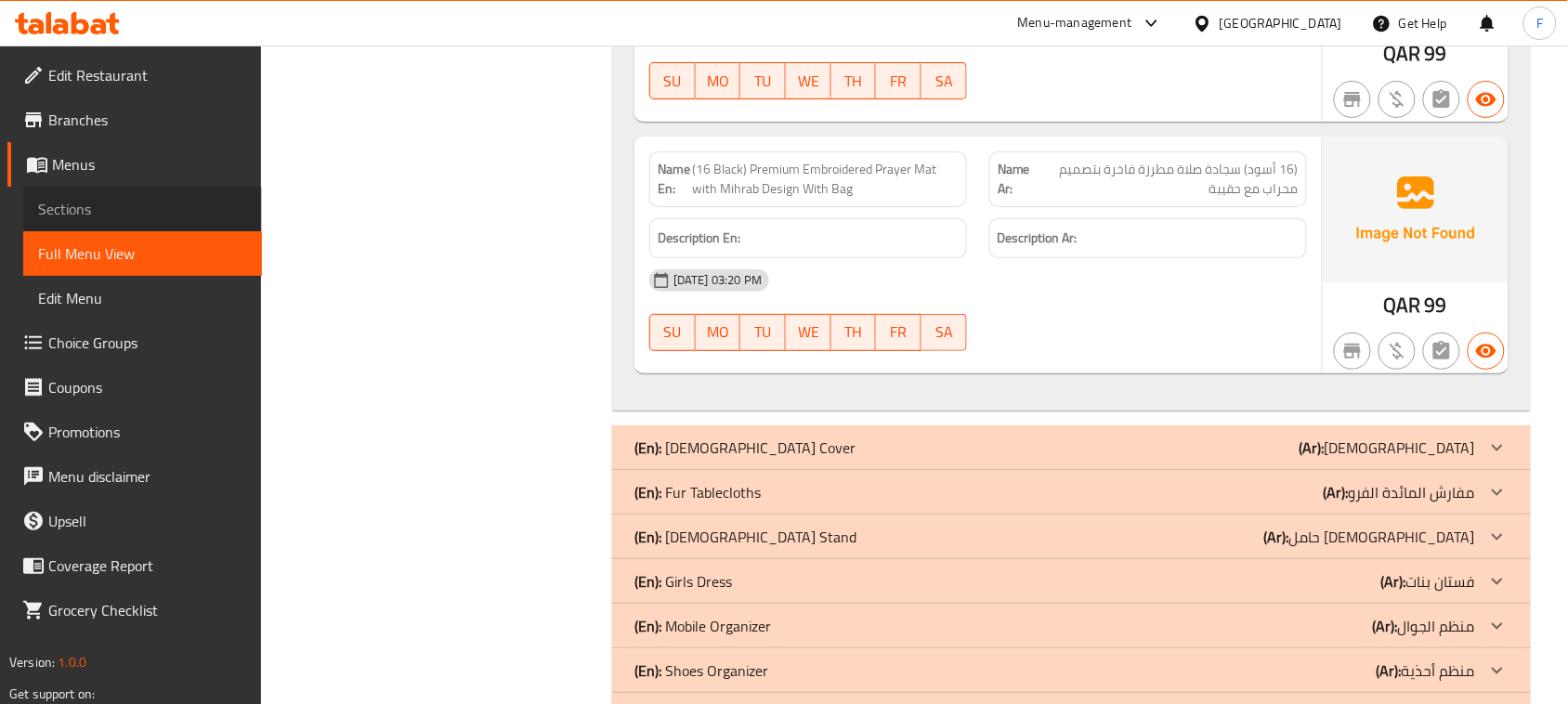
click at [77, 200] on span "Sections" at bounding box center [142, 208] width 209 height 22
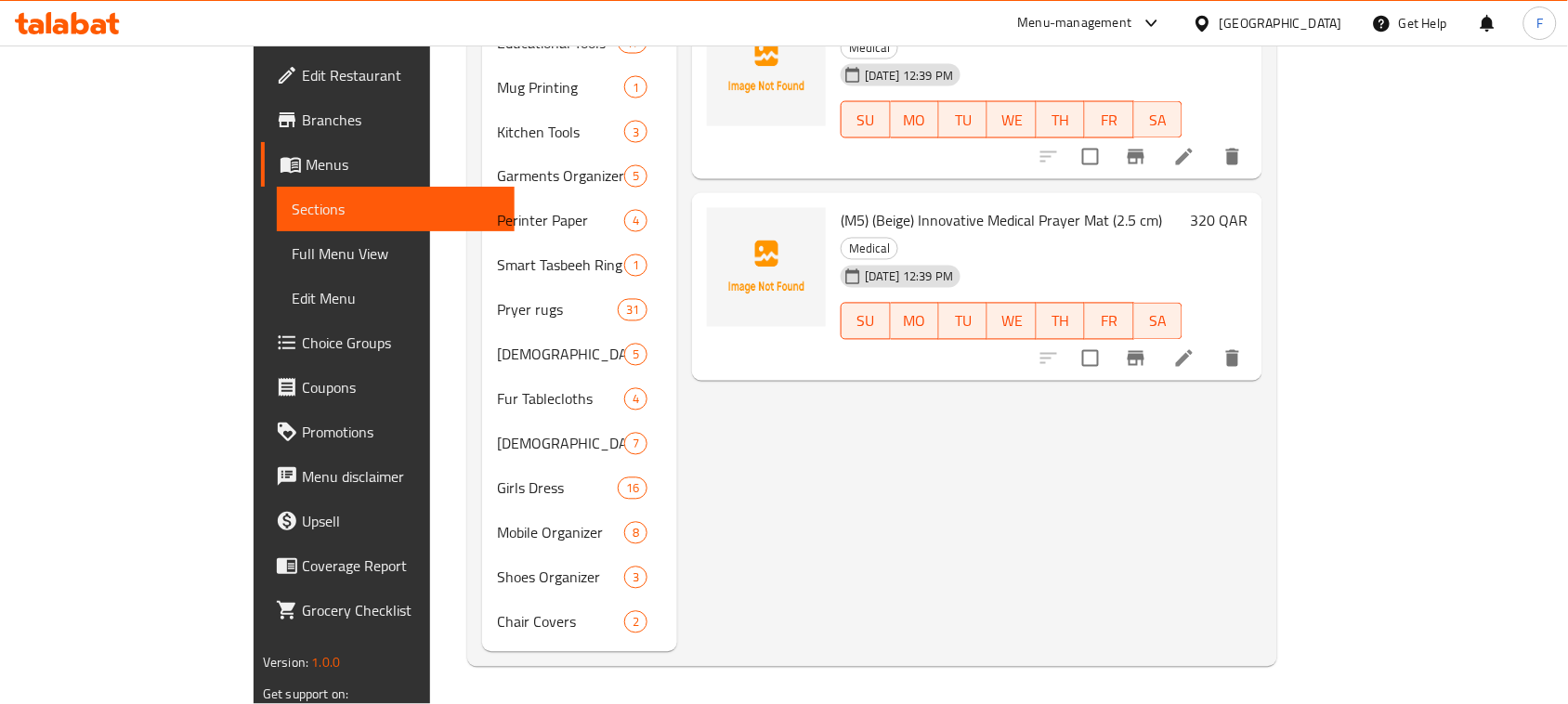
scroll to position [261, 0]
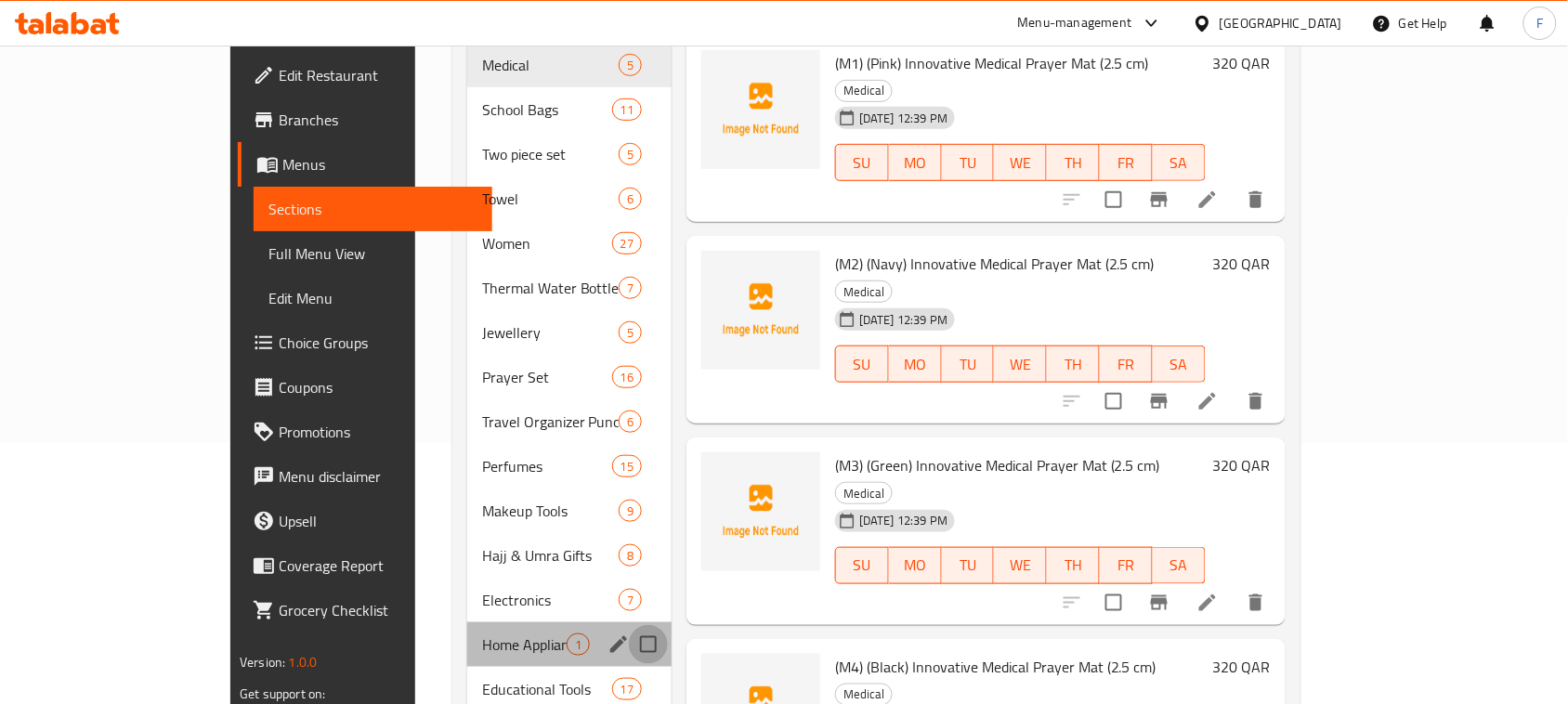
click at [629, 625] on input "Menu sections" at bounding box center [648, 644] width 39 height 39
checkbox input "true"
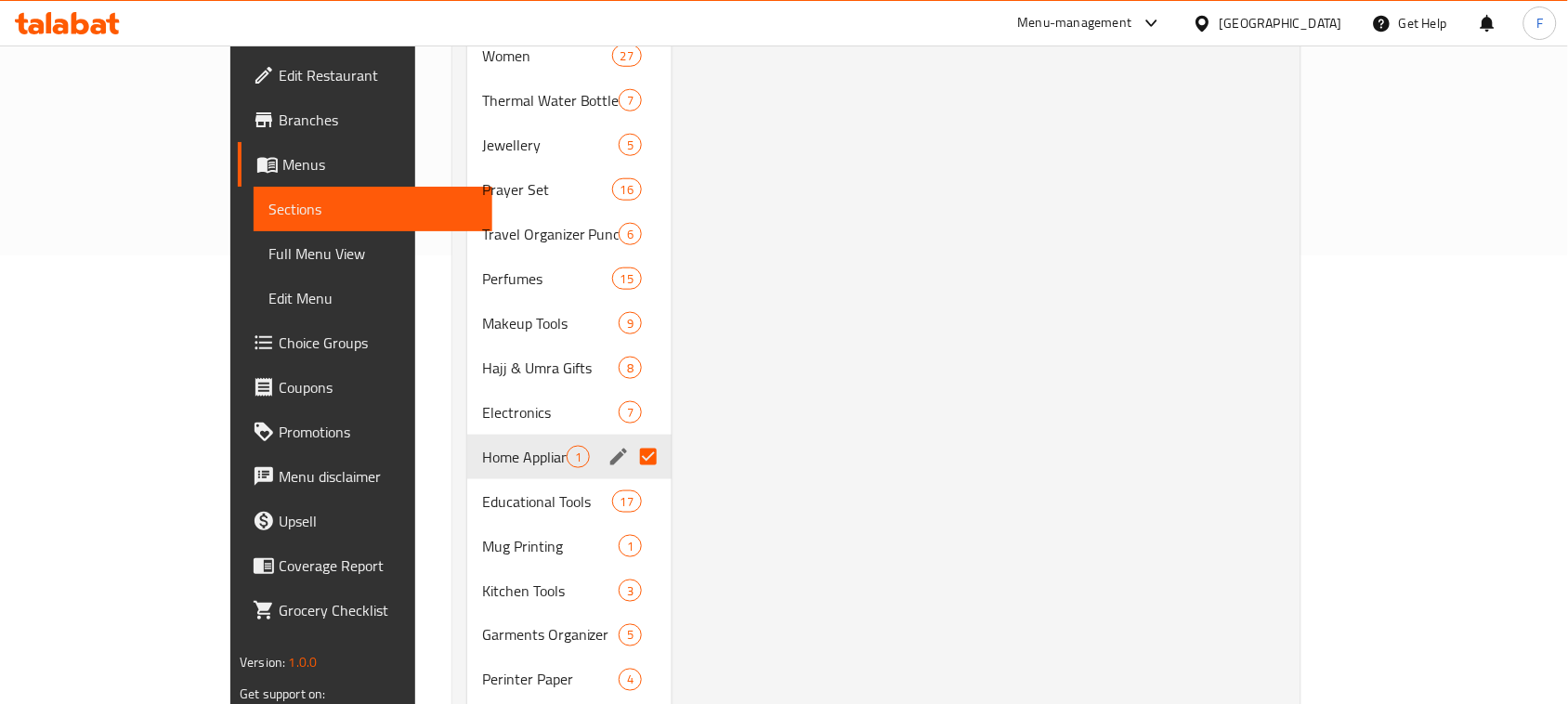
scroll to position [455, 0]
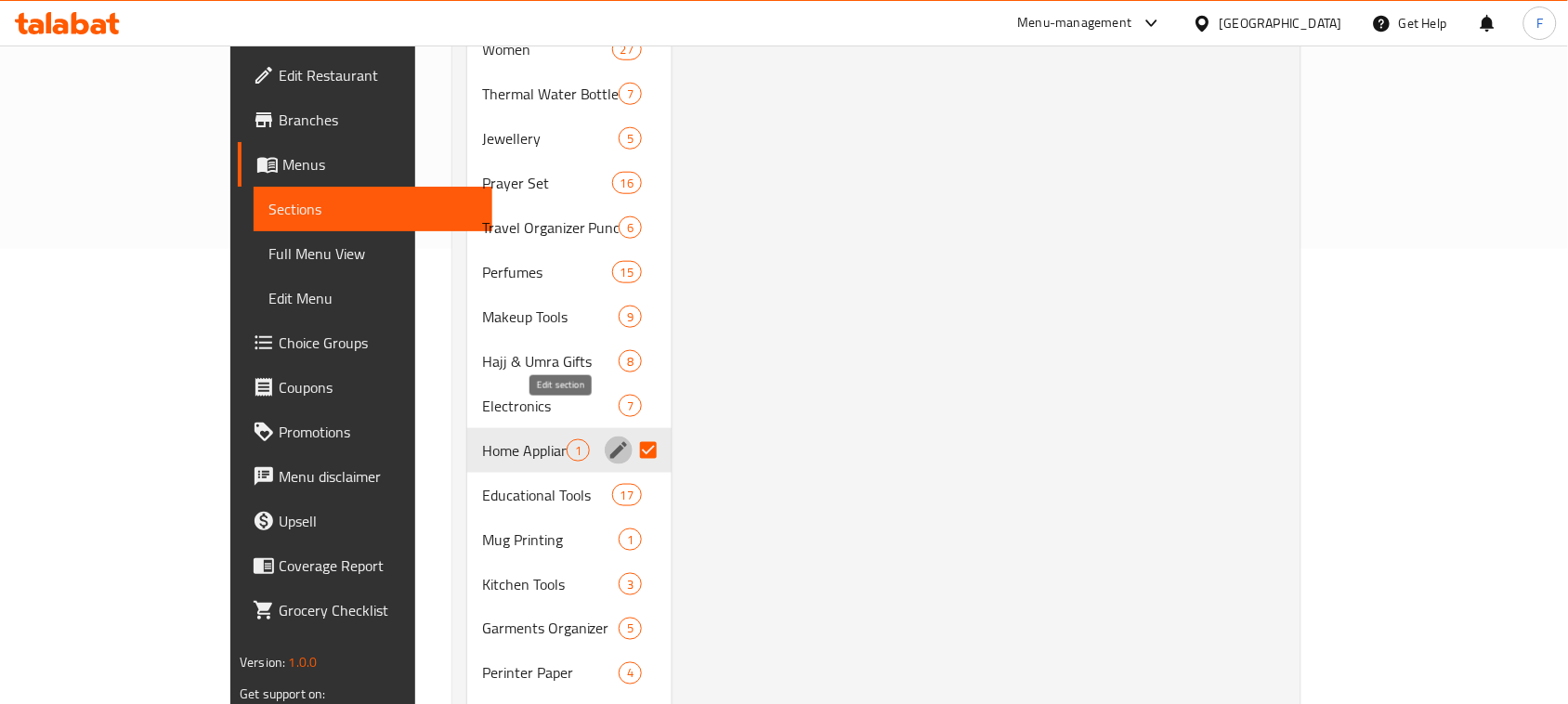
click at [610, 442] on icon "edit" at bounding box center [618, 450] width 17 height 17
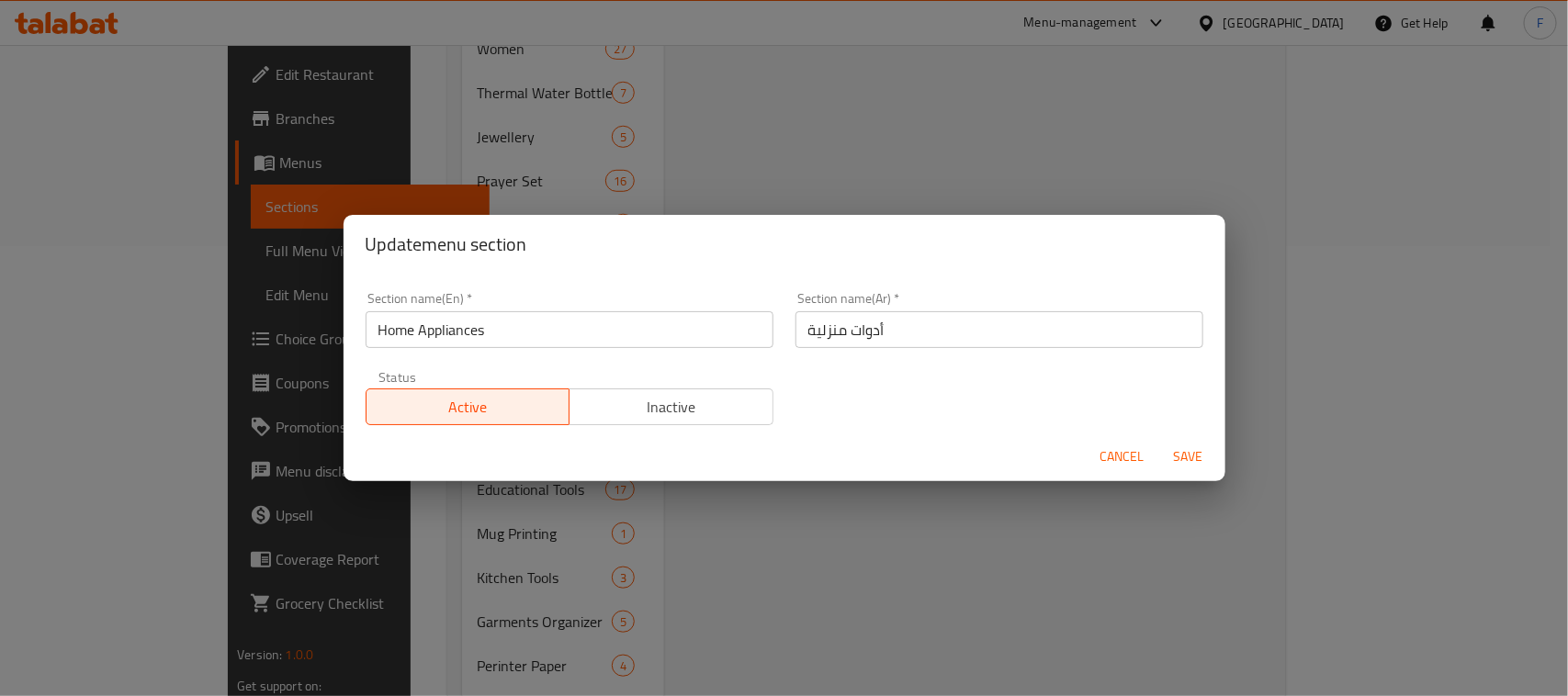
click at [529, 335] on input "Home Appliances" at bounding box center [570, 328] width 408 height 36
paste input "Other"
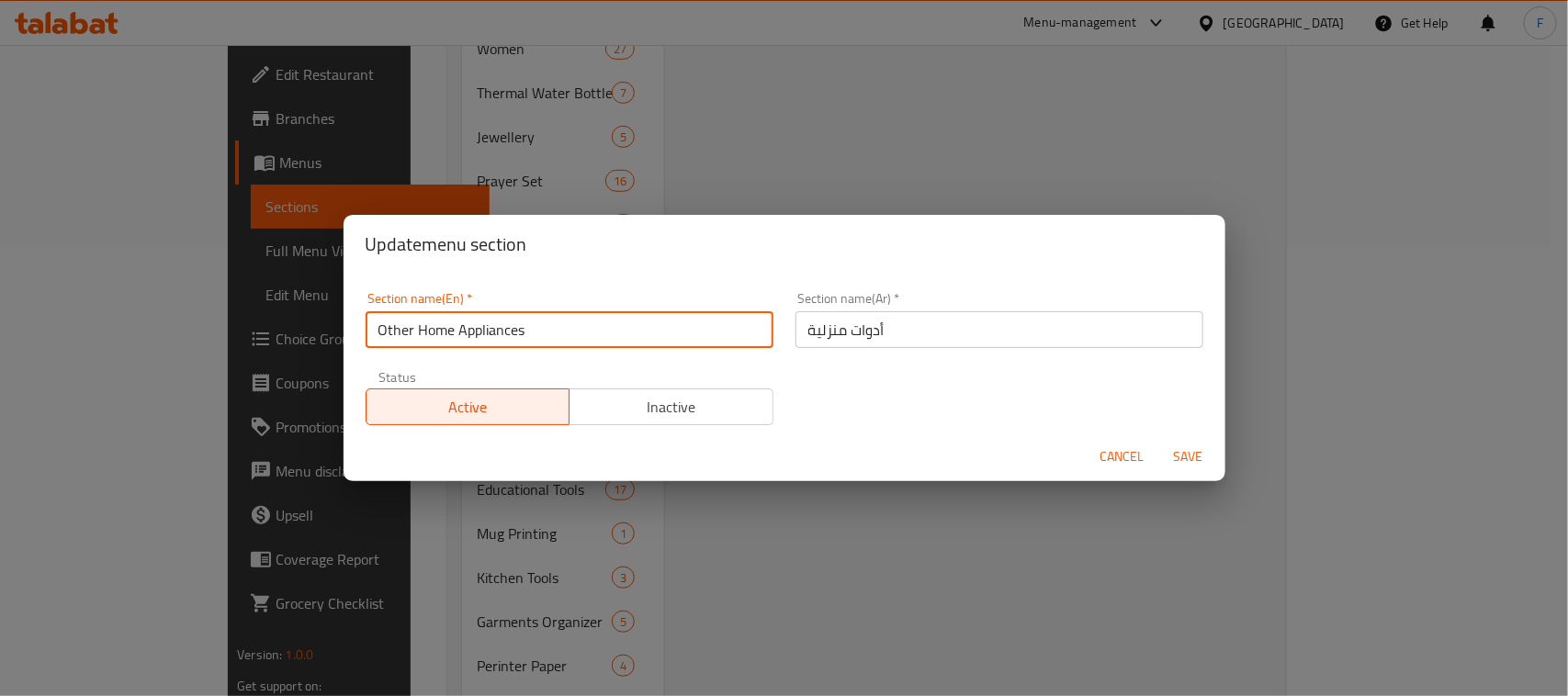
type input "Other Home Appliances"
click at [795, 333] on input "أدوات منزلية" at bounding box center [999, 328] width 408 height 36
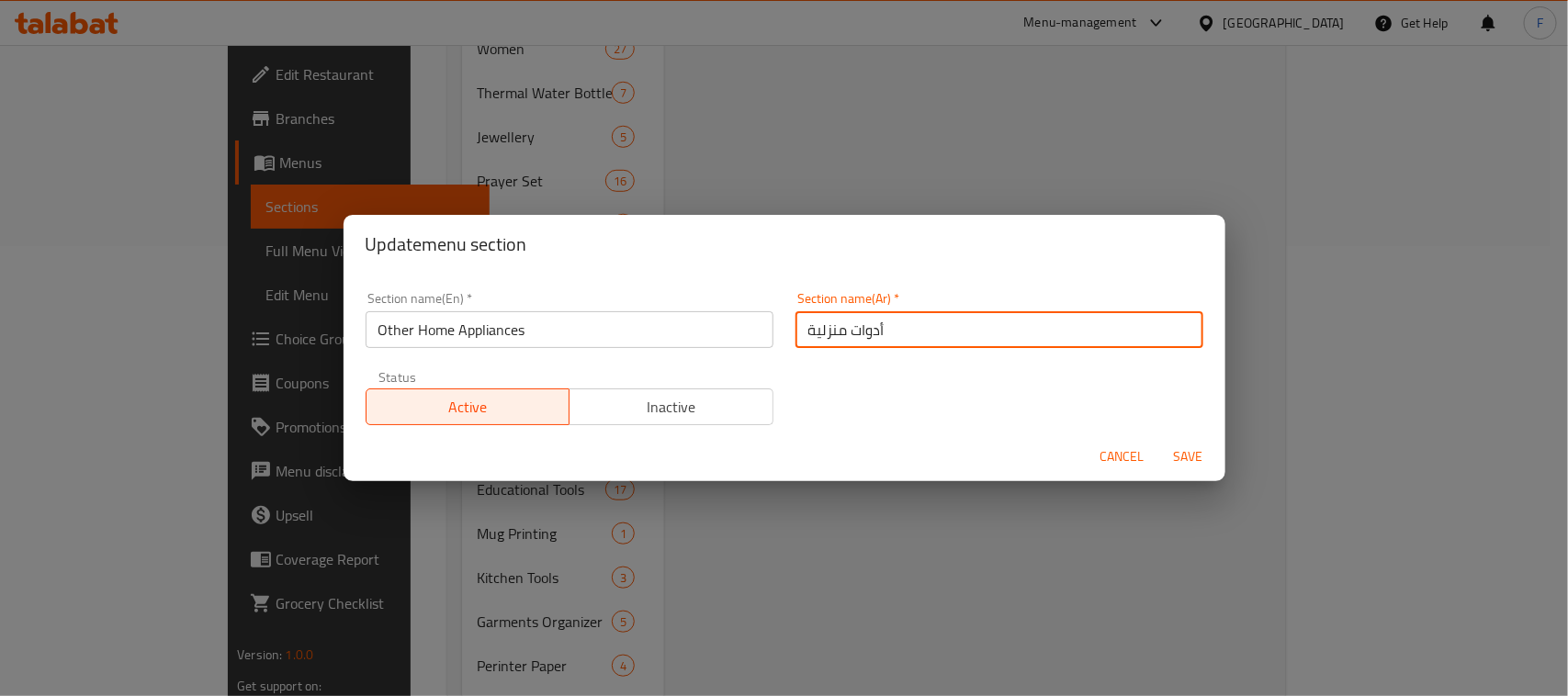
click at [942, 326] on input "أدوات منزلية" at bounding box center [999, 328] width 408 height 36
type input "أدوات منزلية أخري"
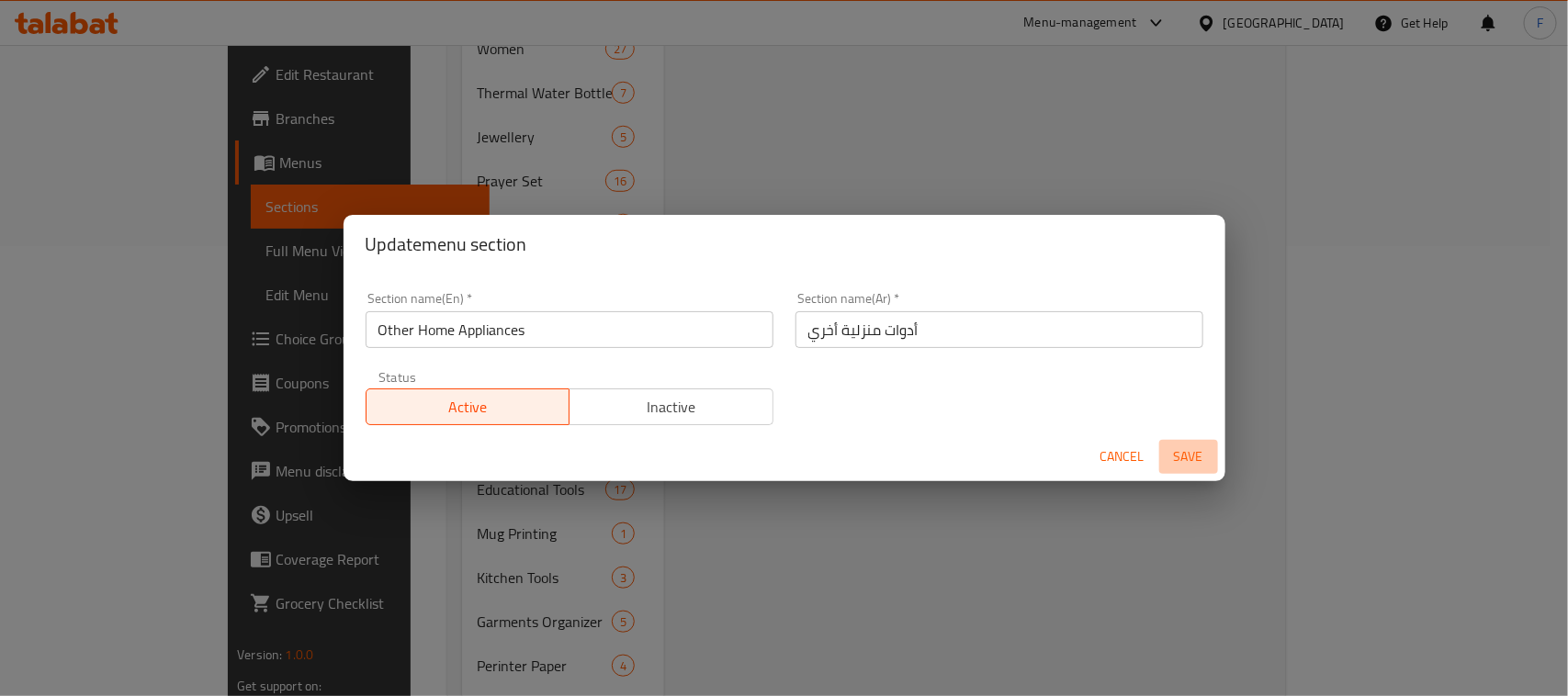
click at [1183, 459] on span "Save" at bounding box center [1188, 456] width 44 height 23
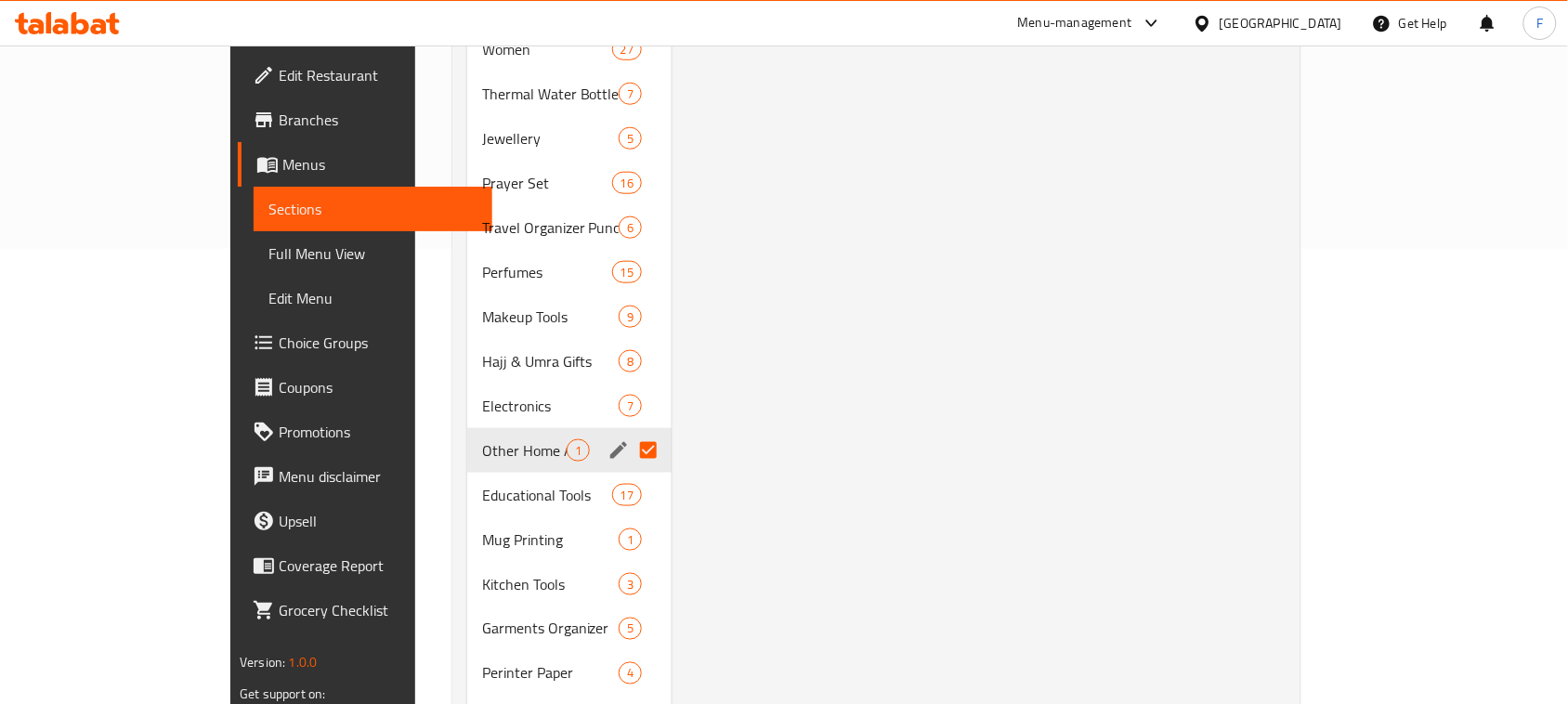
scroll to position [837, 0]
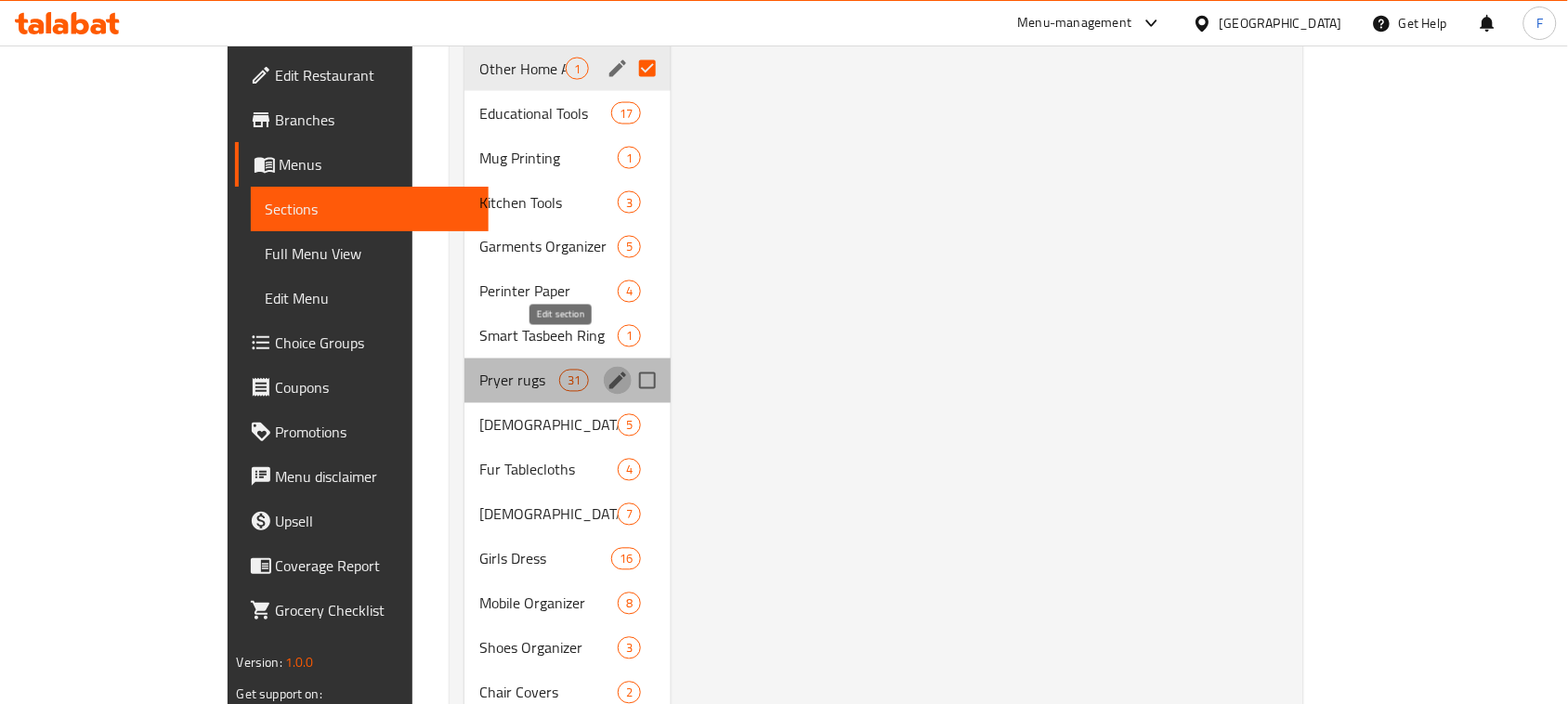
click at [609, 373] on icon "edit" at bounding box center [617, 381] width 17 height 17
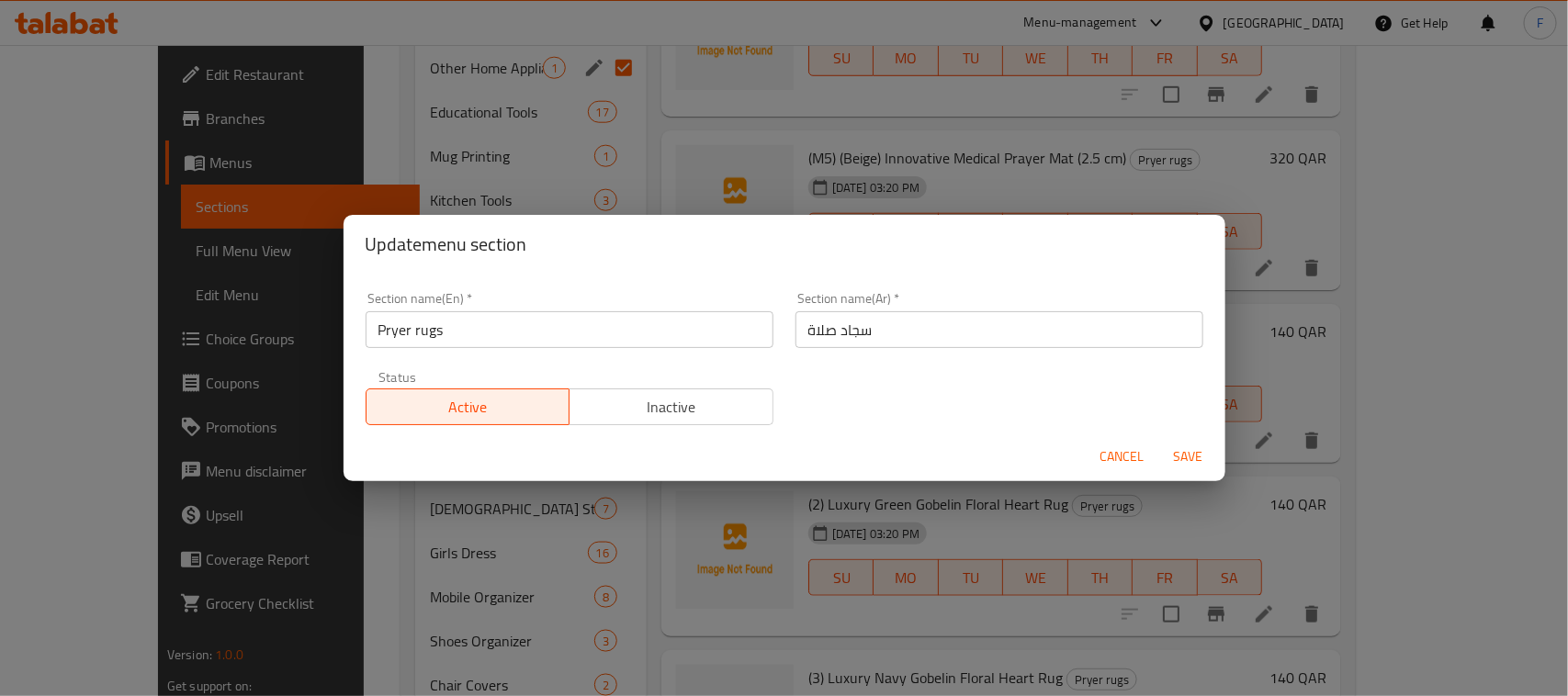
click at [623, 327] on input "Pryer rugs" at bounding box center [570, 328] width 408 height 36
paste input "Other"
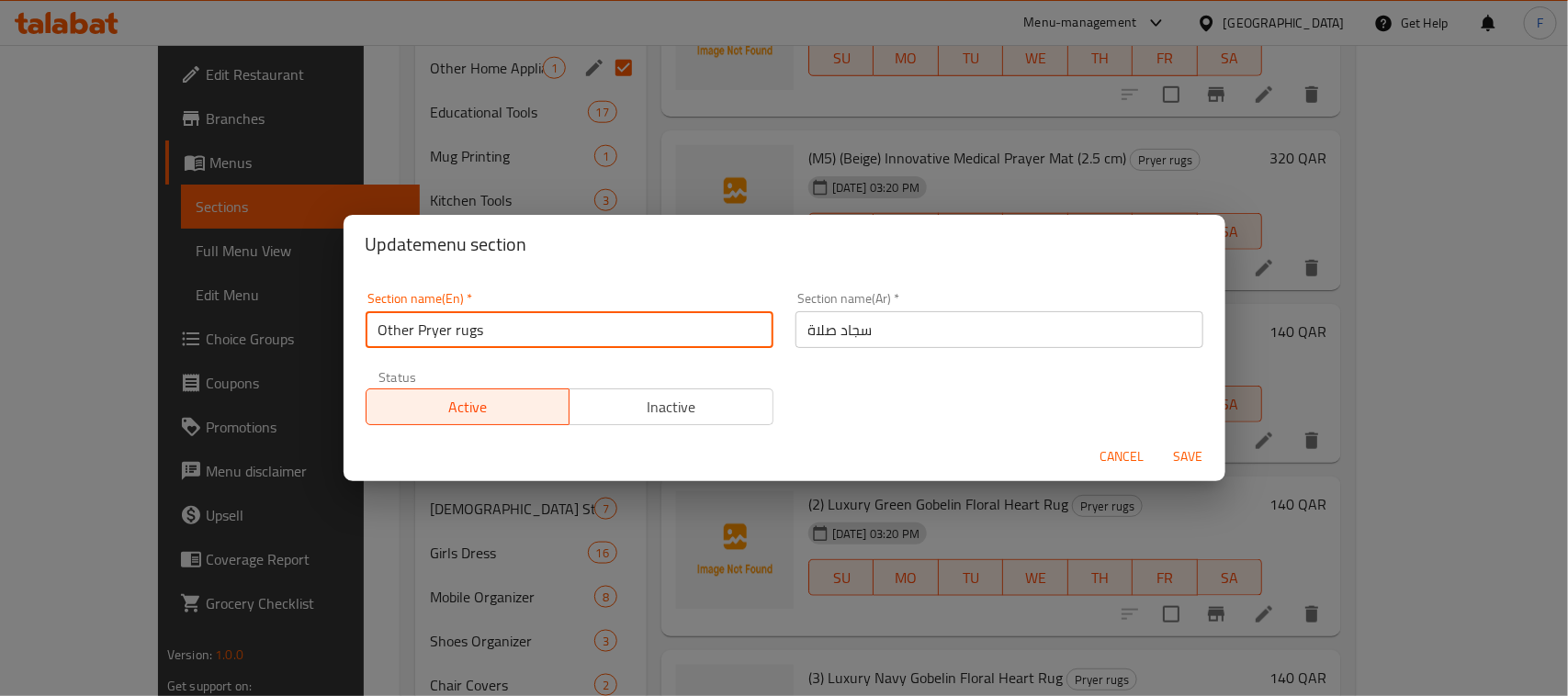
click at [453, 335] on input "Other Pryer rugs" at bounding box center [570, 328] width 408 height 36
click at [419, 328] on input "Other Pryer Rugs" at bounding box center [570, 328] width 408 height 36
type input "Other Pryer Rugs"
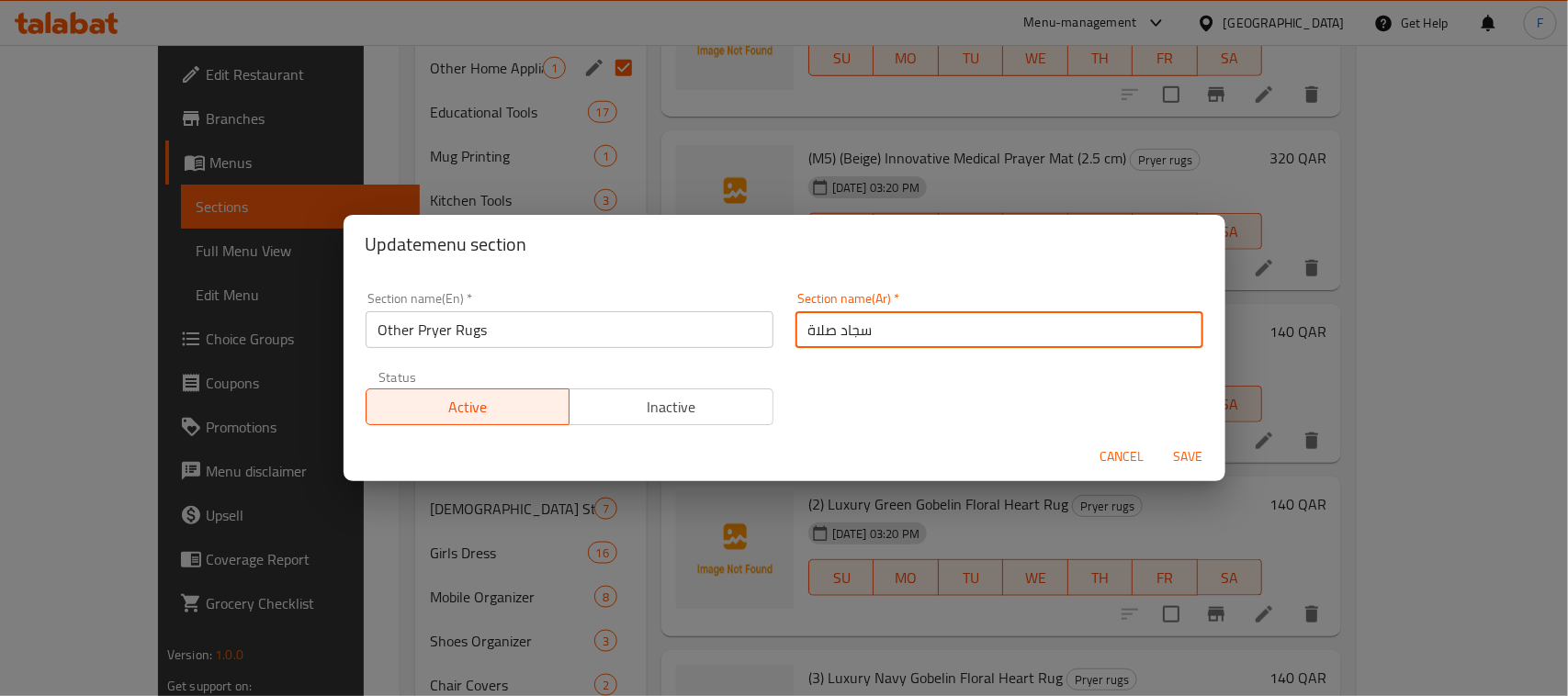
click at [815, 324] on input "سجاد صلاة" at bounding box center [999, 328] width 408 height 36
click at [886, 324] on input "سجاد صلاة" at bounding box center [999, 328] width 408 height 36
type input "سجاد صلاة أخري"
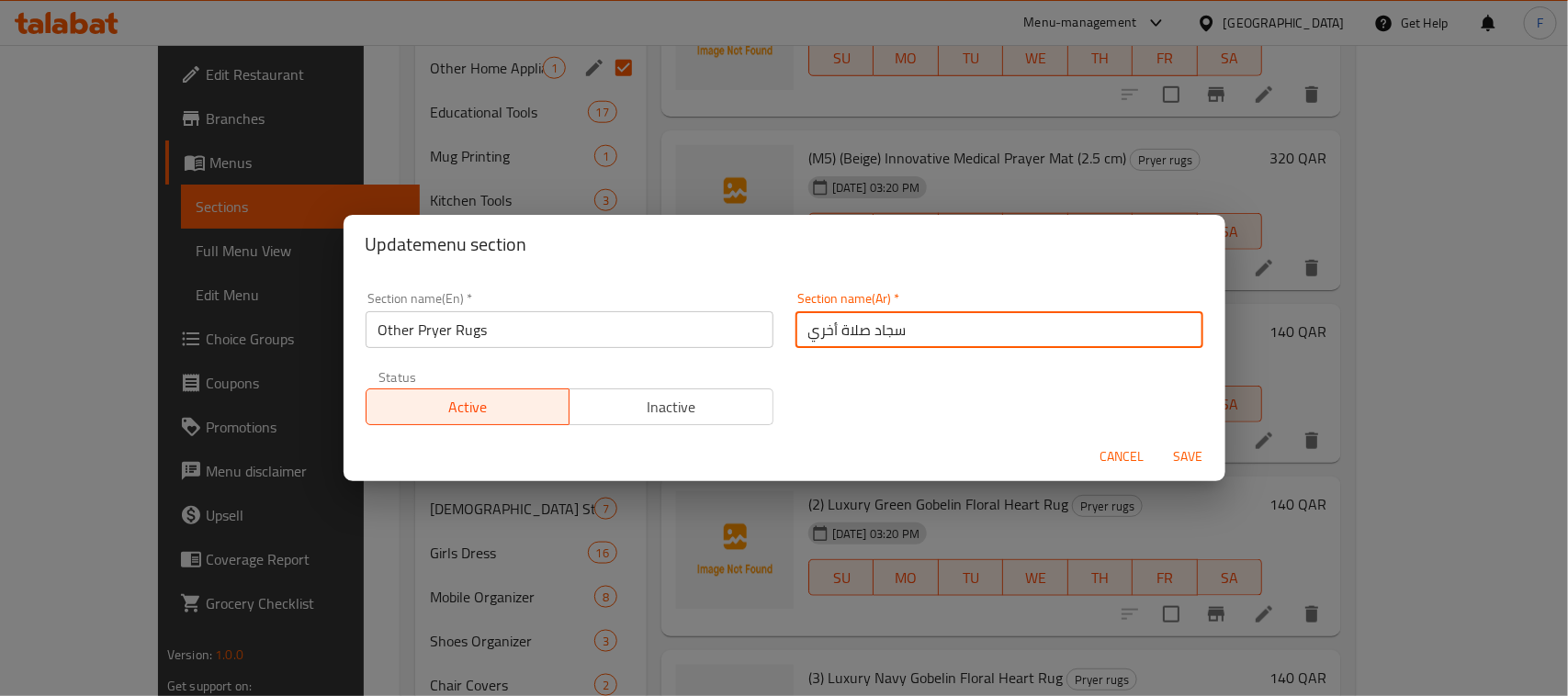
click at [1187, 462] on span "Save" at bounding box center [1188, 456] width 44 height 23
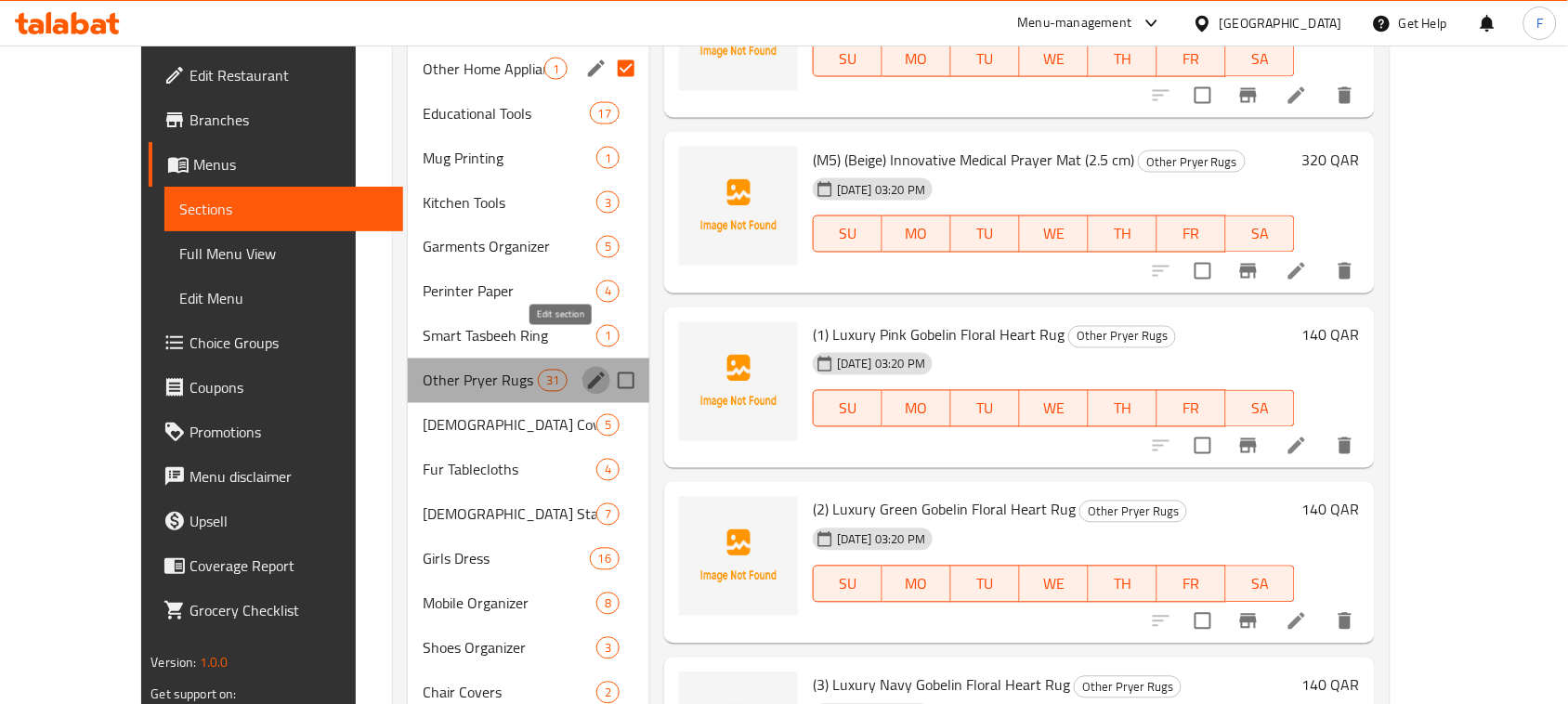
click at [585, 370] on icon "edit" at bounding box center [596, 381] width 22 height 22
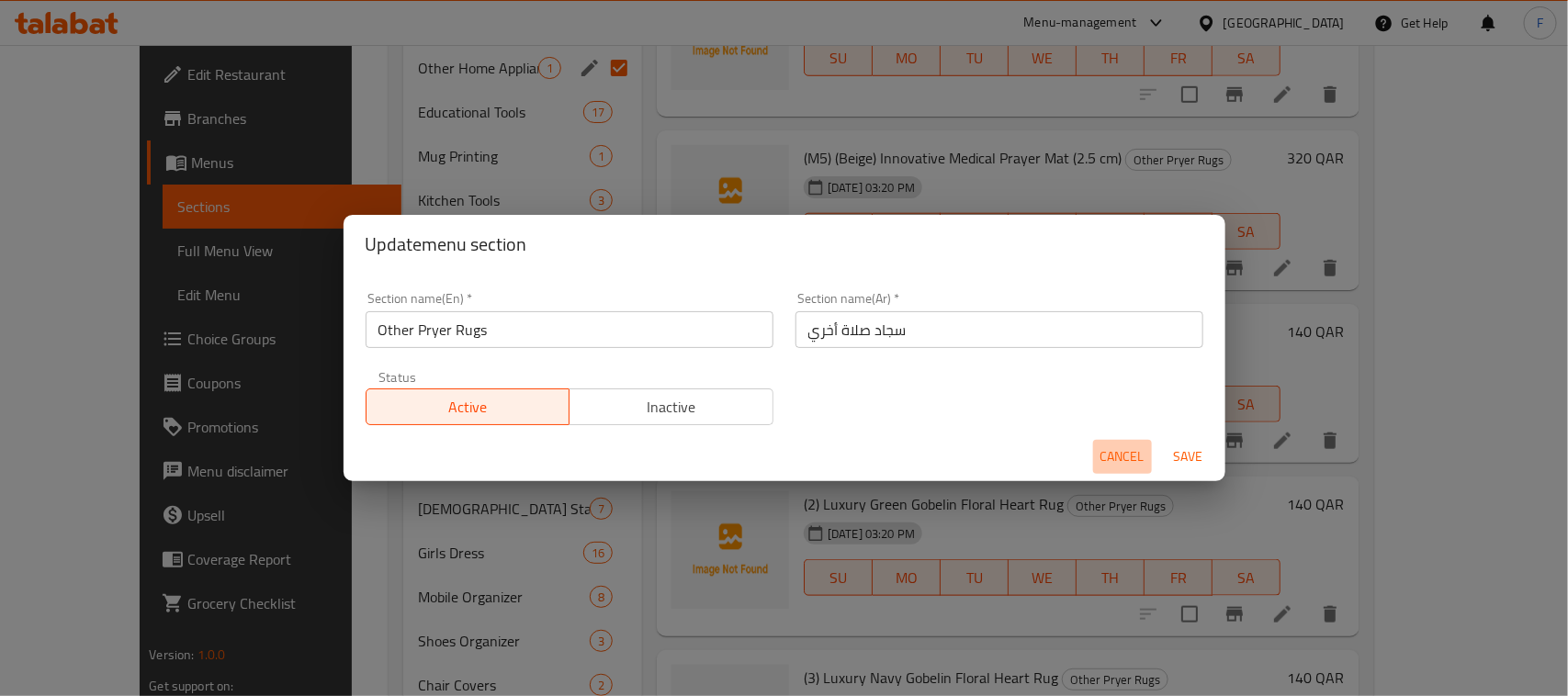
click at [1119, 461] on span "Cancel" at bounding box center [1122, 456] width 44 height 23
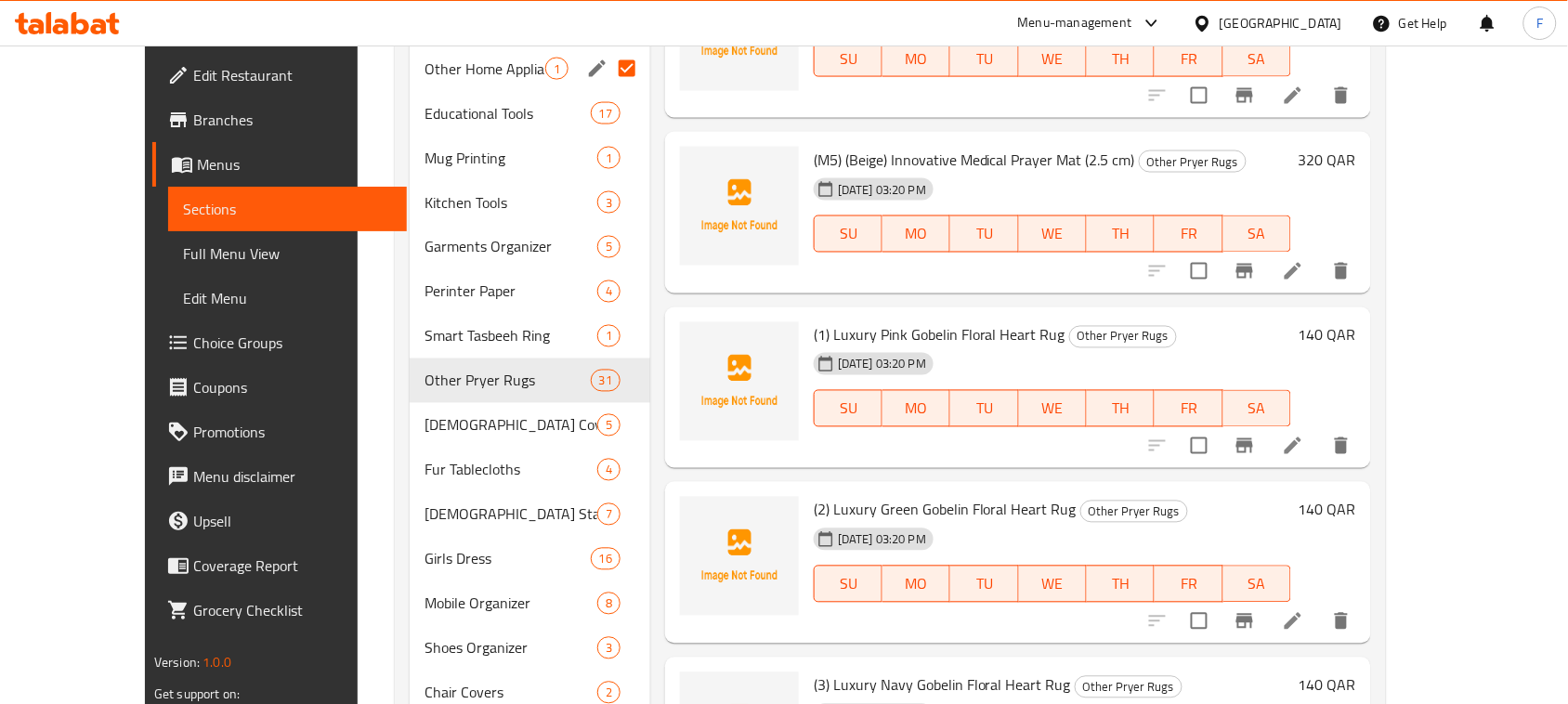
drag, startPoint x: 1566, startPoint y: 396, endPoint x: 1574, endPoint y: 442, distance: 46.7
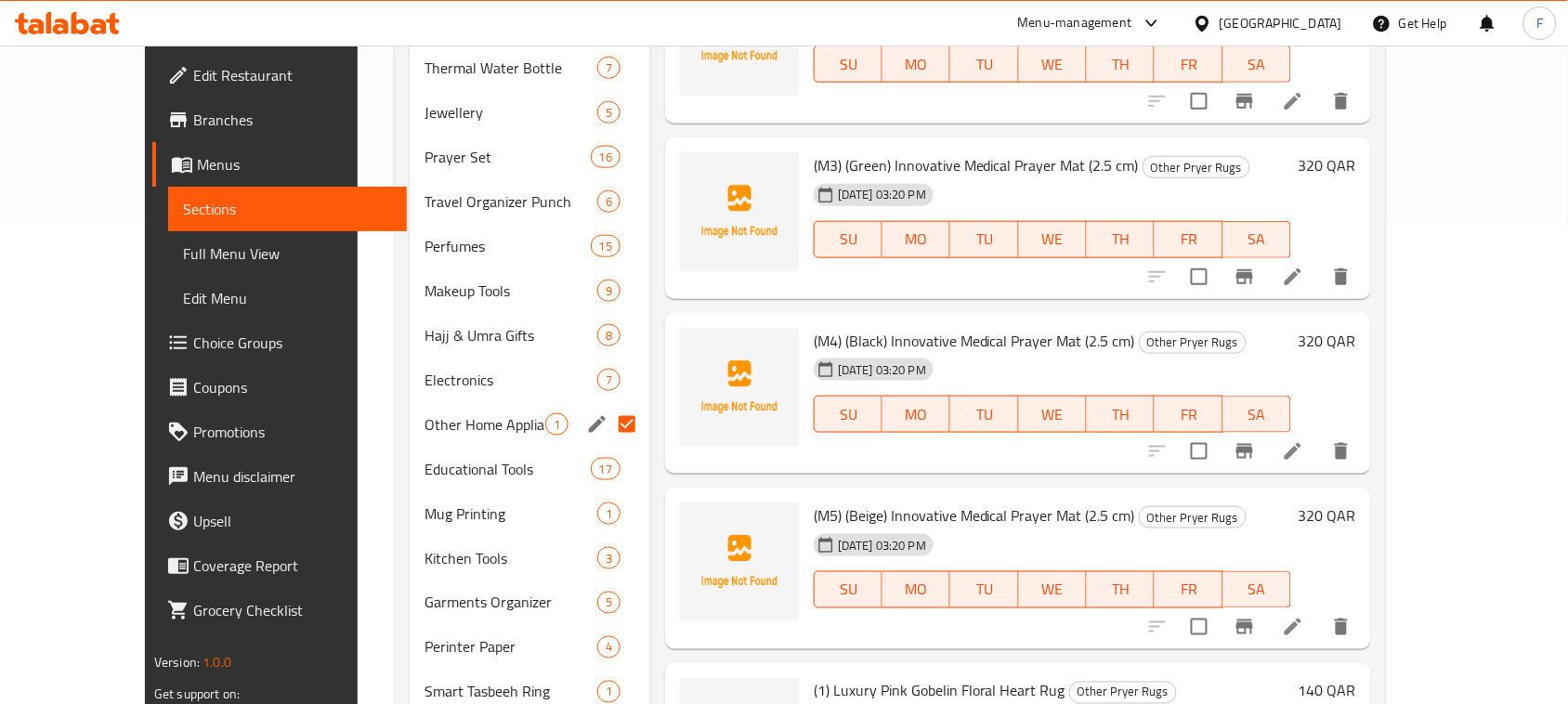
scroll to position [587, 0]
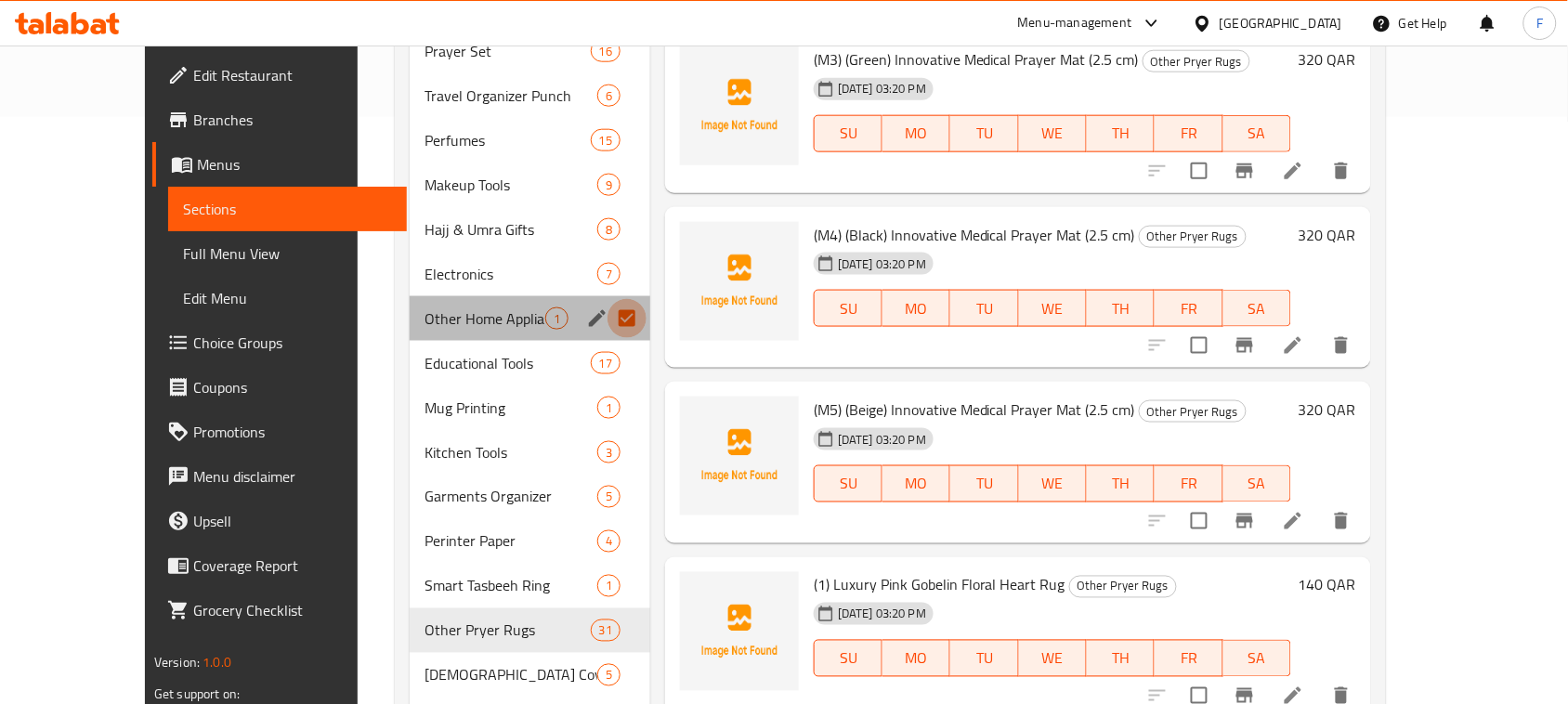
click at [607, 299] on input "Menu sections" at bounding box center [626, 318] width 39 height 39
checkbox input "false"
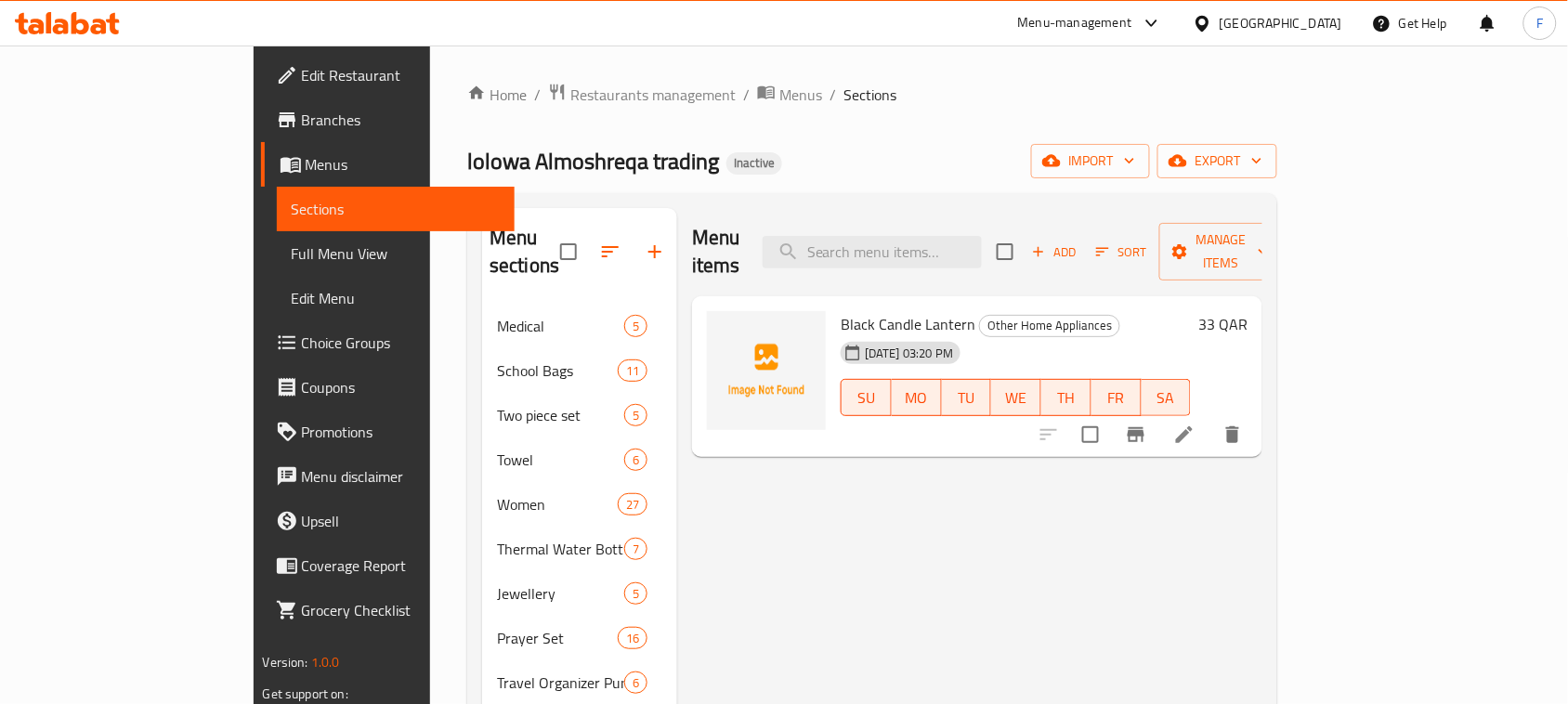
click at [841, 310] on span "Black Candle Lantern" at bounding box center [908, 324] width 135 height 28
copy h6 "Black Candle Lantern"
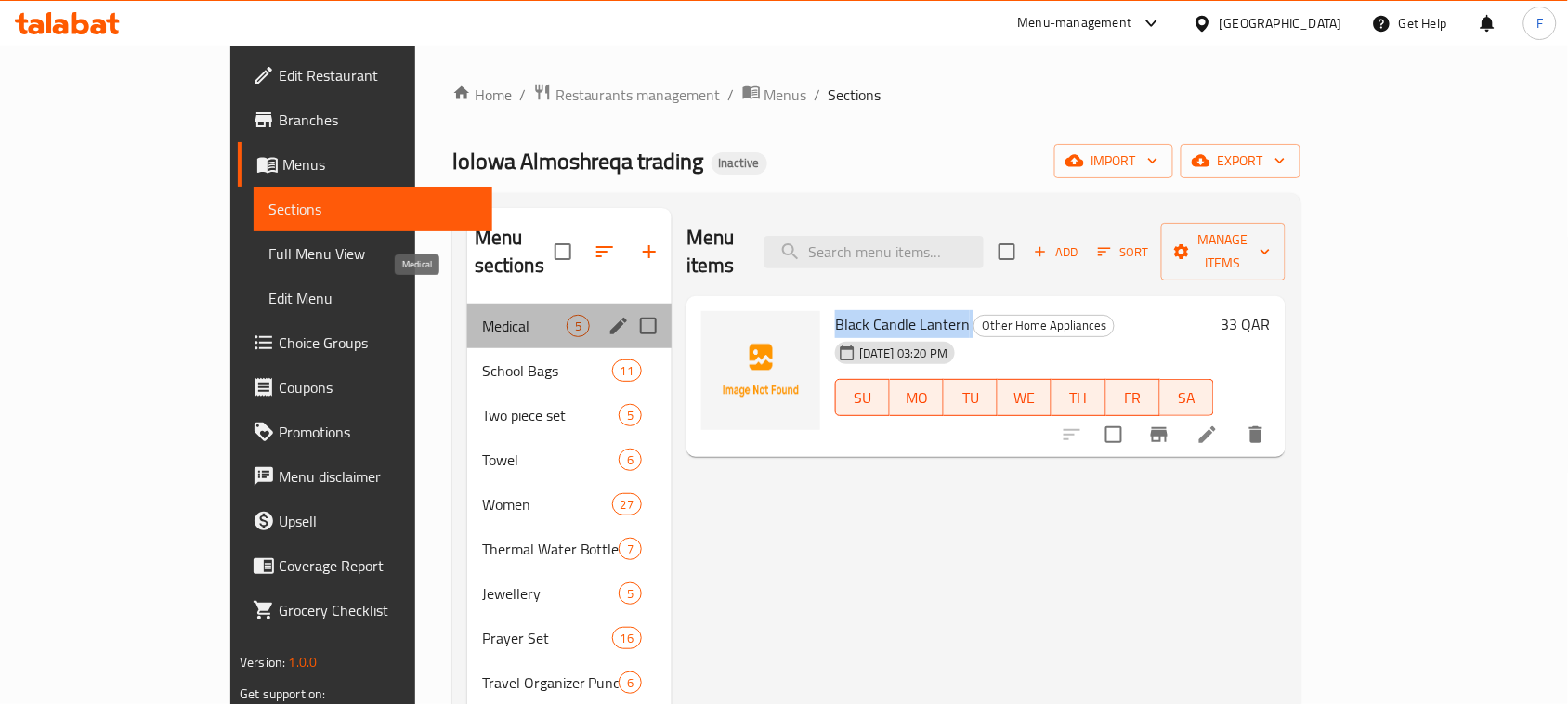
click at [482, 314] on span "Medical" at bounding box center [524, 325] width 84 height 22
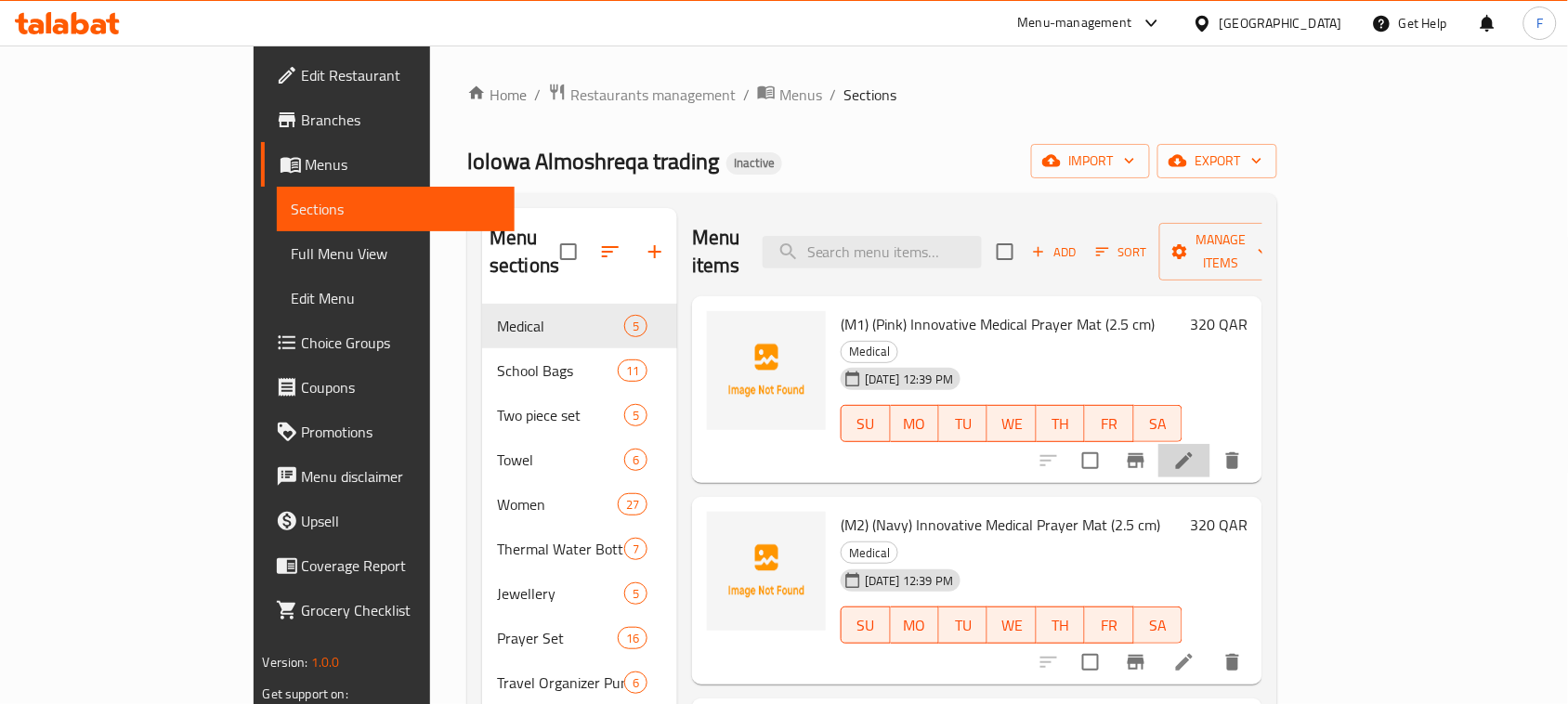
click at [1210, 444] on li at bounding box center [1184, 461] width 52 height 34
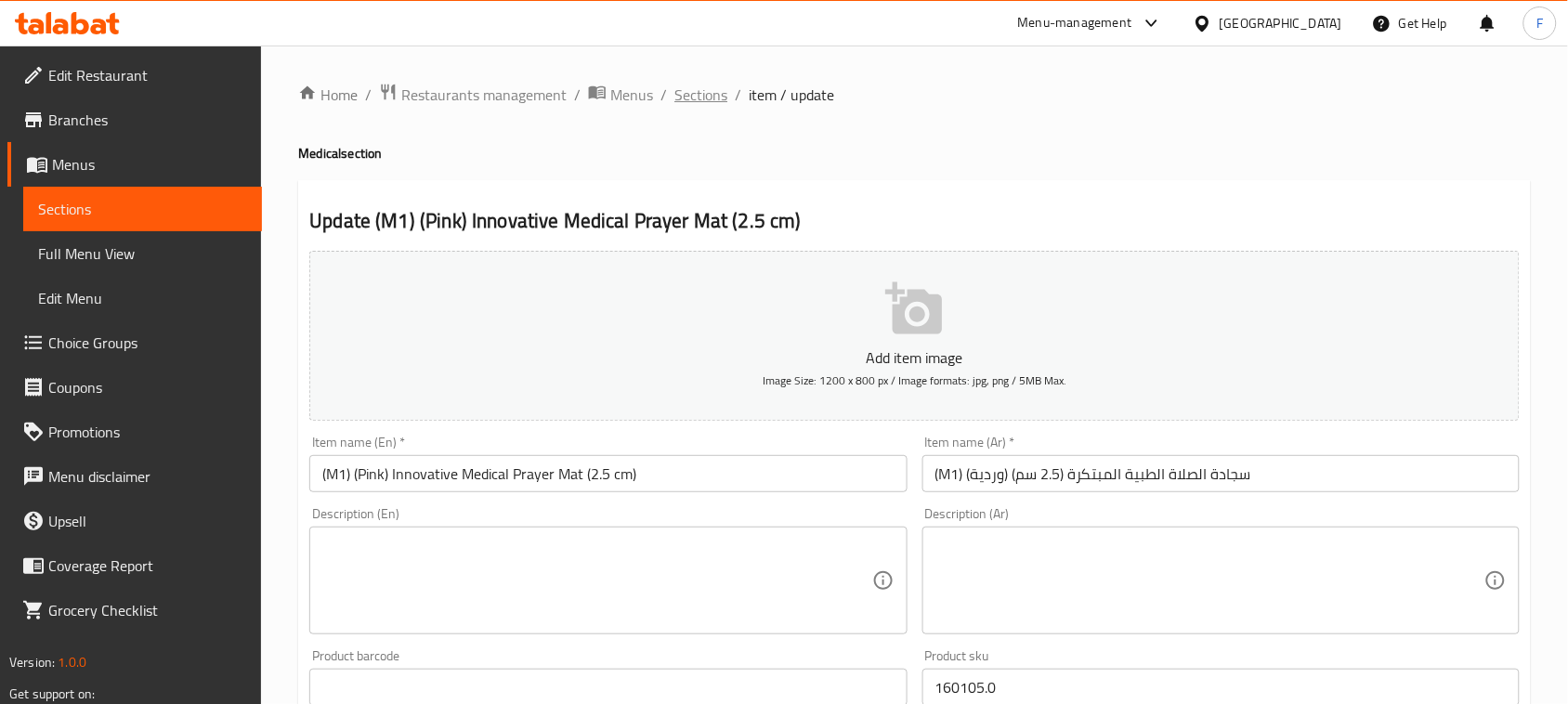
click at [695, 90] on span "Sections" at bounding box center [700, 94] width 53 height 22
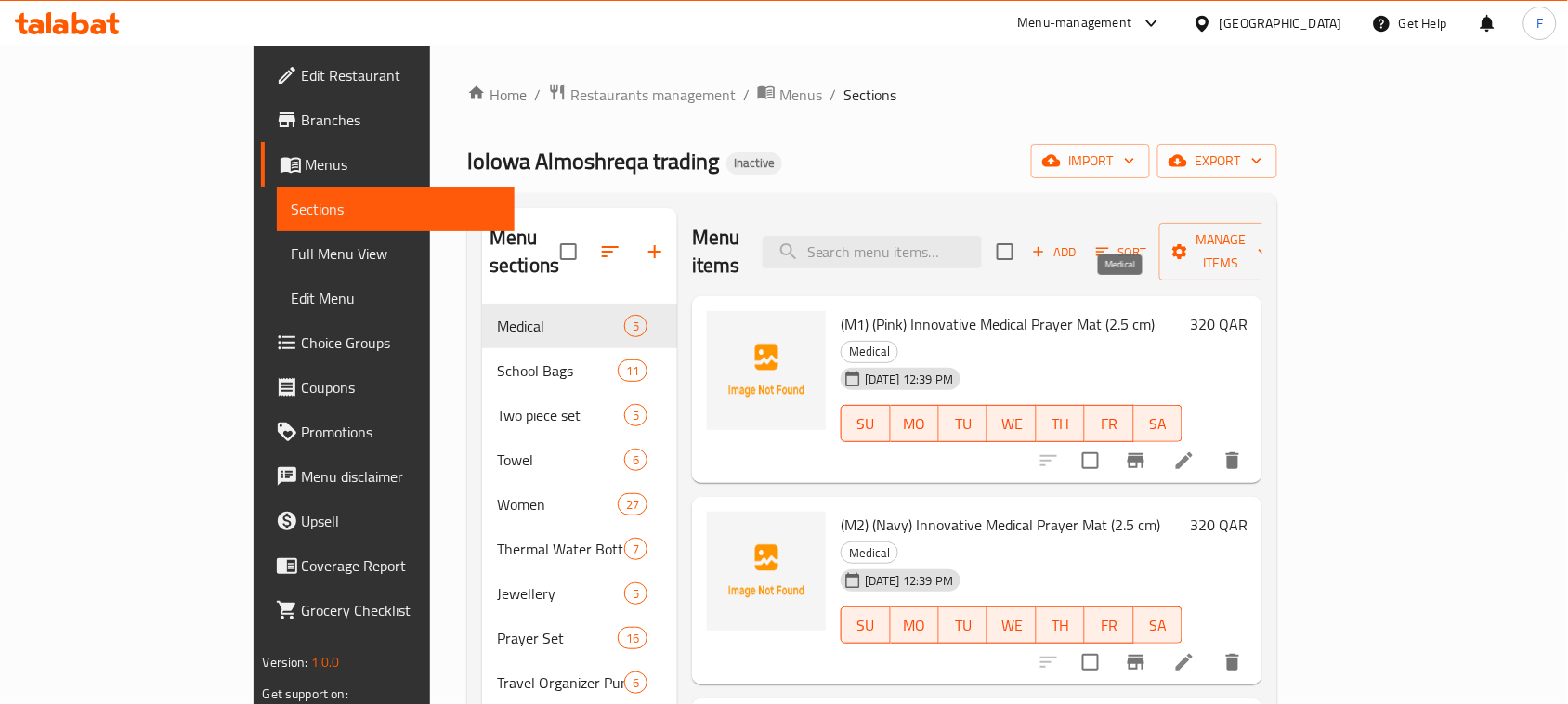
click at [898, 341] on span "Medical" at bounding box center [869, 352] width 56 height 22
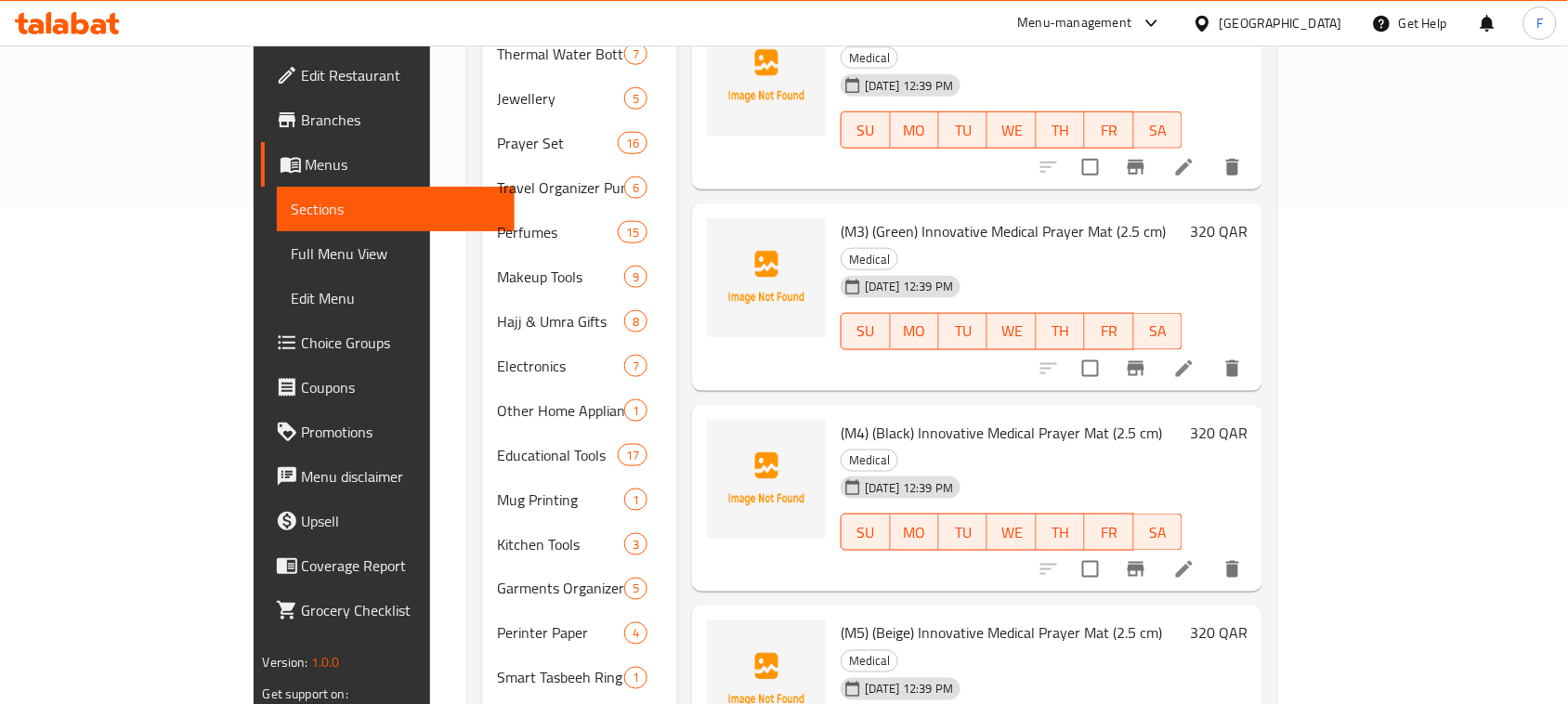
scroll to position [512, 0]
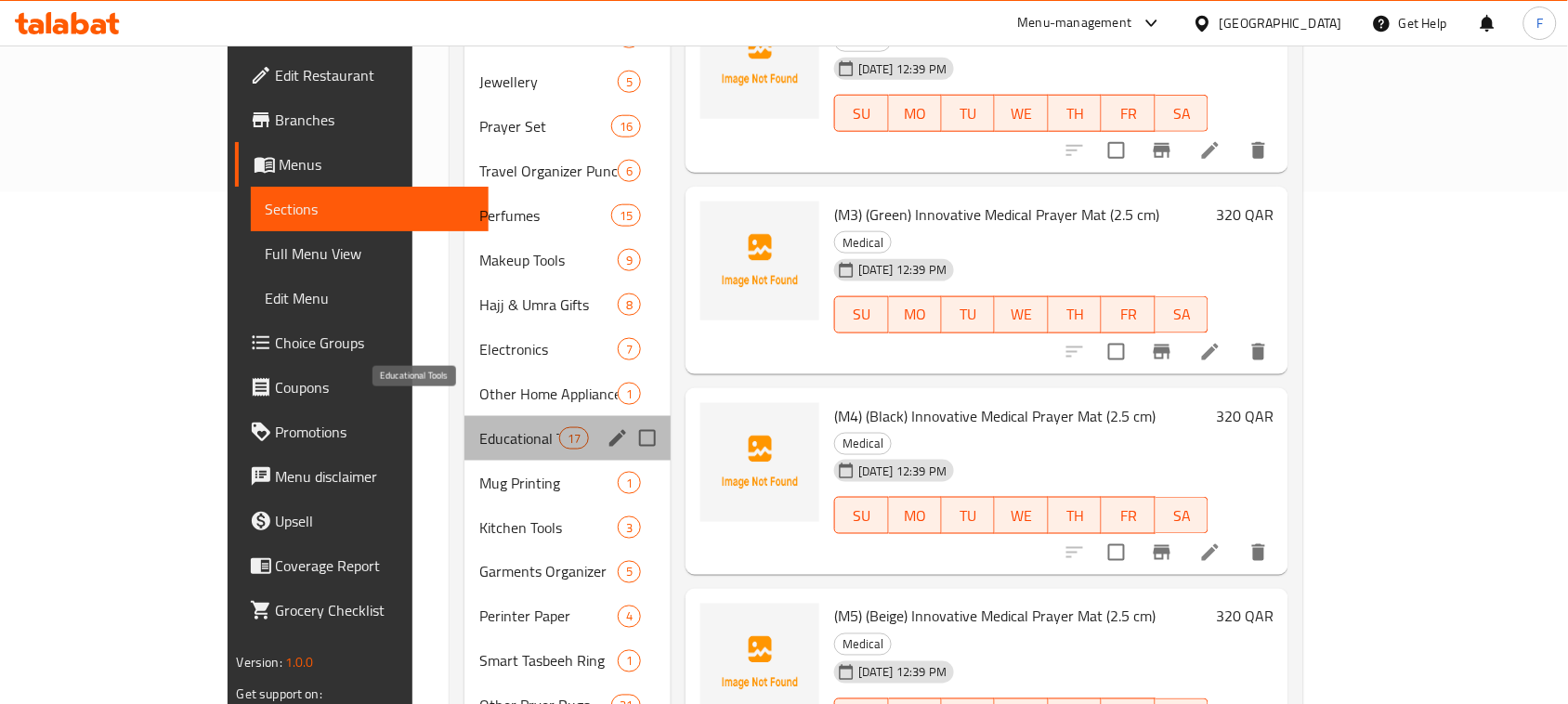
click at [479, 427] on span "Educational Tools" at bounding box center [519, 438] width 79 height 22
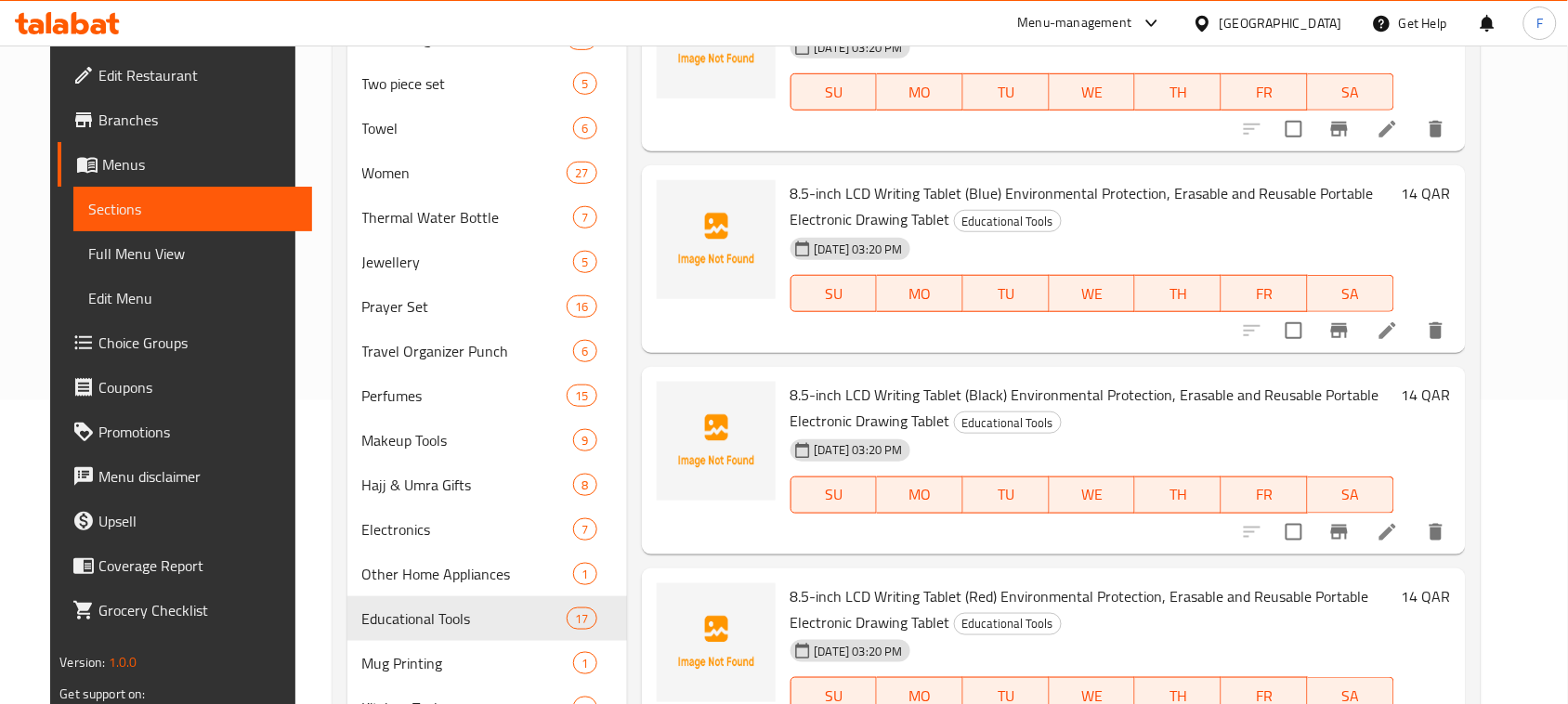
scroll to position [243, 0]
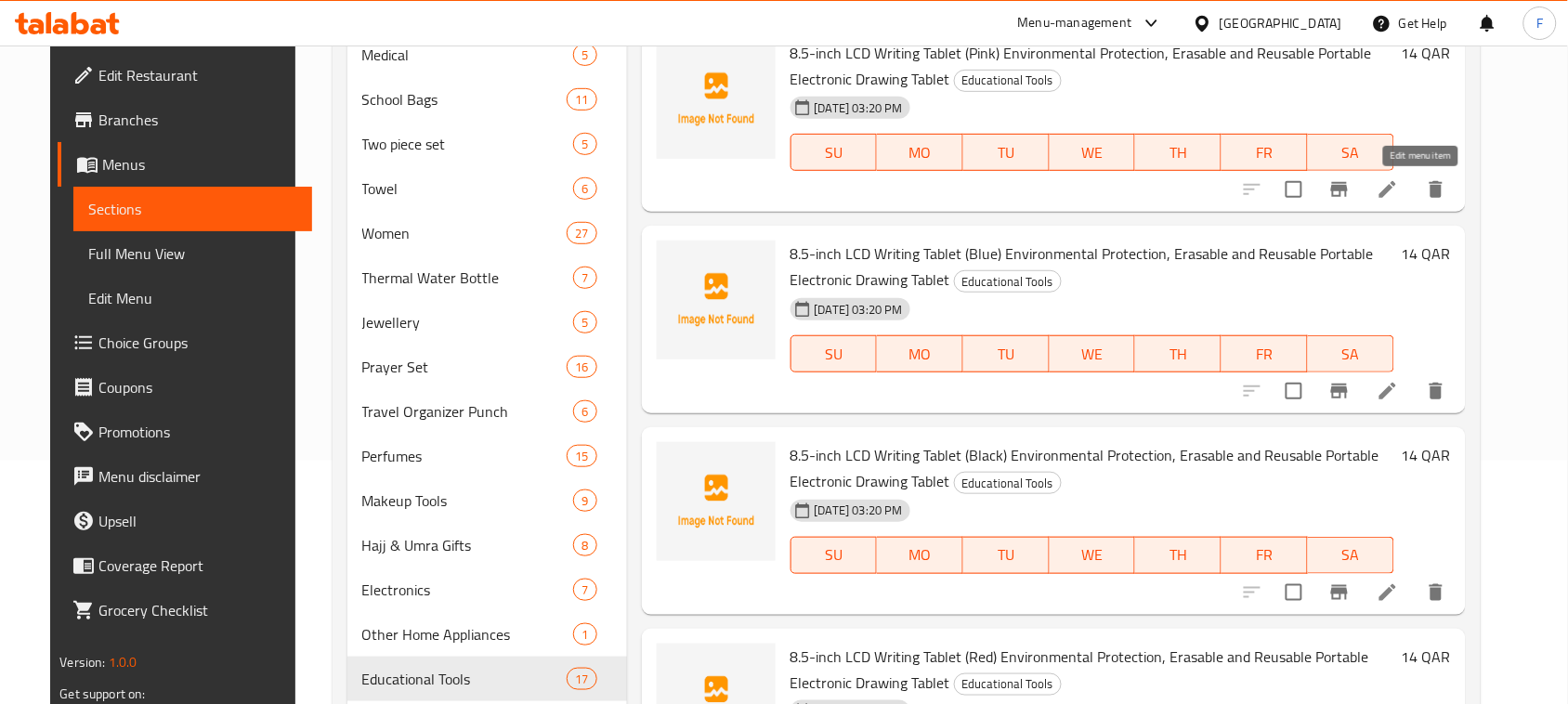
click at [1396, 191] on icon at bounding box center [1387, 189] width 17 height 17
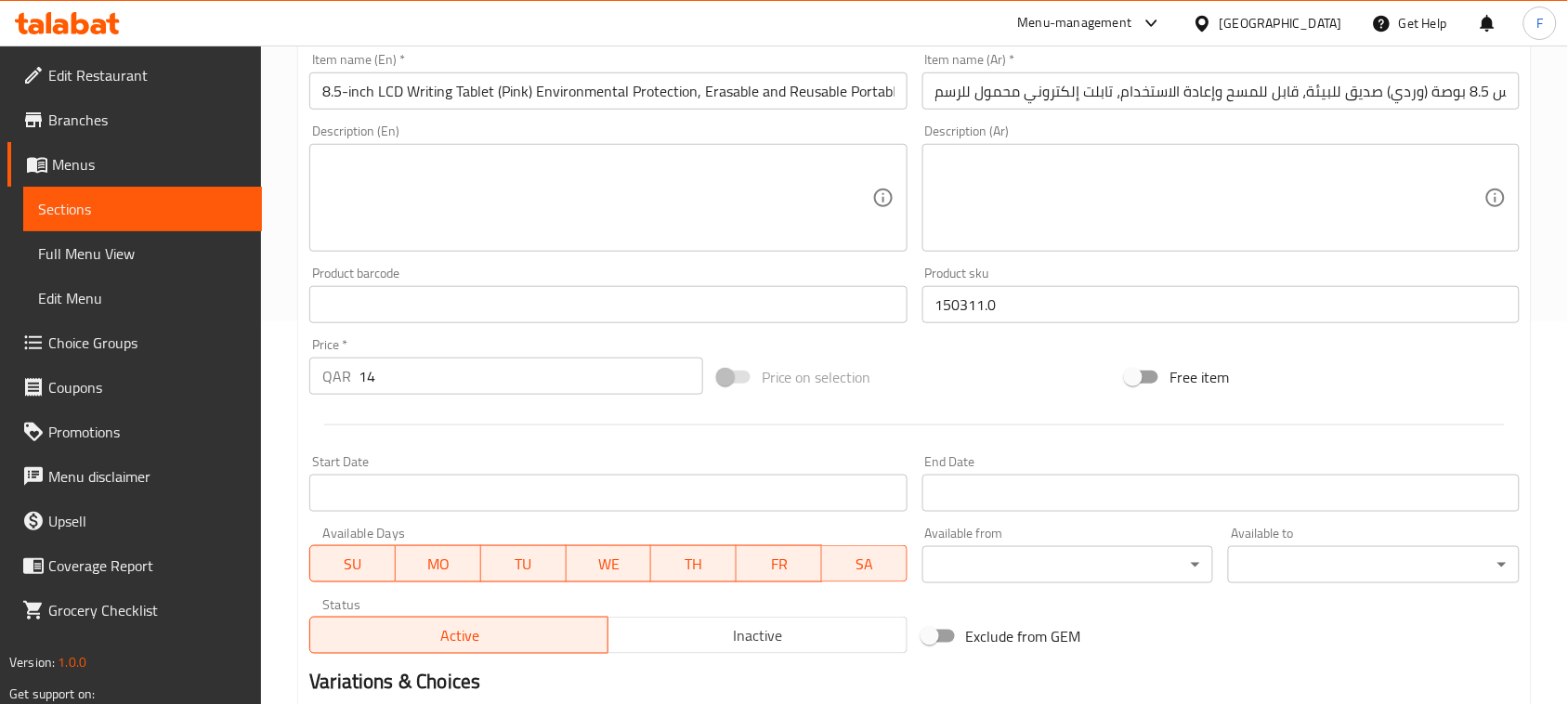
scroll to position [376, 0]
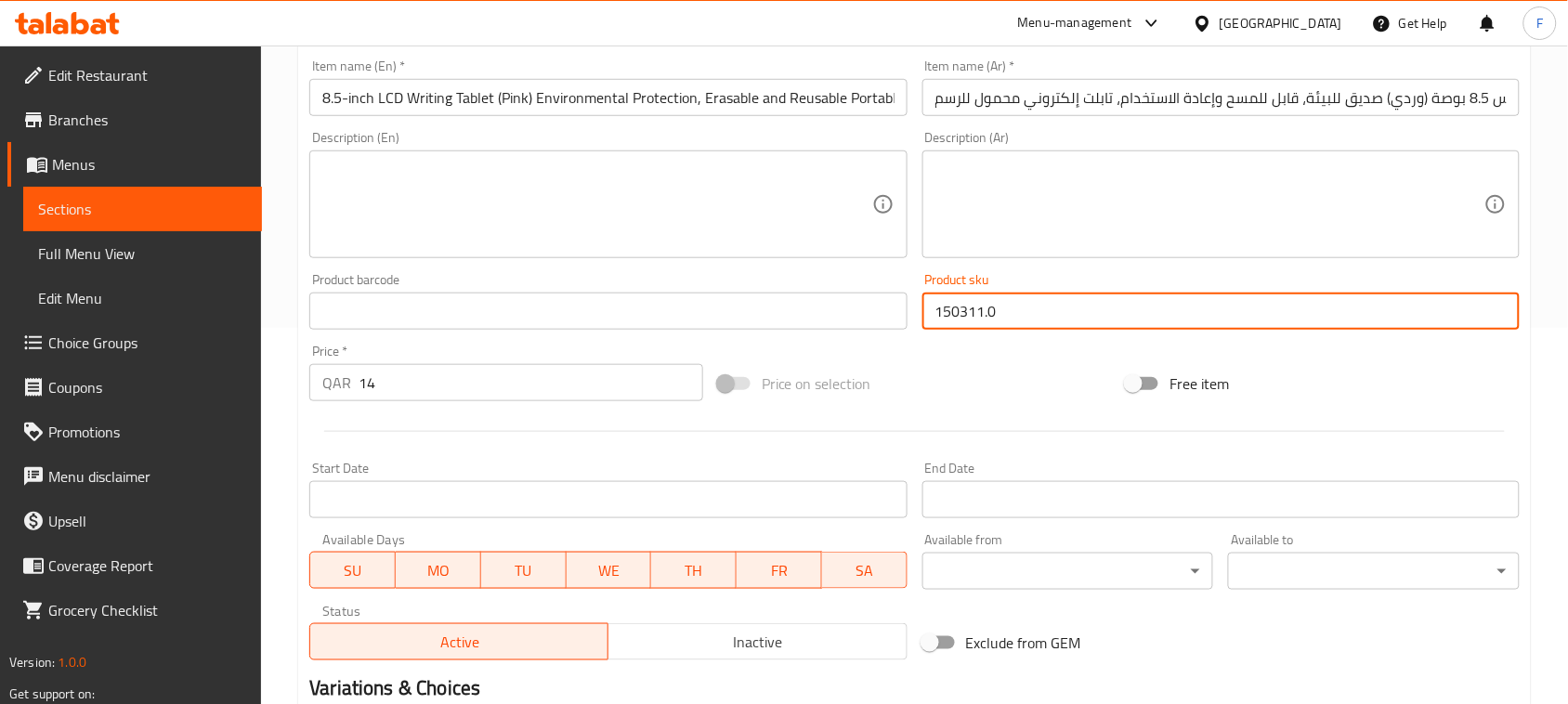
click at [983, 311] on input "150311.0" at bounding box center [1221, 310] width 597 height 37
click at [1121, 331] on div "Product sku 150311.0 Product sku" at bounding box center [1220, 301] width 612 height 71
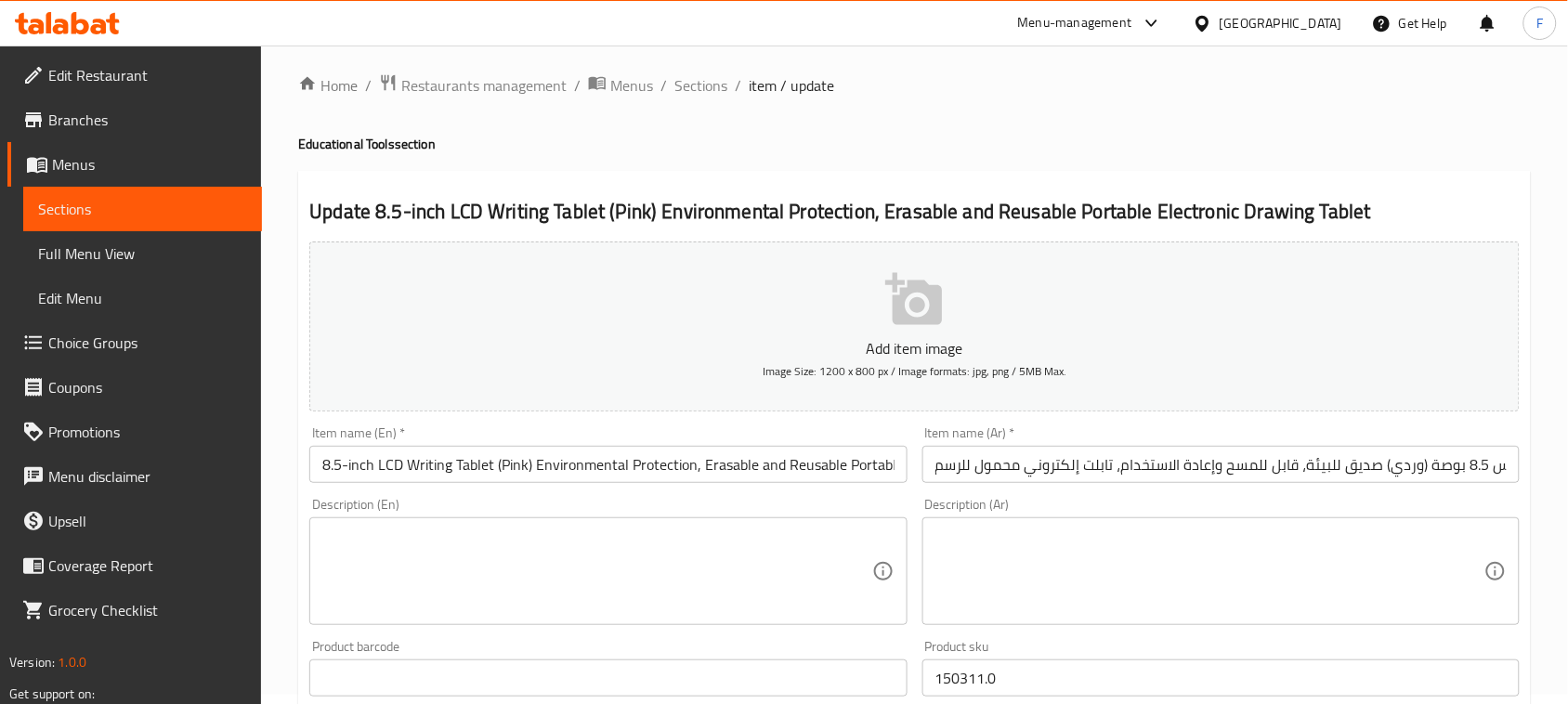
scroll to position [0, 0]
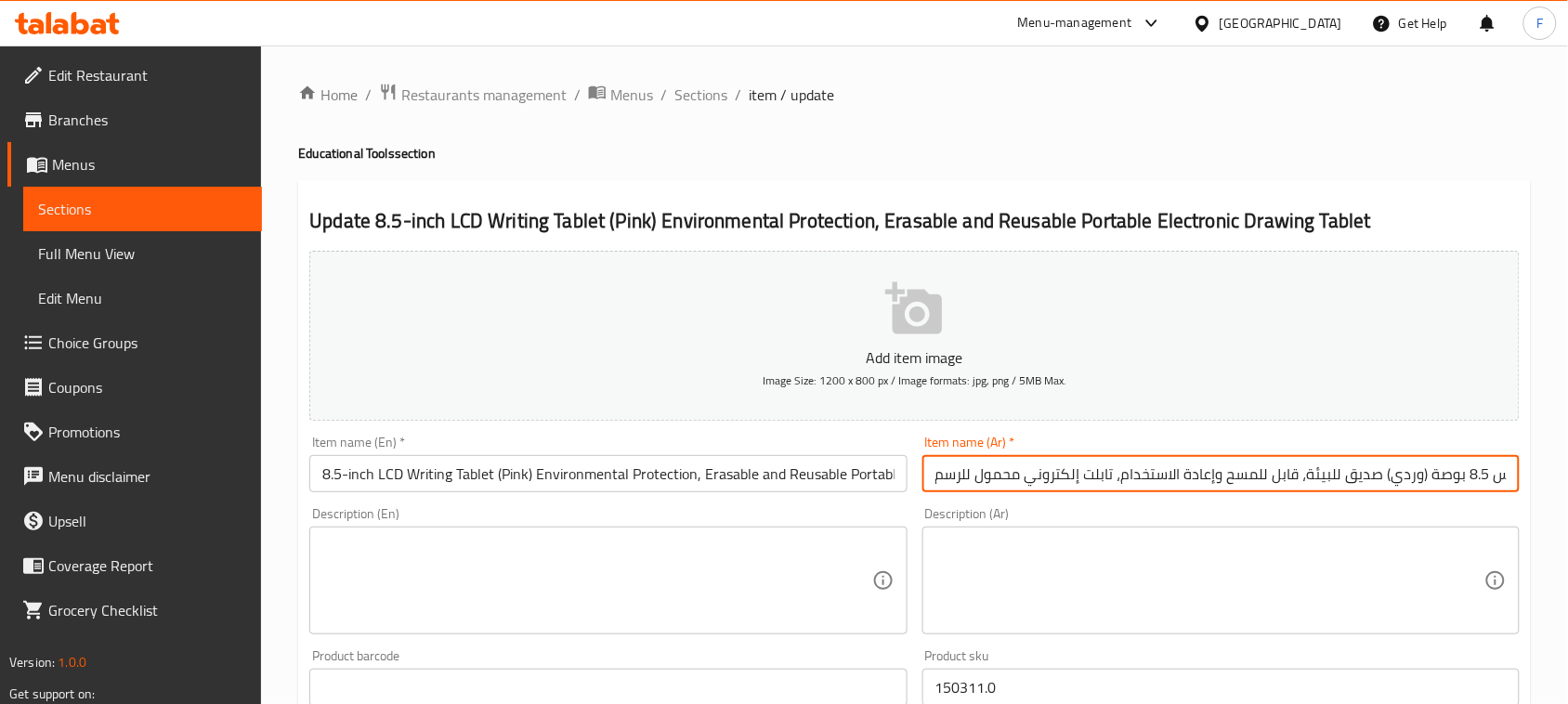
click at [1308, 467] on input "تابلت للكتابة بشاشة إل سي دي مقاس 8.5 بوصة (وردي) صديق للبيئة، قابل للمسح وإعاد…" at bounding box center [1221, 473] width 597 height 37
